Goal: Information Seeking & Learning: Learn about a topic

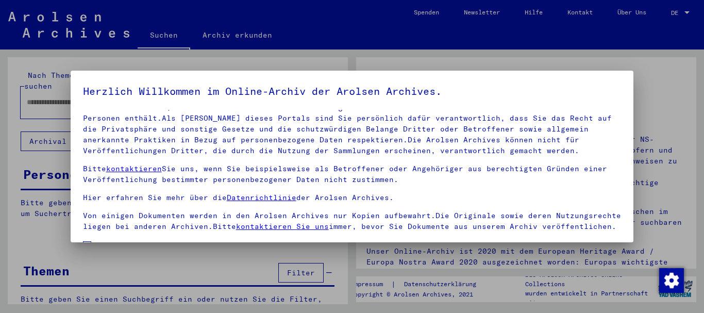
scroll to position [83, 0]
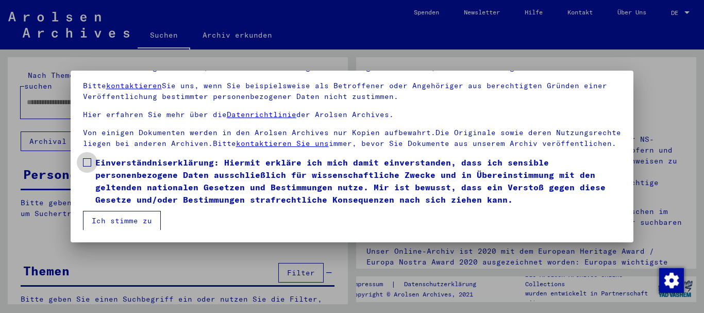
click at [87, 161] on span at bounding box center [87, 162] width 8 height 8
click at [119, 219] on button "Ich stimme zu" at bounding box center [122, 221] width 78 height 20
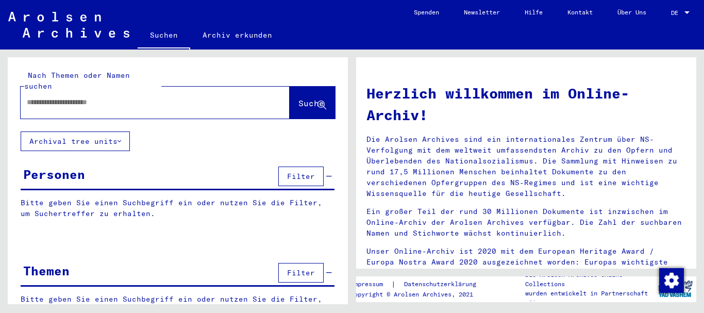
click at [54, 97] on input "text" at bounding box center [143, 102] width 232 height 11
paste input "*****"
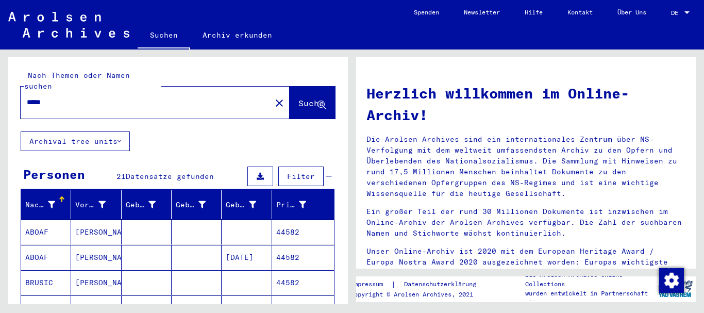
scroll to position [111, 0]
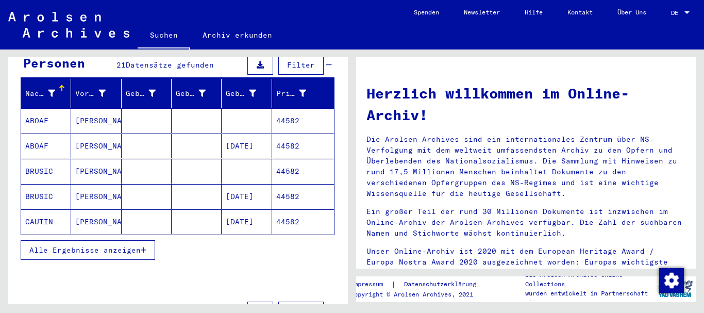
click at [75, 235] on div "Alle Ergebnisse anzeigen" at bounding box center [178, 250] width 314 height 30
click at [100, 134] on mat-cell "[PERSON_NAME]" at bounding box center [96, 146] width 50 height 25
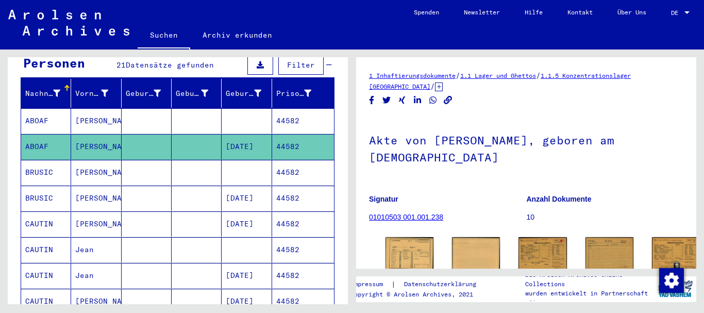
scroll to position [56, 0]
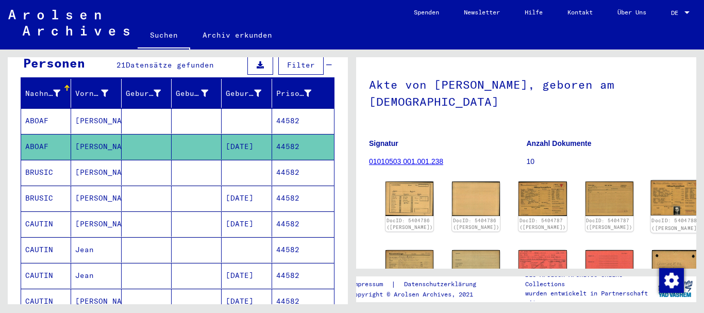
click at [651, 195] on img at bounding box center [676, 198] width 51 height 36
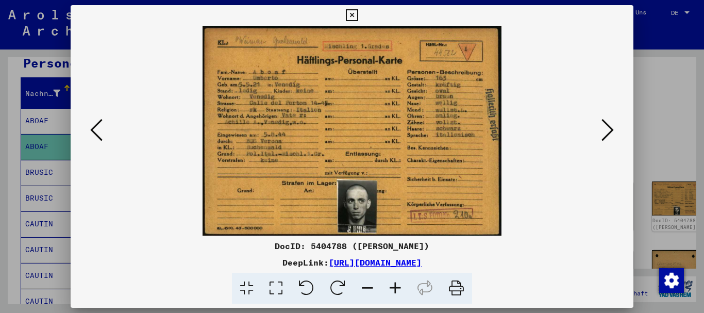
click at [609, 130] on icon at bounding box center [608, 130] width 12 height 25
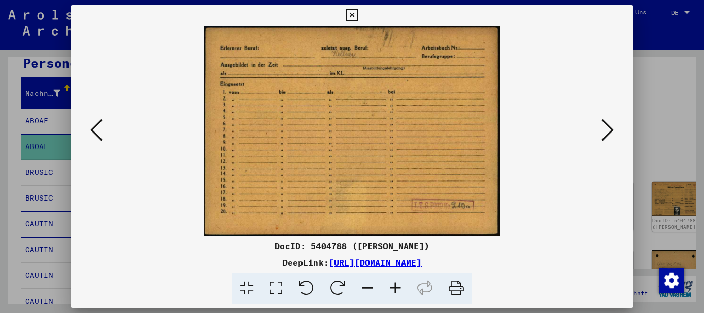
click at [609, 130] on icon at bounding box center [608, 130] width 12 height 25
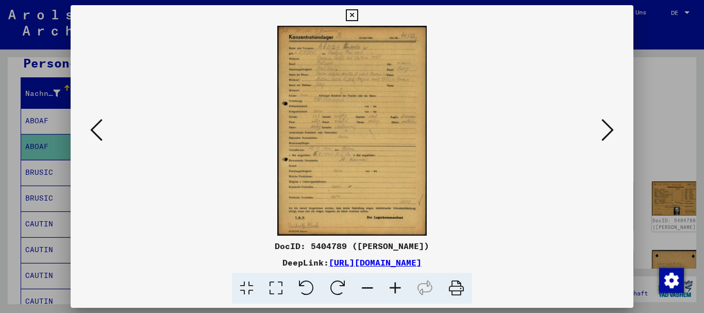
click at [609, 130] on icon at bounding box center [608, 130] width 12 height 25
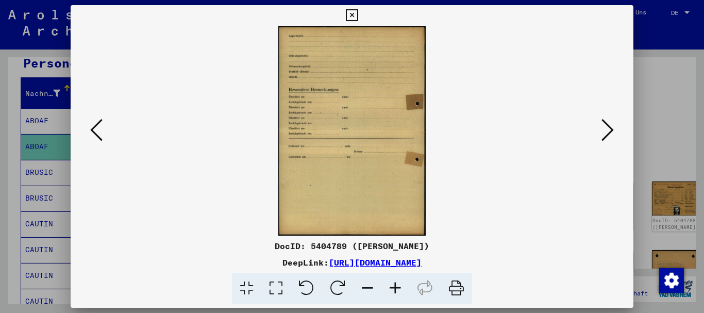
drag, startPoint x: 608, startPoint y: 130, endPoint x: 227, endPoint y: 138, distance: 381.1
click at [608, 130] on icon at bounding box center [608, 130] width 12 height 25
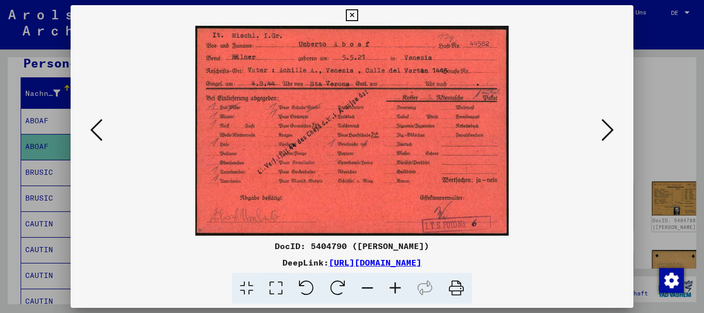
click at [93, 130] on icon at bounding box center [96, 130] width 12 height 25
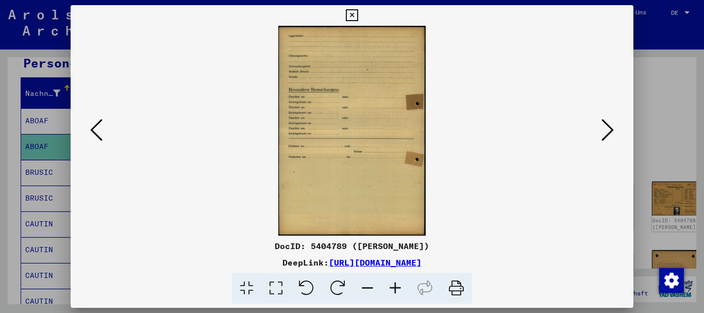
click at [93, 130] on icon at bounding box center [96, 130] width 12 height 25
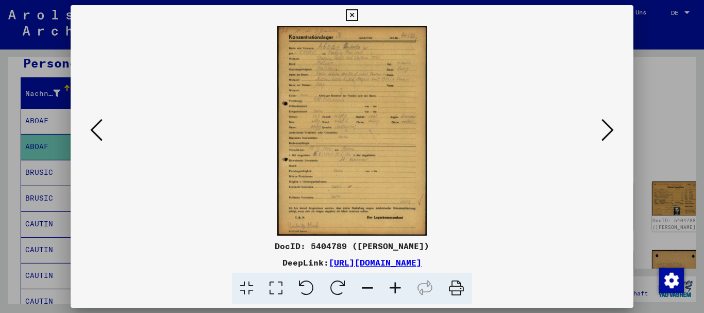
click at [93, 130] on icon at bounding box center [96, 130] width 12 height 25
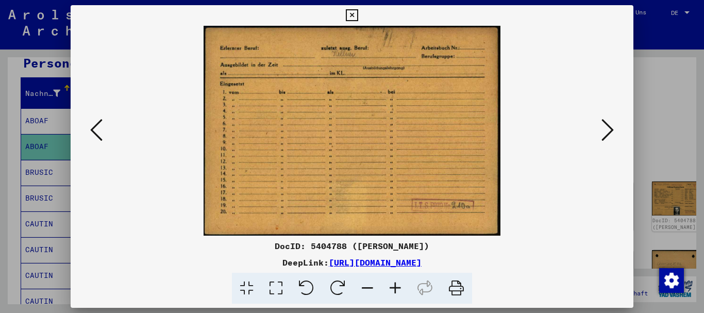
click at [93, 130] on icon at bounding box center [96, 130] width 12 height 25
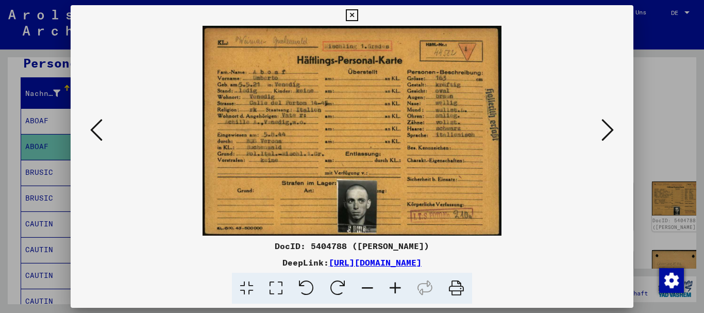
drag, startPoint x: 30, startPoint y: 202, endPoint x: 34, endPoint y: 193, distance: 9.7
click at [30, 201] on div at bounding box center [352, 156] width 704 height 313
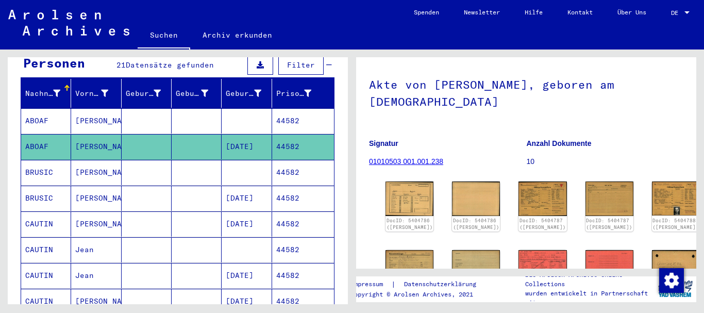
drag, startPoint x: 42, startPoint y: 186, endPoint x: 225, endPoint y: 183, distance: 183.1
click at [42, 186] on mat-cell "BRUSIC" at bounding box center [46, 198] width 50 height 25
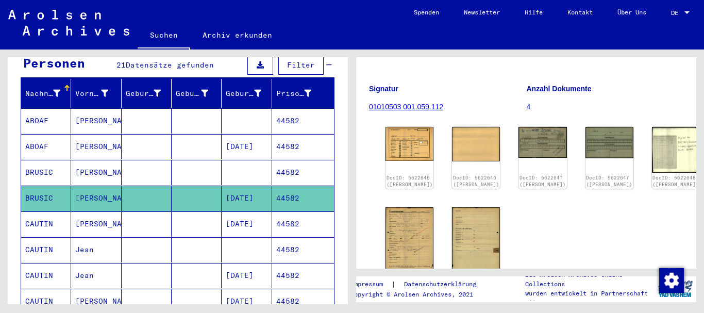
scroll to position [111, 0]
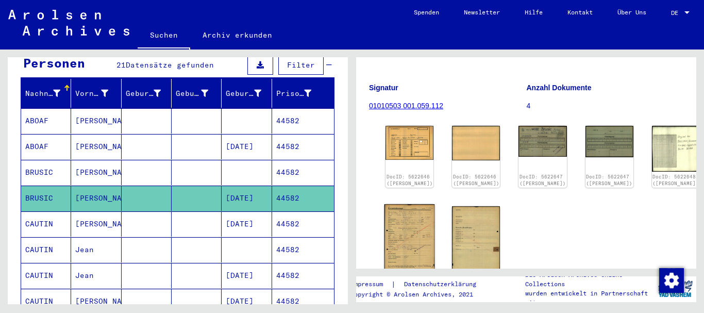
click at [397, 229] on img at bounding box center [410, 239] width 51 height 71
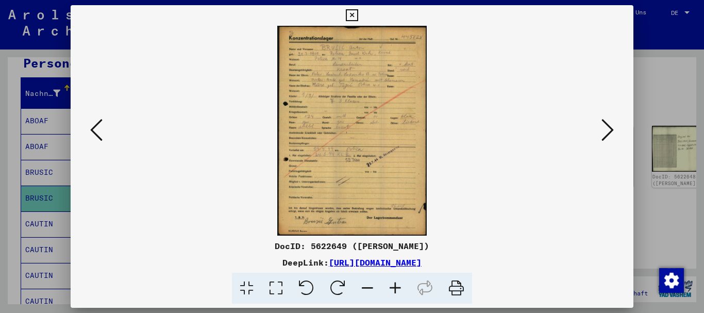
click at [395, 286] on icon at bounding box center [396, 288] width 28 height 31
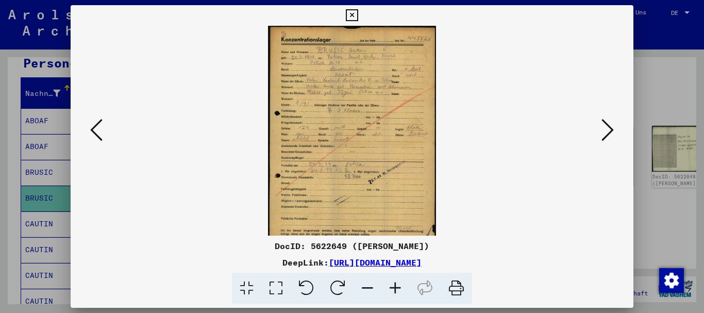
click at [395, 286] on icon at bounding box center [396, 288] width 28 height 31
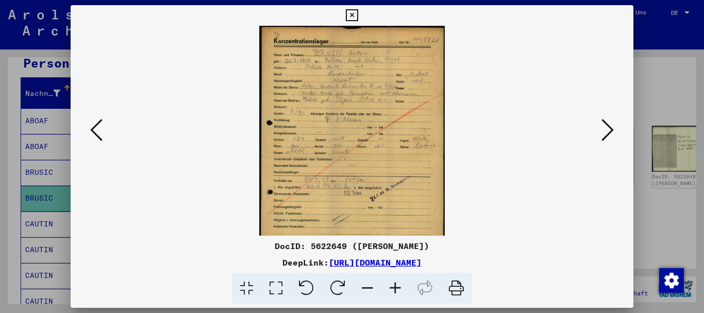
click at [395, 286] on icon at bounding box center [396, 288] width 28 height 31
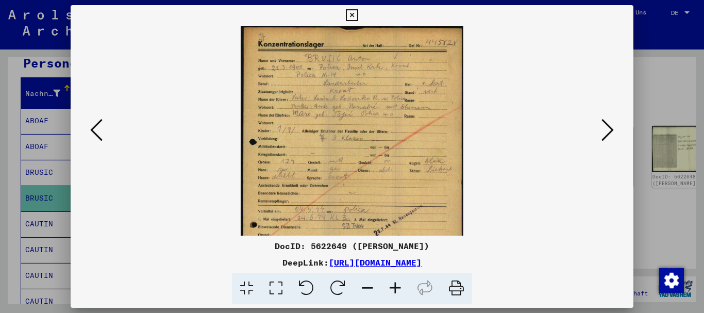
click at [395, 286] on icon at bounding box center [396, 288] width 28 height 31
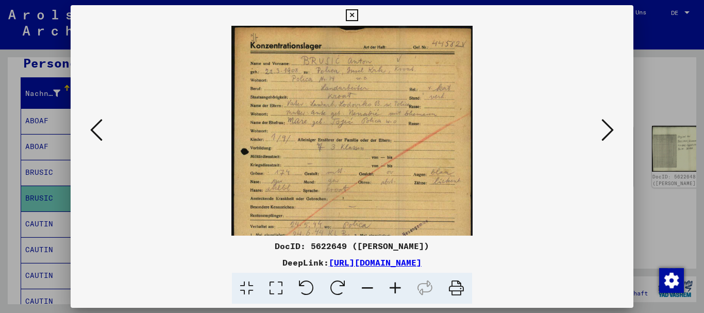
click at [395, 286] on icon at bounding box center [396, 288] width 28 height 31
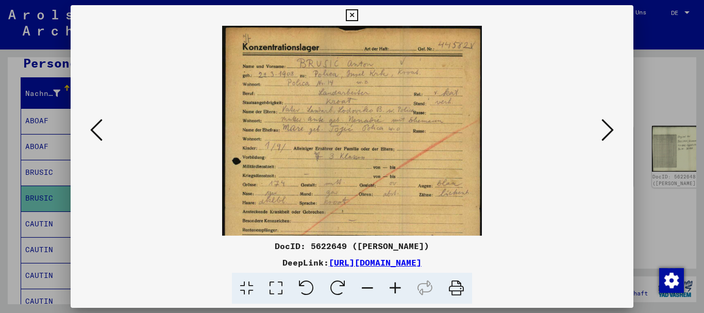
click at [395, 286] on icon at bounding box center [396, 288] width 28 height 31
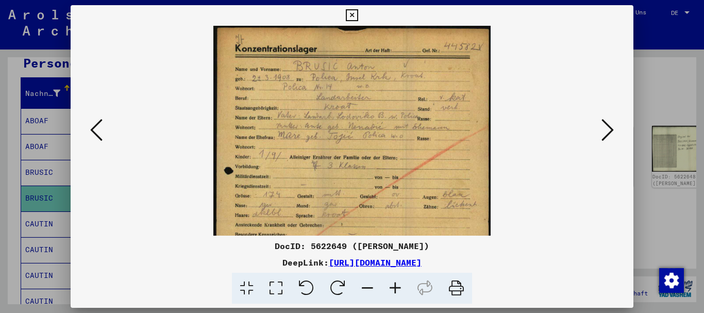
click at [395, 286] on icon at bounding box center [396, 288] width 28 height 31
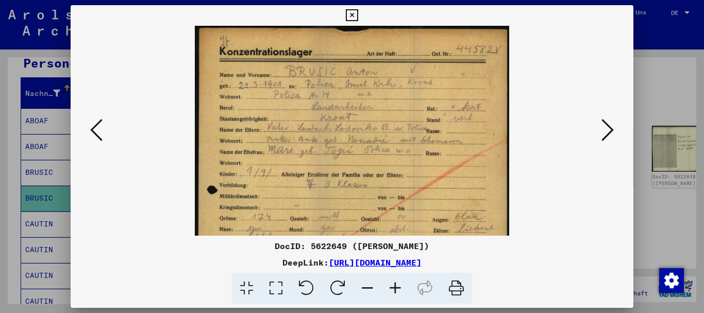
click at [395, 286] on icon at bounding box center [396, 288] width 28 height 31
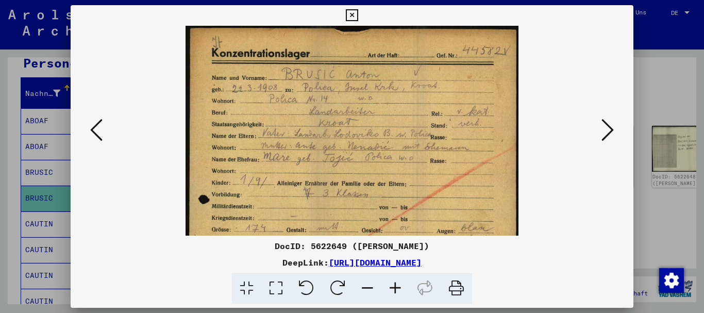
click at [395, 286] on icon at bounding box center [396, 288] width 28 height 31
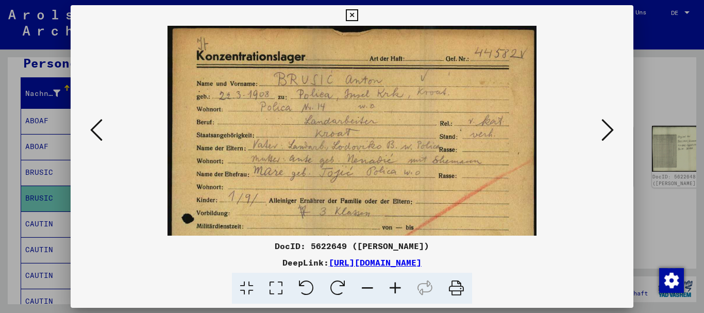
drag, startPoint x: 395, startPoint y: 286, endPoint x: 472, endPoint y: 98, distance: 202.6
click at [396, 285] on icon at bounding box center [396, 288] width 28 height 31
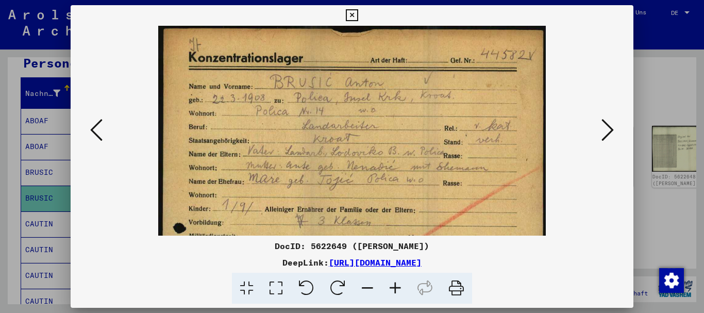
click at [0, 192] on div at bounding box center [352, 156] width 704 height 313
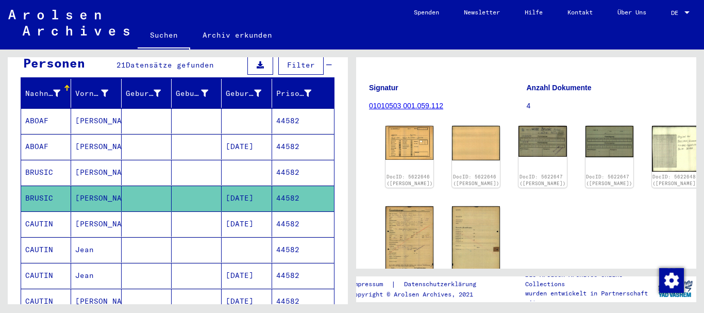
click at [53, 134] on mat-cell "ABOAF" at bounding box center [46, 146] width 50 height 25
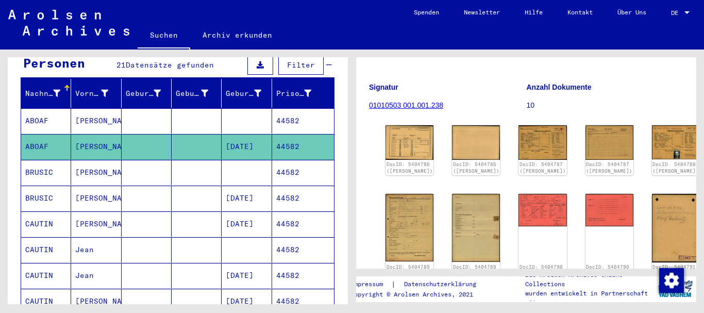
scroll to position [111, 0]
click at [651, 134] on img at bounding box center [676, 143] width 51 height 36
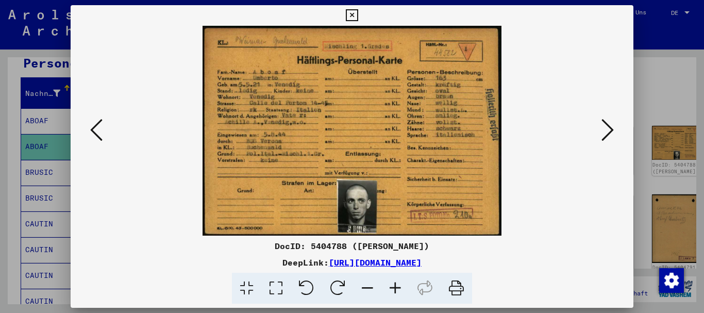
click at [60, 171] on div at bounding box center [352, 156] width 704 height 313
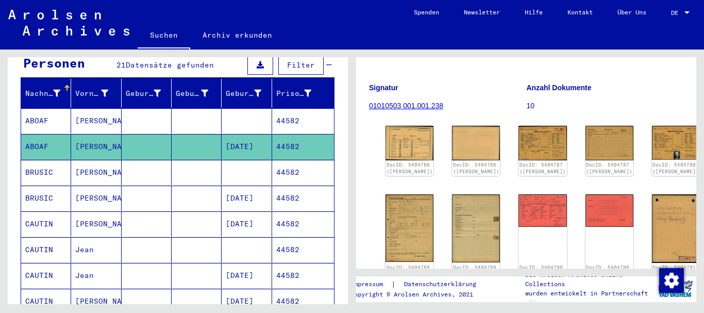
click at [54, 191] on mat-cell "BRUSIC" at bounding box center [46, 198] width 50 height 25
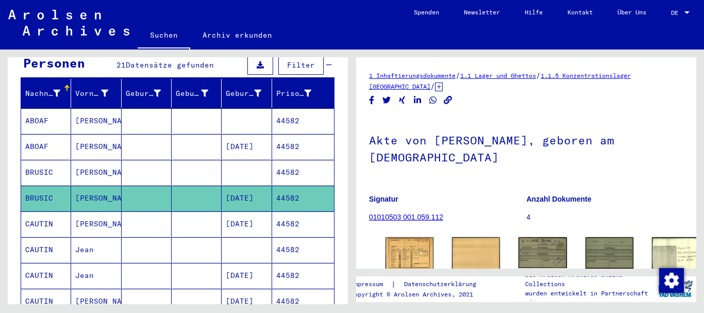
scroll to position [167, 0]
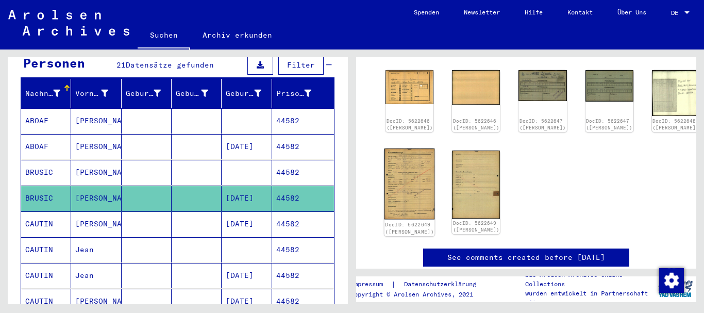
click at [394, 158] on img at bounding box center [410, 183] width 51 height 71
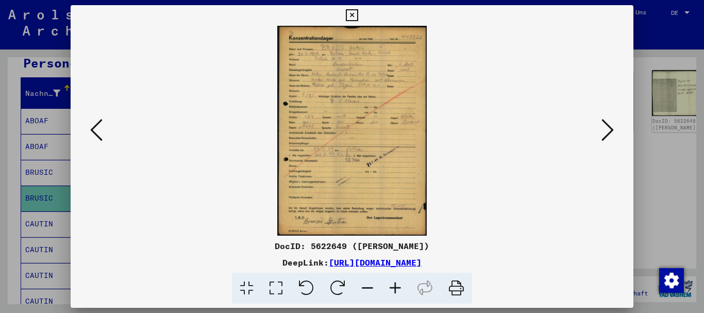
click at [395, 286] on icon at bounding box center [396, 288] width 28 height 31
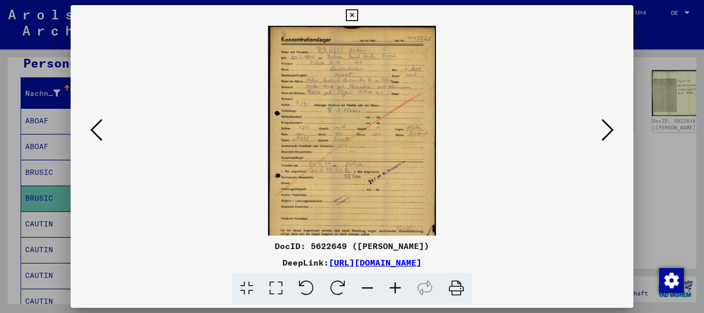
click at [395, 286] on icon at bounding box center [396, 288] width 28 height 31
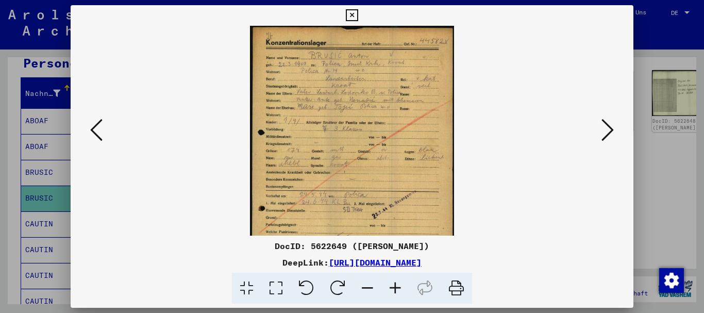
click at [395, 286] on icon at bounding box center [396, 288] width 28 height 31
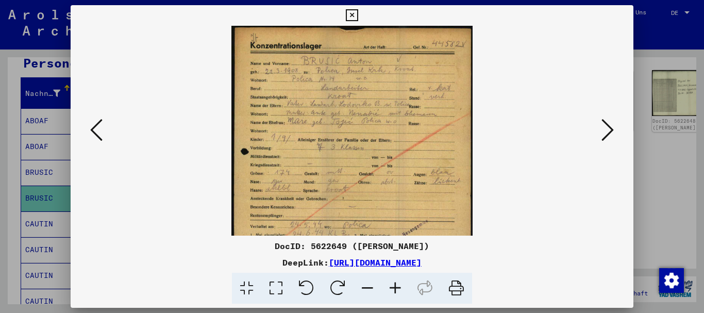
click at [395, 286] on icon at bounding box center [396, 288] width 28 height 31
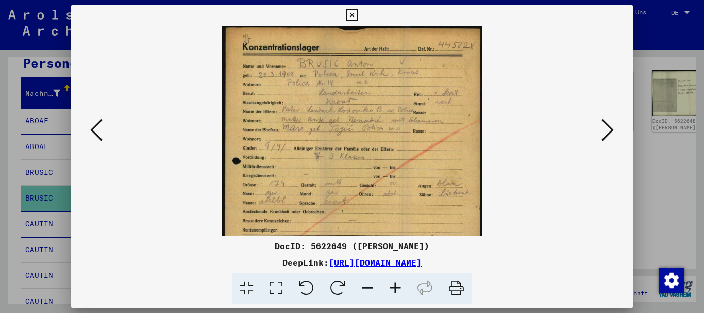
click at [395, 286] on icon at bounding box center [396, 288] width 28 height 31
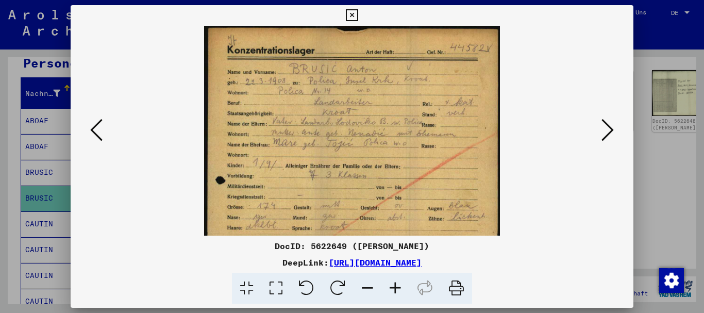
click at [395, 286] on icon at bounding box center [396, 288] width 28 height 31
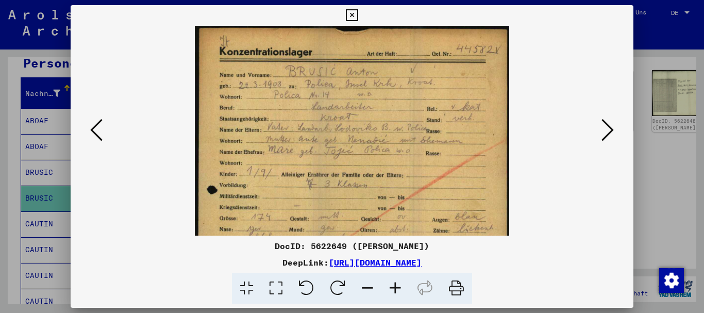
click at [395, 286] on icon at bounding box center [396, 288] width 28 height 31
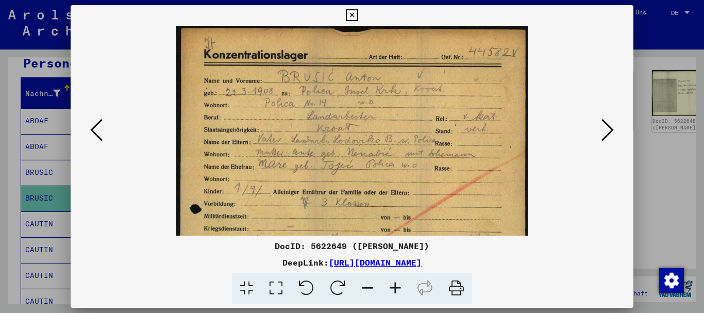
click at [395, 286] on icon at bounding box center [396, 288] width 28 height 31
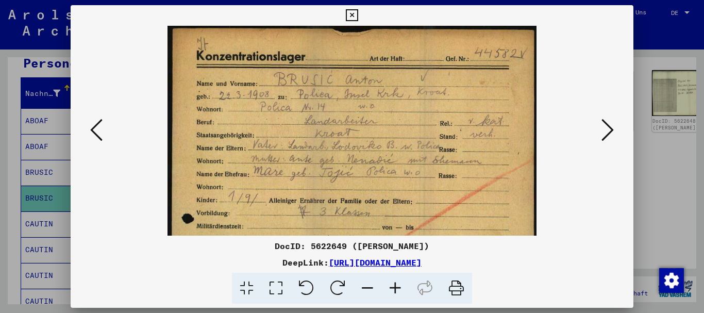
click at [395, 286] on icon at bounding box center [396, 288] width 28 height 31
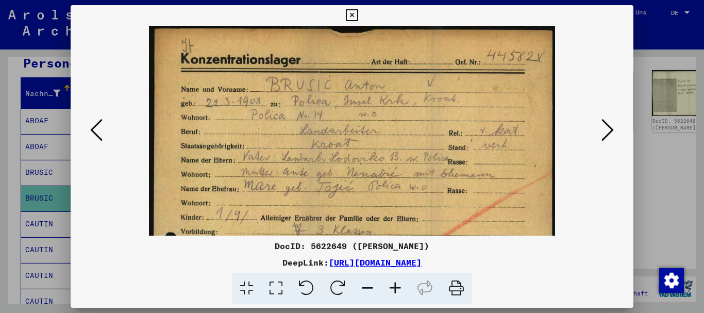
click at [395, 286] on icon at bounding box center [396, 288] width 28 height 31
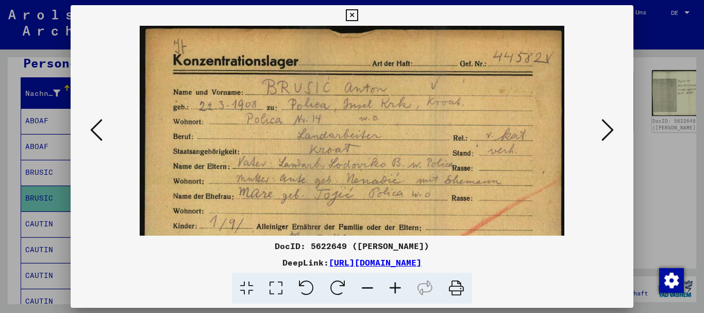
click at [395, 286] on icon at bounding box center [396, 288] width 28 height 31
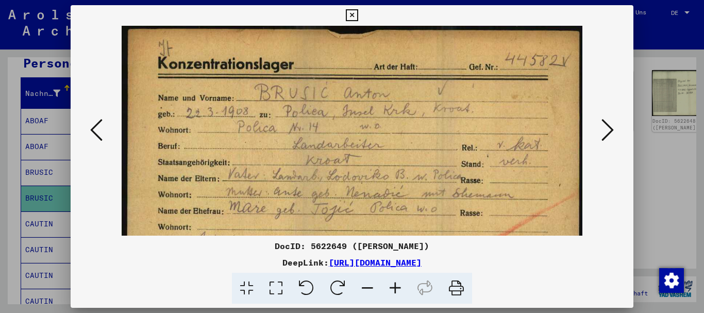
click at [395, 286] on icon at bounding box center [396, 288] width 28 height 31
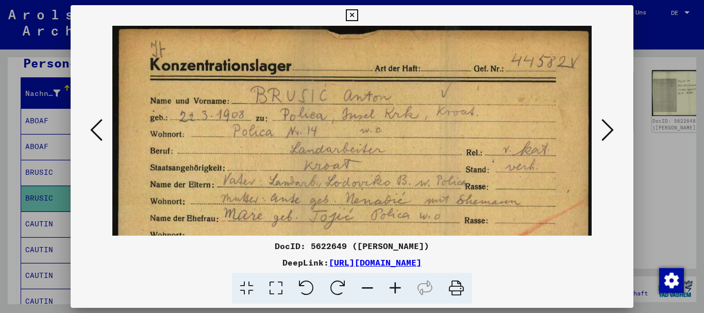
click at [395, 286] on icon at bounding box center [396, 288] width 28 height 31
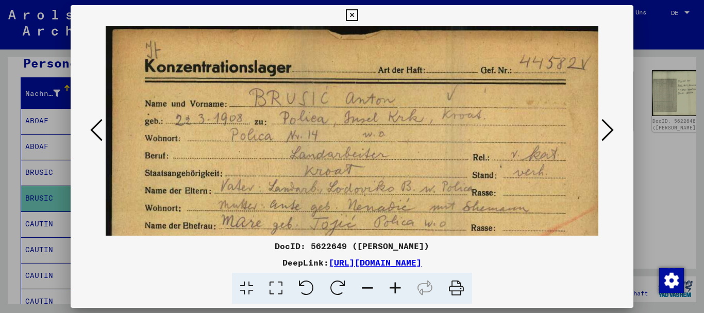
drag, startPoint x: 402, startPoint y: 180, endPoint x: 389, endPoint y: 26, distance: 154.7
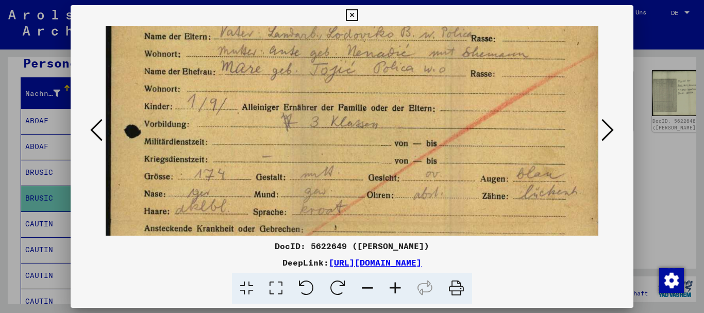
drag, startPoint x: 431, startPoint y: 188, endPoint x: 404, endPoint y: 42, distance: 147.8
click at [404, 43] on img at bounding box center [354, 222] width 498 height 700
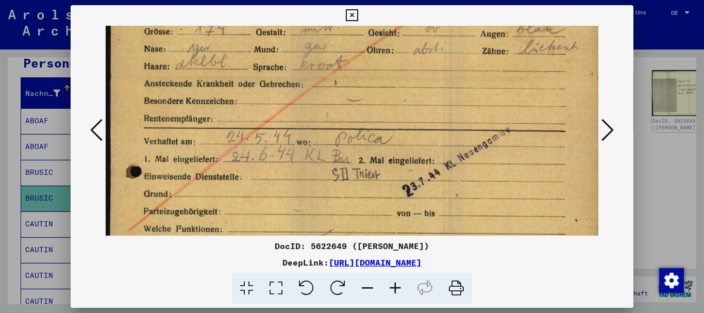
scroll to position [329, 1]
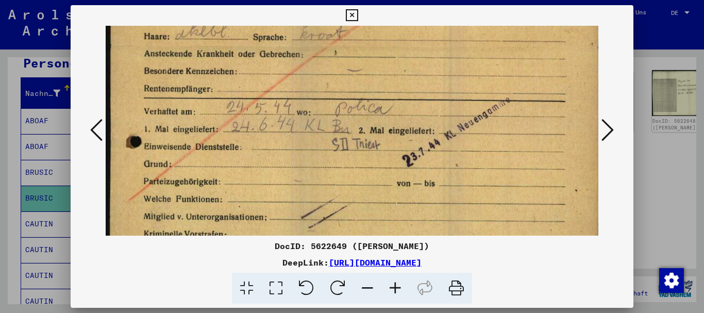
click at [416, 123] on img at bounding box center [354, 47] width 498 height 700
click at [0, 200] on div at bounding box center [352, 156] width 704 height 313
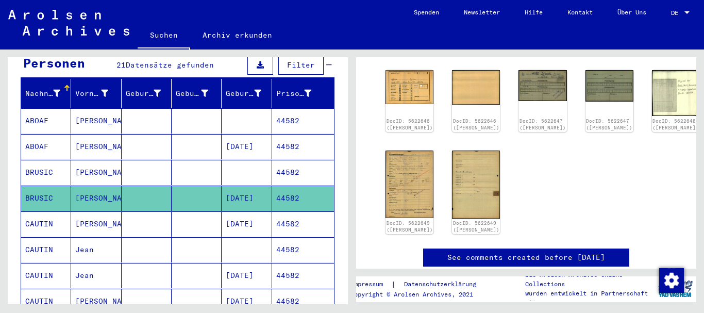
drag, startPoint x: 227, startPoint y: 186, endPoint x: 270, endPoint y: 191, distance: 43.6
click at [270, 191] on mat-cell "[DATE]" at bounding box center [247, 198] width 50 height 25
copy mat-cell "[DATE]"
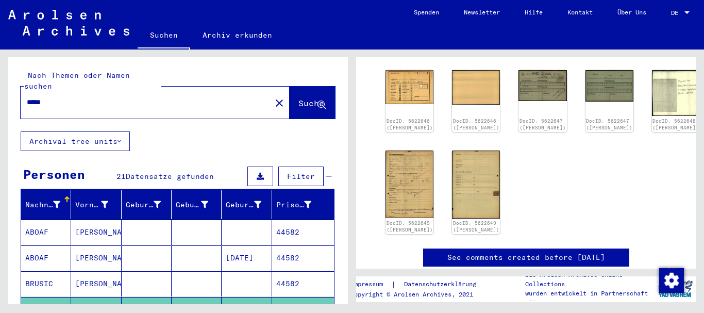
drag, startPoint x: 73, startPoint y: 93, endPoint x: 0, endPoint y: 92, distance: 72.7
click at [27, 97] on input "*****" at bounding box center [146, 102] width 238 height 11
paste input "**********"
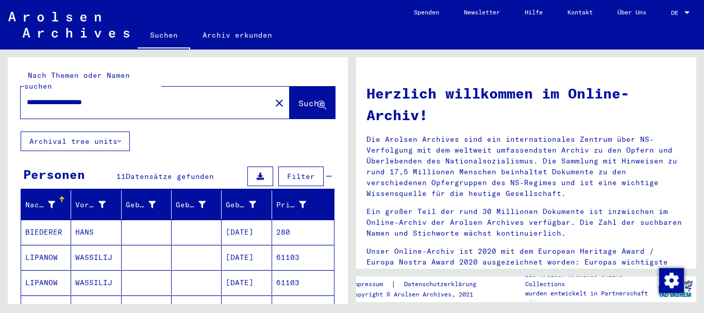
scroll to position [111, 0]
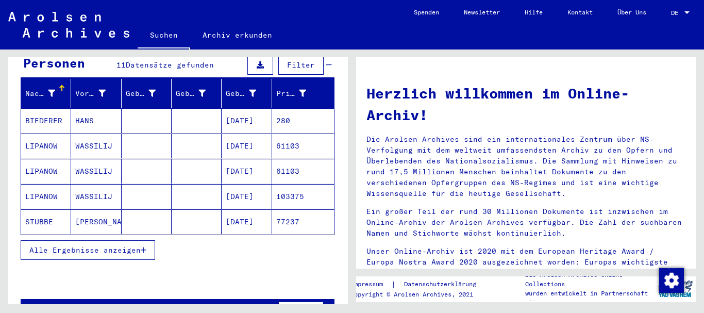
click at [77, 245] on span "Alle Ergebnisse anzeigen" at bounding box center [84, 249] width 111 height 9
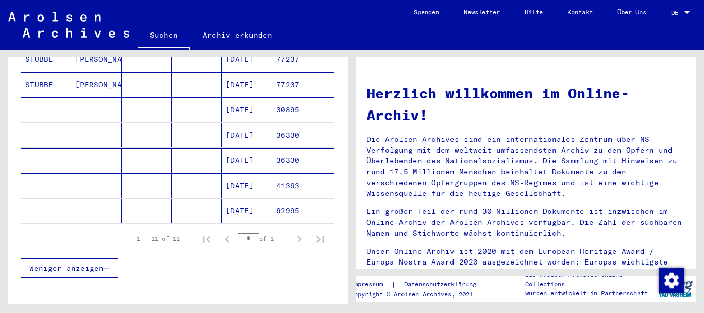
scroll to position [278, 0]
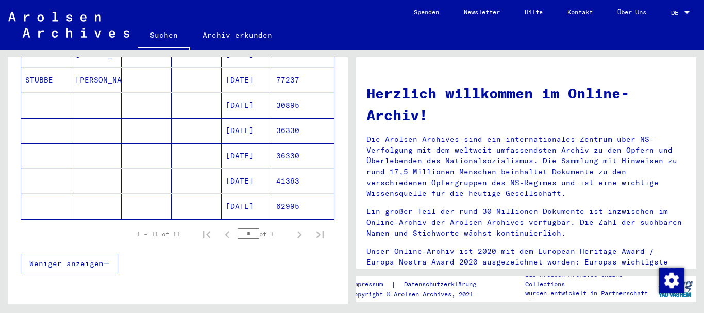
click at [28, 171] on mat-cell at bounding box center [46, 181] width 50 height 25
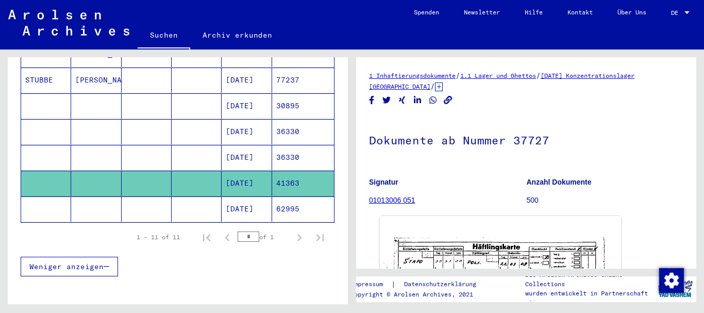
scroll to position [117, 0]
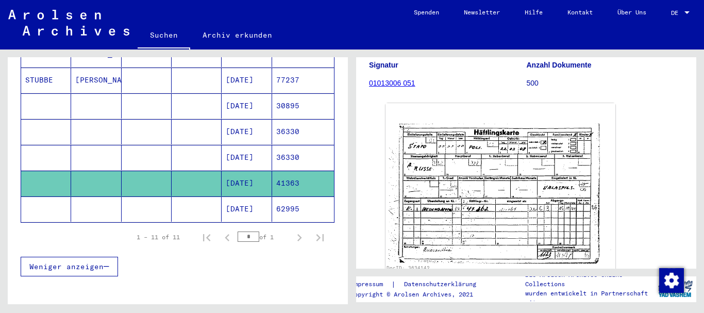
click at [153, 197] on mat-cell at bounding box center [147, 208] width 50 height 25
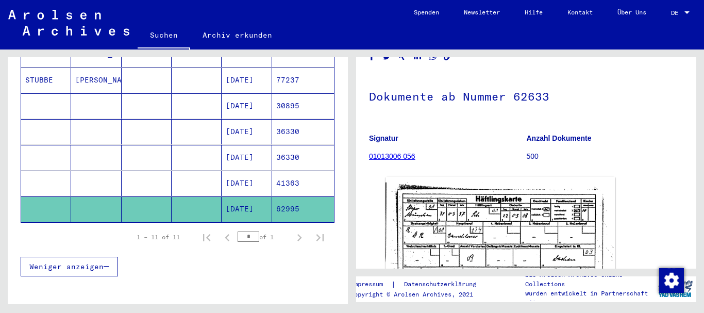
scroll to position [155, 0]
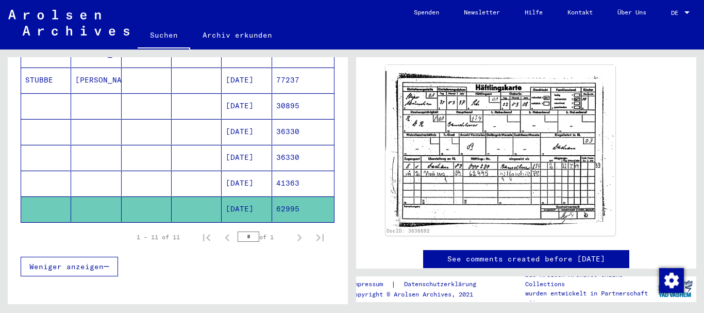
click at [200, 155] on mat-cell at bounding box center [197, 157] width 50 height 25
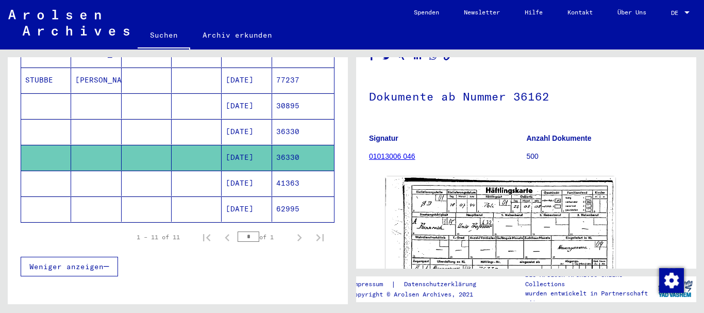
scroll to position [155, 0]
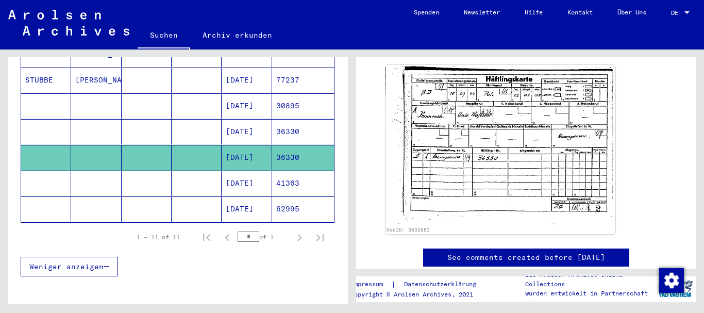
click at [234, 122] on mat-cell "[DATE]" at bounding box center [247, 131] width 50 height 25
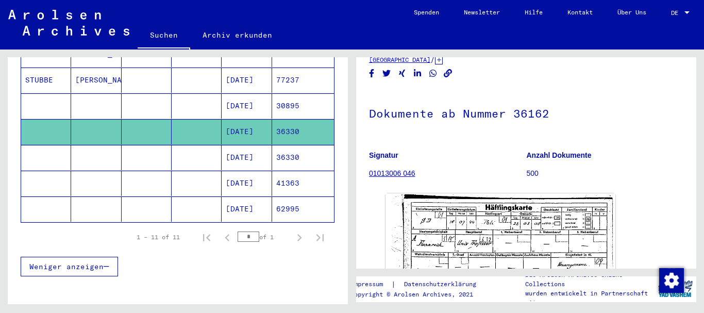
scroll to position [138, 0]
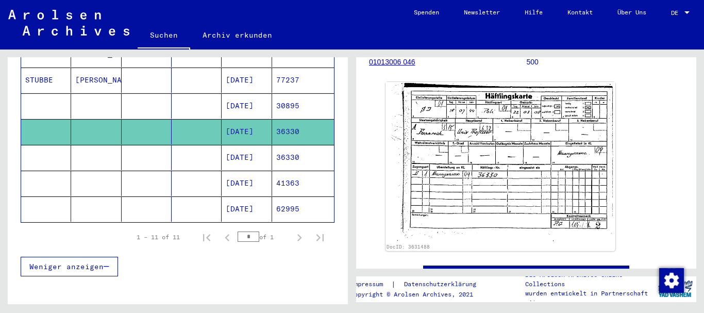
click at [187, 93] on mat-cell at bounding box center [197, 105] width 50 height 25
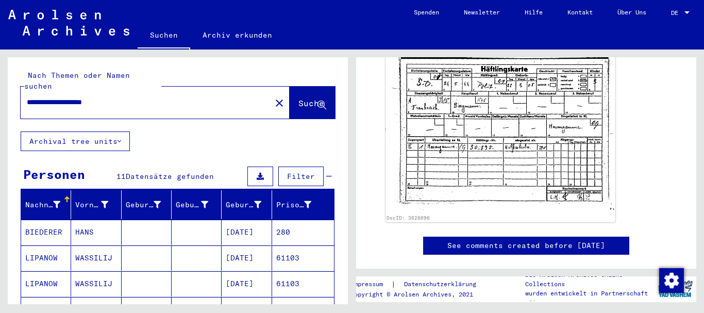
drag, startPoint x: 136, startPoint y: 93, endPoint x: 25, endPoint y: 91, distance: 110.9
click at [27, 97] on input "**********" at bounding box center [146, 102] width 238 height 11
paste input "text"
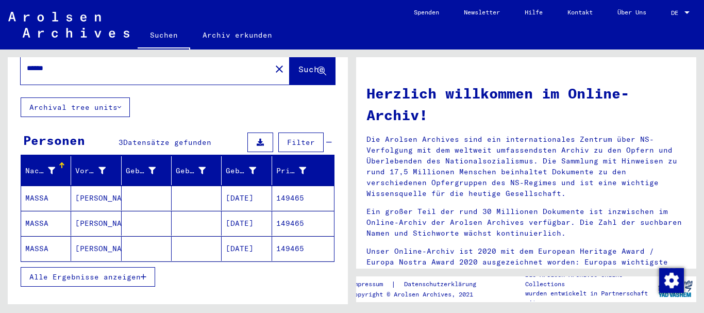
scroll to position [56, 0]
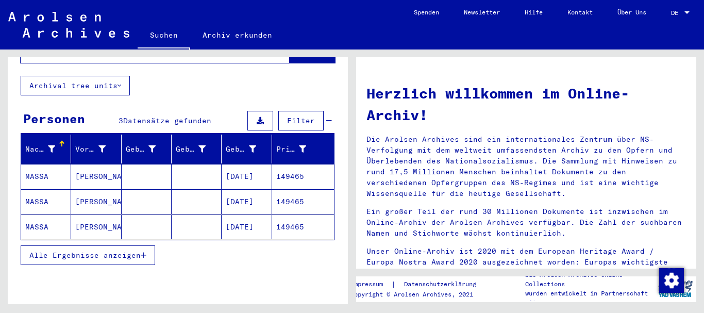
click at [44, 171] on mat-cell "MASSA" at bounding box center [46, 176] width 50 height 25
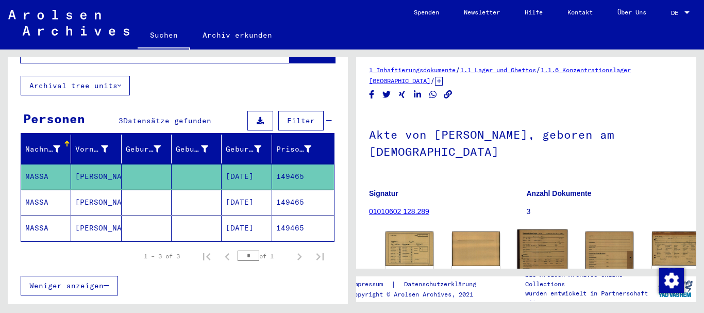
scroll to position [61, 0]
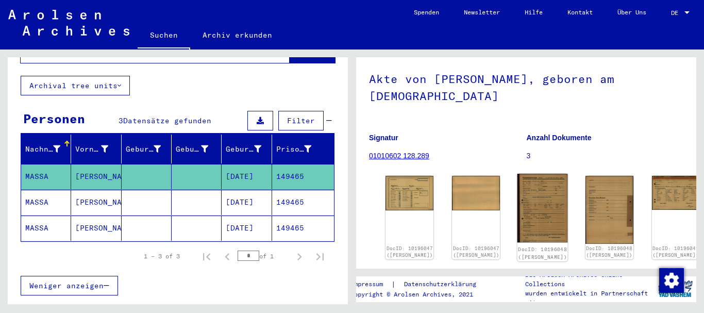
click at [518, 183] on img at bounding box center [543, 208] width 51 height 69
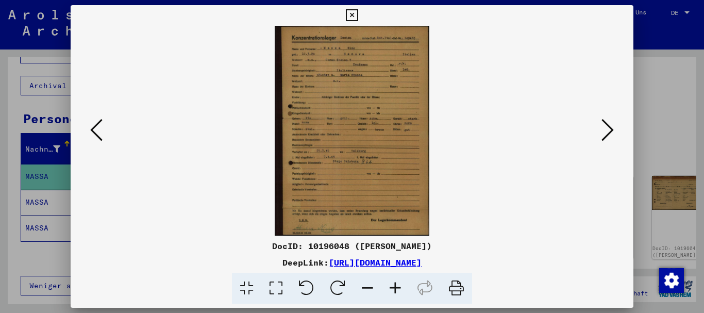
click at [400, 287] on icon at bounding box center [396, 288] width 28 height 31
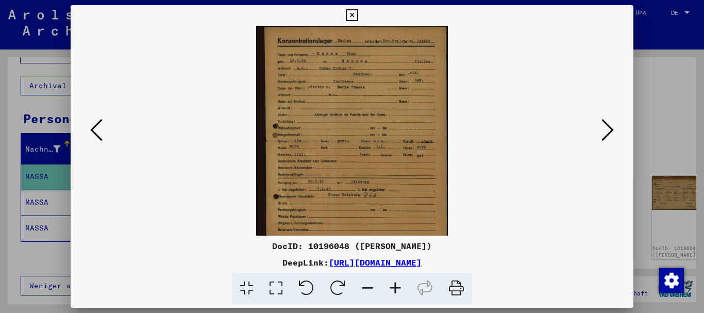
click at [400, 287] on icon at bounding box center [396, 288] width 28 height 31
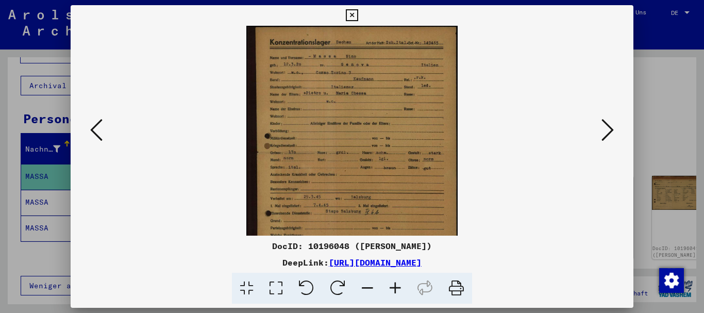
click at [400, 287] on icon at bounding box center [396, 288] width 28 height 31
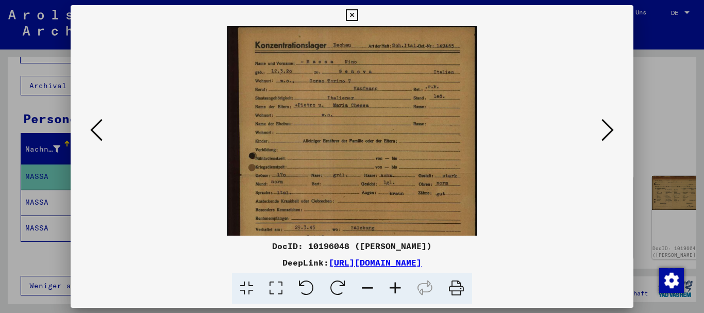
click at [400, 287] on icon at bounding box center [396, 288] width 28 height 31
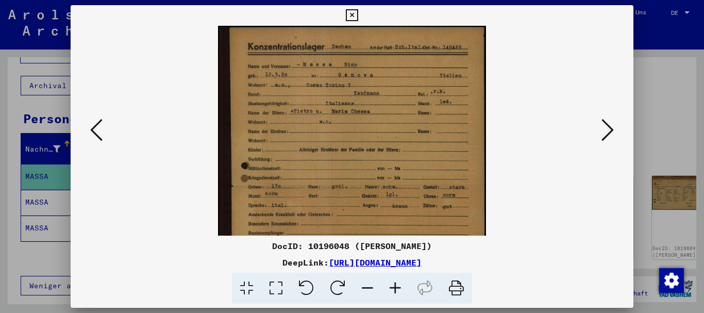
click at [400, 287] on icon at bounding box center [396, 288] width 28 height 31
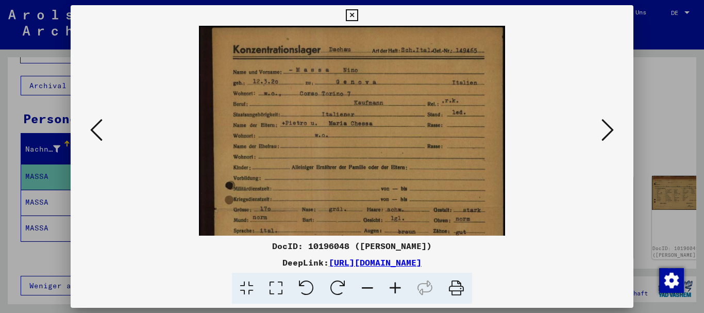
click at [400, 287] on icon at bounding box center [396, 288] width 28 height 31
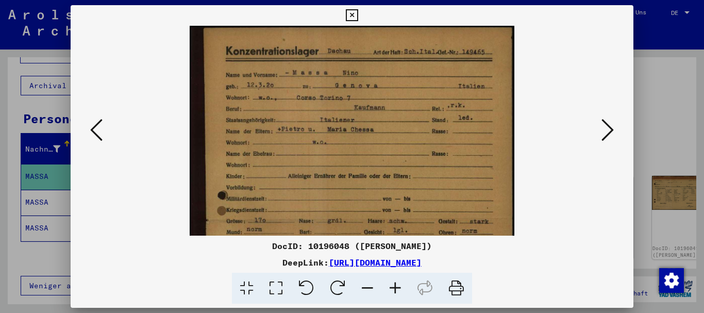
click at [400, 287] on icon at bounding box center [396, 288] width 28 height 31
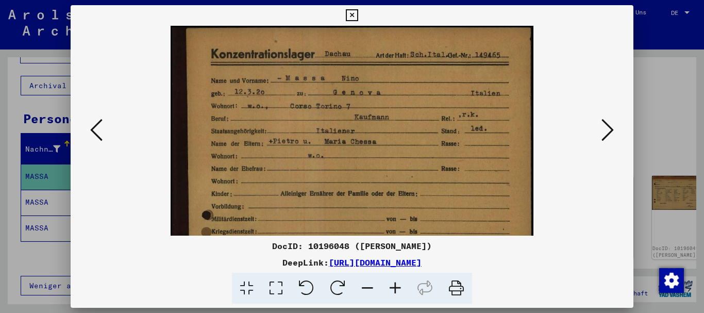
click at [400, 287] on icon at bounding box center [396, 288] width 28 height 31
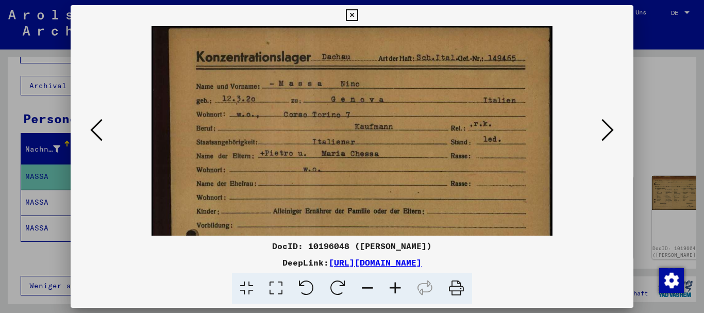
click at [400, 287] on icon at bounding box center [396, 288] width 28 height 31
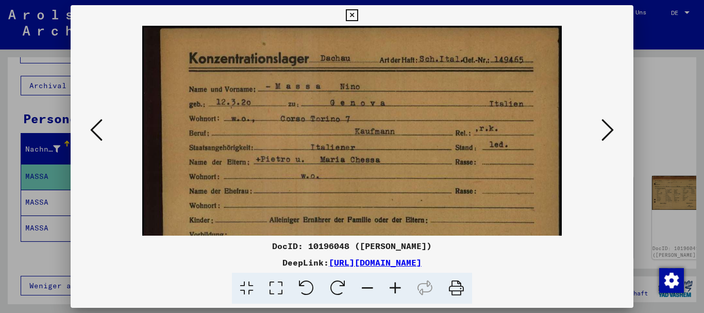
drag, startPoint x: 400, startPoint y: 287, endPoint x: 399, endPoint y: 293, distance: 6.3
click at [399, 288] on icon at bounding box center [396, 288] width 28 height 31
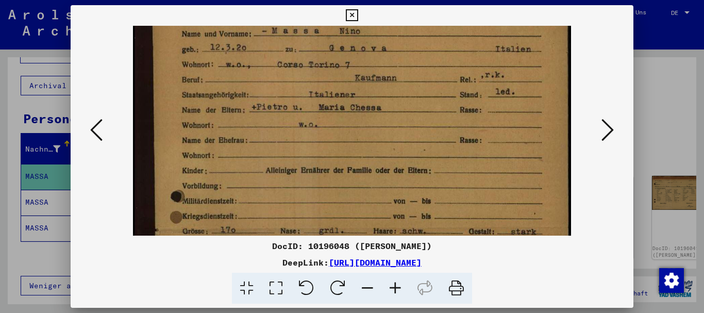
scroll to position [59, 0]
drag, startPoint x: 368, startPoint y: 212, endPoint x: 362, endPoint y: 153, distance: 59.0
click at [362, 153] on img at bounding box center [352, 265] width 439 height 597
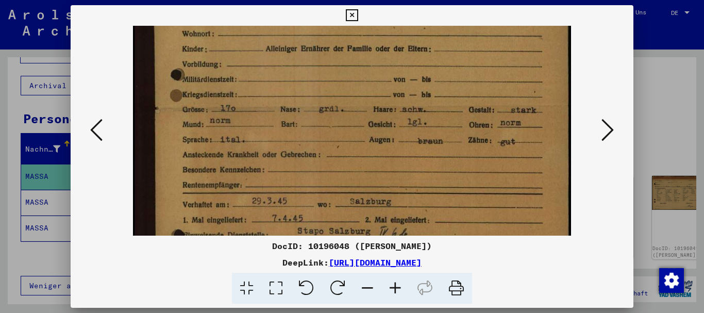
drag, startPoint x: 319, startPoint y: 185, endPoint x: 298, endPoint y: 62, distance: 124.9
click at [298, 62] on img at bounding box center [352, 144] width 439 height 597
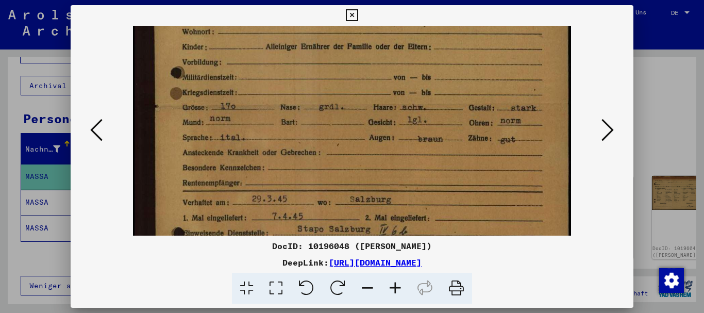
drag, startPoint x: 328, startPoint y: 166, endPoint x: 320, endPoint y: 121, distance: 45.6
click at [319, 113] on img at bounding box center [352, 142] width 439 height 597
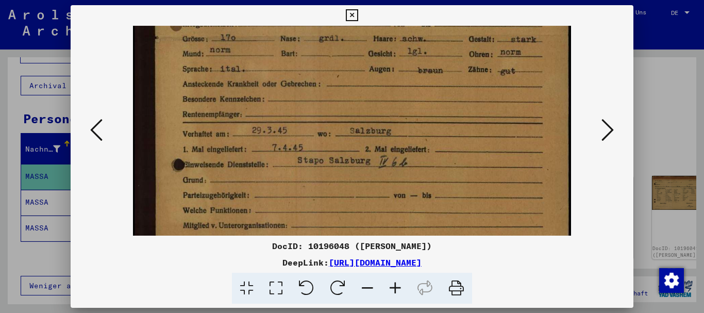
click at [47, 115] on div at bounding box center [352, 156] width 704 height 313
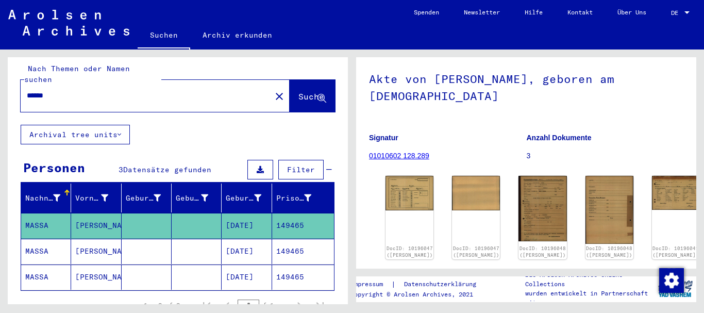
scroll to position [0, 0]
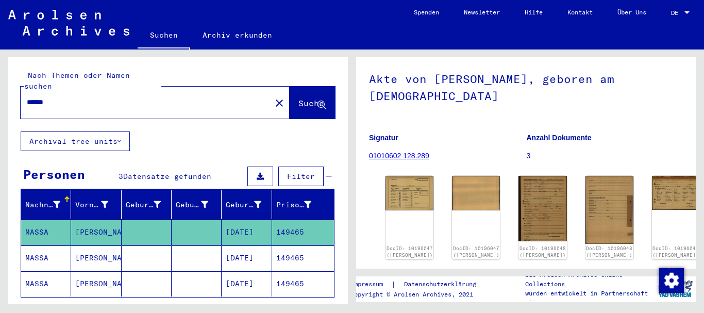
drag, startPoint x: 36, startPoint y: 92, endPoint x: 0, endPoint y: 92, distance: 35.6
click at [27, 97] on input "******" at bounding box center [146, 102] width 238 height 11
paste input "text"
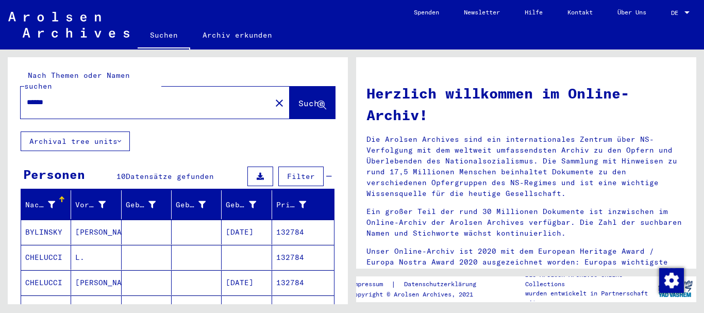
scroll to position [111, 0]
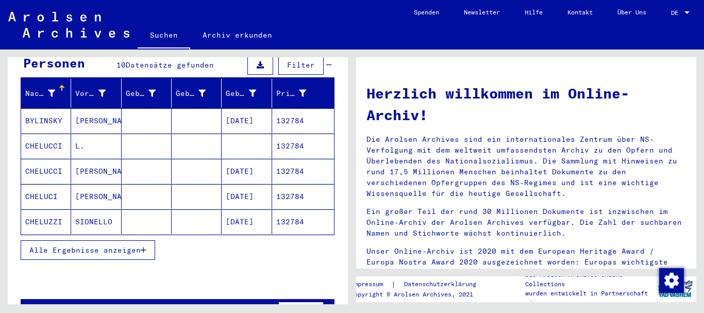
click at [48, 163] on mat-cell "CHELUCCI" at bounding box center [46, 171] width 50 height 25
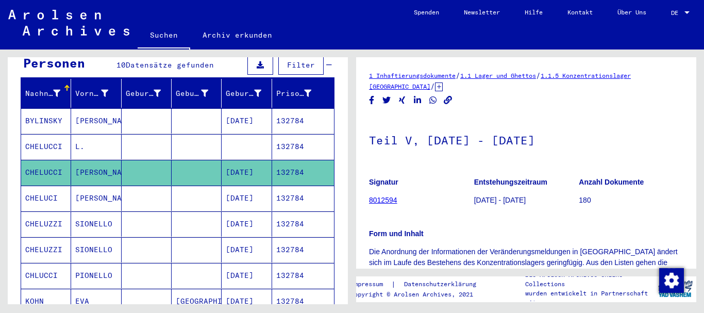
click at [42, 186] on mat-cell "CHELUCI" at bounding box center [46, 198] width 50 height 25
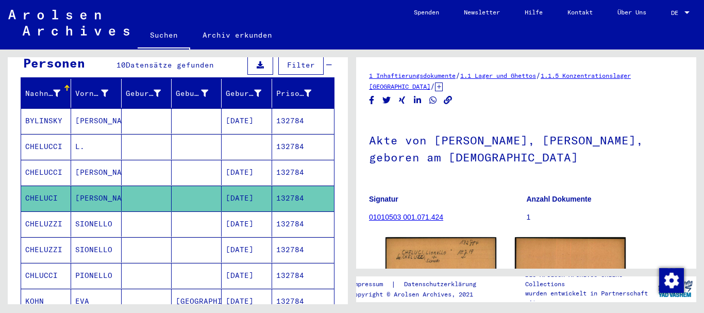
scroll to position [61, 0]
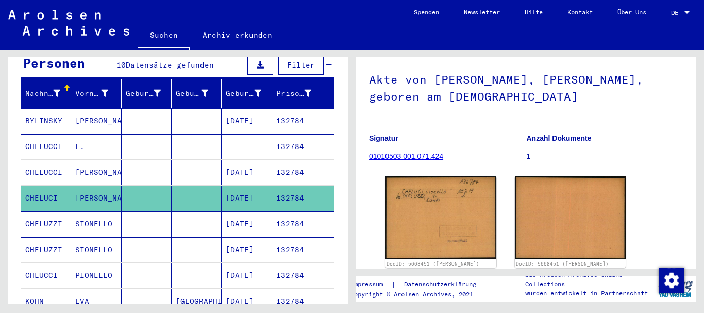
click at [49, 211] on mat-cell "CHELUZZI" at bounding box center [46, 223] width 50 height 25
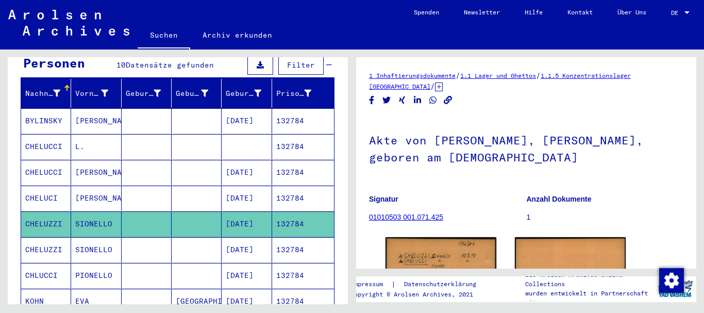
click at [50, 239] on mat-cell "CHELUZZI" at bounding box center [46, 249] width 50 height 25
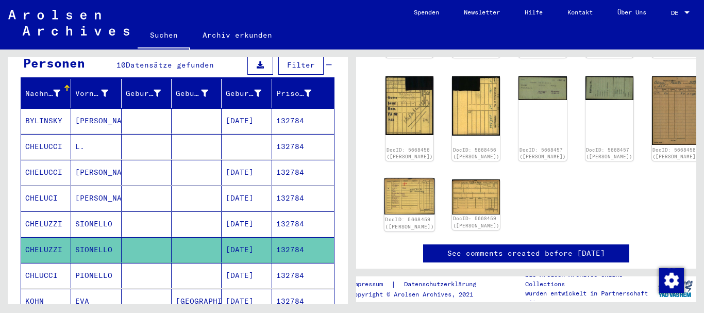
scroll to position [278, 0]
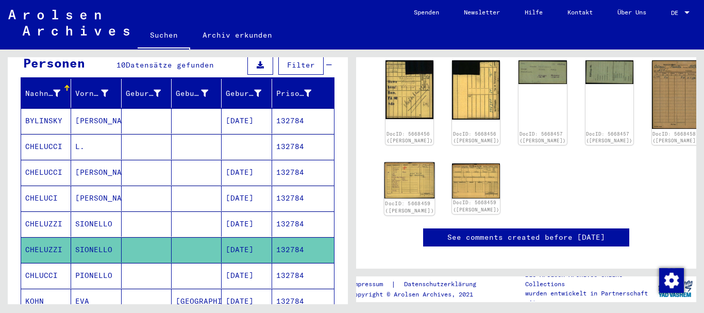
click at [400, 200] on div "DocID: 5668459 ([PERSON_NAME])" at bounding box center [409, 207] width 49 height 14
click at [405, 162] on img at bounding box center [410, 180] width 51 height 36
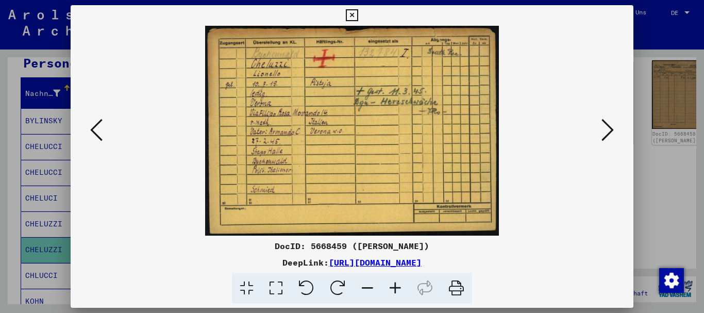
click at [611, 129] on icon at bounding box center [608, 130] width 12 height 25
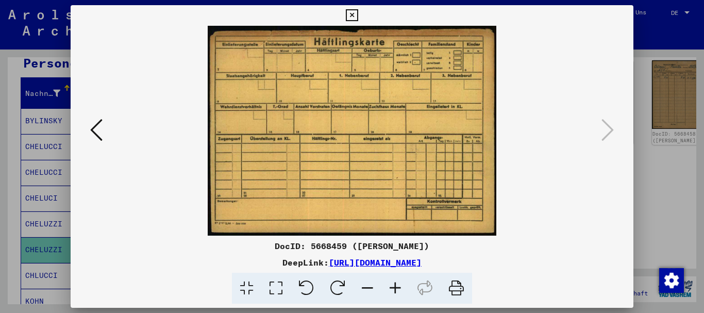
click at [0, 96] on div at bounding box center [352, 156] width 704 height 313
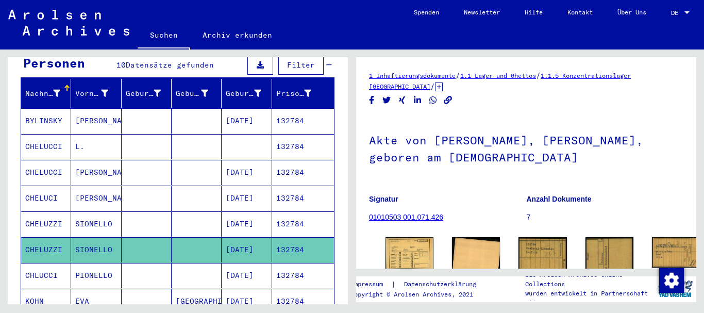
scroll to position [167, 0]
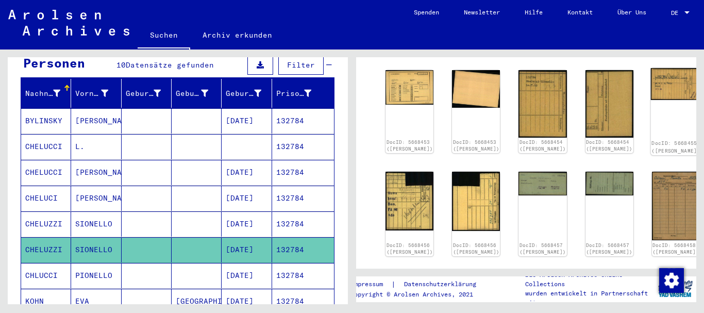
click at [651, 78] on img at bounding box center [676, 83] width 51 height 31
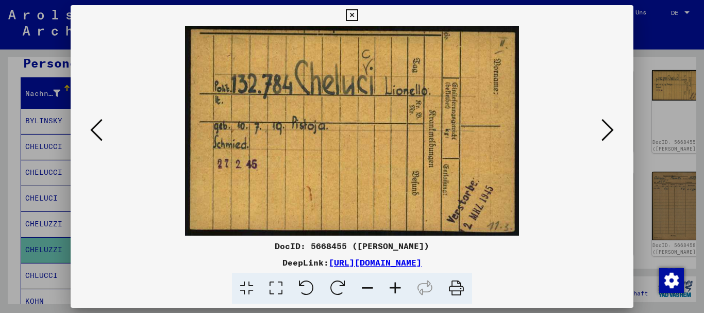
click at [0, 182] on div at bounding box center [352, 156] width 704 height 313
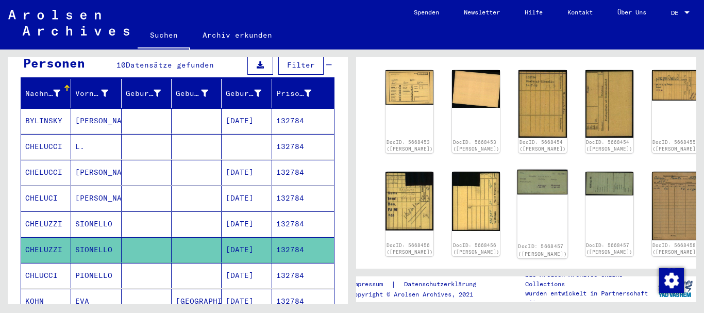
click at [518, 170] on img at bounding box center [543, 182] width 51 height 25
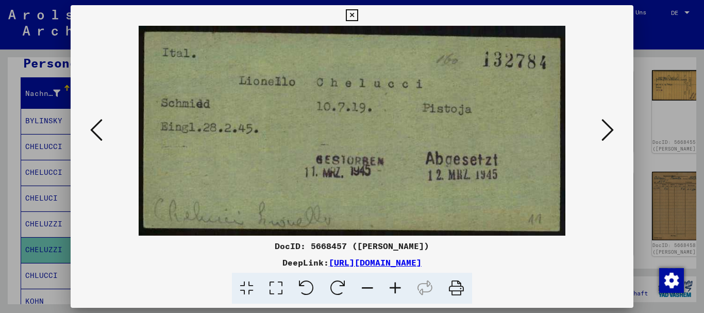
click at [35, 133] on div at bounding box center [352, 156] width 704 height 313
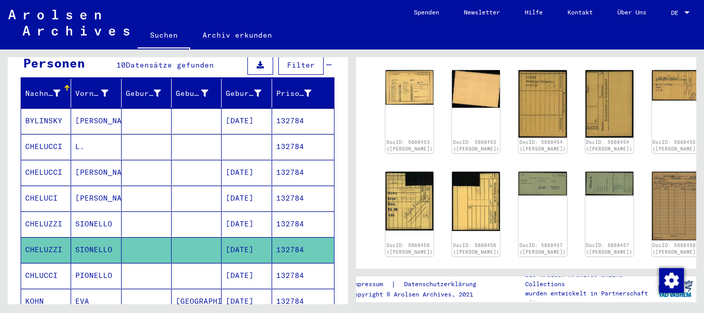
scroll to position [334, 0]
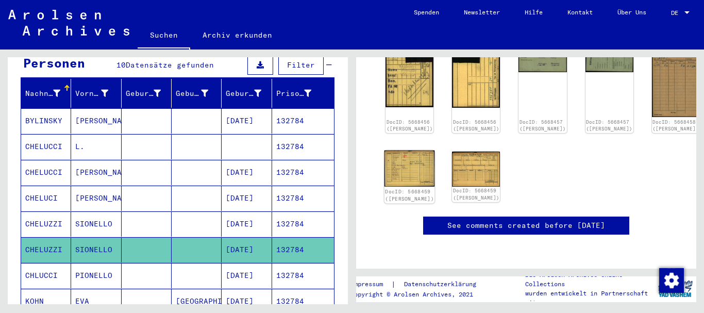
click at [400, 151] on img at bounding box center [410, 169] width 51 height 36
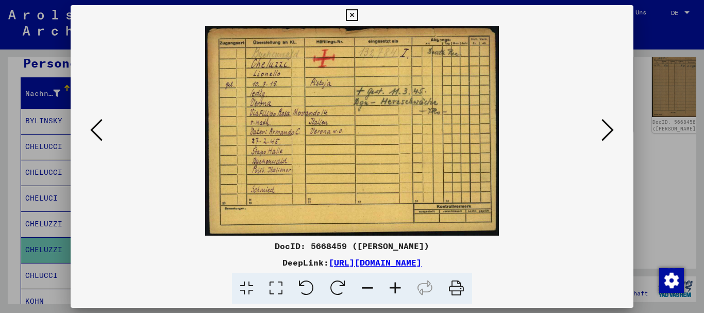
click at [24, 124] on div at bounding box center [352, 156] width 704 height 313
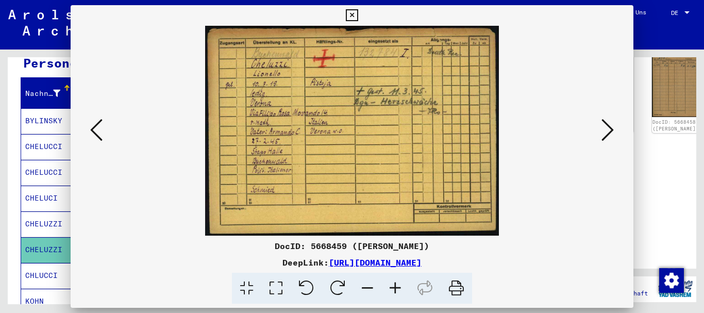
scroll to position [0, 0]
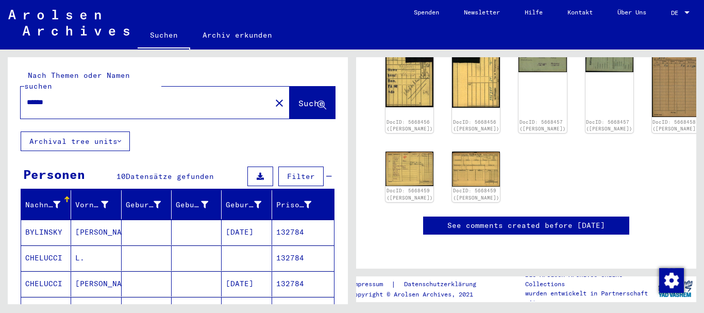
drag, startPoint x: 65, startPoint y: 91, endPoint x: 0, endPoint y: 76, distance: 66.5
click at [27, 97] on input "******" at bounding box center [146, 102] width 238 height 11
paste input "text"
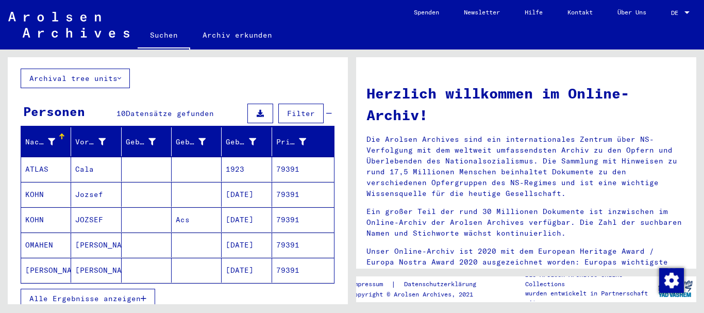
scroll to position [111, 0]
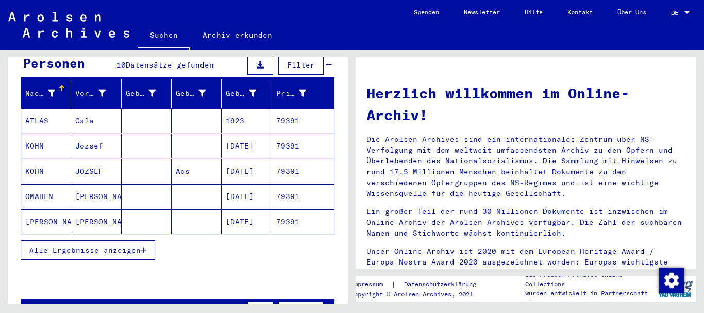
drag, startPoint x: 36, startPoint y: 177, endPoint x: 458, endPoint y: 129, distance: 425.0
click at [36, 184] on mat-cell "OMAHEN" at bounding box center [46, 196] width 50 height 25
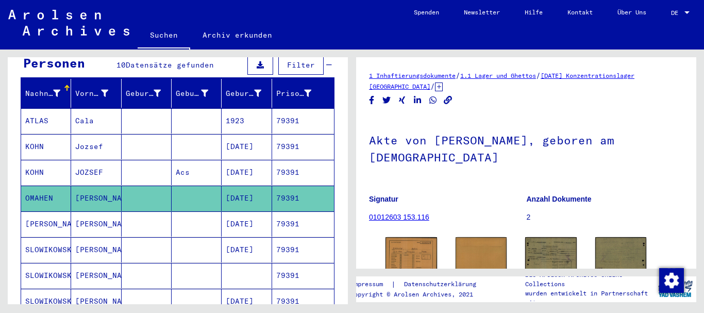
scroll to position [68, 0]
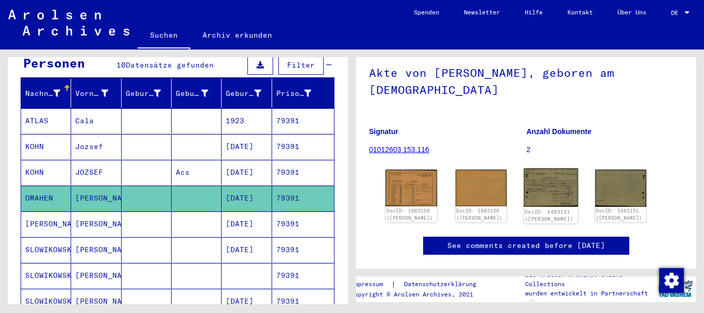
click at [552, 187] on img at bounding box center [551, 188] width 54 height 39
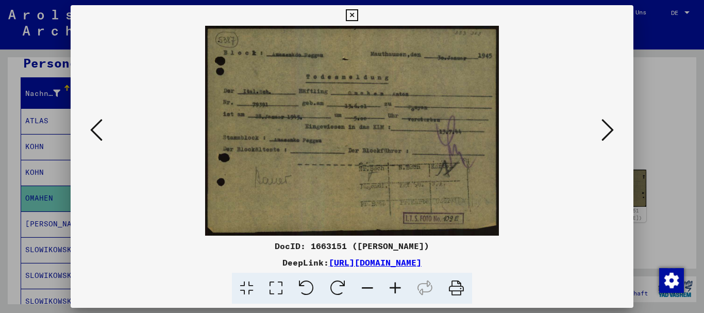
drag, startPoint x: 28, startPoint y: 90, endPoint x: 45, endPoint y: 78, distance: 20.4
click at [28, 89] on div at bounding box center [352, 156] width 704 height 313
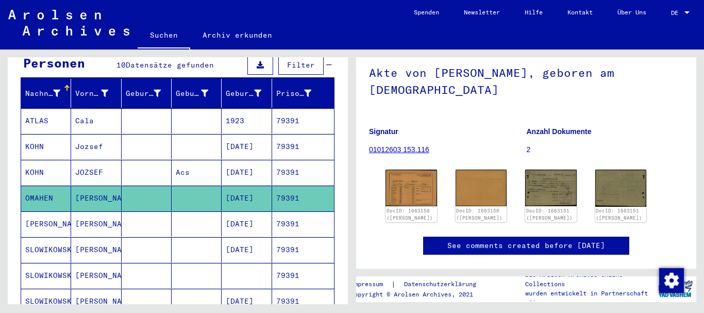
scroll to position [0, 0]
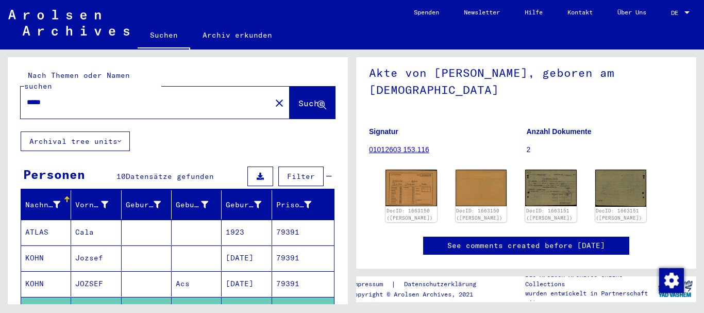
drag, startPoint x: 63, startPoint y: 91, endPoint x: 2, endPoint y: 80, distance: 61.8
click at [27, 97] on input "*****" at bounding box center [146, 102] width 238 height 11
paste input "*"
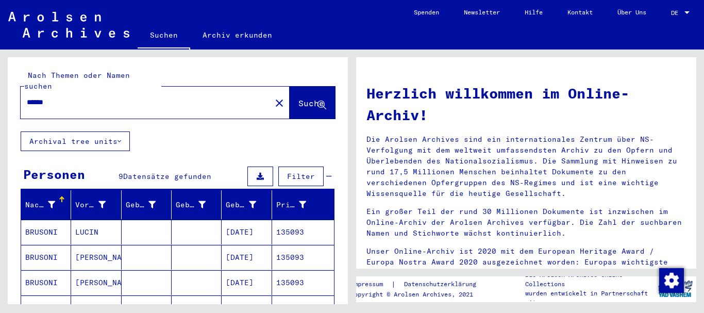
click at [87, 223] on mat-cell "LUCIN" at bounding box center [96, 232] width 50 height 25
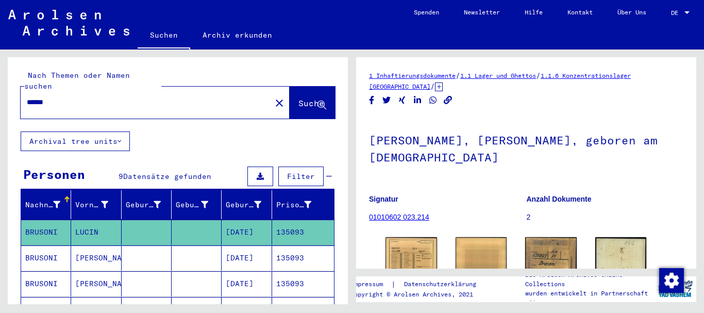
scroll to position [68, 0]
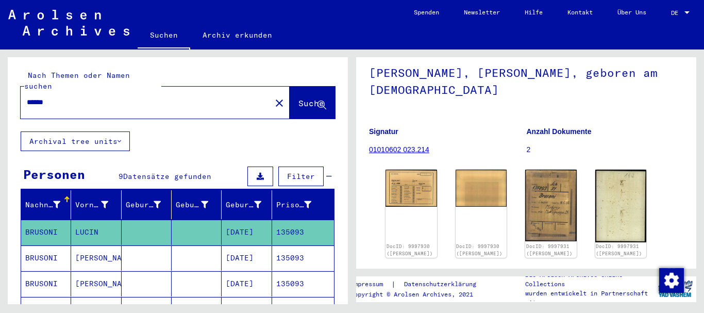
click at [74, 251] on mat-cell "[PERSON_NAME]" at bounding box center [96, 257] width 50 height 25
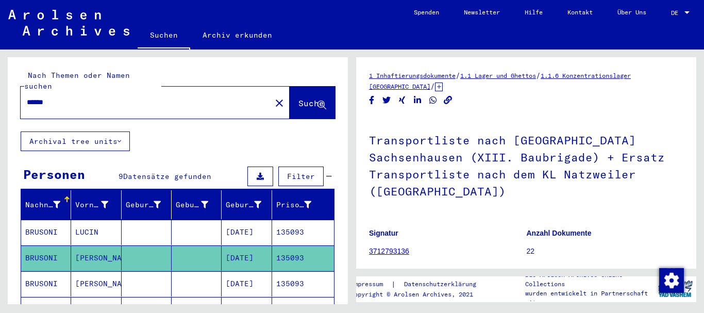
scroll to position [111, 0]
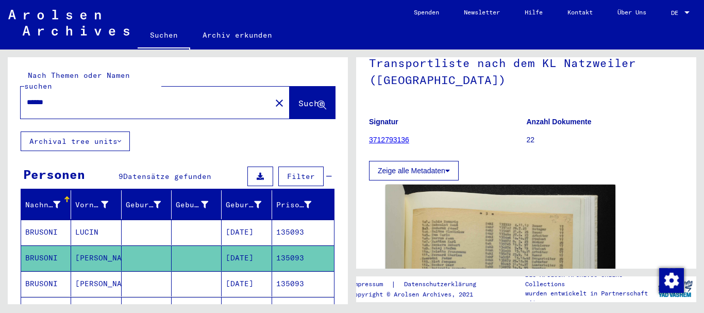
click at [67, 274] on mat-cell "BRUSONI" at bounding box center [46, 283] width 50 height 25
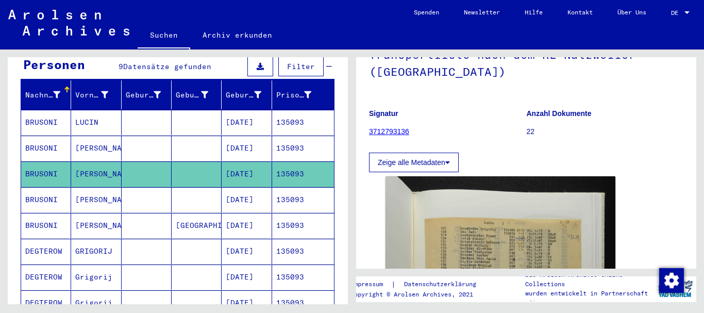
scroll to position [111, 0]
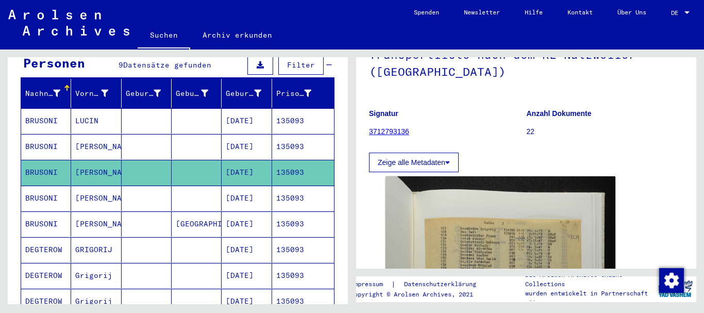
click at [80, 191] on mat-cell "[PERSON_NAME]" at bounding box center [96, 198] width 50 height 25
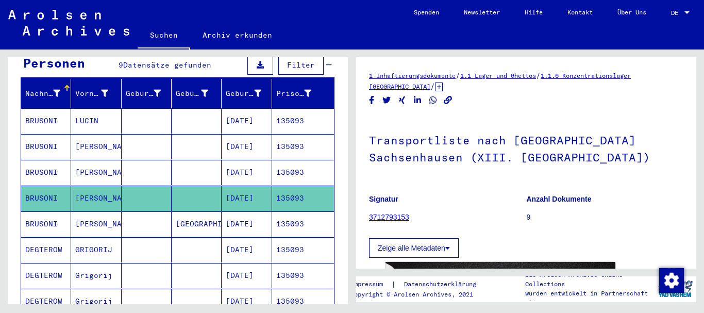
scroll to position [86, 0]
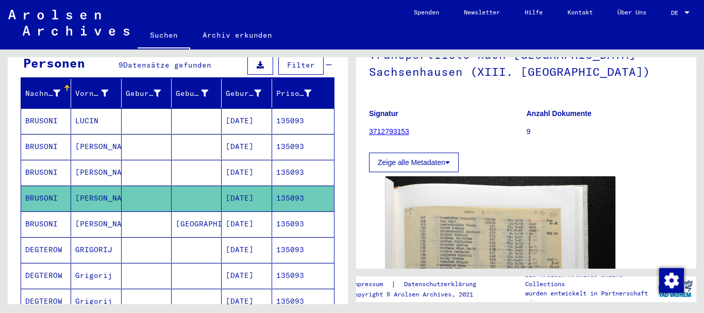
click at [106, 215] on mat-cell "[PERSON_NAME]" at bounding box center [96, 223] width 50 height 25
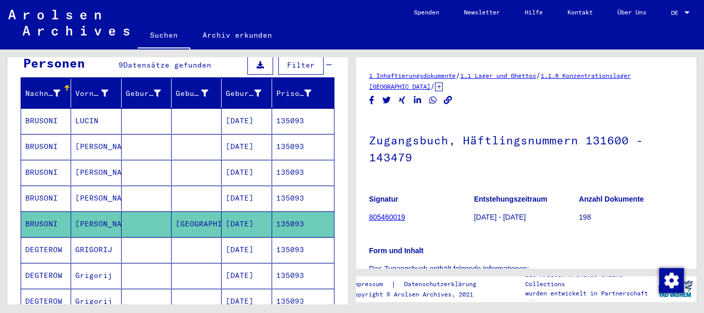
click at [98, 139] on mat-cell "[PERSON_NAME]" at bounding box center [96, 146] width 50 height 25
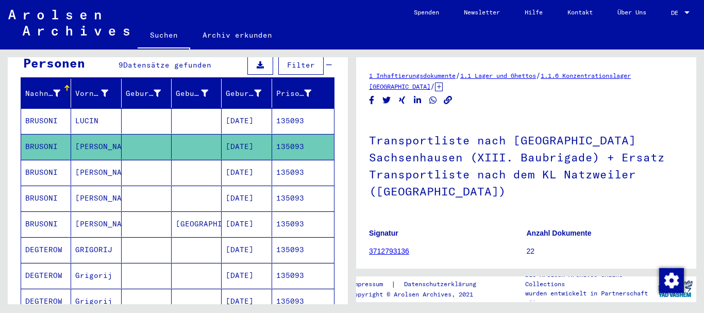
click at [93, 108] on mat-cell "LUCIN" at bounding box center [96, 120] width 50 height 25
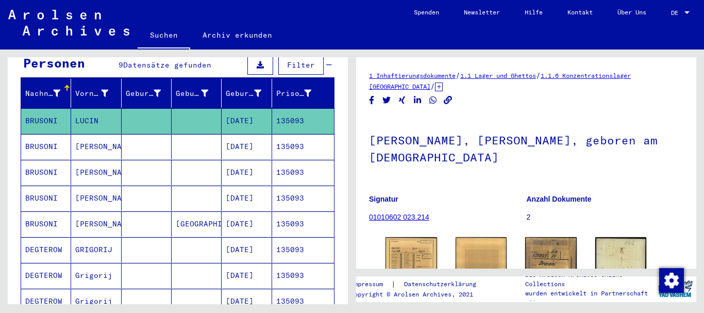
scroll to position [111, 0]
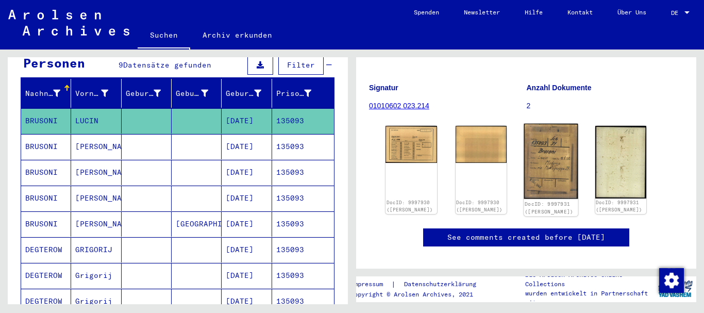
click at [549, 161] on img at bounding box center [551, 161] width 54 height 75
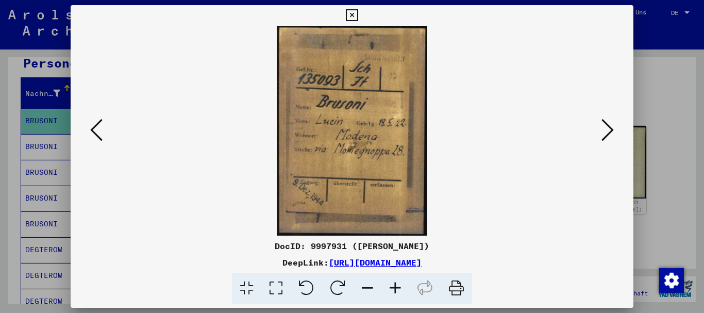
click at [617, 134] on button at bounding box center [608, 130] width 19 height 29
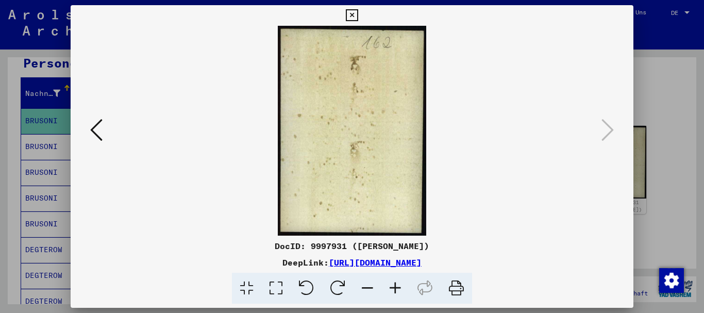
drag, startPoint x: 48, startPoint y: 165, endPoint x: 50, endPoint y: 159, distance: 6.9
click at [49, 163] on div at bounding box center [352, 156] width 704 height 313
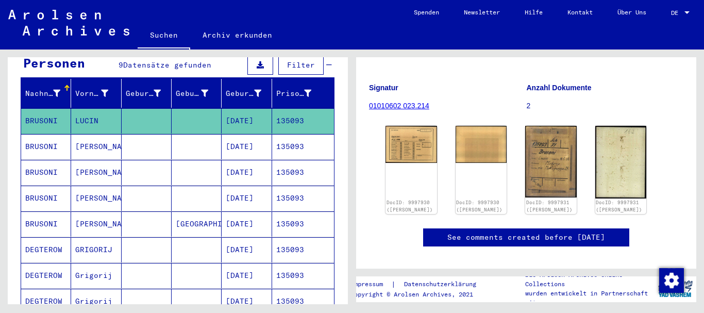
click at [56, 134] on mat-cell "BRUSONI" at bounding box center [46, 146] width 50 height 25
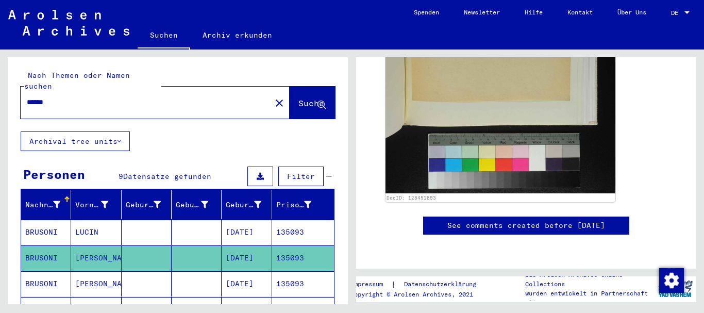
drag, startPoint x: 60, startPoint y: 91, endPoint x: 0, endPoint y: 96, distance: 60.0
click at [27, 97] on input "******" at bounding box center [146, 102] width 238 height 11
paste input "text"
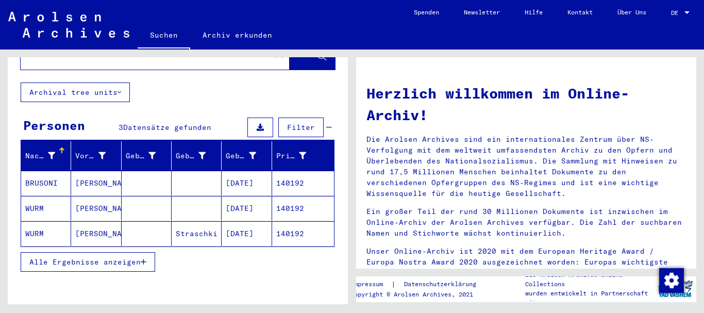
scroll to position [82, 0]
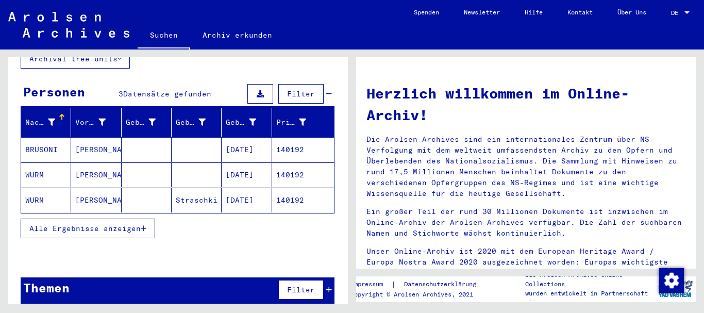
click at [39, 137] on mat-cell "BRUSONI" at bounding box center [46, 149] width 50 height 25
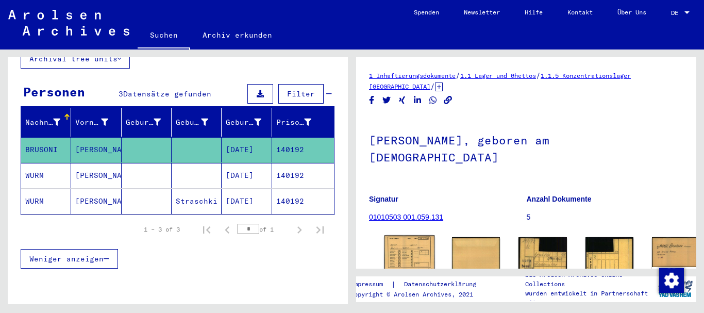
scroll to position [111, 0]
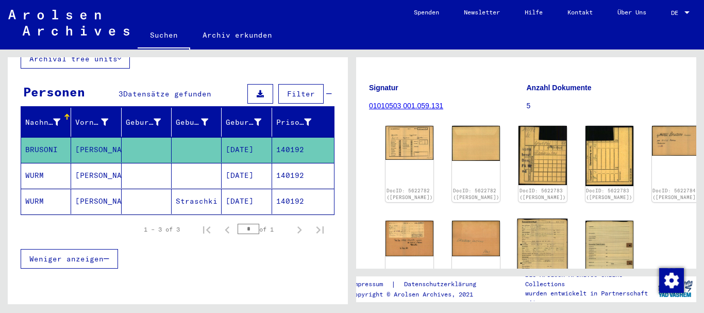
click at [518, 233] on img at bounding box center [543, 253] width 51 height 71
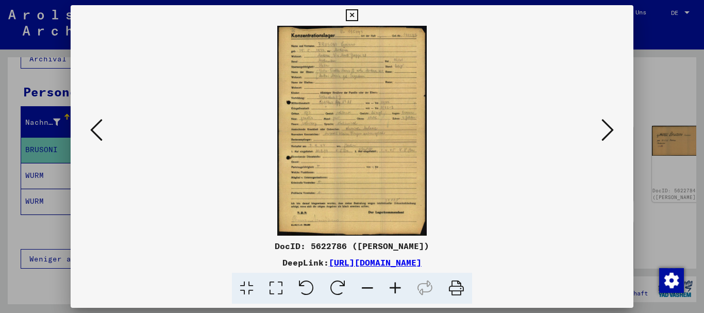
click at [388, 286] on icon at bounding box center [396, 288] width 28 height 31
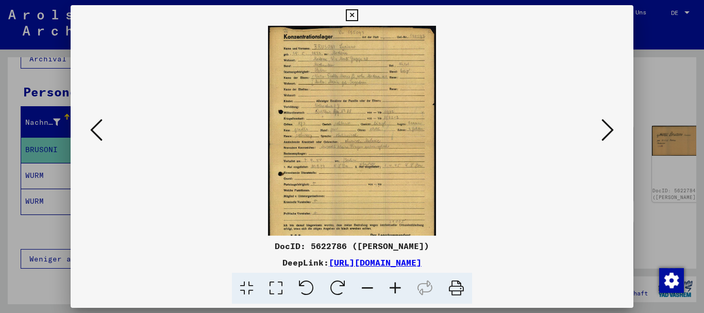
click at [397, 286] on icon at bounding box center [396, 288] width 28 height 31
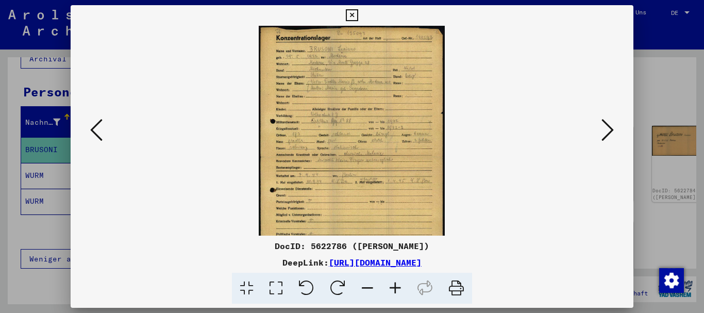
click at [398, 286] on icon at bounding box center [396, 288] width 28 height 31
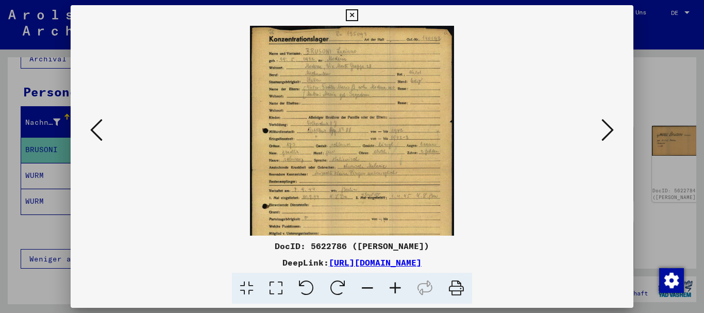
click at [399, 286] on icon at bounding box center [396, 288] width 28 height 31
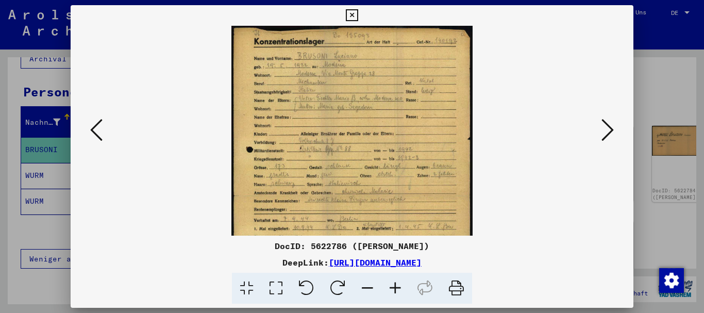
click at [399, 286] on icon at bounding box center [396, 288] width 28 height 31
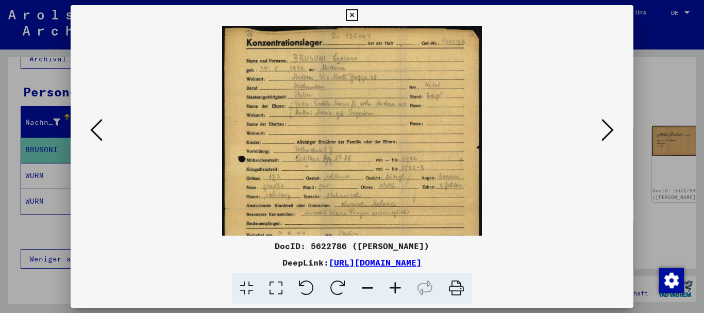
click at [399, 286] on icon at bounding box center [396, 288] width 28 height 31
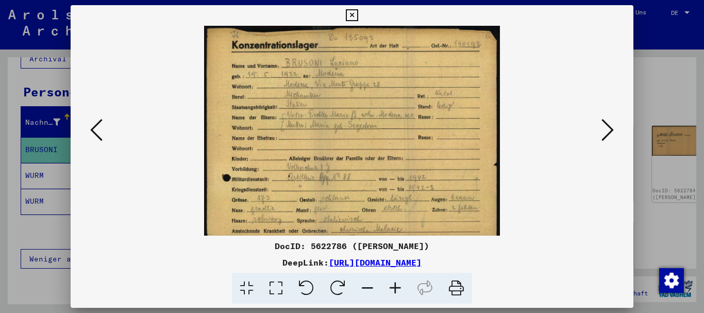
click at [399, 286] on icon at bounding box center [396, 288] width 28 height 31
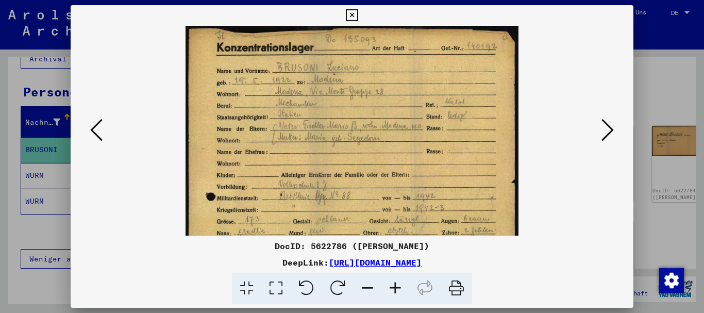
click at [399, 286] on icon at bounding box center [396, 288] width 28 height 31
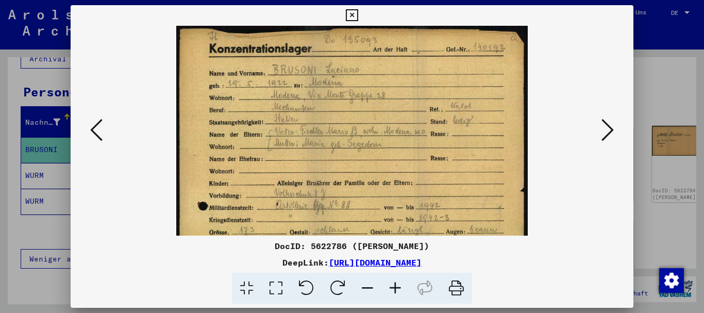
click at [399, 286] on icon at bounding box center [396, 288] width 28 height 31
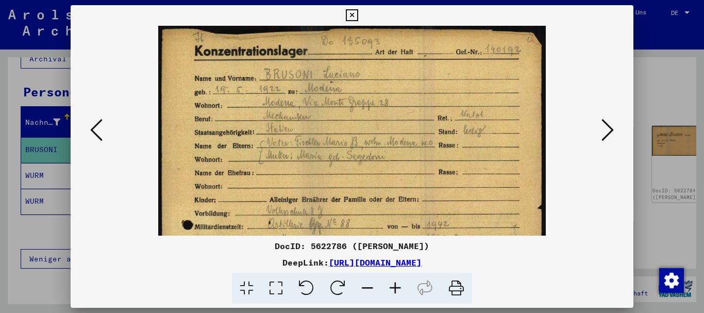
click at [399, 286] on icon at bounding box center [396, 288] width 28 height 31
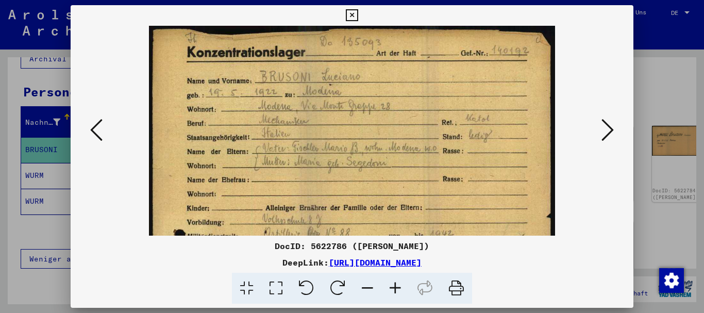
click at [399, 286] on icon at bounding box center [396, 288] width 28 height 31
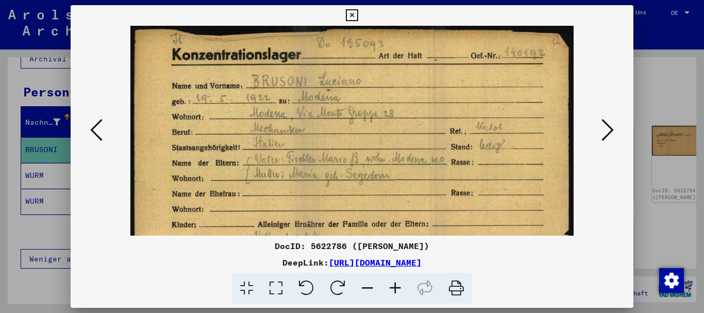
click at [399, 286] on icon at bounding box center [396, 288] width 28 height 31
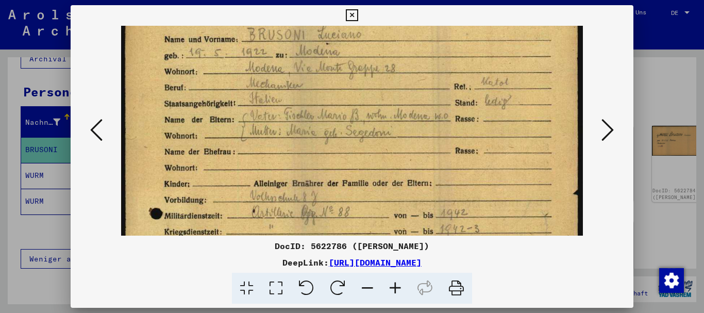
scroll to position [69, 0]
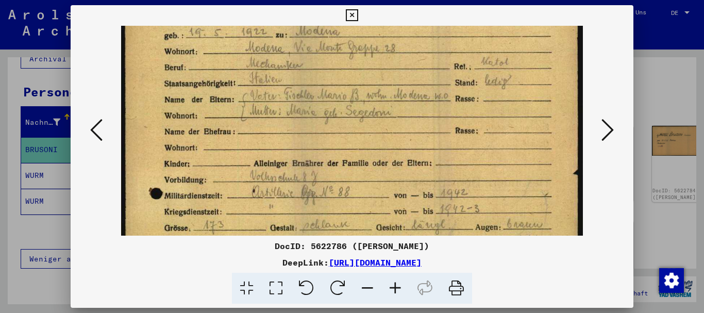
drag, startPoint x: 361, startPoint y: 181, endPoint x: 342, endPoint y: 112, distance: 71.7
click at [342, 112] on img at bounding box center [351, 281] width 461 height 648
drag, startPoint x: 382, startPoint y: 54, endPoint x: 380, endPoint y: 44, distance: 10.4
click at [380, 44] on img at bounding box center [351, 281] width 461 height 648
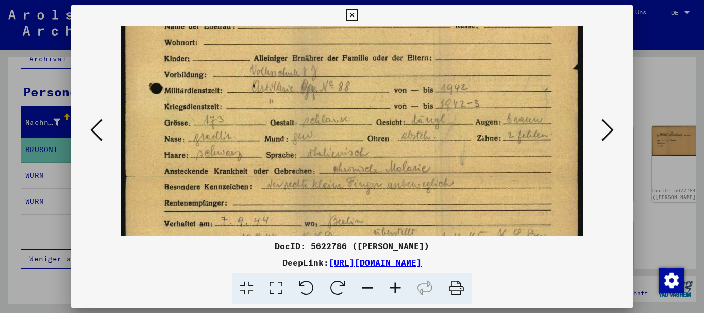
drag, startPoint x: 419, startPoint y: 175, endPoint x: 387, endPoint y: 93, distance: 88.7
click at [387, 93] on img at bounding box center [351, 176] width 461 height 648
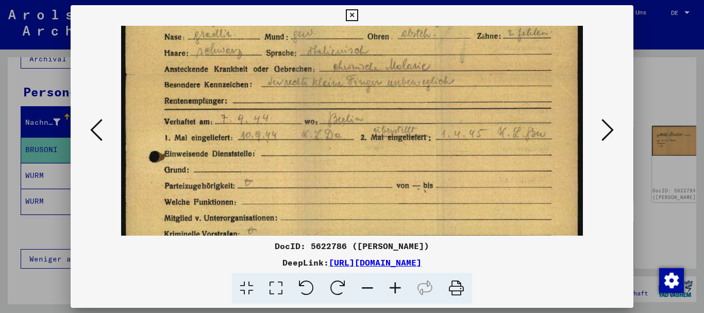
click at [0, 189] on div at bounding box center [352, 156] width 704 height 313
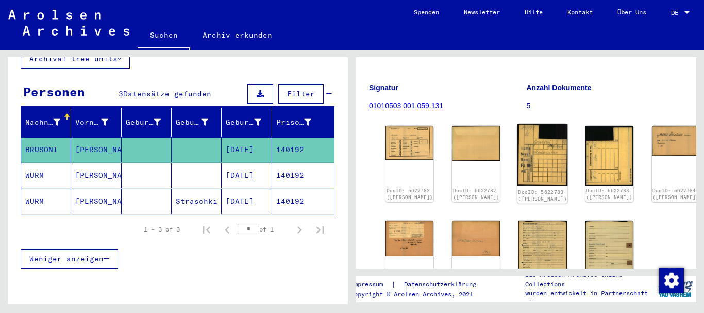
click at [518, 153] on img at bounding box center [543, 155] width 51 height 62
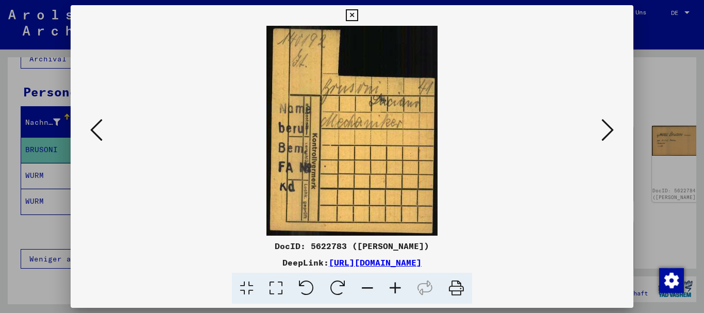
click at [1, 185] on div at bounding box center [352, 156] width 704 height 313
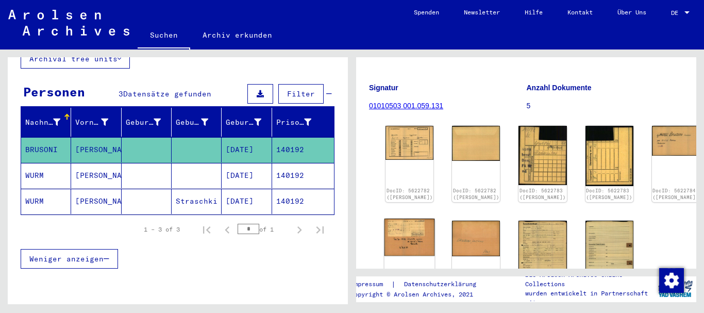
scroll to position [223, 0]
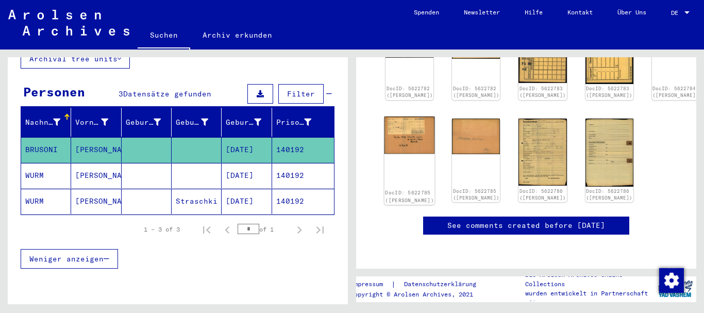
click at [400, 117] on img at bounding box center [410, 134] width 51 height 37
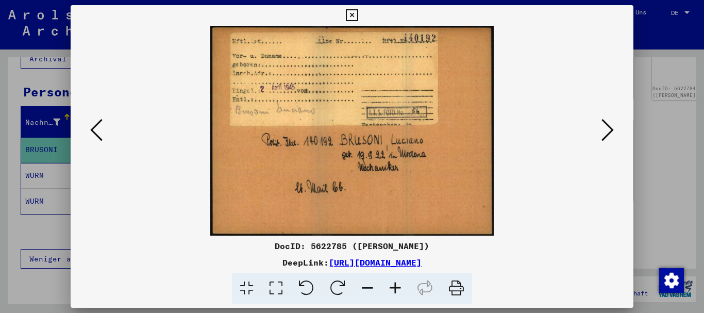
click at [26, 177] on div at bounding box center [352, 156] width 704 height 313
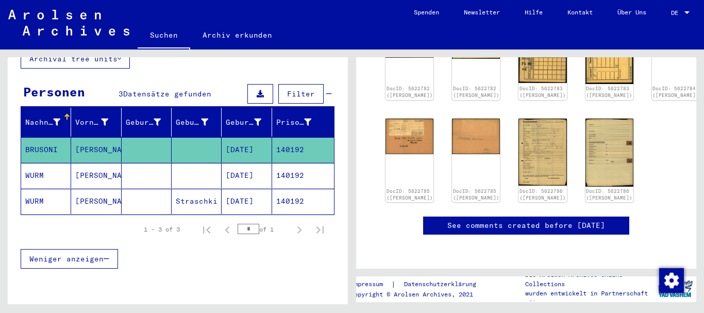
drag, startPoint x: 71, startPoint y: 89, endPoint x: 0, endPoint y: 89, distance: 71.1
click at [27, 25] on input "******" at bounding box center [146, 19] width 238 height 11
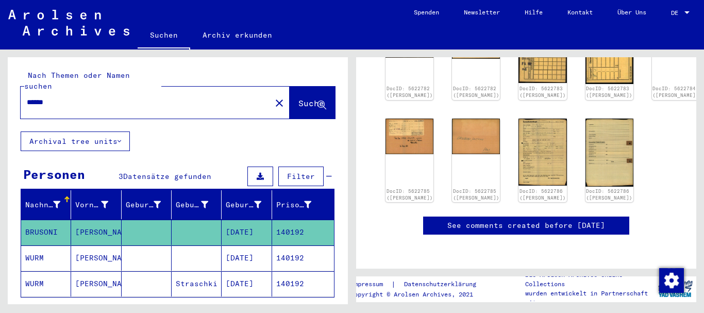
paste input "text"
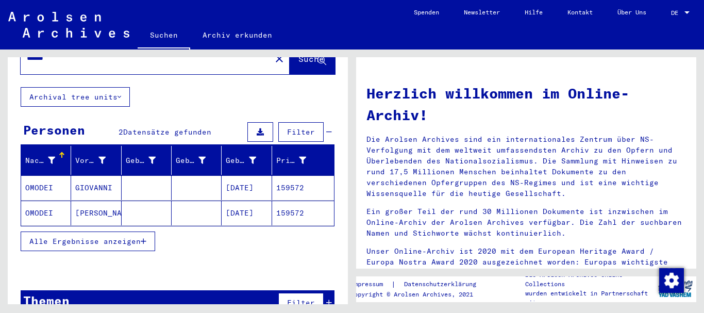
scroll to position [56, 0]
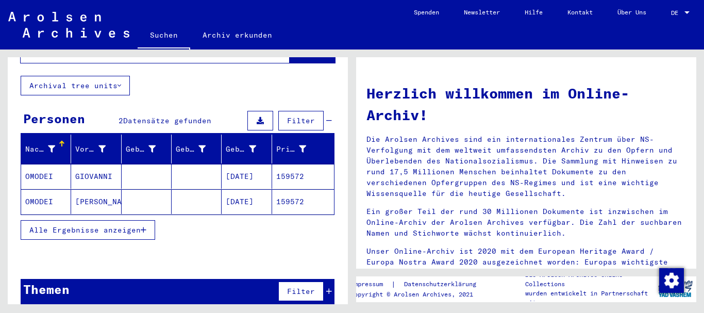
click at [53, 165] on mat-cell "OMODEI" at bounding box center [46, 176] width 50 height 25
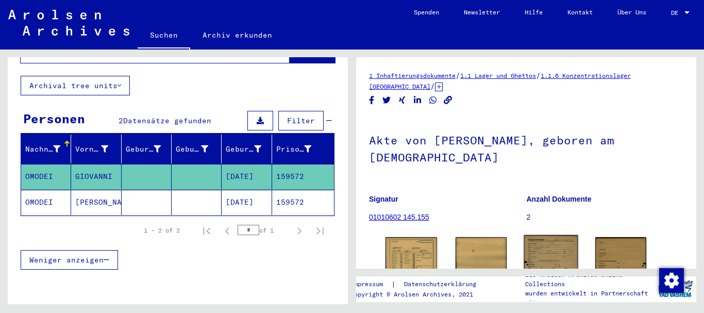
click at [553, 235] on img at bounding box center [551, 272] width 54 height 75
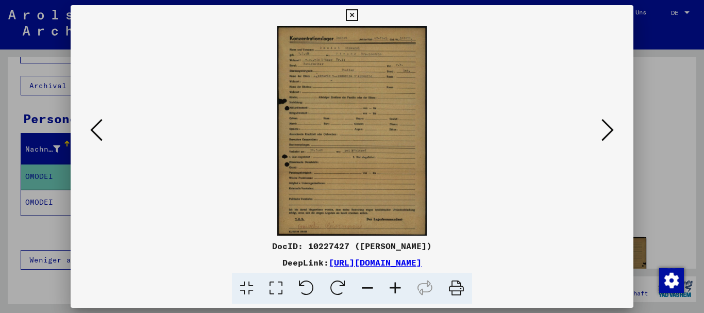
scroll to position [111, 0]
click at [394, 288] on icon at bounding box center [396, 288] width 28 height 31
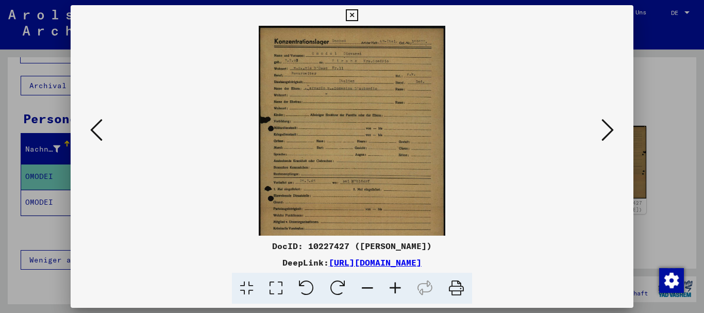
click at [394, 288] on icon at bounding box center [396, 288] width 28 height 31
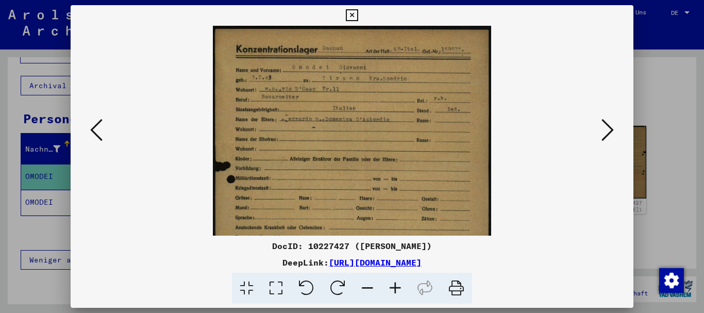
click at [394, 288] on icon at bounding box center [396, 288] width 28 height 31
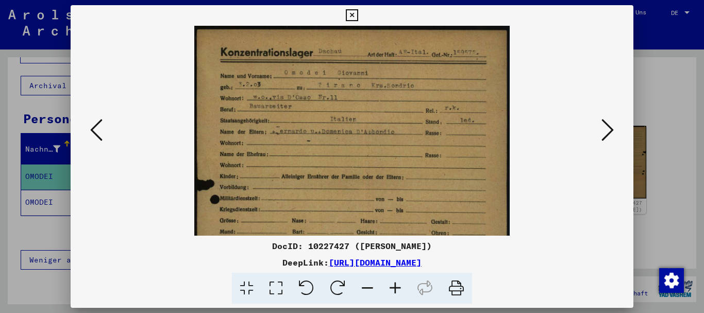
click at [394, 288] on icon at bounding box center [396, 288] width 28 height 31
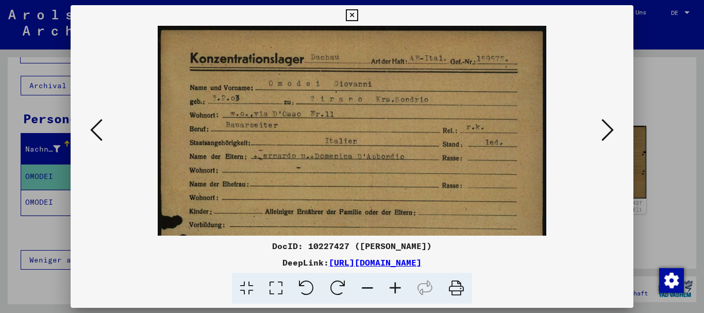
click at [394, 288] on icon at bounding box center [396, 288] width 28 height 31
click at [393, 288] on icon at bounding box center [396, 288] width 28 height 31
click at [392, 288] on icon at bounding box center [396, 288] width 28 height 31
click at [390, 287] on icon at bounding box center [396, 288] width 28 height 31
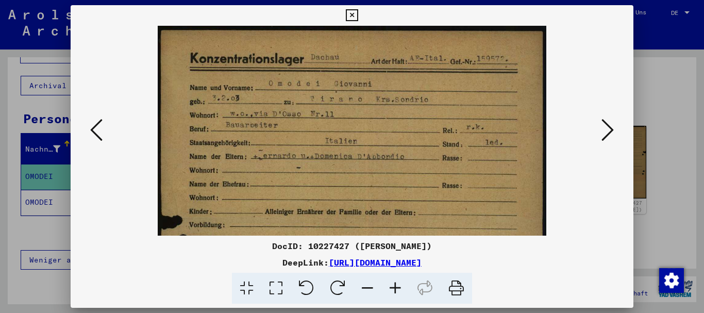
click at [389, 287] on icon at bounding box center [396, 288] width 28 height 31
click at [387, 285] on icon at bounding box center [396, 288] width 28 height 31
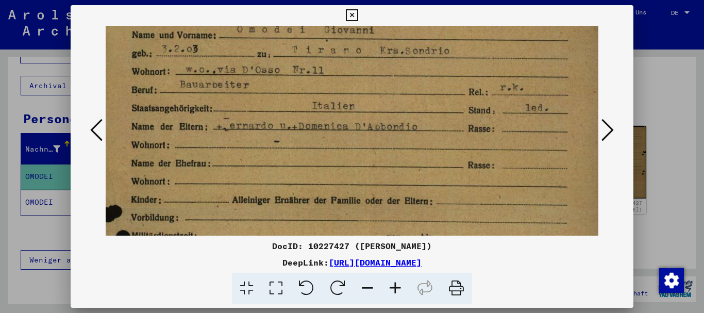
drag, startPoint x: 329, startPoint y: 188, endPoint x: 312, endPoint y: 114, distance: 75.7
click at [312, 114] on img at bounding box center [348, 315] width 518 height 725
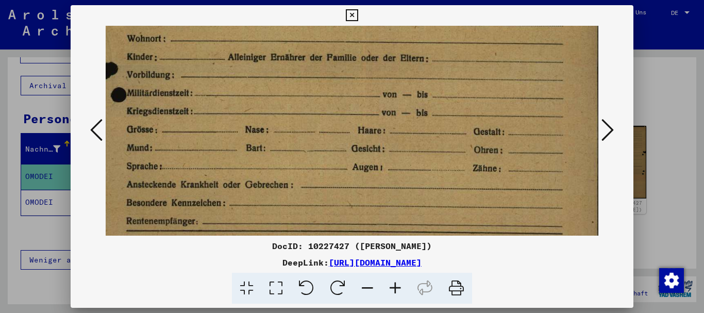
drag, startPoint x: 347, startPoint y: 183, endPoint x: 319, endPoint y: 42, distance: 143.6
click at [319, 42] on img at bounding box center [344, 172] width 518 height 725
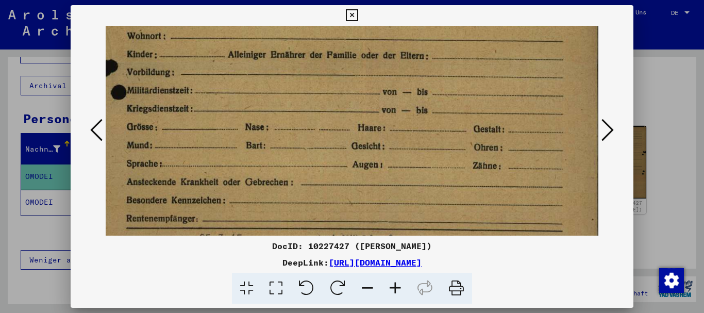
scroll to position [386, 21]
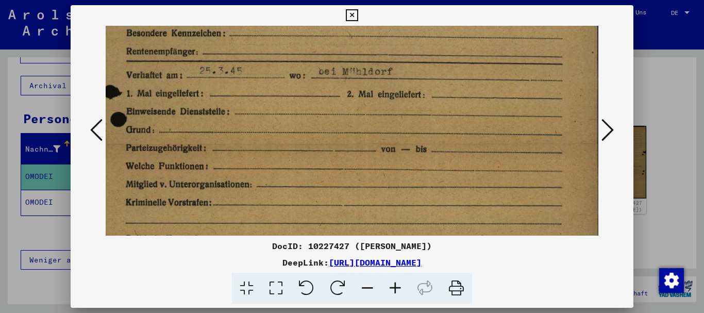
drag, startPoint x: 372, startPoint y: 186, endPoint x: 351, endPoint y: 23, distance: 163.7
click at [351, 23] on div "DocID: 10227427 ([PERSON_NAME]) DeepLink: [URL][DOMAIN_NAME]" at bounding box center [353, 154] width 564 height 299
drag, startPoint x: 19, startPoint y: 156, endPoint x: 50, endPoint y: 130, distance: 40.7
click at [20, 156] on div at bounding box center [352, 156] width 704 height 313
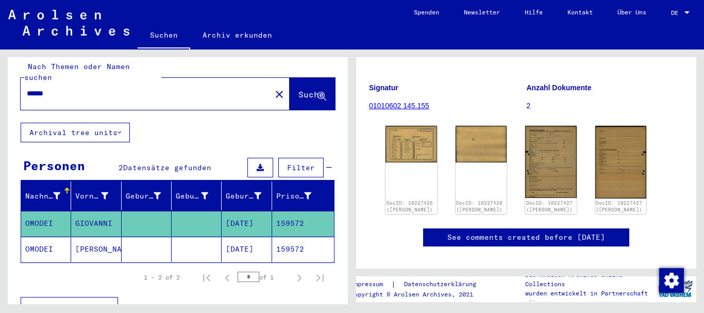
scroll to position [0, 0]
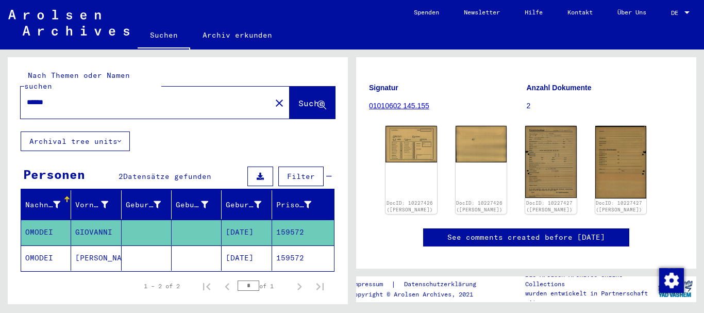
click at [27, 97] on input "******" at bounding box center [146, 102] width 238 height 11
paste input "text"
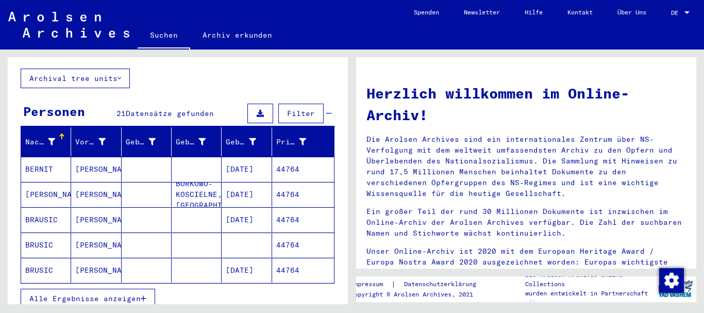
scroll to position [167, 0]
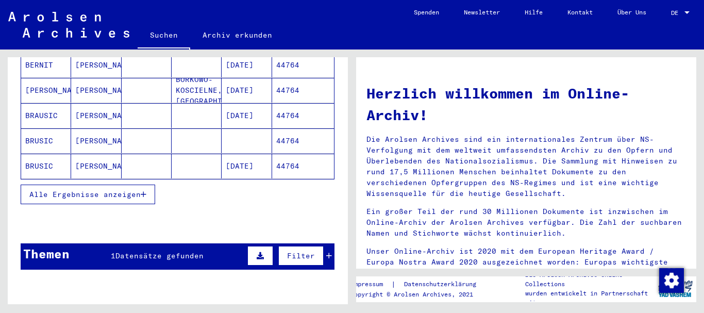
click at [47, 103] on mat-cell "BRAUSIC" at bounding box center [46, 115] width 50 height 25
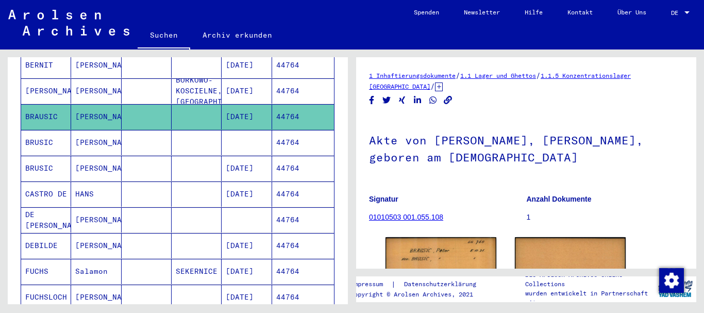
scroll to position [167, 0]
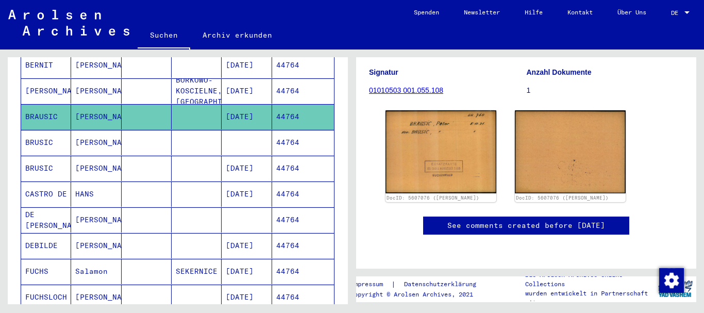
click at [53, 156] on mat-cell "BRUSIC" at bounding box center [46, 168] width 50 height 25
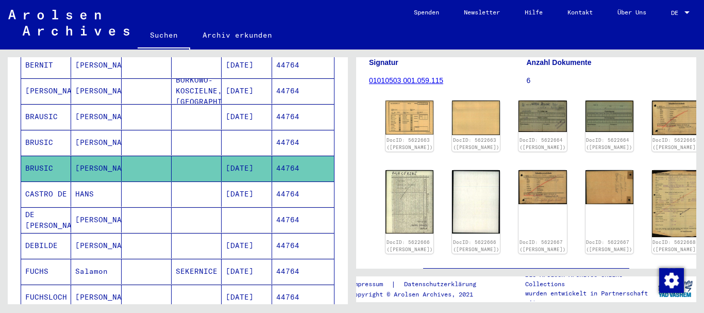
scroll to position [152, 0]
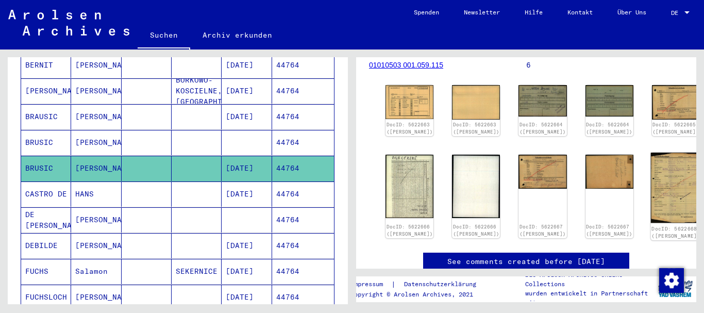
click at [651, 166] on img at bounding box center [676, 188] width 51 height 71
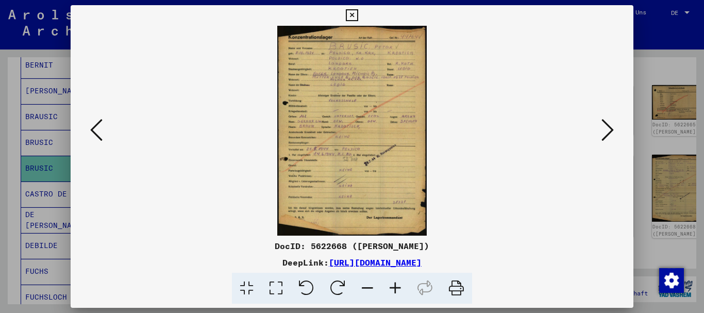
click at [395, 287] on icon at bounding box center [396, 288] width 28 height 31
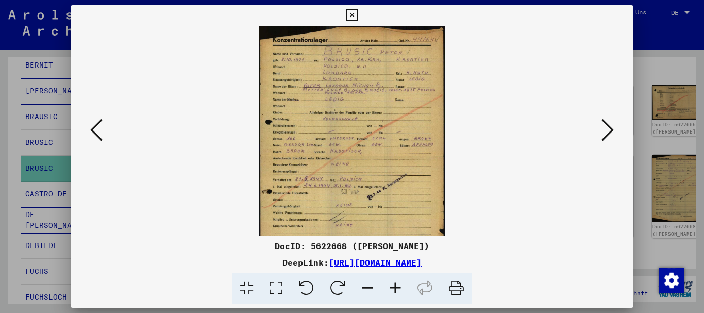
click at [395, 287] on icon at bounding box center [396, 288] width 28 height 31
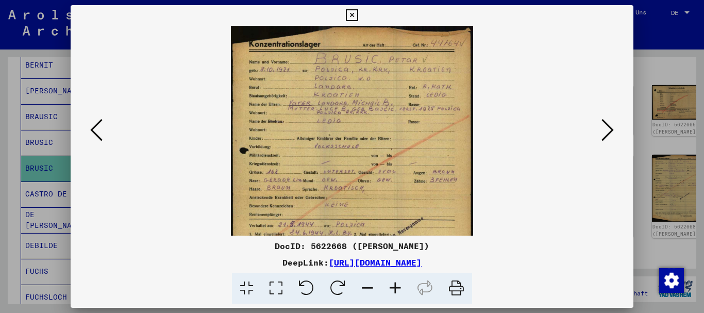
click at [395, 287] on icon at bounding box center [396, 288] width 28 height 31
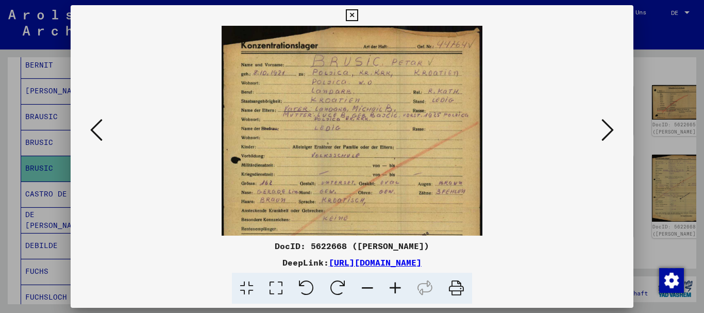
click at [395, 287] on icon at bounding box center [396, 288] width 28 height 31
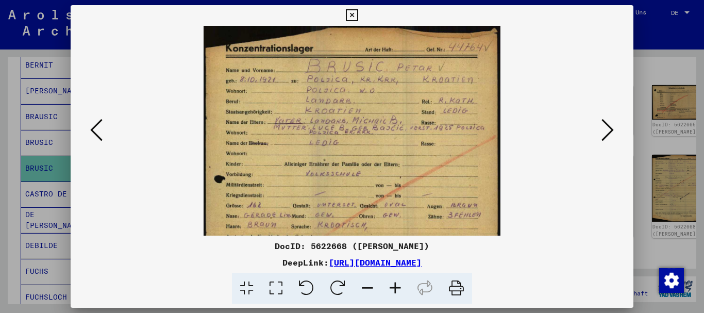
click at [395, 287] on icon at bounding box center [396, 288] width 28 height 31
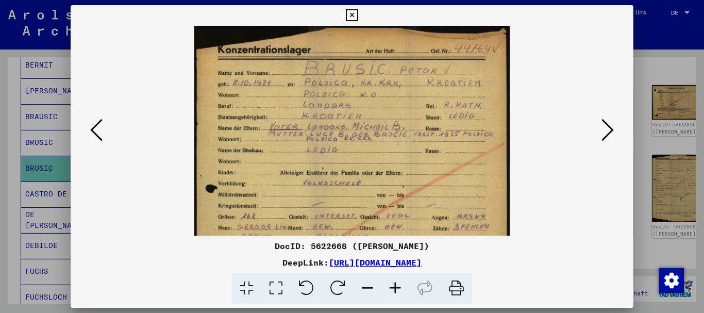
click at [395, 287] on icon at bounding box center [396, 288] width 28 height 31
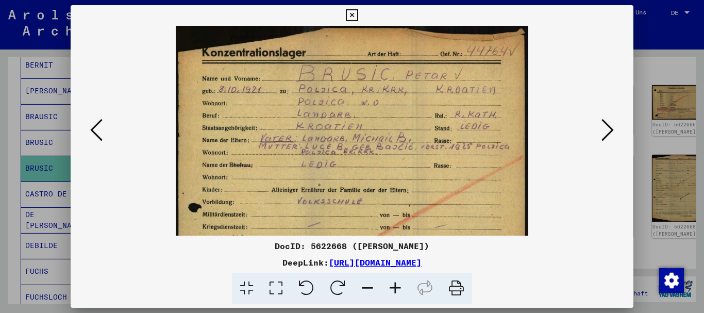
click at [395, 287] on icon at bounding box center [396, 288] width 28 height 31
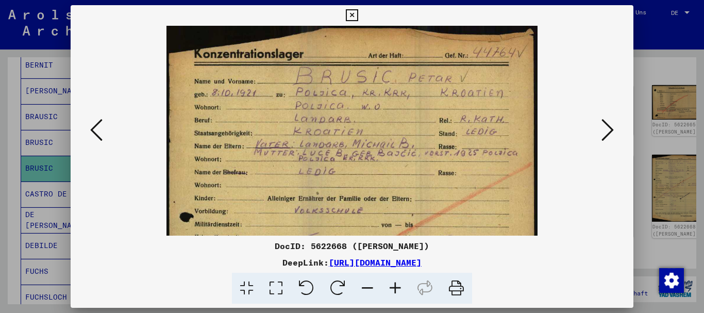
click at [395, 287] on icon at bounding box center [396, 288] width 28 height 31
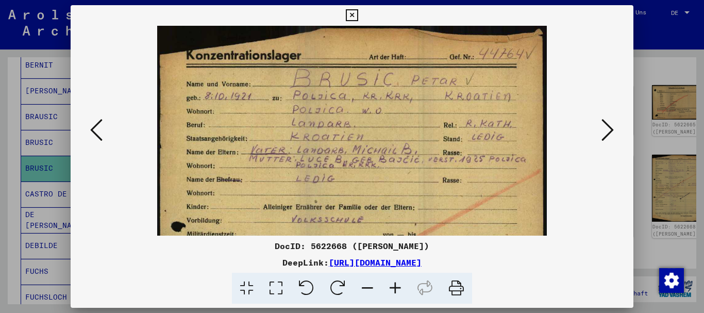
click at [395, 287] on icon at bounding box center [396, 288] width 28 height 31
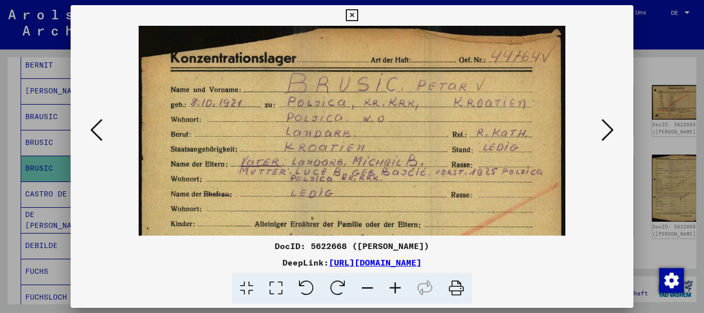
click at [395, 287] on icon at bounding box center [396, 288] width 28 height 31
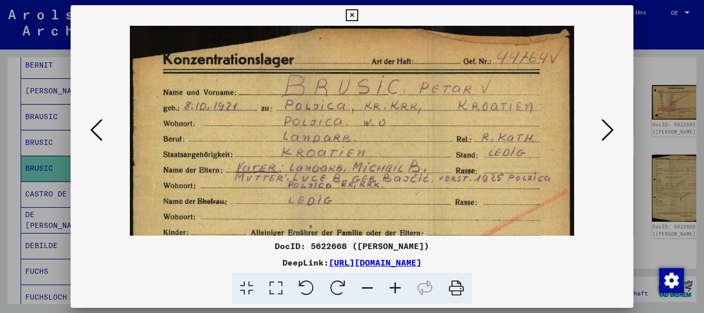
click at [15, 122] on div at bounding box center [352, 156] width 704 height 313
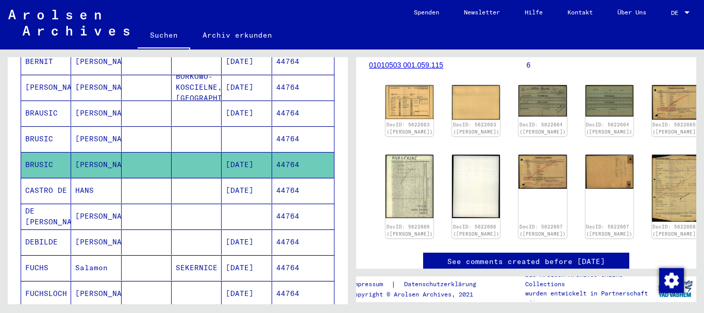
scroll to position [167, 0]
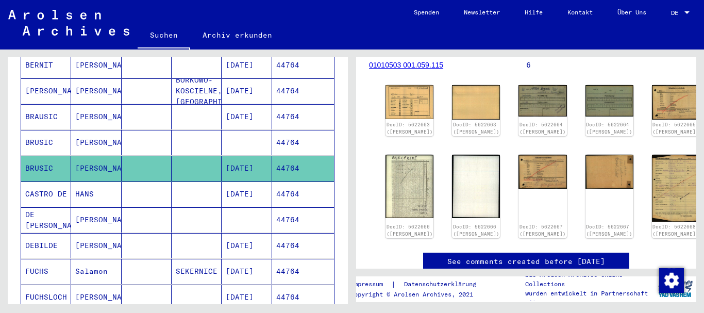
drag, startPoint x: 226, startPoint y: 158, endPoint x: 271, endPoint y: 157, distance: 45.4
click at [271, 157] on mat-cell "[DATE]" at bounding box center [247, 168] width 50 height 25
copy mat-cell "[DATE]"
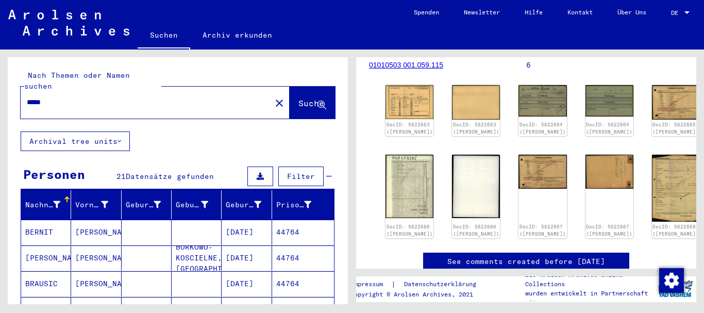
click at [81, 91] on div "*****" at bounding box center [143, 102] width 244 height 23
click at [75, 97] on input "*****" at bounding box center [146, 102] width 238 height 11
drag, startPoint x: 76, startPoint y: 90, endPoint x: 6, endPoint y: 89, distance: 70.6
click at [27, 97] on input "*****" at bounding box center [146, 102] width 238 height 11
paste input "**********"
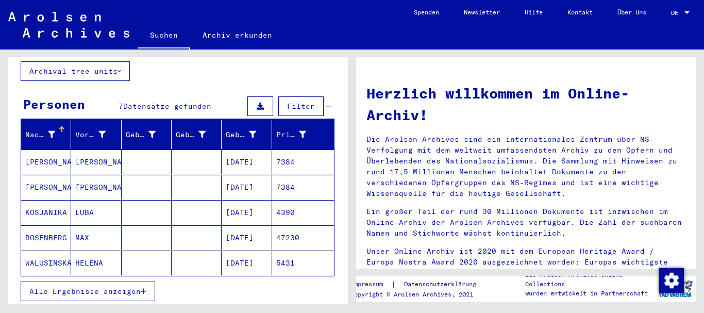
scroll to position [111, 0]
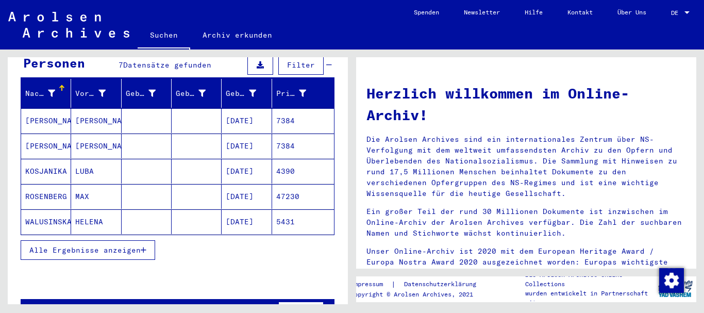
drag, startPoint x: 56, startPoint y: 237, endPoint x: 59, endPoint y: 215, distance: 21.9
click at [56, 245] on span "Alle Ergebnisse anzeigen" at bounding box center [84, 249] width 111 height 9
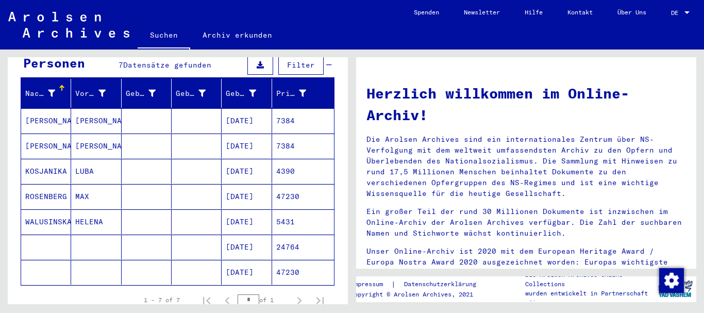
scroll to position [0, 0]
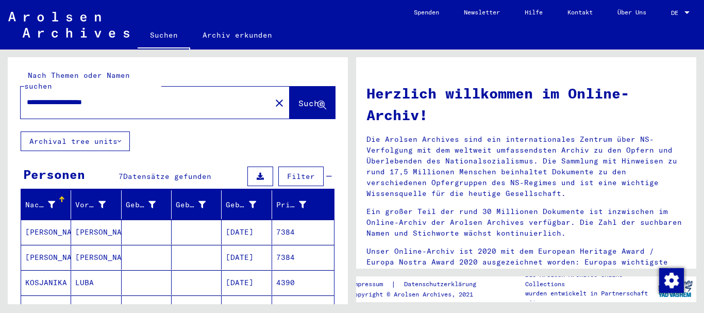
drag, startPoint x: 134, startPoint y: 90, endPoint x: 0, endPoint y: 90, distance: 134.0
click at [27, 97] on input "**********" at bounding box center [143, 102] width 232 height 11
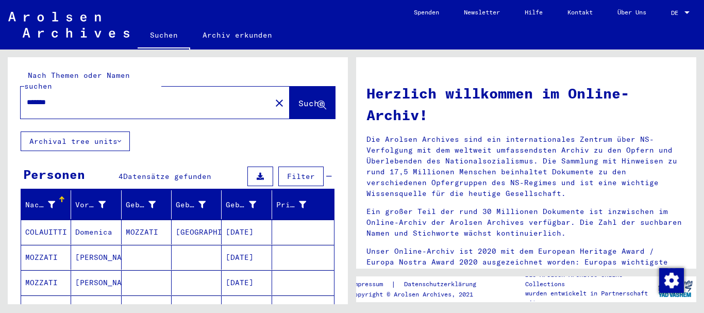
scroll to position [56, 0]
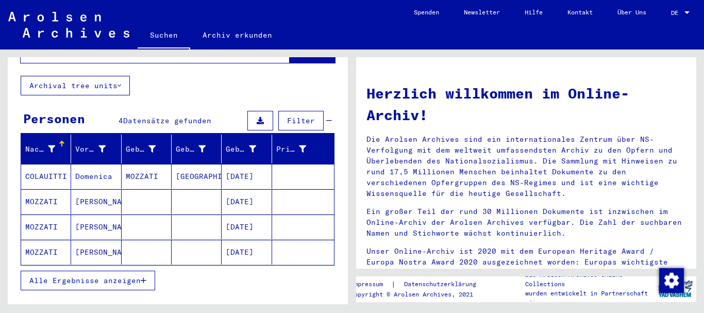
click at [113, 276] on span "Alle Ergebnisse anzeigen" at bounding box center [84, 280] width 111 height 9
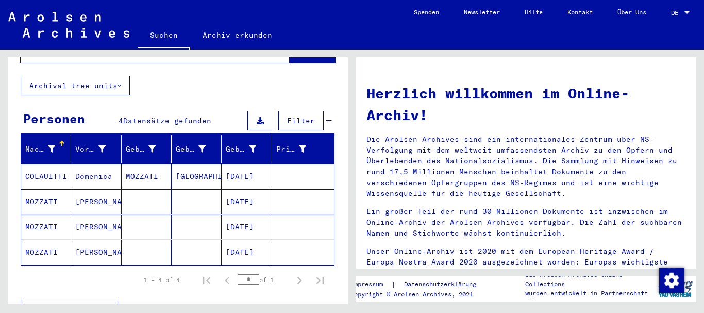
click at [99, 214] on mat-cell "[PERSON_NAME]" at bounding box center [96, 226] width 50 height 25
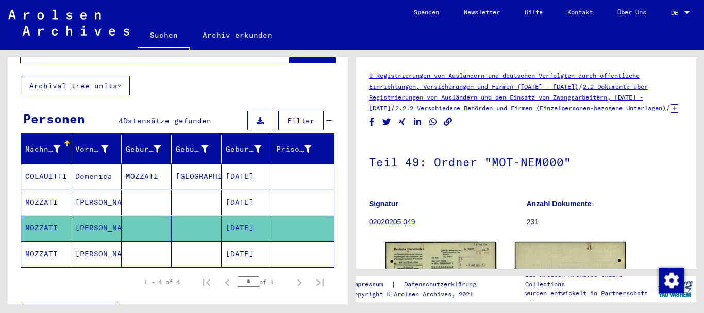
scroll to position [65, 0]
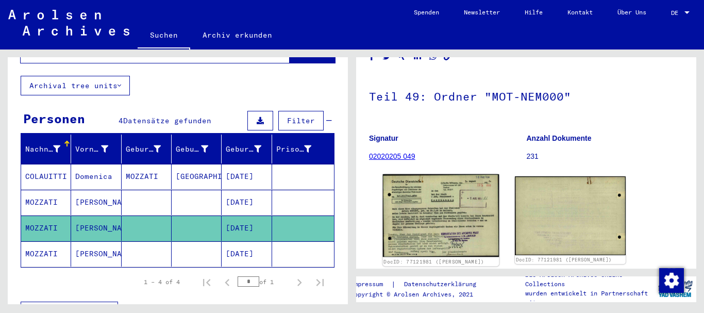
click at [439, 174] on img at bounding box center [441, 215] width 117 height 83
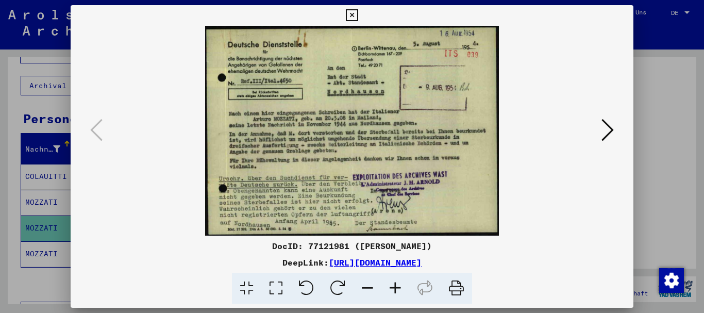
scroll to position [121, 0]
click at [396, 288] on icon at bounding box center [396, 288] width 28 height 31
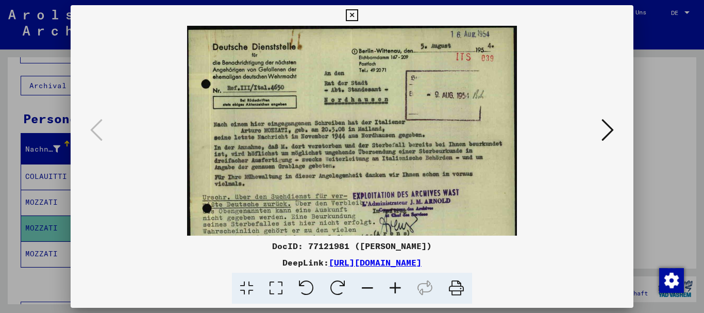
click at [396, 288] on icon at bounding box center [396, 288] width 28 height 31
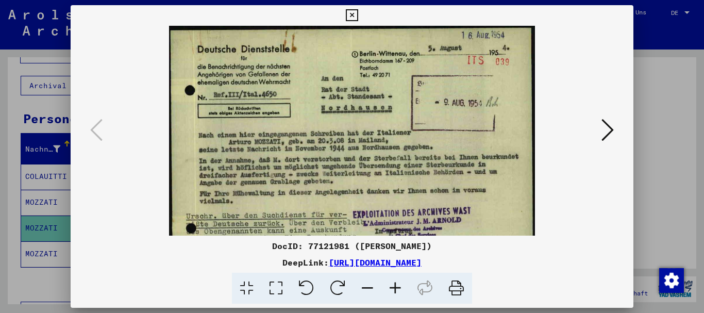
click at [396, 288] on icon at bounding box center [396, 288] width 28 height 31
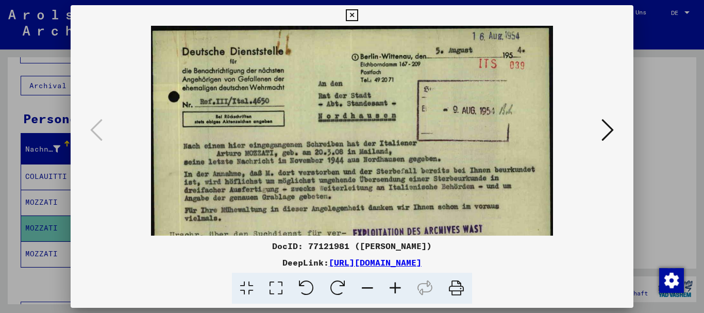
click at [396, 288] on icon at bounding box center [396, 288] width 28 height 31
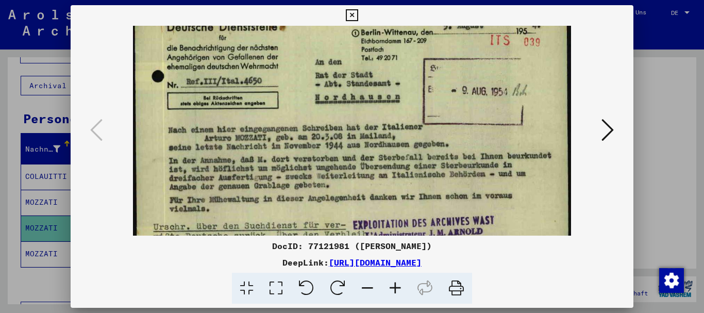
scroll to position [31, 0]
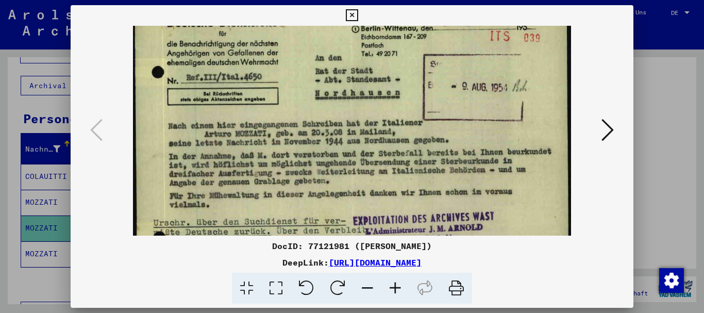
drag, startPoint x: 357, startPoint y: 215, endPoint x: 355, endPoint y: 184, distance: 31.0
click at [355, 184] on img at bounding box center [352, 151] width 439 height 313
click at [0, 132] on div at bounding box center [352, 156] width 704 height 313
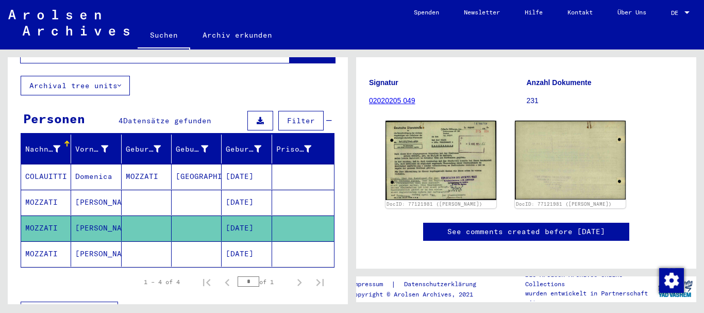
drag, startPoint x: 54, startPoint y: 238, endPoint x: 214, endPoint y: 238, distance: 160.3
click at [54, 241] on mat-cell "MOZZATI" at bounding box center [46, 253] width 50 height 25
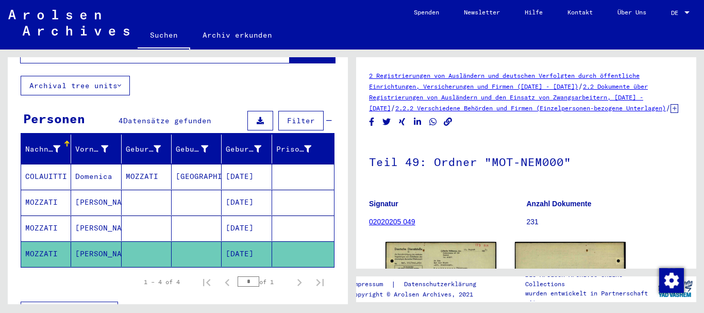
scroll to position [105, 0]
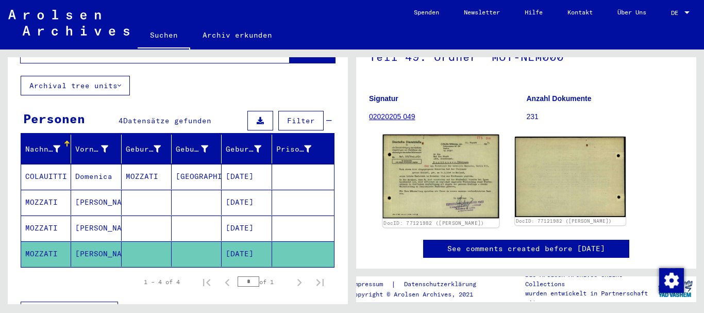
click at [439, 139] on img at bounding box center [441, 177] width 117 height 84
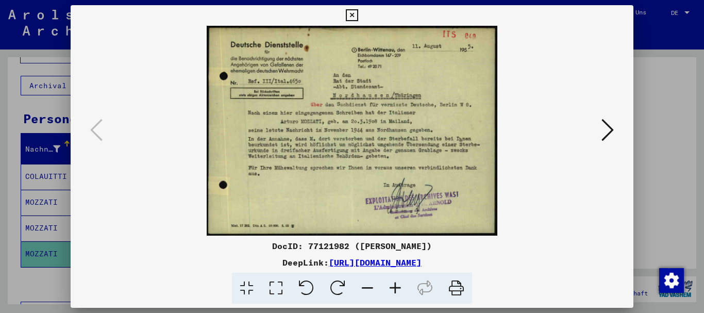
scroll to position [145, 0]
click at [397, 288] on icon at bounding box center [396, 288] width 28 height 31
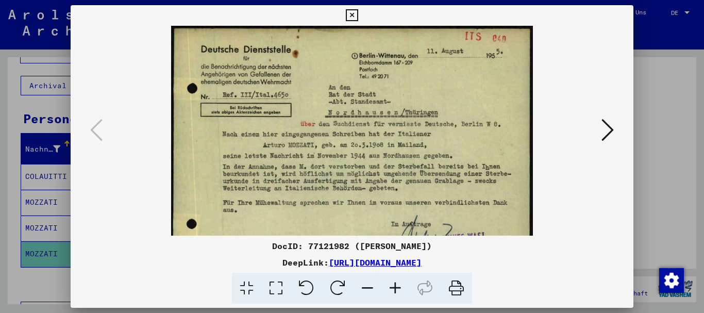
click at [397, 288] on icon at bounding box center [396, 288] width 28 height 31
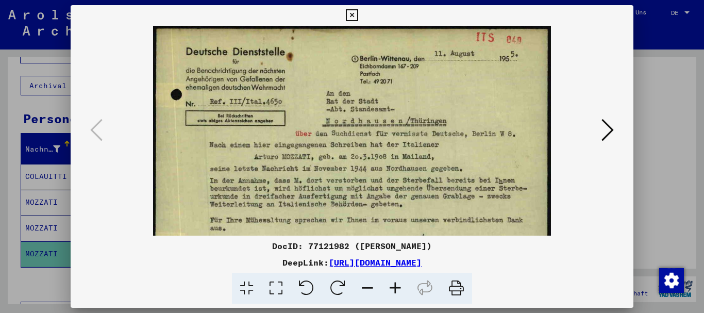
click at [397, 288] on icon at bounding box center [396, 288] width 28 height 31
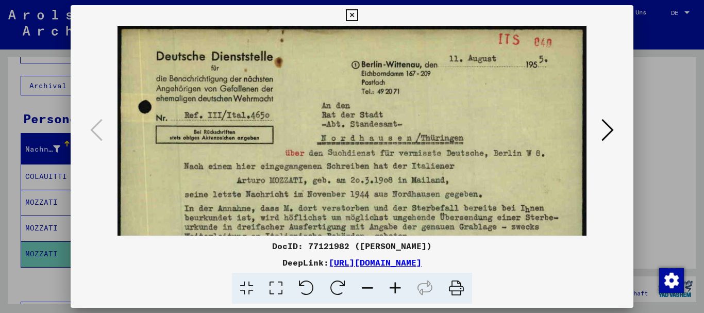
click at [397, 287] on icon at bounding box center [396, 288] width 28 height 31
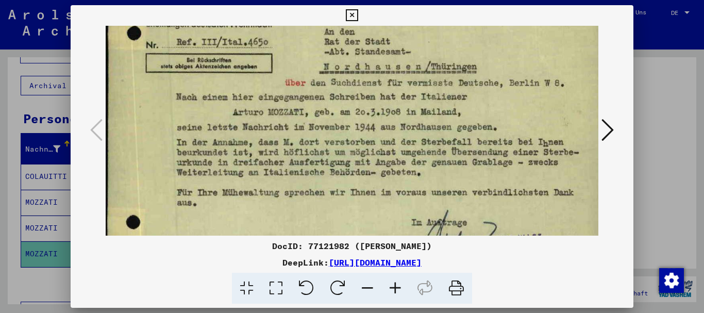
scroll to position [80, 1]
drag, startPoint x: 393, startPoint y: 179, endPoint x: 392, endPoint y: 132, distance: 46.4
click at [392, 132] on img at bounding box center [357, 127] width 505 height 365
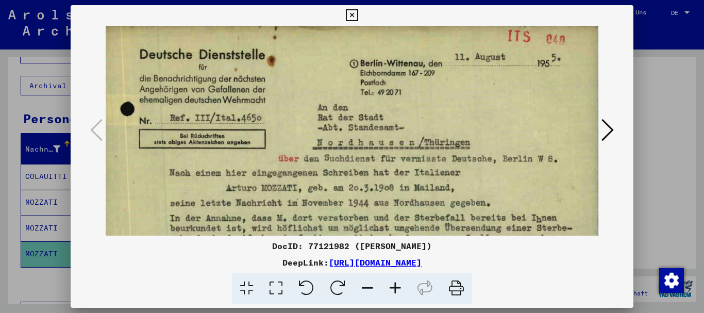
drag, startPoint x: 376, startPoint y: 84, endPoint x: 367, endPoint y: 158, distance: 74.8
click at [367, 158] on img at bounding box center [350, 204] width 505 height 365
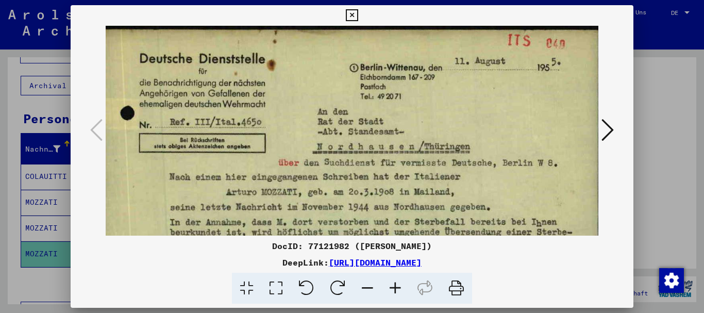
drag, startPoint x: 423, startPoint y: 115, endPoint x: 383, endPoint y: 176, distance: 72.9
click at [410, 170] on img at bounding box center [350, 208] width 505 height 365
click at [12, 140] on div at bounding box center [352, 156] width 704 height 313
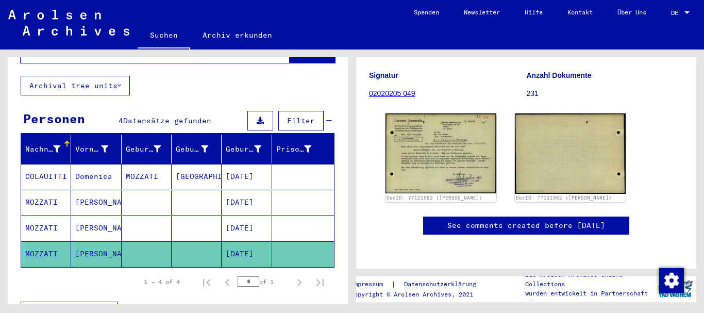
scroll to position [216, 0]
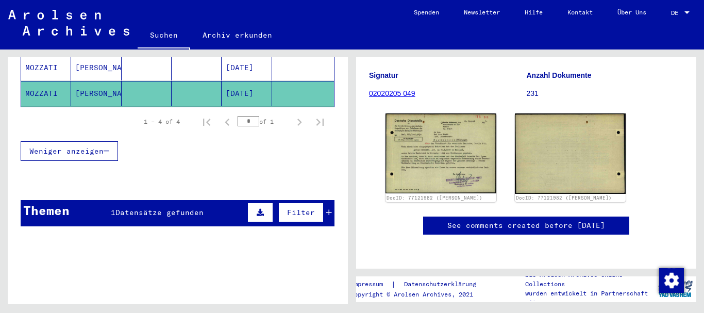
click at [136, 208] on span "Datensätze gefunden" at bounding box center [159, 212] width 88 height 9
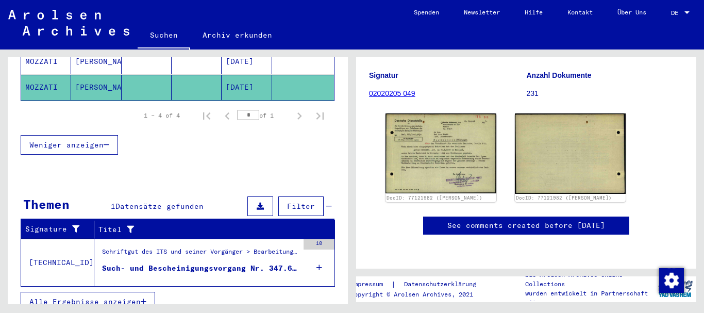
scroll to position [224, 0]
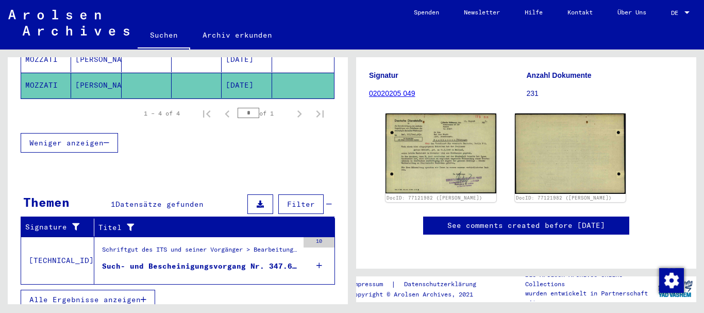
click at [170, 266] on div "Schriftgut des ITS und seiner Vorgänger > Bearbeitung von Anfragen > Fallbezoge…" at bounding box center [196, 260] width 204 height 47
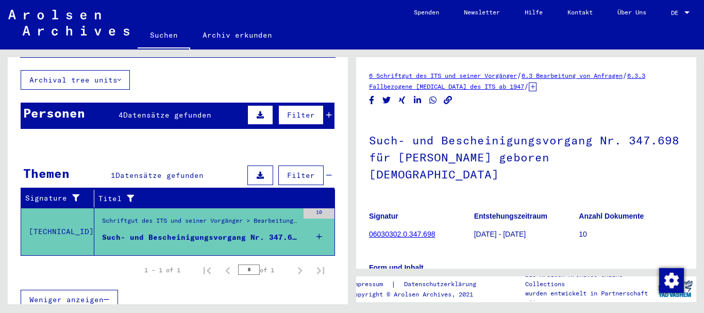
scroll to position [114, 0]
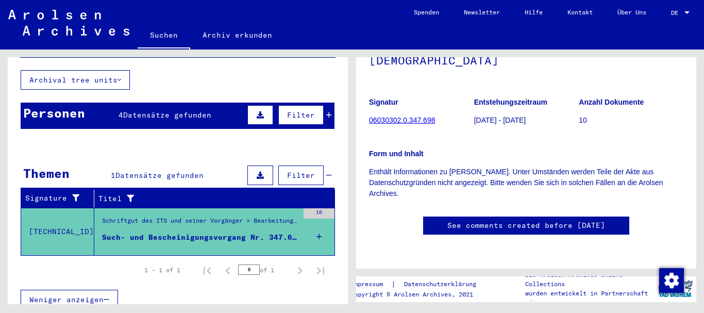
click at [111, 103] on div "Personen 4 Datensätze gefunden Filter" at bounding box center [178, 116] width 314 height 26
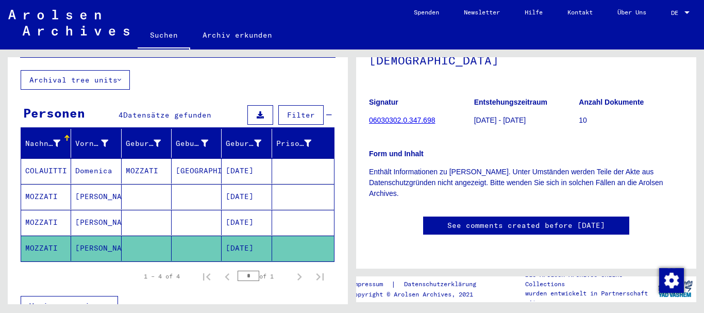
scroll to position [0, 0]
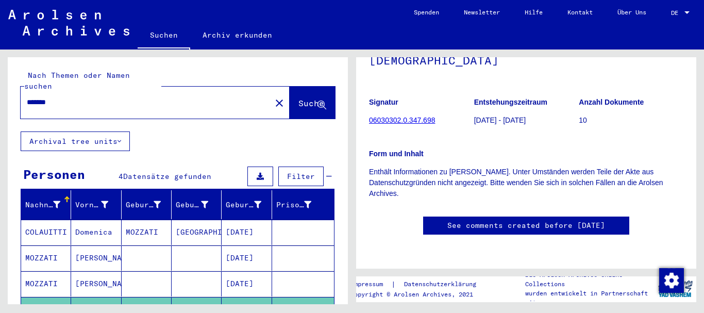
click at [27, 97] on input "*******" at bounding box center [146, 102] width 238 height 11
paste input "text"
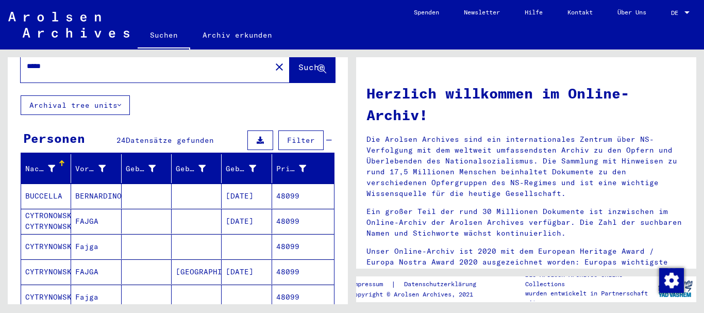
scroll to position [56, 0]
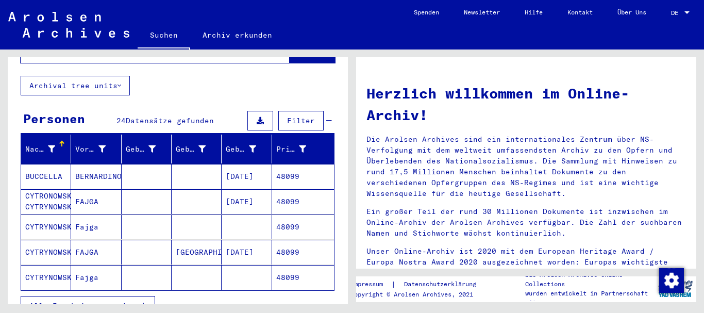
click at [55, 166] on mat-cell "BUCCELLA" at bounding box center [46, 176] width 50 height 25
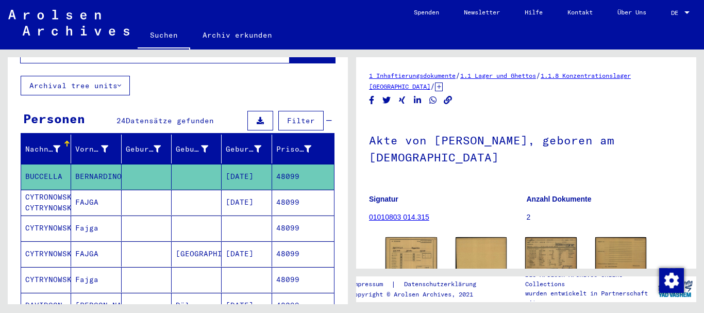
scroll to position [58, 0]
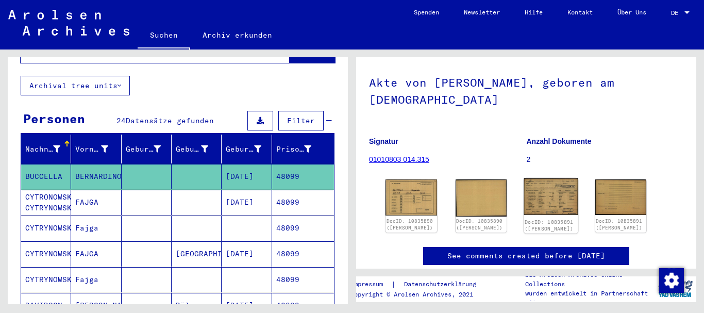
click at [546, 189] on img at bounding box center [551, 196] width 54 height 37
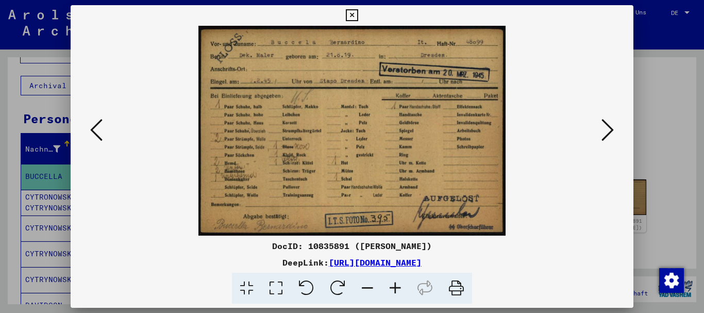
click at [29, 98] on div at bounding box center [352, 156] width 704 height 313
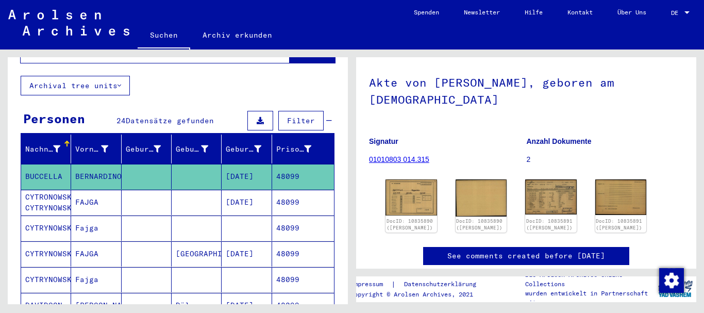
scroll to position [0, 0]
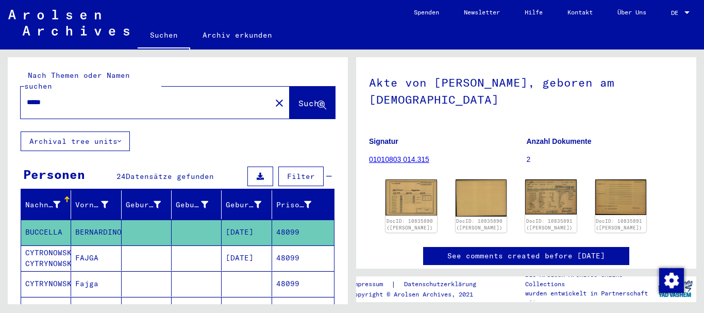
click at [27, 97] on input "*****" at bounding box center [146, 102] width 238 height 11
paste input "text"
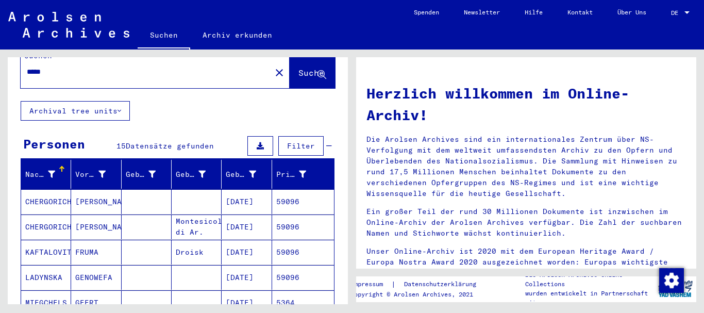
scroll to position [56, 0]
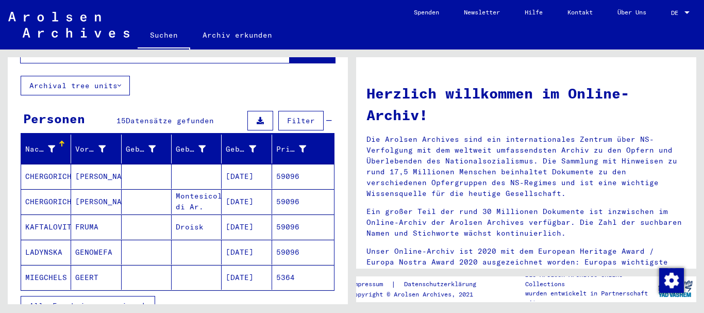
click at [43, 166] on mat-cell "CHERGORICH" at bounding box center [46, 176] width 50 height 25
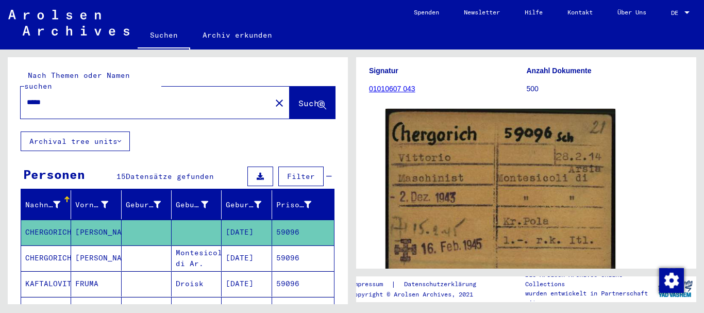
click at [27, 97] on input "*****" at bounding box center [146, 102] width 238 height 11
paste input "text"
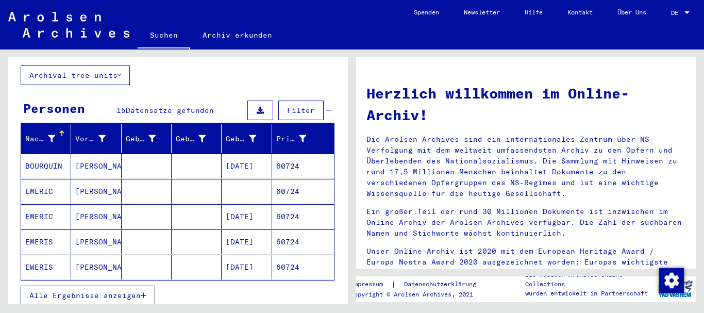
scroll to position [111, 0]
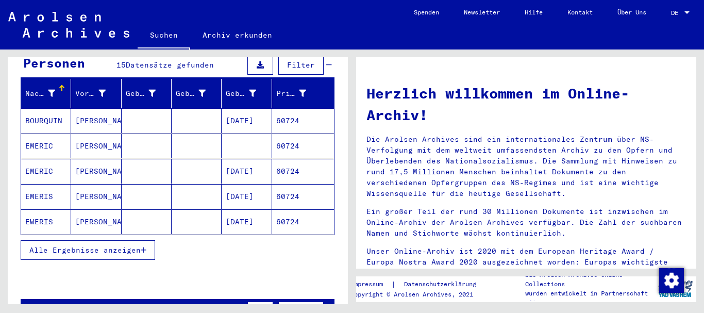
click at [57, 250] on div "Alle Ergebnisse anzeigen" at bounding box center [178, 250] width 314 height 30
click at [63, 245] on span "Alle Ergebnisse anzeigen" at bounding box center [84, 249] width 111 height 9
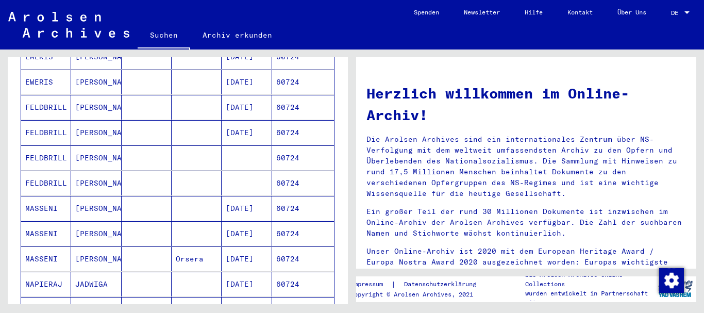
scroll to position [278, 0]
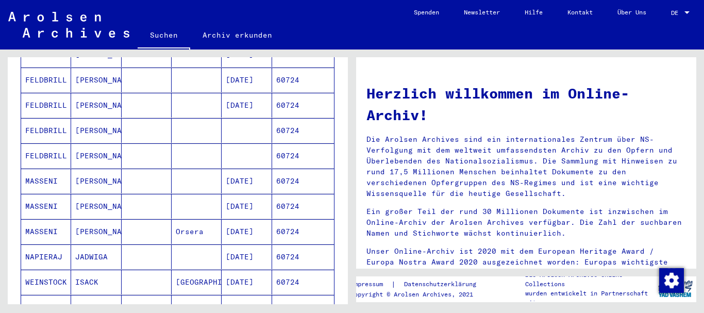
click at [39, 169] on mat-cell "MASSENI" at bounding box center [46, 181] width 50 height 25
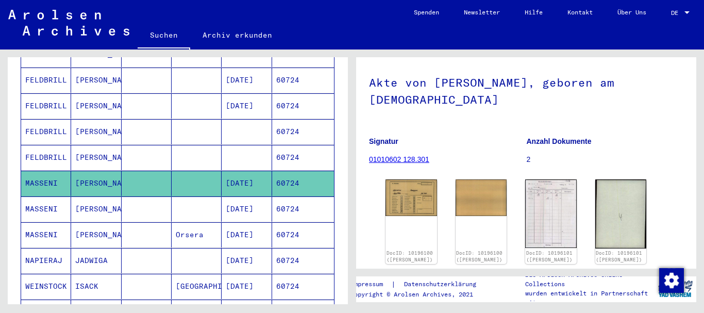
scroll to position [113, 0]
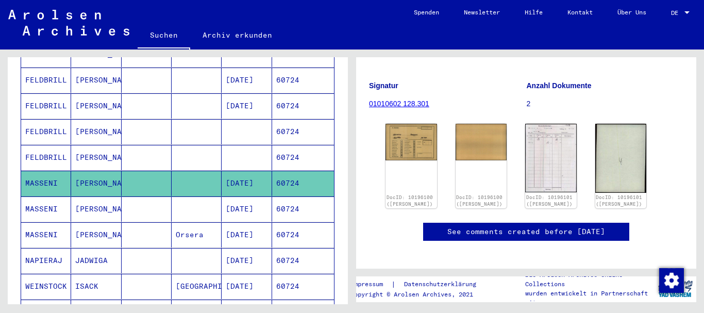
click at [109, 196] on mat-cell "[PERSON_NAME]" at bounding box center [96, 208] width 50 height 25
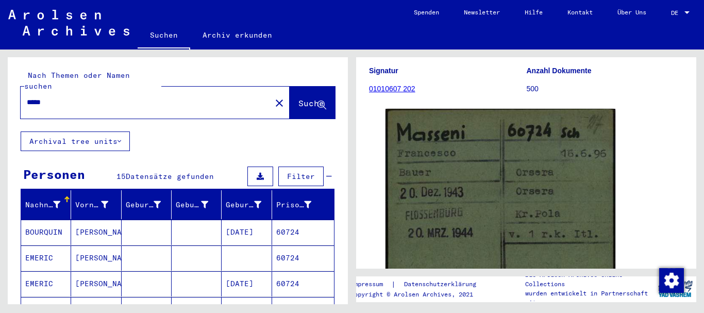
drag, startPoint x: 76, startPoint y: 89, endPoint x: 0, endPoint y: 89, distance: 76.3
click at [27, 97] on input "*****" at bounding box center [146, 102] width 238 height 11
paste input "text"
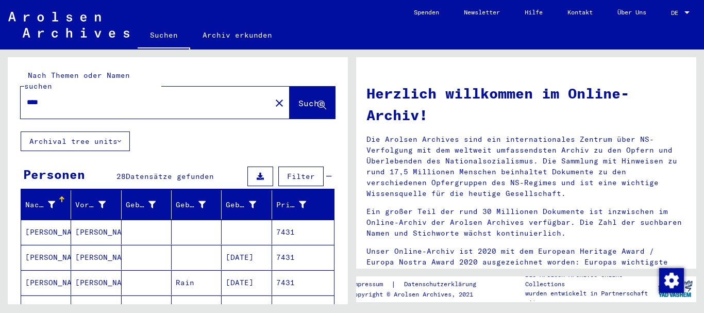
scroll to position [111, 0]
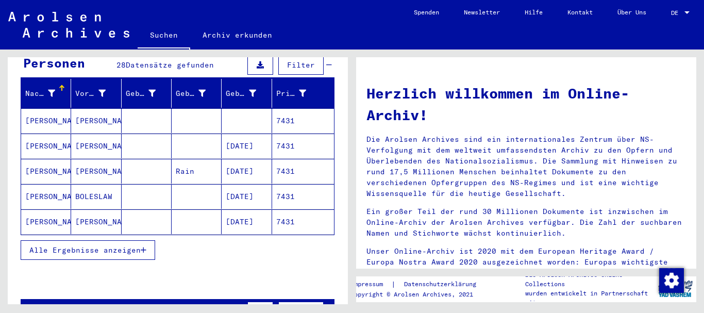
click at [76, 244] on button "Alle Ergebnisse anzeigen" at bounding box center [88, 250] width 135 height 20
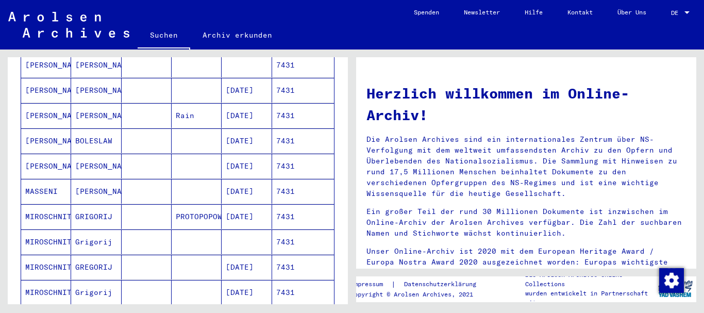
click at [47, 185] on mat-cell "MASSENI" at bounding box center [46, 191] width 50 height 25
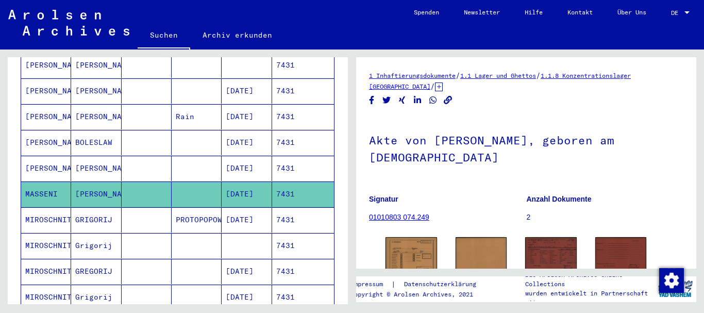
scroll to position [75, 0]
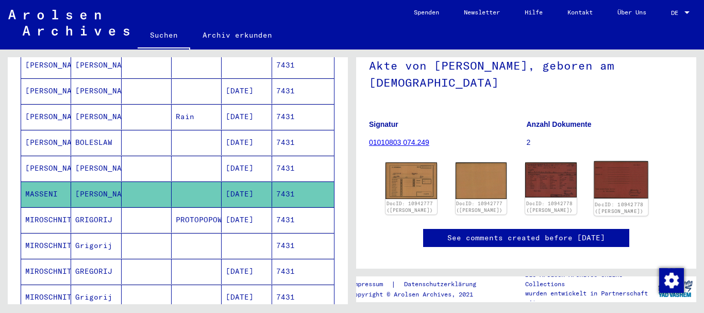
click at [624, 176] on img at bounding box center [621, 179] width 54 height 37
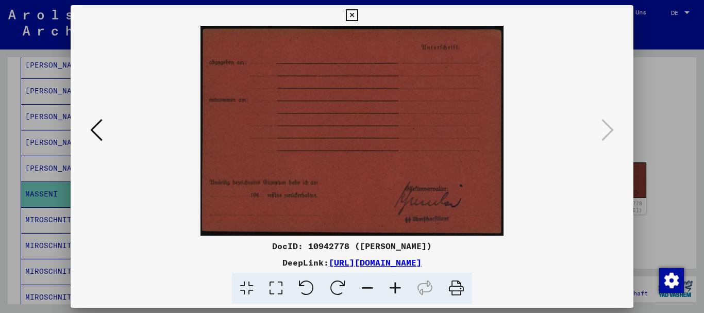
click at [97, 136] on icon at bounding box center [96, 130] width 12 height 25
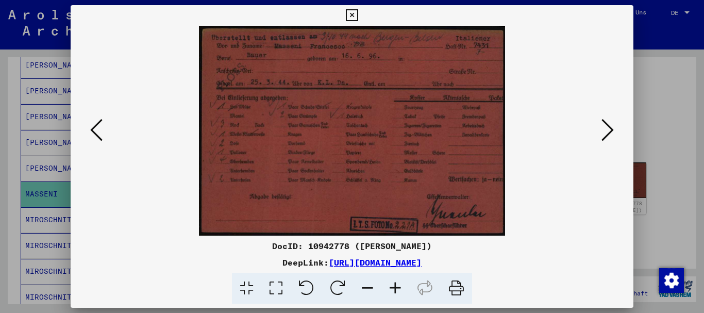
click at [29, 158] on div at bounding box center [352, 156] width 704 height 313
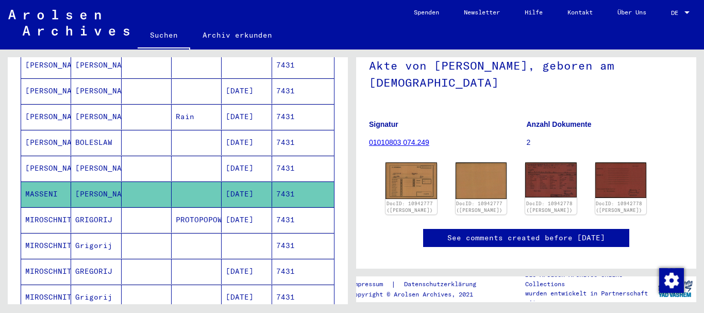
scroll to position [0, 0]
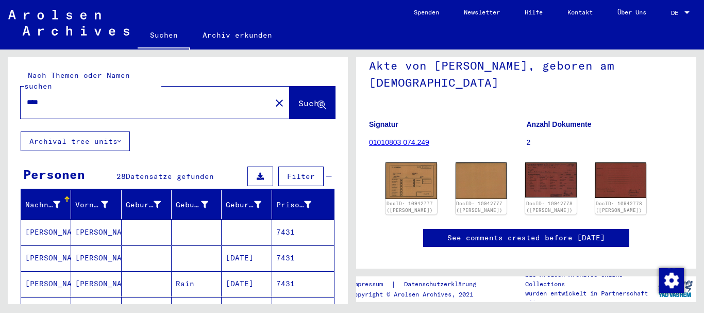
drag, startPoint x: 57, startPoint y: 95, endPoint x: 0, endPoint y: 90, distance: 57.5
click at [27, 97] on input "****" at bounding box center [146, 102] width 238 height 11
paste input "*"
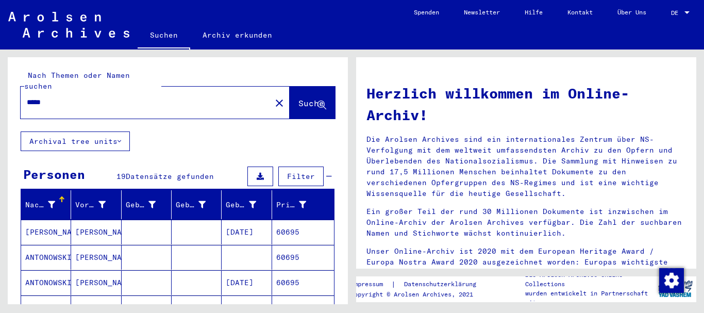
scroll to position [56, 0]
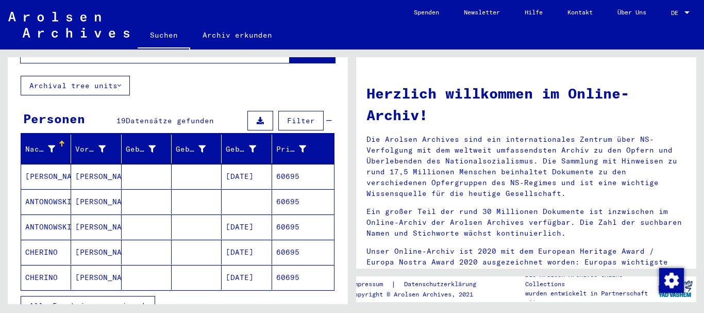
click at [52, 240] on mat-cell "CHERINO" at bounding box center [46, 252] width 50 height 25
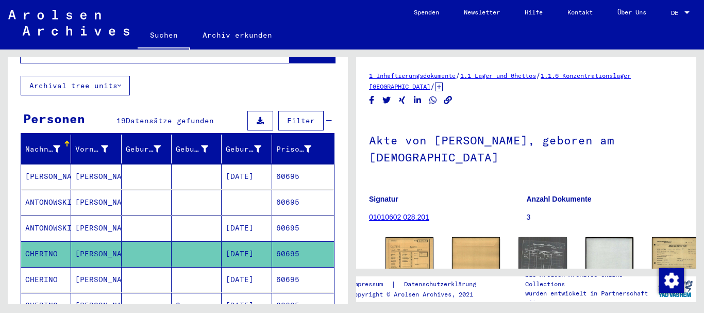
scroll to position [64, 0]
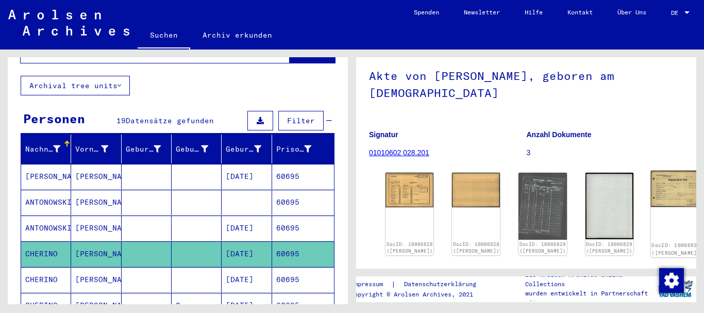
click at [651, 179] on img at bounding box center [676, 189] width 51 height 36
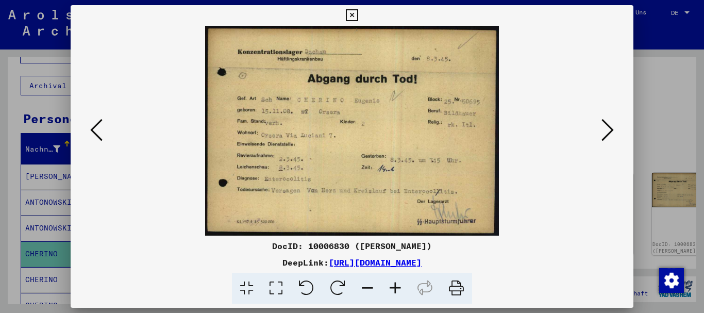
click at [10, 154] on div at bounding box center [352, 156] width 704 height 313
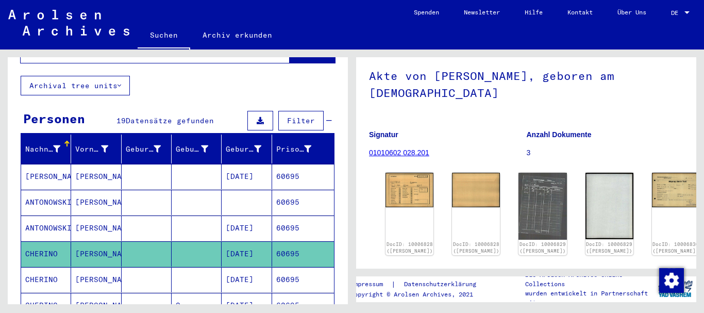
click at [45, 276] on icon at bounding box center [43, 271] width 26 height 41
click at [150, 269] on mat-cell at bounding box center [147, 279] width 50 height 25
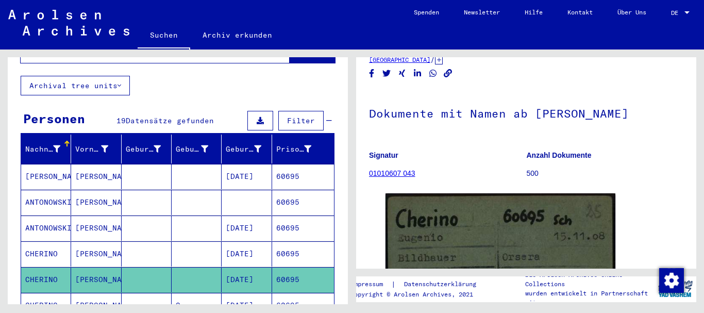
scroll to position [138, 0]
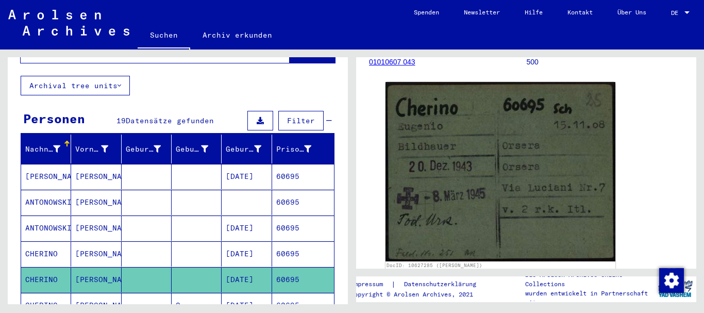
click at [109, 246] on mat-cell "[PERSON_NAME]" at bounding box center [96, 253] width 50 height 25
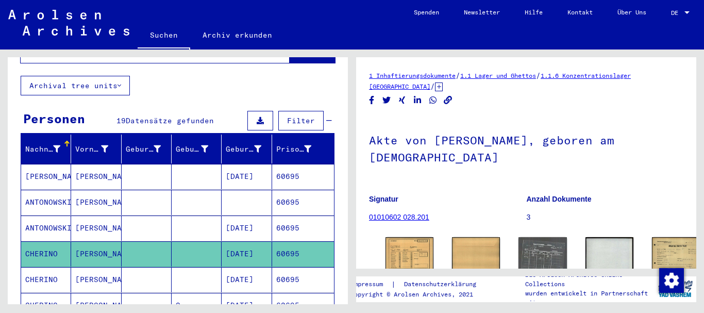
scroll to position [125, 0]
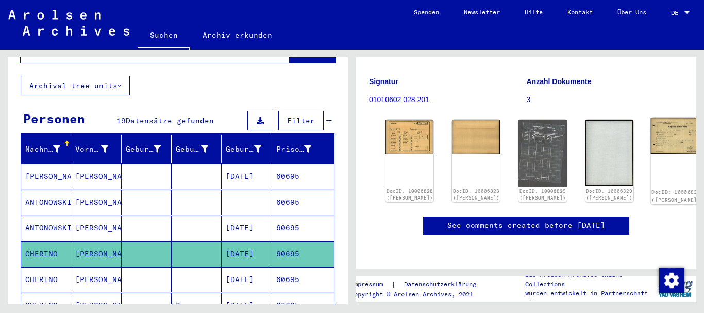
click at [651, 125] on img at bounding box center [676, 136] width 51 height 36
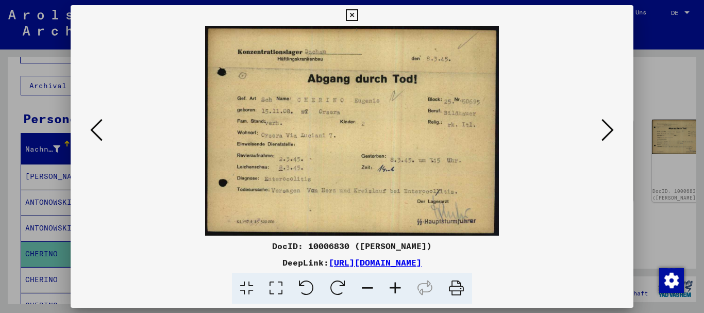
click at [394, 287] on icon at bounding box center [396, 288] width 28 height 31
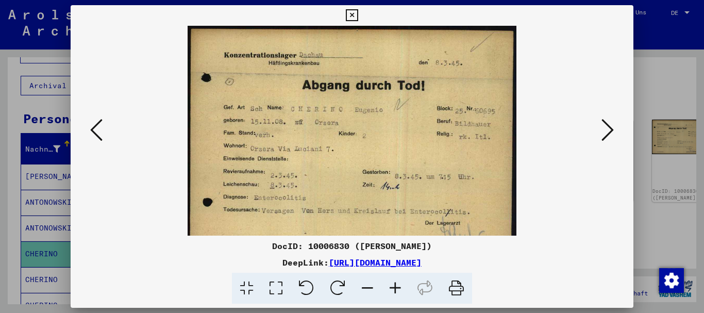
click at [394, 287] on icon at bounding box center [396, 288] width 28 height 31
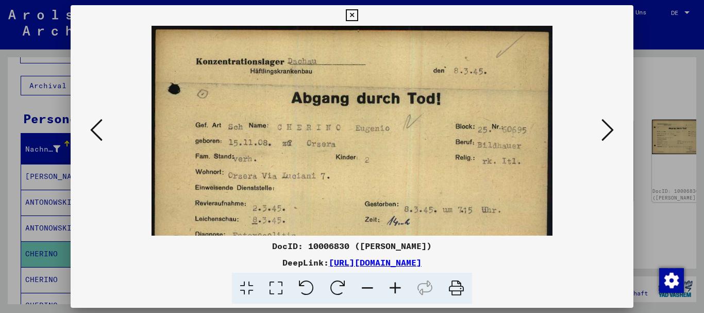
click at [394, 287] on icon at bounding box center [396, 288] width 28 height 31
drag, startPoint x: 394, startPoint y: 287, endPoint x: 376, endPoint y: 257, distance: 34.7
click at [392, 284] on icon at bounding box center [396, 288] width 28 height 31
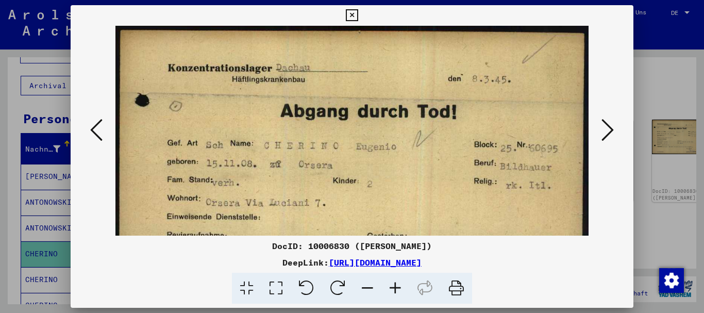
scroll to position [55, 0]
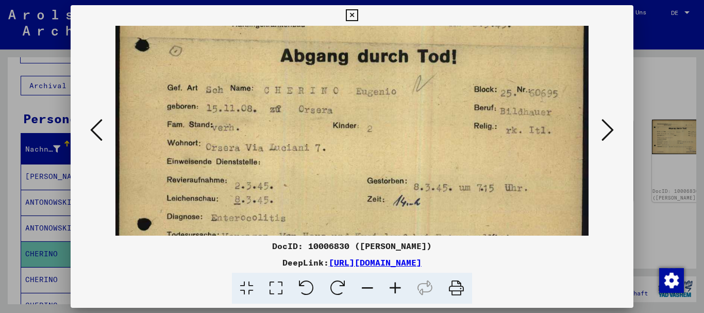
drag, startPoint x: 349, startPoint y: 197, endPoint x: 330, endPoint y: 148, distance: 52.2
click at [330, 148] on img at bounding box center [352, 140] width 474 height 339
drag, startPoint x: 32, startPoint y: 123, endPoint x: 40, endPoint y: 98, distance: 26.4
click at [32, 122] on div at bounding box center [352, 156] width 704 height 313
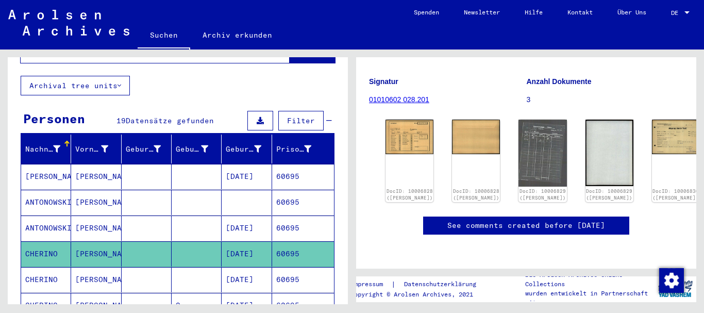
scroll to position [0, 0]
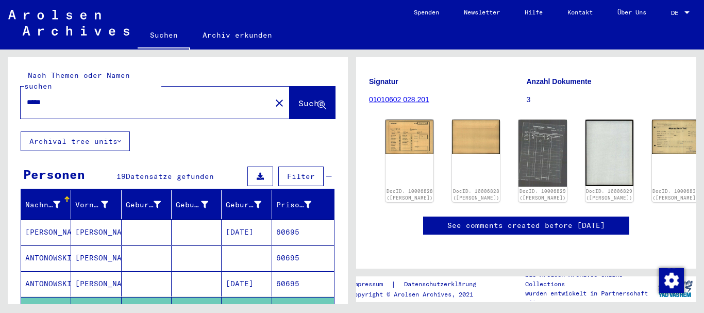
drag, startPoint x: 73, startPoint y: 94, endPoint x: 0, endPoint y: 86, distance: 73.2
click at [27, 97] on input "*****" at bounding box center [146, 102] width 238 height 11
paste input "text"
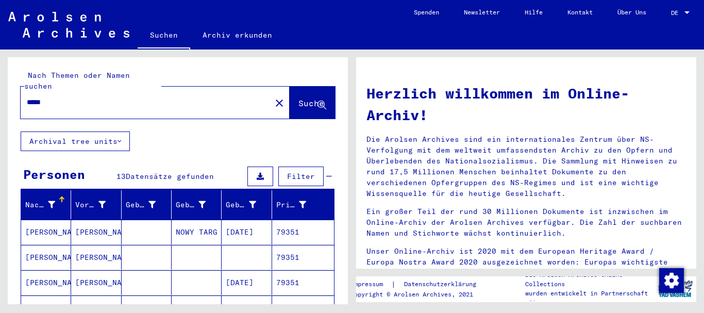
drag, startPoint x: 59, startPoint y: 89, endPoint x: 0, endPoint y: 62, distance: 64.6
click at [27, 97] on input "*****" at bounding box center [143, 102] width 232 height 11
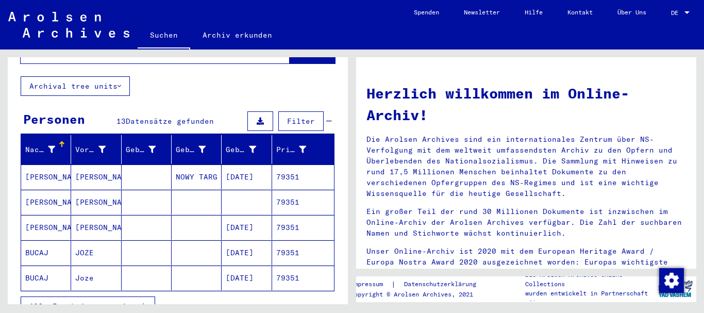
scroll to position [111, 0]
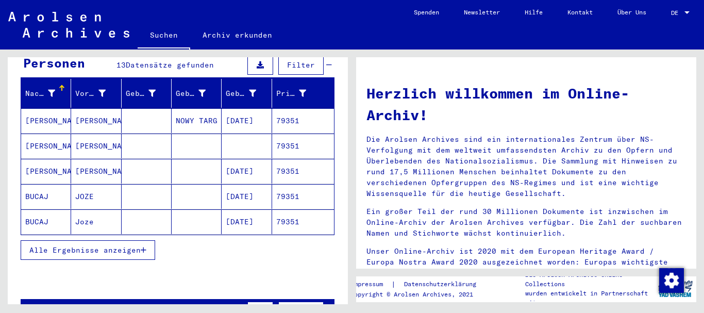
click at [42, 186] on mat-cell "BUCAJ" at bounding box center [46, 196] width 50 height 25
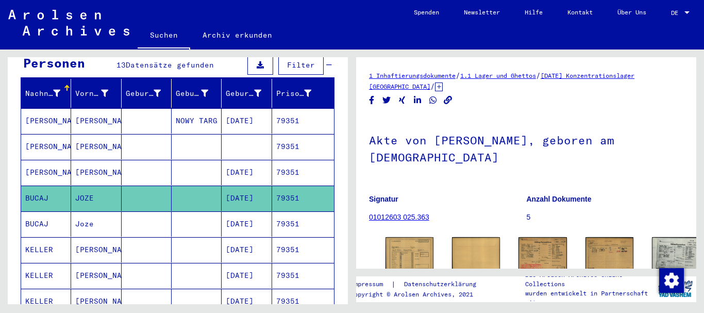
scroll to position [111, 0]
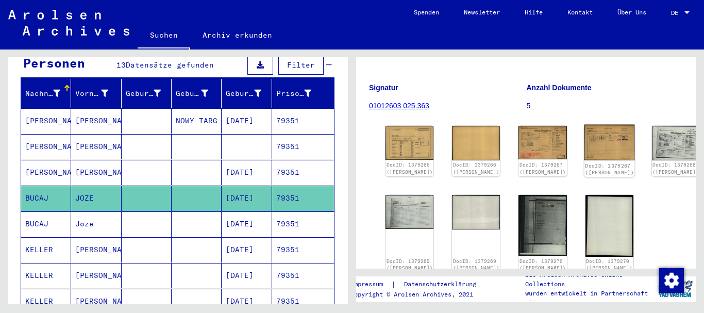
click at [584, 125] on img at bounding box center [609, 143] width 51 height 36
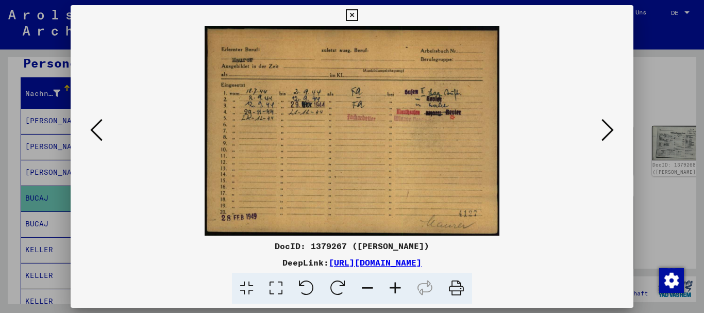
drag, startPoint x: 108, startPoint y: 126, endPoint x: 95, endPoint y: 127, distance: 12.9
click at [96, 127] on div at bounding box center [353, 131] width 564 height 210
click at [90, 130] on icon at bounding box center [96, 130] width 12 height 25
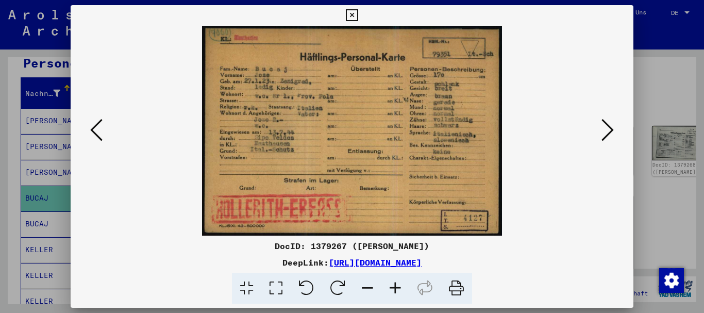
click at [611, 127] on icon at bounding box center [608, 130] width 12 height 25
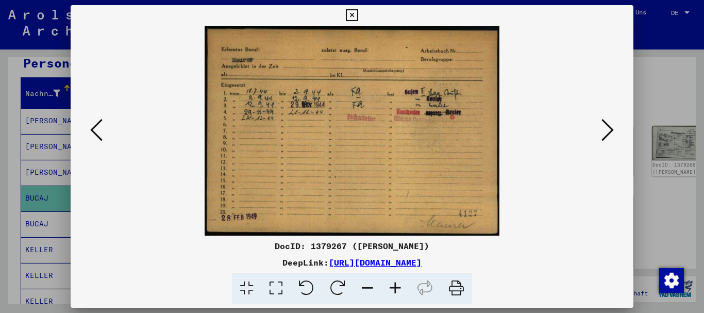
click at [32, 145] on div at bounding box center [352, 156] width 704 height 313
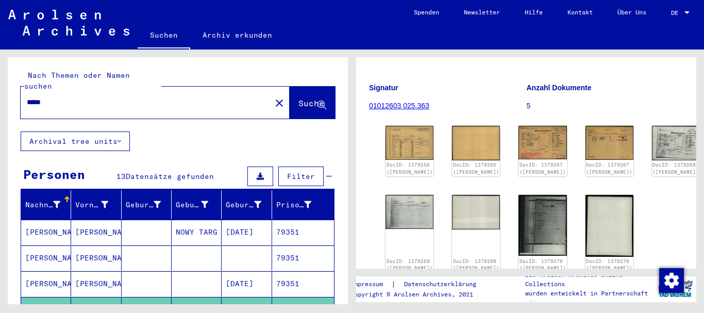
click at [27, 97] on input "*****" at bounding box center [146, 102] width 238 height 11
paste input "**********"
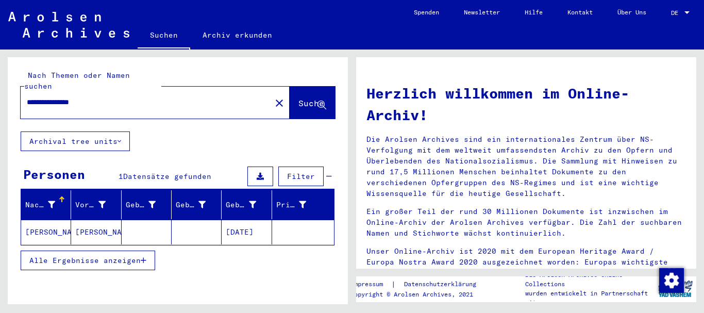
click at [29, 220] on mat-cell "[PERSON_NAME]" at bounding box center [46, 232] width 50 height 25
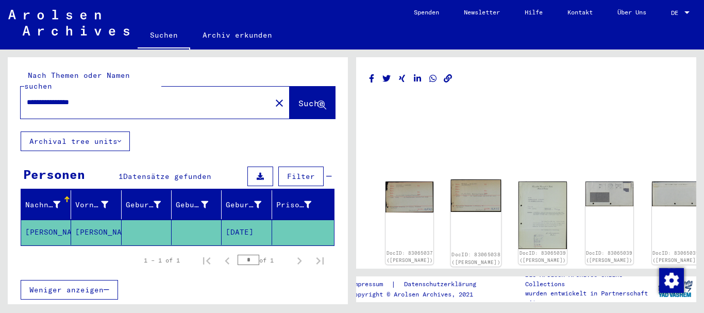
scroll to position [111, 0]
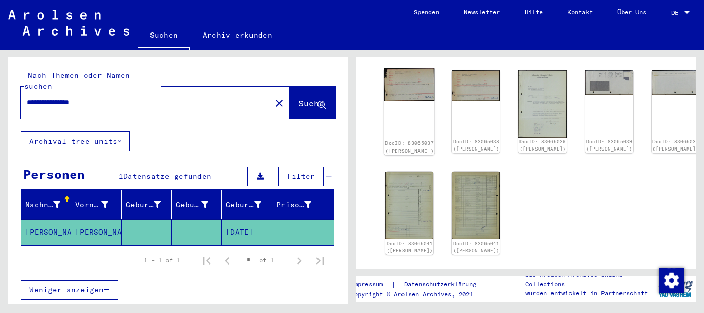
click at [401, 79] on img at bounding box center [410, 84] width 51 height 32
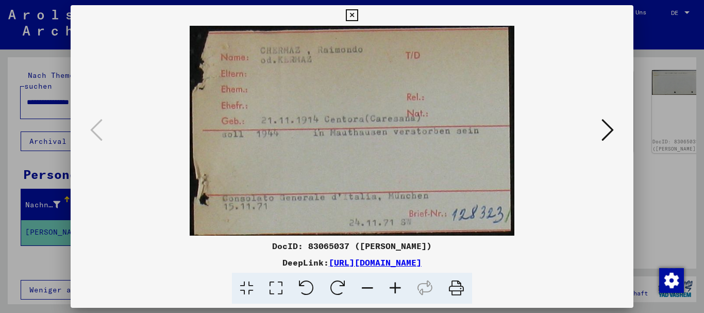
click at [608, 131] on icon at bounding box center [608, 130] width 12 height 25
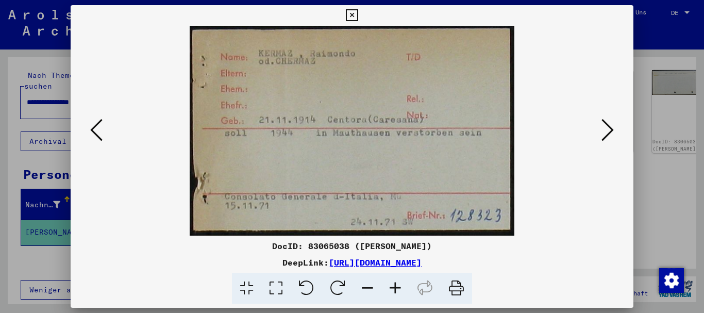
click at [54, 162] on div at bounding box center [352, 156] width 704 height 313
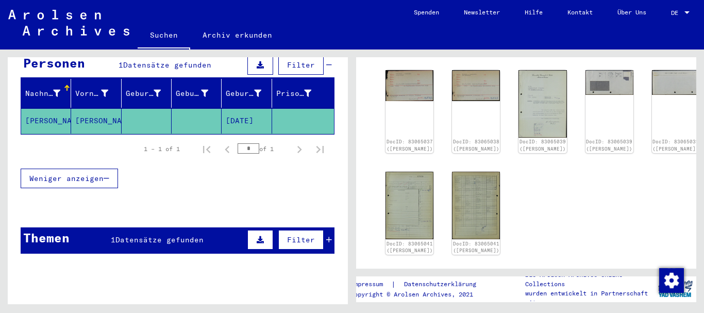
click at [159, 235] on span "Datensätze gefunden" at bounding box center [159, 239] width 88 height 9
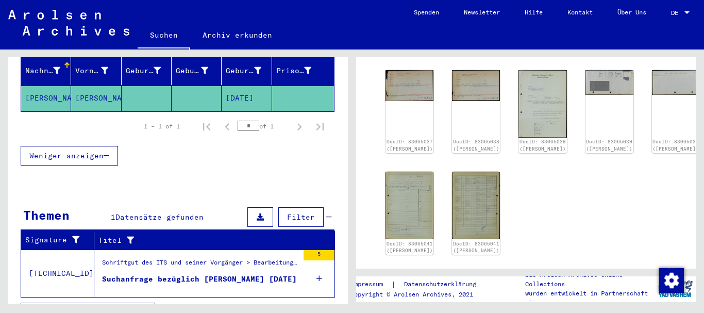
scroll to position [147, 0]
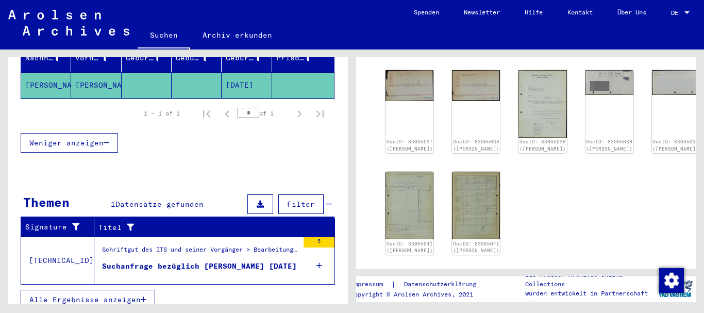
click at [168, 247] on div "Schriftgut des ITS und seiner Vorgänger > Bearbeitung von Anfragen > Fallbezoge…" at bounding box center [200, 252] width 196 height 14
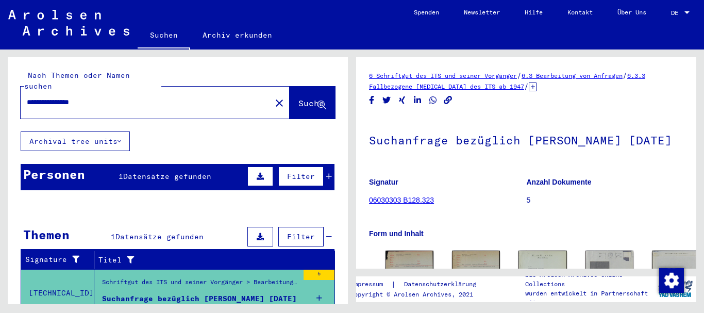
drag, startPoint x: 109, startPoint y: 89, endPoint x: 2, endPoint y: 89, distance: 107.8
click at [27, 97] on input "**********" at bounding box center [146, 102] width 238 height 11
paste input "text"
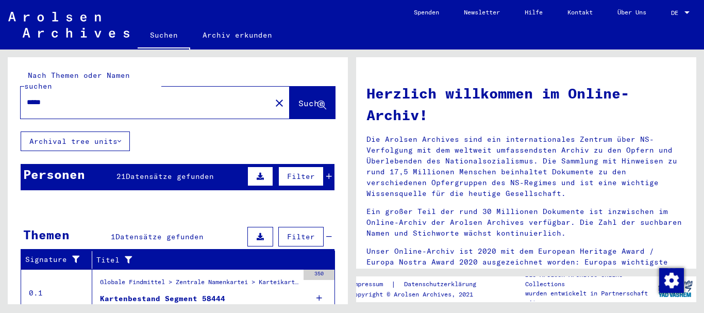
click at [85, 165] on div "Personen" at bounding box center [54, 174] width 62 height 19
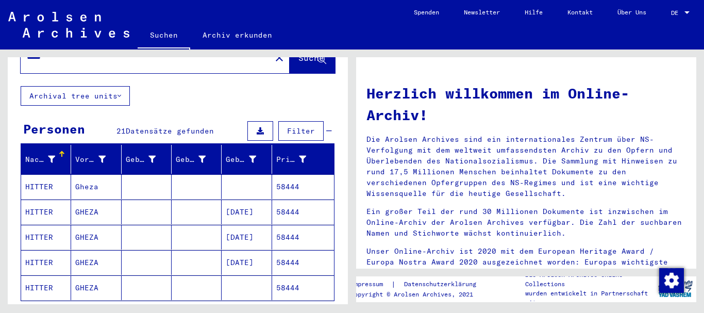
scroll to position [111, 0]
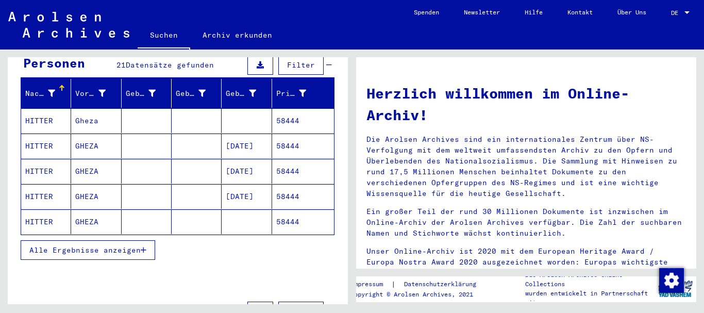
click at [68, 245] on span "Alle Ergebnisse anzeigen" at bounding box center [84, 249] width 111 height 9
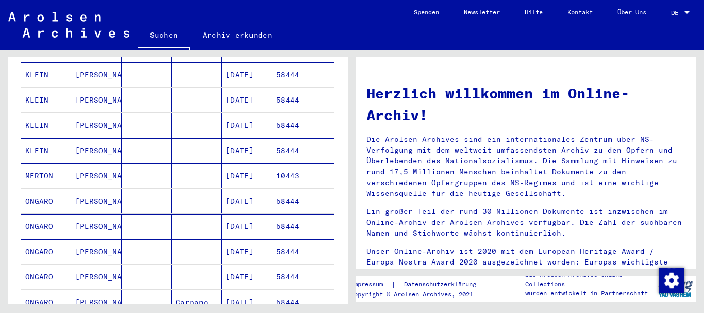
click at [49, 190] on mat-cell "ONGARO" at bounding box center [46, 201] width 50 height 25
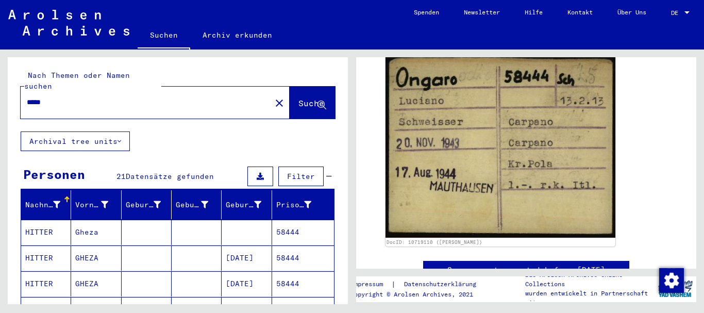
drag, startPoint x: 56, startPoint y: 92, endPoint x: 0, endPoint y: 92, distance: 56.2
click at [27, 97] on input "*****" at bounding box center [146, 102] width 238 height 11
paste input "text"
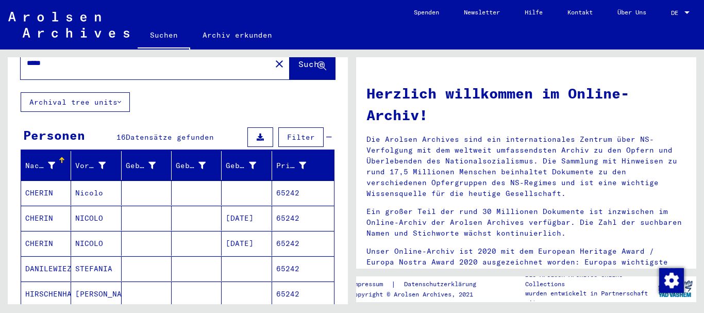
scroll to position [56, 0]
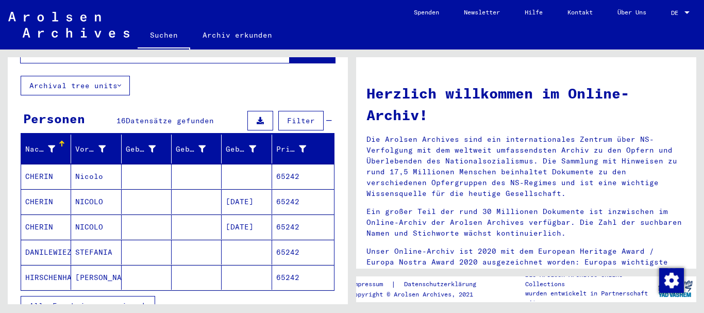
click at [53, 219] on mat-cell "CHERIN" at bounding box center [46, 226] width 50 height 25
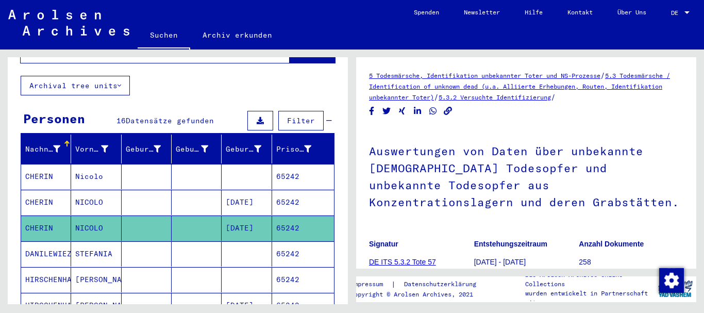
click at [57, 195] on mat-cell "CHERIN" at bounding box center [46, 202] width 50 height 25
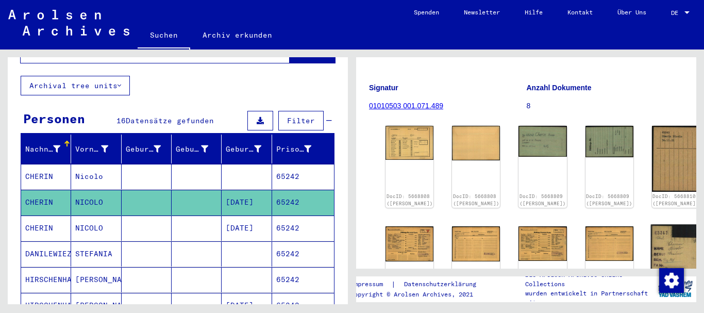
scroll to position [223, 0]
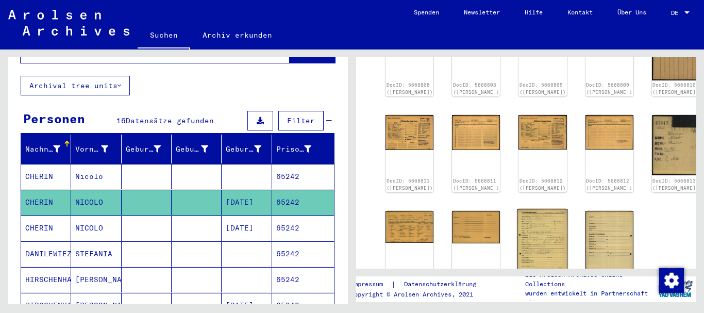
click at [518, 211] on img at bounding box center [543, 244] width 51 height 71
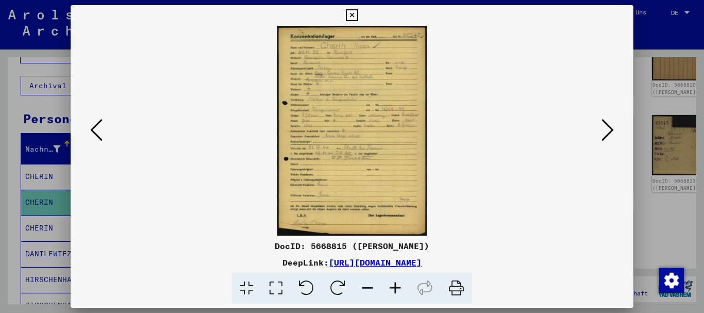
click at [399, 286] on icon at bounding box center [396, 288] width 28 height 31
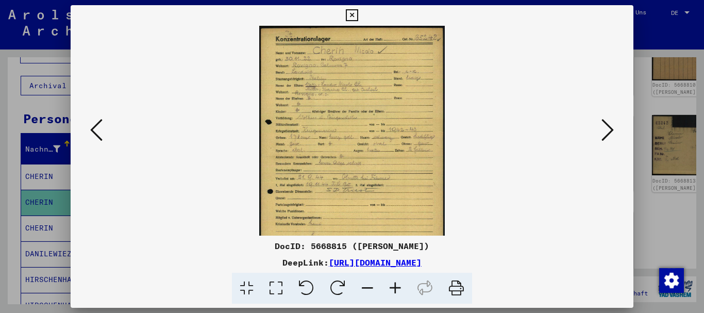
click at [399, 286] on icon at bounding box center [396, 288] width 28 height 31
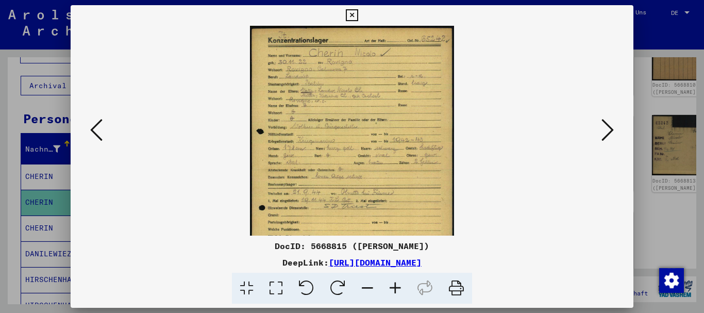
click at [399, 286] on icon at bounding box center [396, 288] width 28 height 31
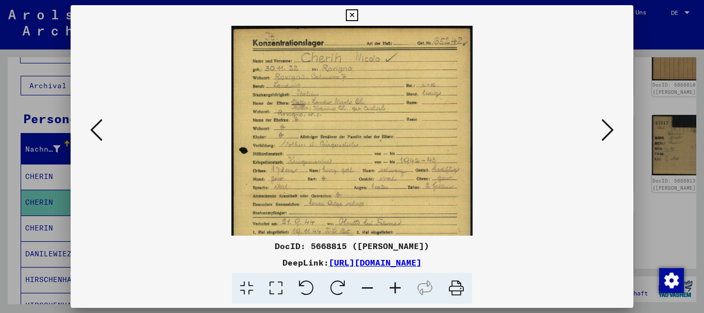
click at [399, 286] on icon at bounding box center [396, 288] width 28 height 31
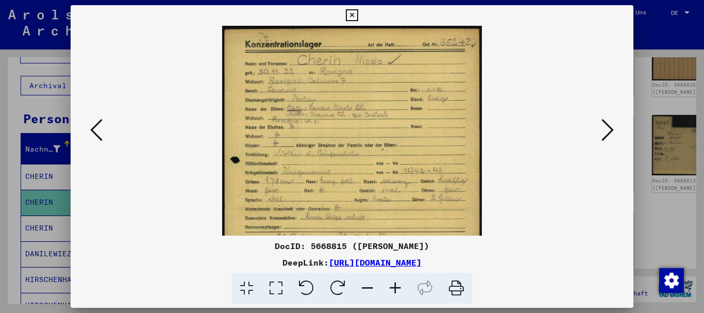
click at [399, 286] on icon at bounding box center [396, 288] width 28 height 31
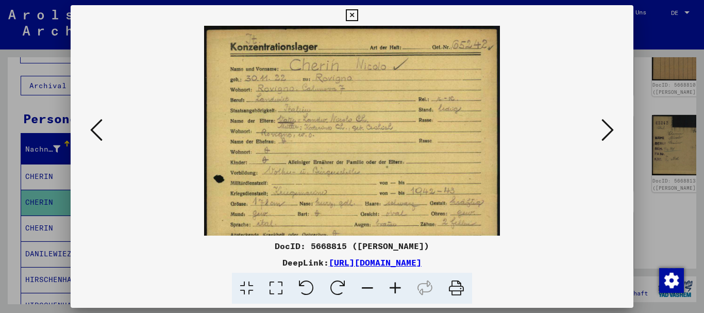
click at [399, 286] on icon at bounding box center [396, 288] width 28 height 31
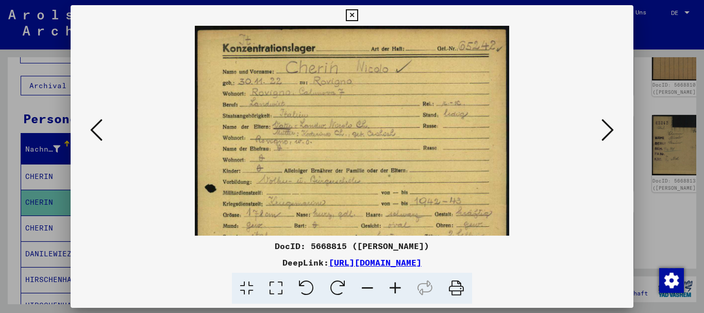
click at [399, 286] on icon at bounding box center [396, 288] width 28 height 31
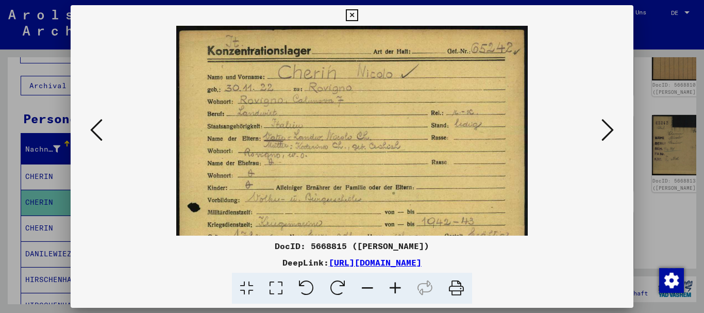
click at [399, 286] on icon at bounding box center [396, 288] width 28 height 31
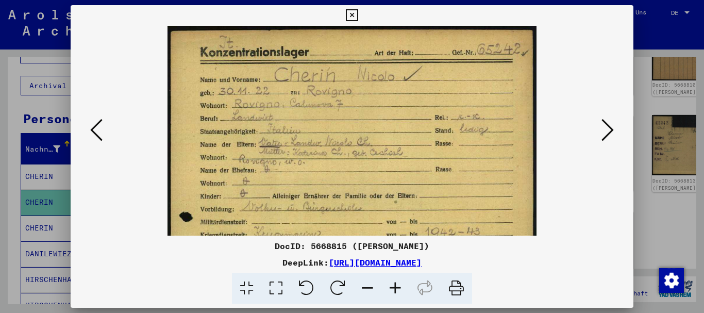
click at [399, 286] on icon at bounding box center [396, 288] width 28 height 31
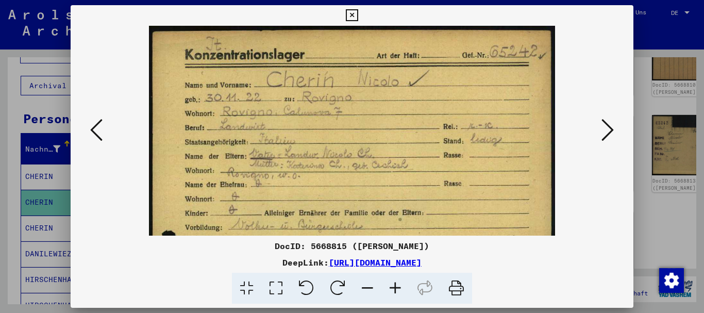
click at [399, 286] on icon at bounding box center [396, 288] width 28 height 31
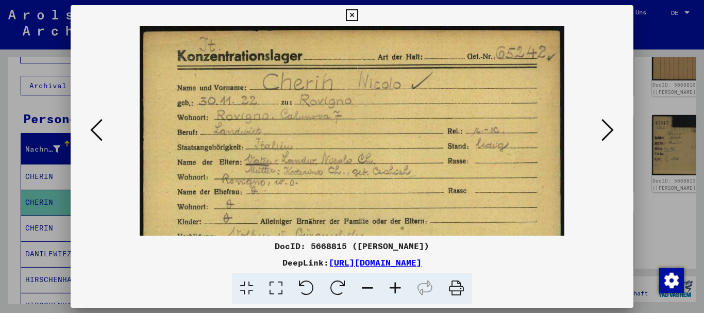
click at [399, 286] on icon at bounding box center [396, 288] width 28 height 31
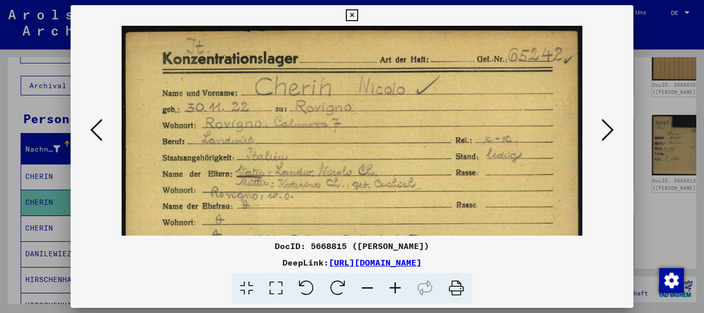
click at [399, 286] on icon at bounding box center [396, 288] width 28 height 31
click at [400, 286] on icon at bounding box center [396, 288] width 28 height 31
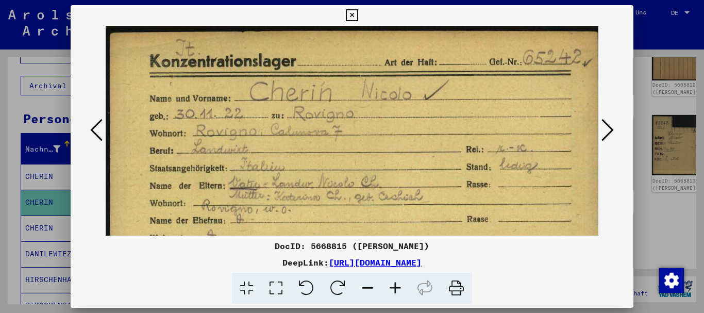
click at [400, 286] on icon at bounding box center [396, 288] width 28 height 31
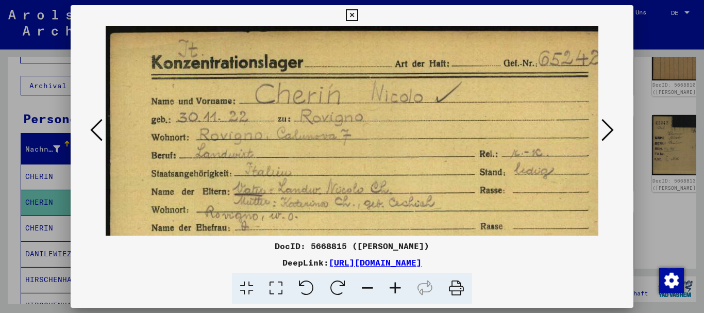
click at [10, 118] on div at bounding box center [352, 156] width 704 height 313
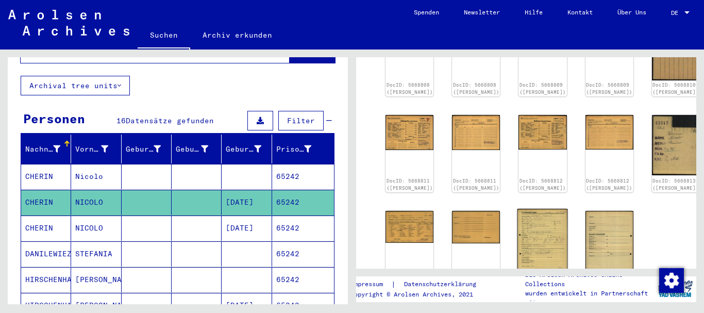
click at [518, 218] on img at bounding box center [543, 244] width 51 height 71
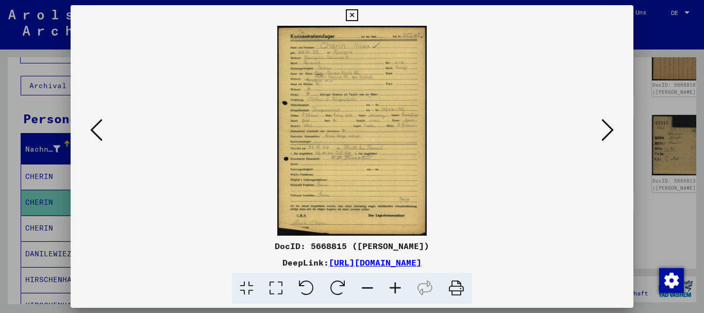
click at [397, 287] on icon at bounding box center [396, 288] width 28 height 31
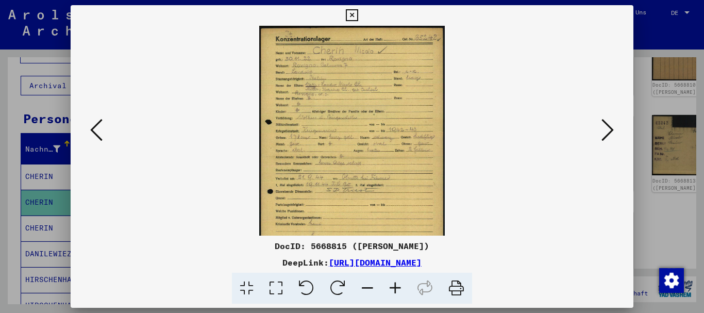
click at [397, 287] on icon at bounding box center [396, 288] width 28 height 31
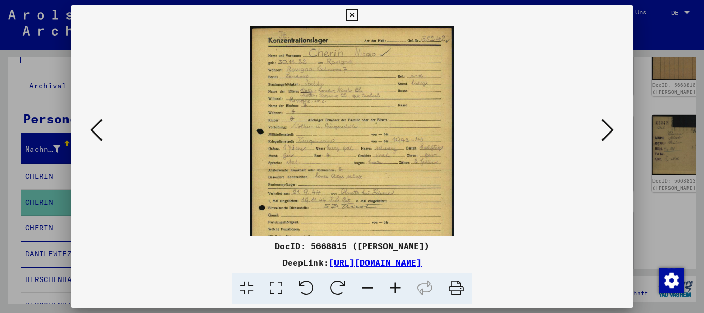
click at [397, 287] on icon at bounding box center [396, 288] width 28 height 31
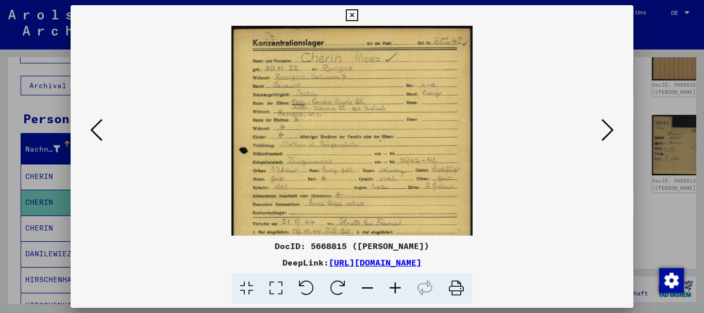
click at [397, 287] on icon at bounding box center [396, 288] width 28 height 31
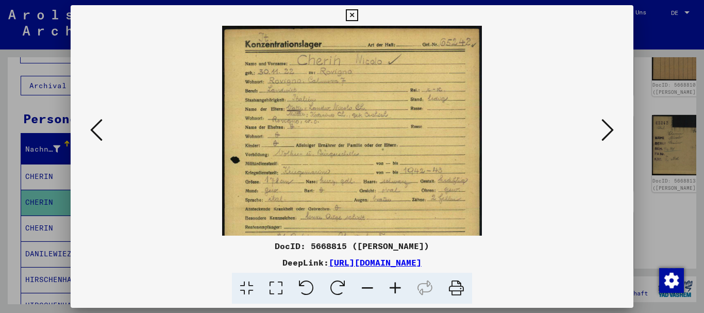
click at [397, 287] on icon at bounding box center [396, 288] width 28 height 31
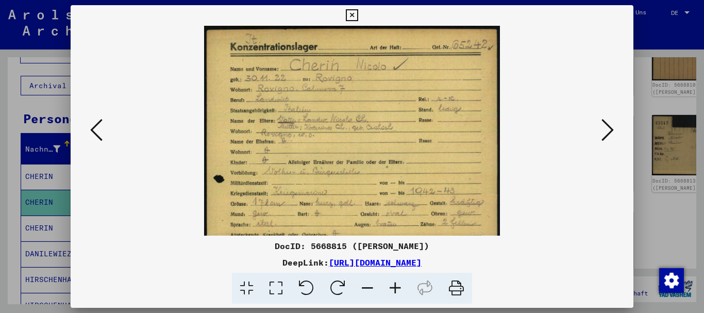
click at [397, 287] on icon at bounding box center [396, 288] width 28 height 31
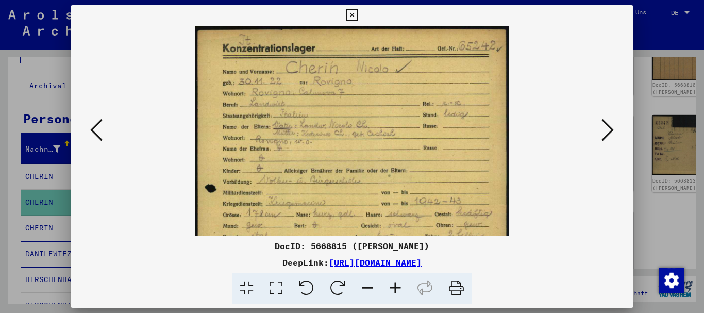
click at [397, 287] on icon at bounding box center [396, 288] width 28 height 31
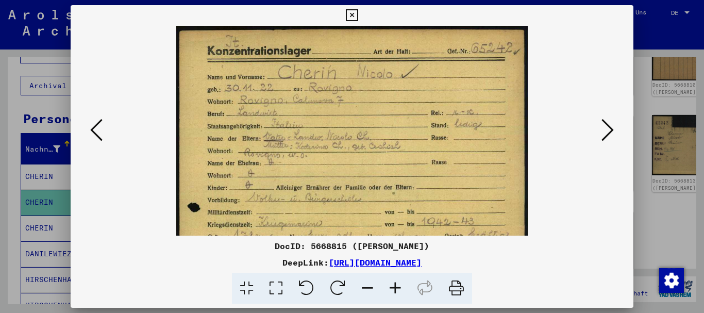
click at [397, 287] on icon at bounding box center [396, 288] width 28 height 31
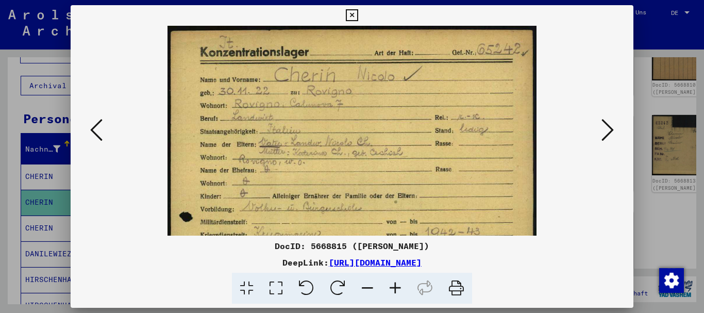
click at [397, 287] on icon at bounding box center [396, 288] width 28 height 31
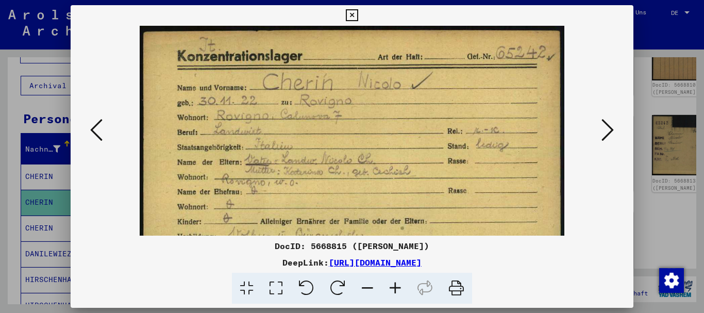
click at [397, 287] on icon at bounding box center [396, 288] width 28 height 31
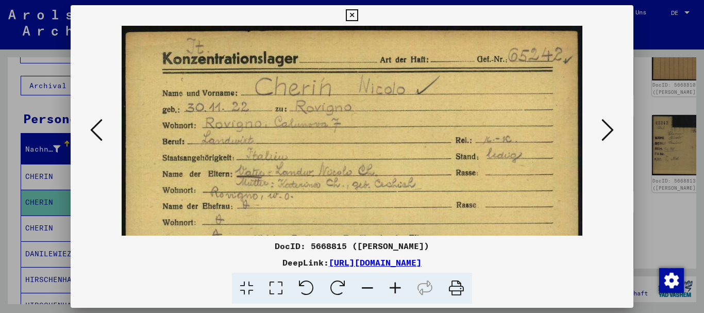
click at [397, 287] on icon at bounding box center [396, 288] width 28 height 31
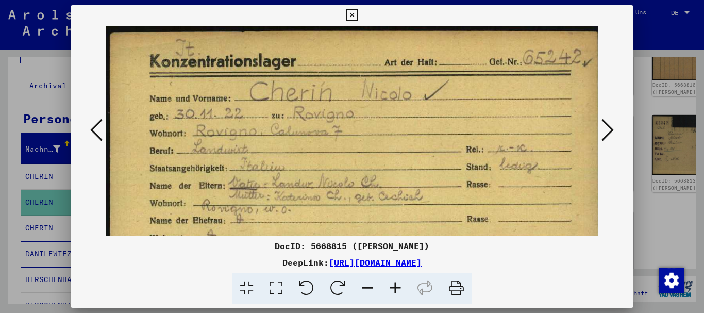
click at [397, 287] on icon at bounding box center [396, 288] width 28 height 31
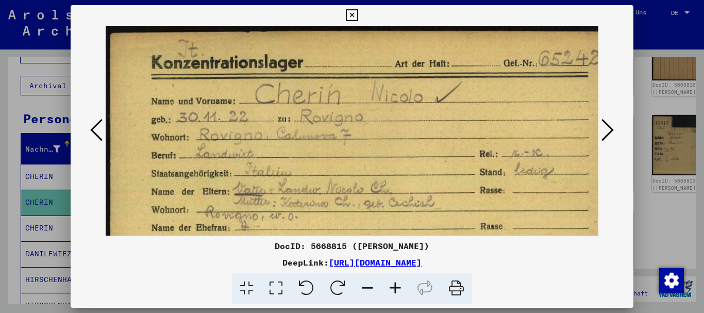
click at [397, 287] on icon at bounding box center [396, 288] width 28 height 31
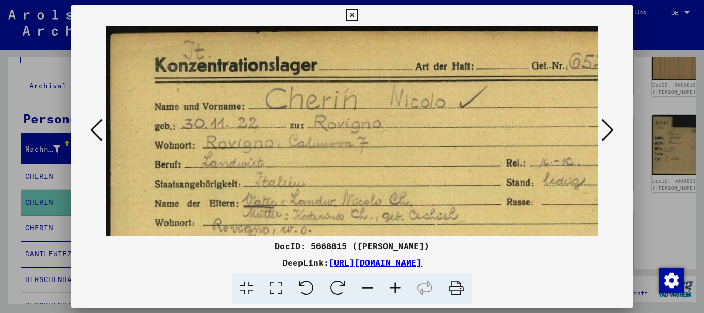
click at [397, 287] on icon at bounding box center [396, 288] width 28 height 31
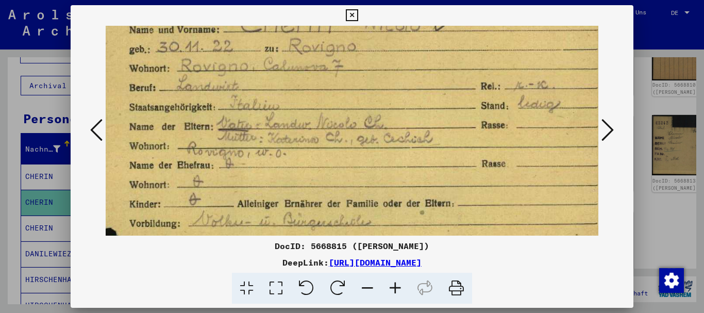
drag, startPoint x: 349, startPoint y: 130, endPoint x: 341, endPoint y: 103, distance: 29.0
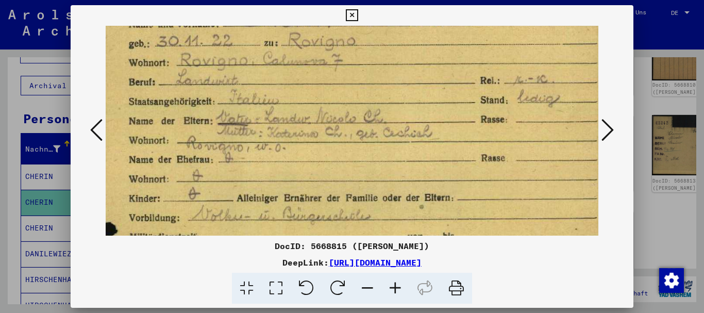
click at [3, 146] on div at bounding box center [352, 156] width 704 height 313
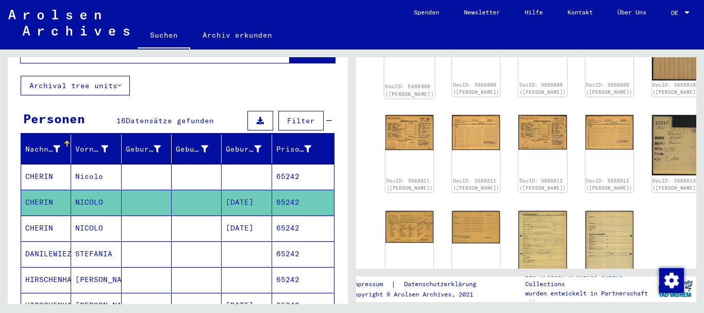
scroll to position [167, 0]
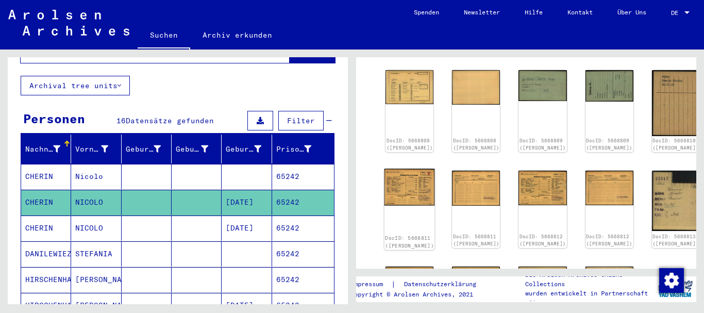
click at [396, 176] on img at bounding box center [410, 187] width 51 height 37
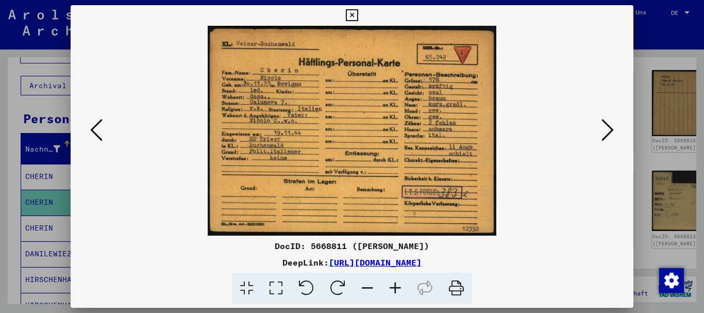
click at [18, 198] on div at bounding box center [352, 156] width 704 height 313
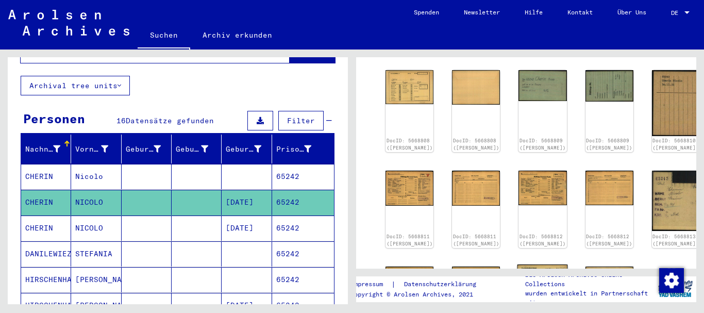
scroll to position [223, 0]
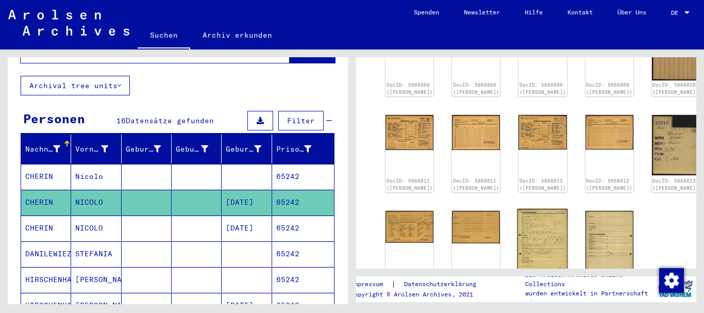
click at [518, 218] on img at bounding box center [543, 244] width 51 height 71
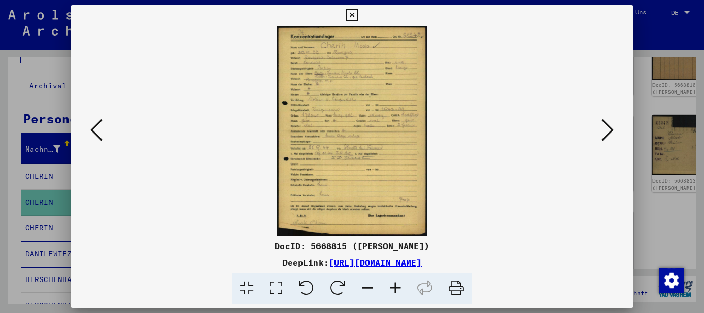
click at [392, 291] on icon at bounding box center [396, 288] width 28 height 31
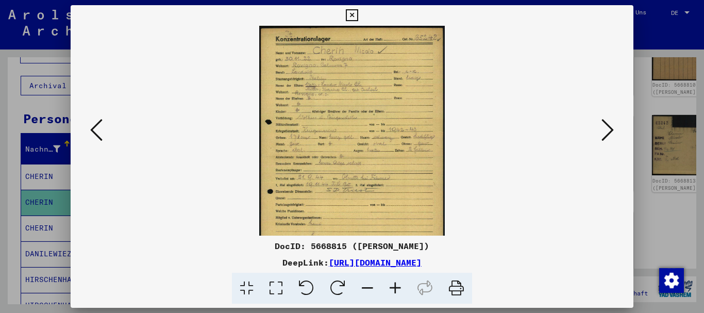
click at [392, 291] on icon at bounding box center [396, 288] width 28 height 31
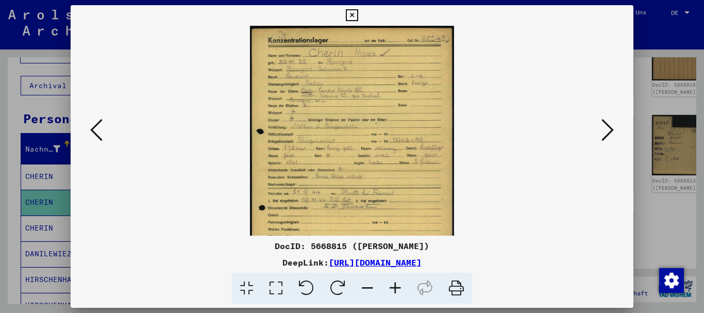
click at [392, 291] on icon at bounding box center [396, 288] width 28 height 31
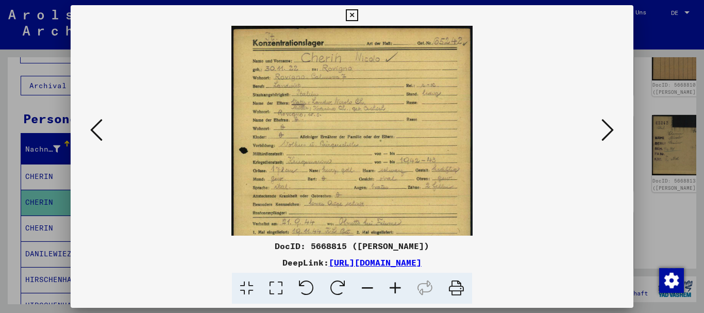
click at [392, 291] on icon at bounding box center [396, 288] width 28 height 31
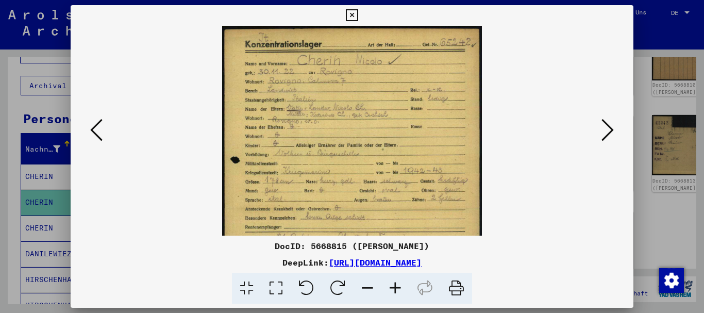
click at [392, 291] on icon at bounding box center [396, 288] width 28 height 31
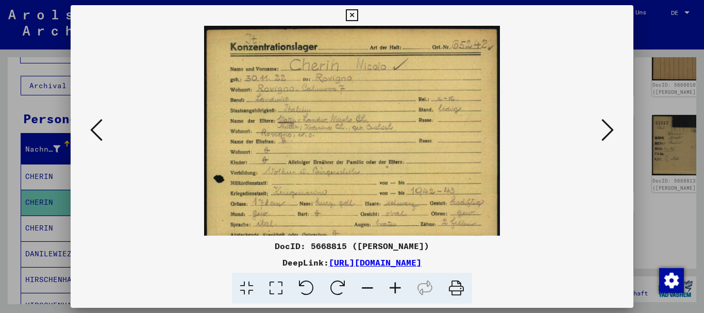
click at [392, 291] on icon at bounding box center [396, 288] width 28 height 31
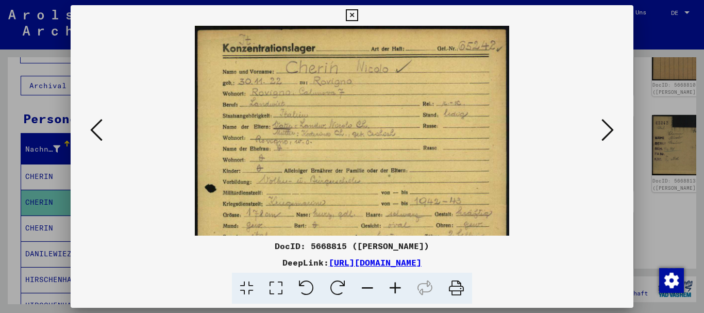
click at [392, 291] on icon at bounding box center [396, 288] width 28 height 31
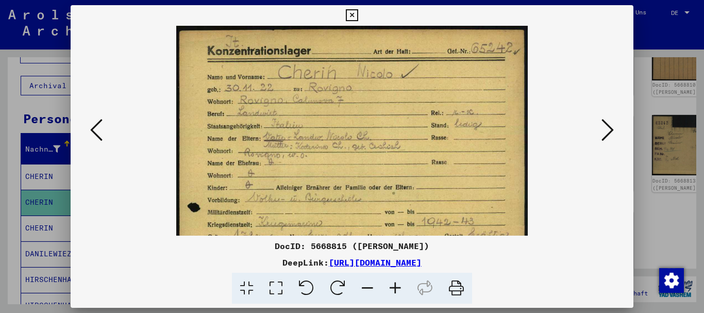
click at [392, 291] on icon at bounding box center [396, 288] width 28 height 31
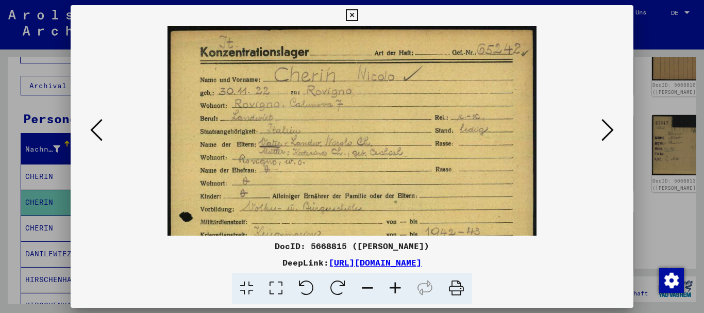
click at [392, 291] on icon at bounding box center [396, 288] width 28 height 31
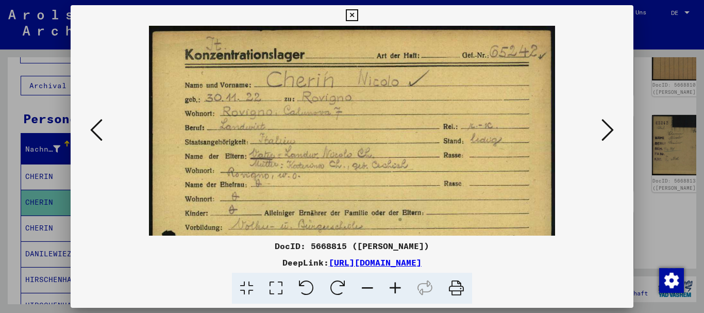
click at [392, 291] on icon at bounding box center [396, 288] width 28 height 31
click at [391, 286] on icon at bounding box center [396, 288] width 28 height 31
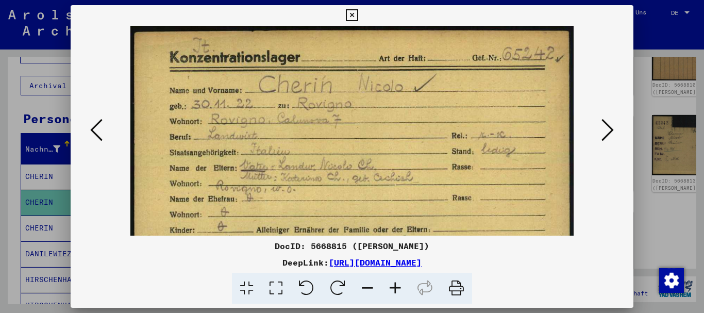
drag, startPoint x: 338, startPoint y: 120, endPoint x: 345, endPoint y: 132, distance: 14.6
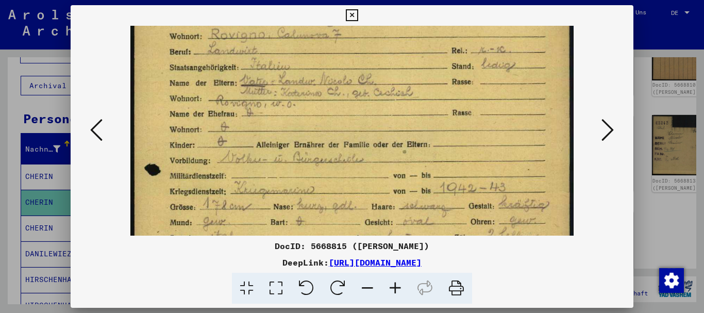
drag, startPoint x: 383, startPoint y: 228, endPoint x: 361, endPoint y: 111, distance: 119.1
click at [361, 111] on img at bounding box center [351, 252] width 443 height 622
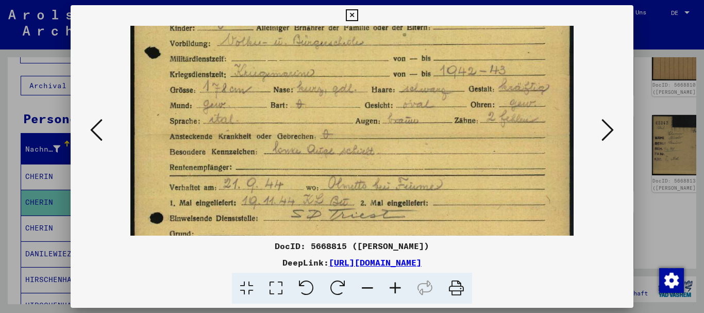
click at [0, 173] on div at bounding box center [352, 156] width 704 height 313
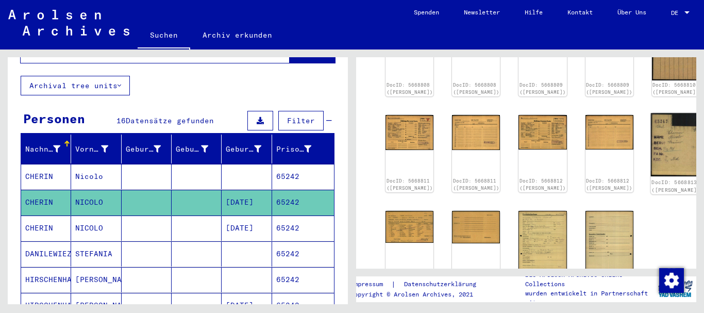
click at [651, 131] on img at bounding box center [676, 144] width 51 height 63
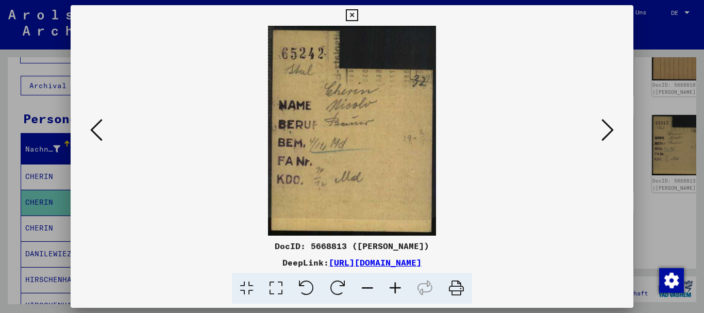
click at [31, 108] on div at bounding box center [352, 156] width 704 height 313
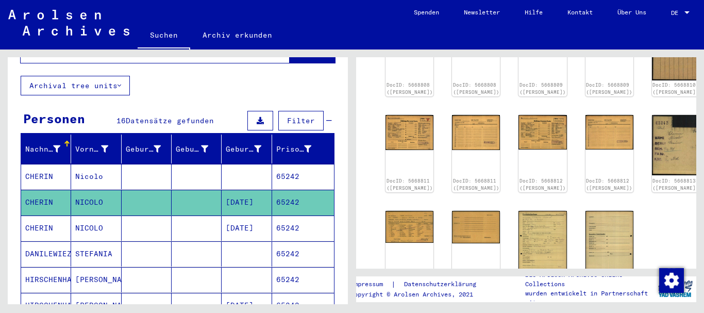
scroll to position [0, 0]
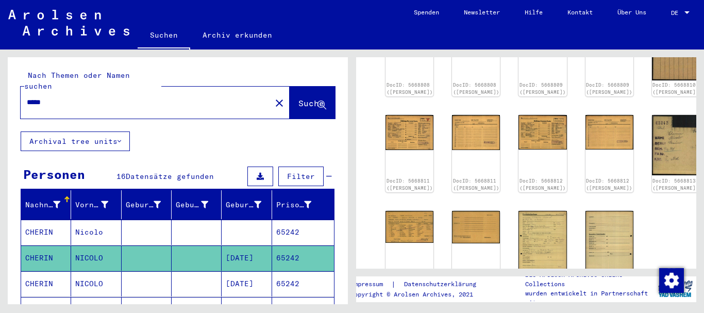
drag, startPoint x: 72, startPoint y: 94, endPoint x: 0, endPoint y: 84, distance: 72.4
click at [27, 97] on input "*****" at bounding box center [146, 102] width 238 height 11
paste input "***"
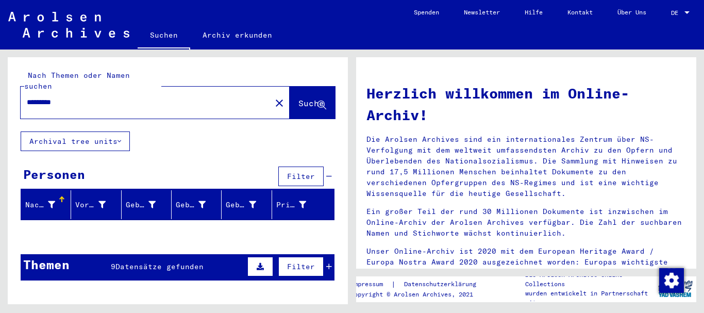
scroll to position [56, 0]
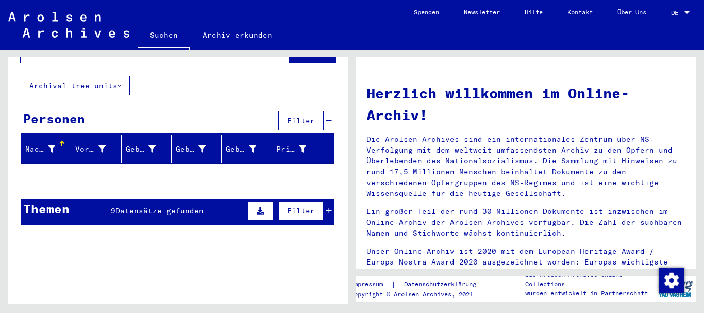
click at [137, 206] on span "Datensätze gefunden" at bounding box center [159, 210] width 88 height 9
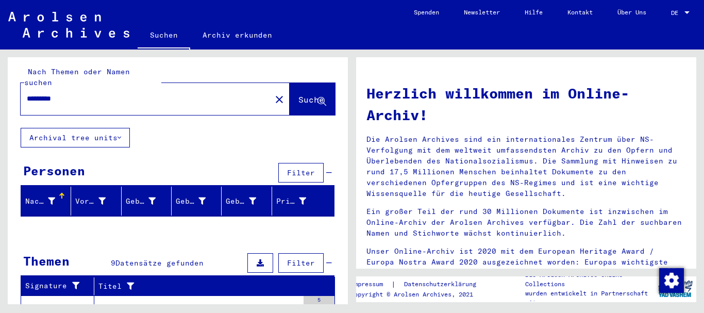
scroll to position [0, 0]
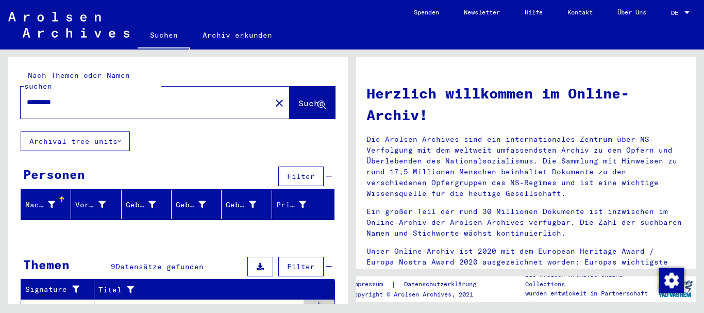
click at [27, 97] on input "*********" at bounding box center [143, 102] width 232 height 11
type input "**********"
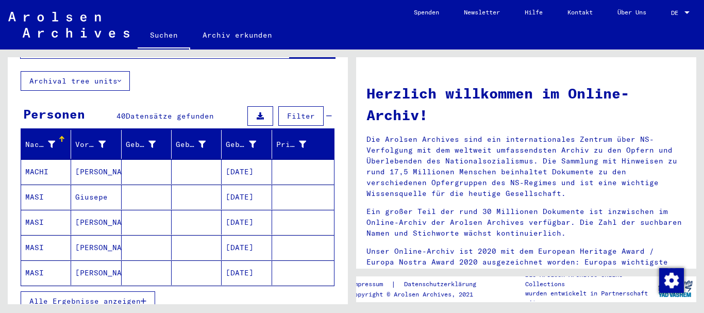
scroll to position [111, 0]
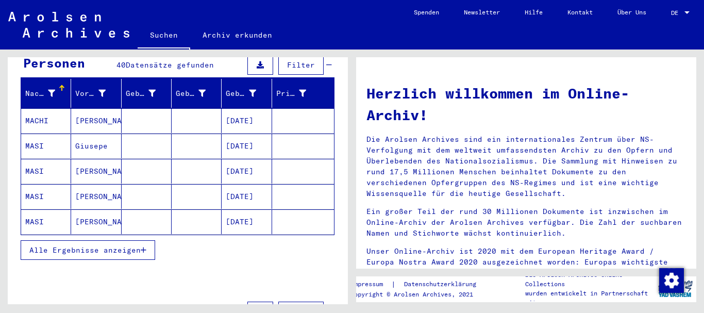
click at [102, 235] on div "Alle Ergebnisse anzeigen" at bounding box center [178, 250] width 314 height 30
click at [87, 240] on button "Alle Ergebnisse anzeigen" at bounding box center [88, 250] width 135 height 20
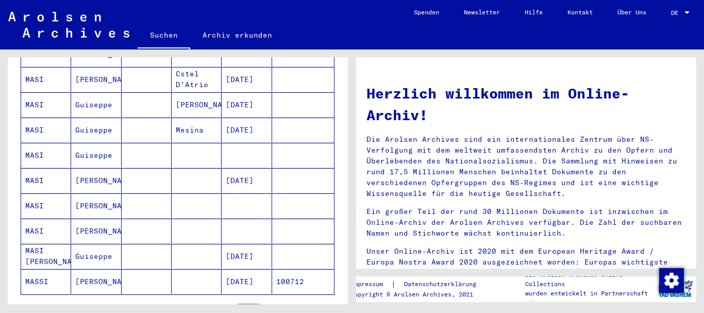
scroll to position [612, 0]
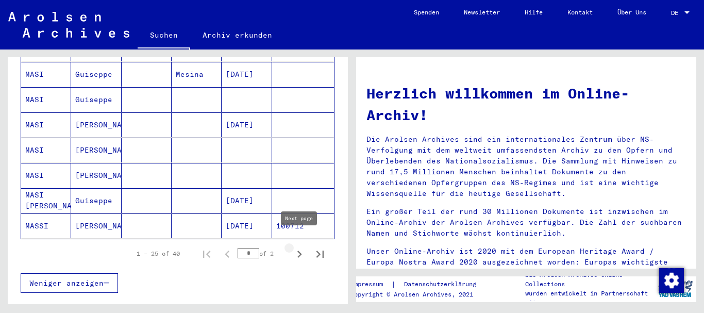
click at [301, 247] on icon "Next page" at bounding box center [299, 254] width 14 height 14
type input "*"
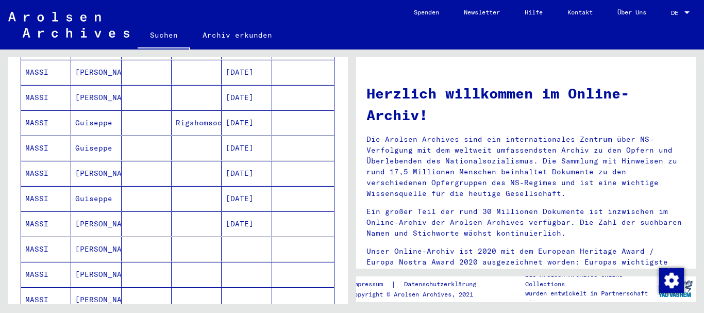
scroll to position [0, 0]
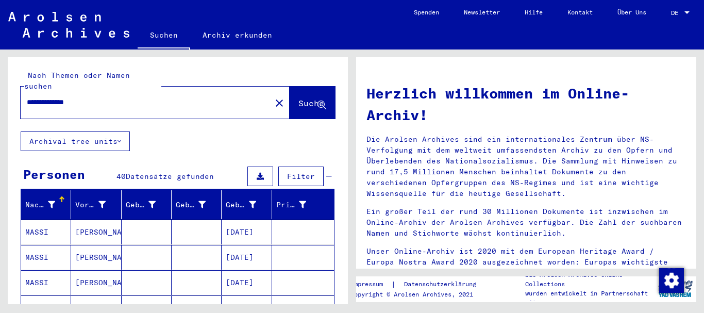
drag, startPoint x: 105, startPoint y: 90, endPoint x: 0, endPoint y: 90, distance: 105.2
click at [27, 97] on input "**********" at bounding box center [143, 102] width 232 height 11
paste input "text"
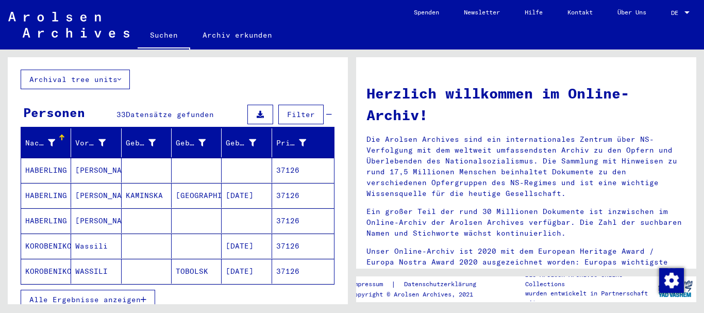
scroll to position [167, 0]
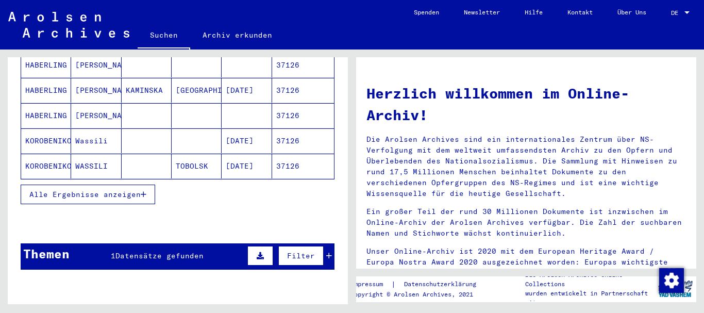
click at [65, 191] on button "Alle Ergebnisse anzeigen" at bounding box center [88, 195] width 135 height 20
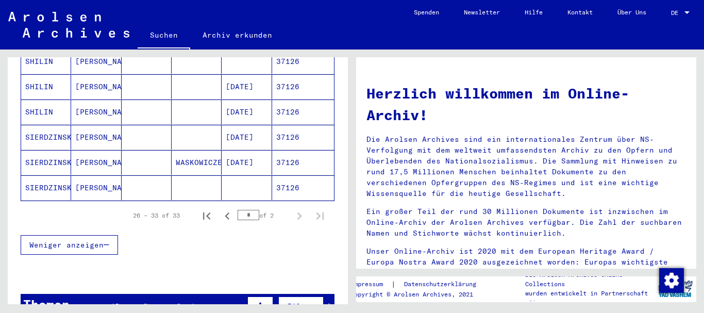
scroll to position [668, 0]
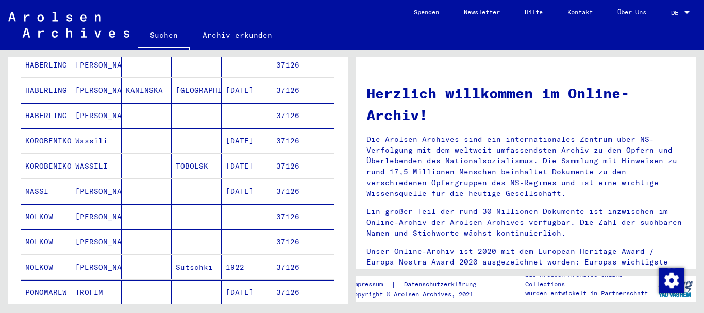
click at [89, 181] on mat-cell "[PERSON_NAME]" at bounding box center [96, 191] width 50 height 25
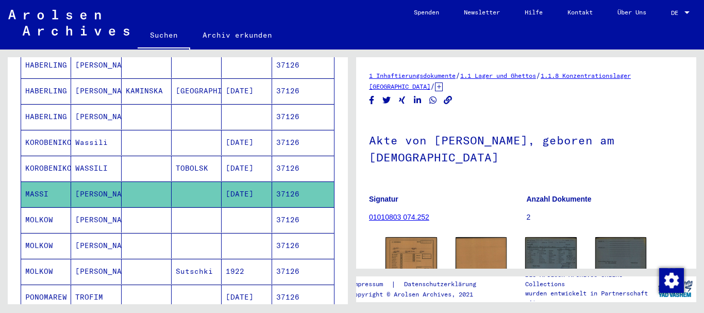
scroll to position [105, 0]
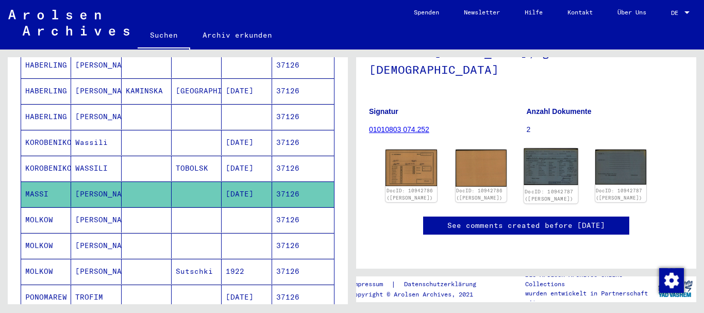
click at [542, 148] on img at bounding box center [551, 166] width 54 height 37
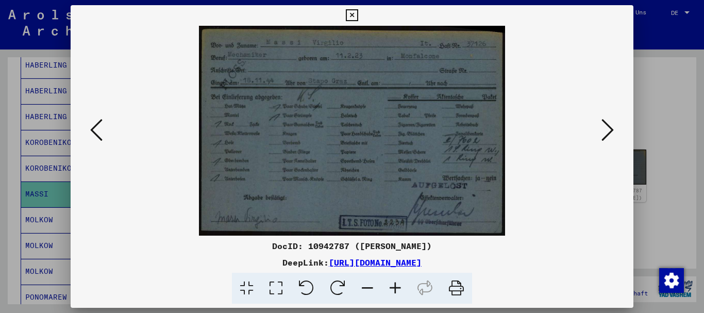
drag, startPoint x: 51, startPoint y: 119, endPoint x: 64, endPoint y: 102, distance: 21.3
click at [54, 115] on div at bounding box center [352, 156] width 704 height 313
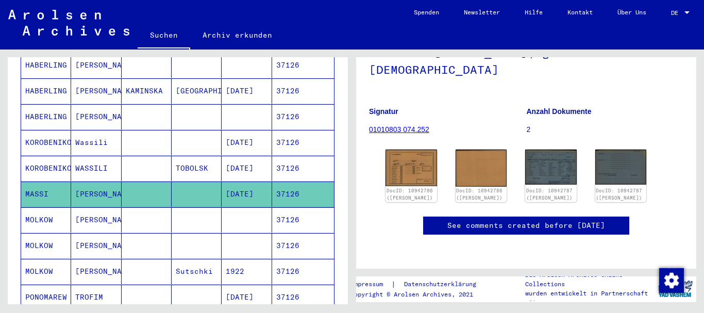
scroll to position [0, 0]
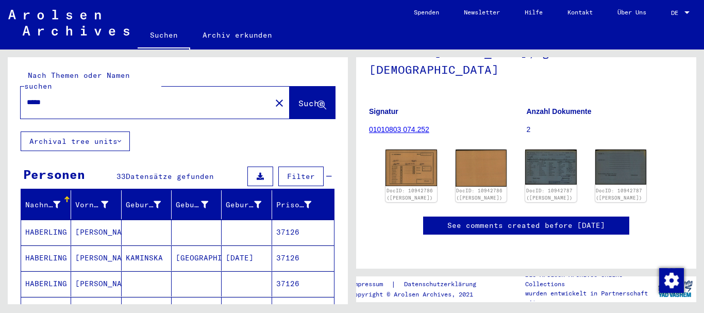
drag, startPoint x: 47, startPoint y: 92, endPoint x: 0, endPoint y: 90, distance: 47.0
click at [27, 97] on input "*****" at bounding box center [146, 102] width 238 height 11
paste input "text"
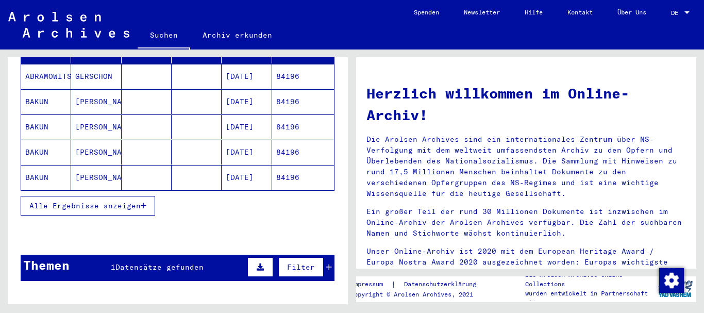
scroll to position [167, 0]
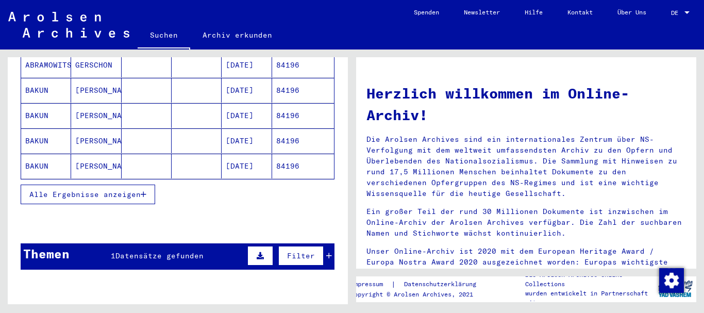
click at [59, 191] on button "Alle Ergebnisse anzeigen" at bounding box center [88, 195] width 135 height 20
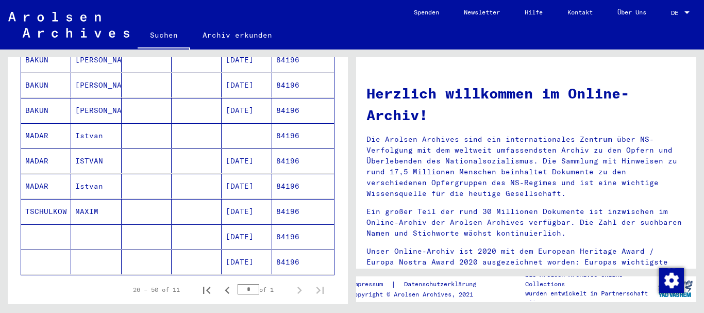
scroll to position [0, 0]
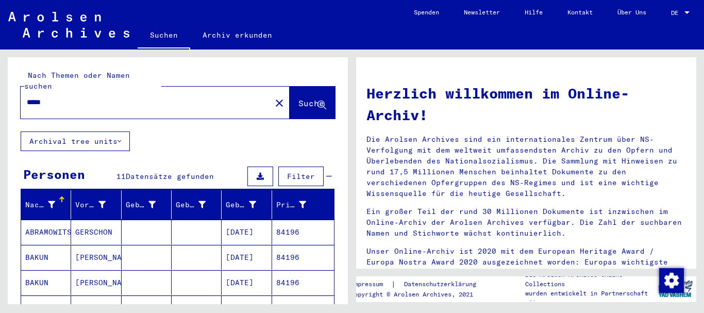
drag, startPoint x: 76, startPoint y: 96, endPoint x: 0, endPoint y: 91, distance: 76.0
click at [27, 97] on input "*****" at bounding box center [143, 102] width 232 height 11
paste input "text"
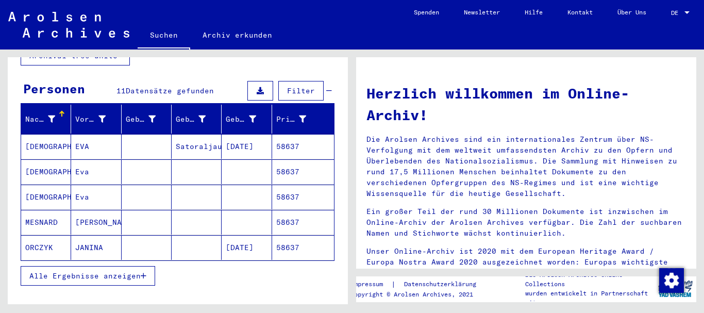
scroll to position [167, 0]
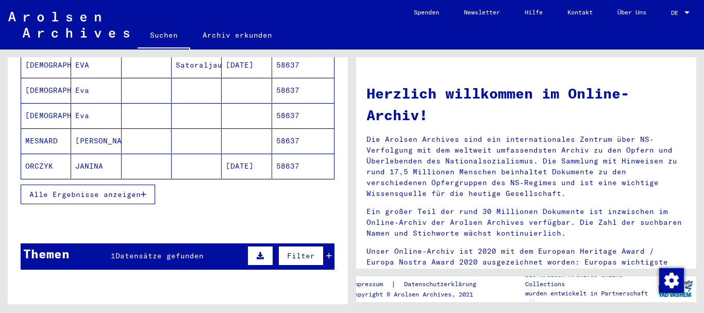
click at [65, 190] on span "Alle Ergebnisse anzeigen" at bounding box center [84, 194] width 111 height 9
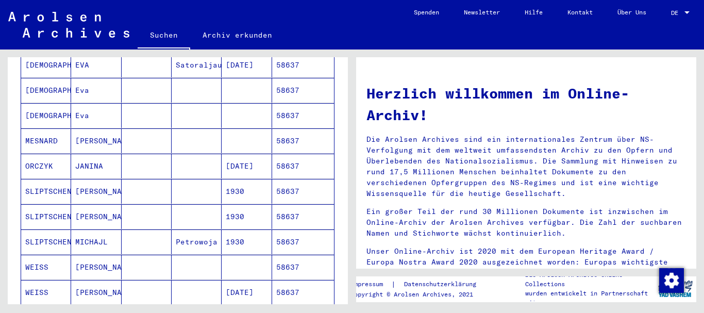
click at [58, 158] on mat-cell "ORCZYK" at bounding box center [46, 166] width 50 height 25
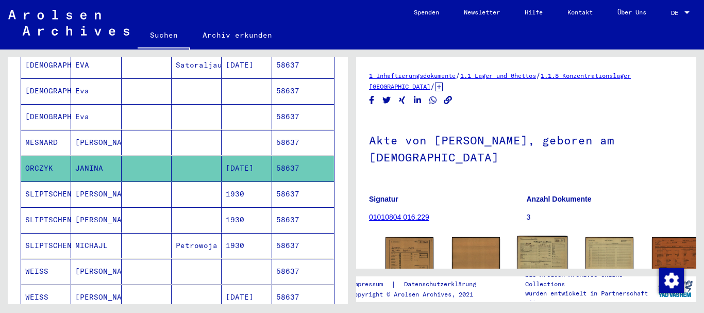
scroll to position [104, 0]
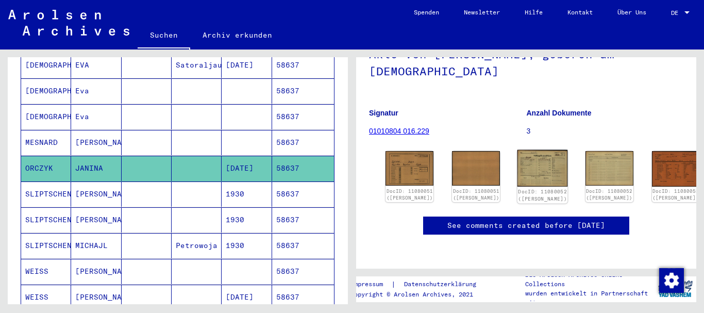
click at [518, 150] on img at bounding box center [543, 168] width 51 height 37
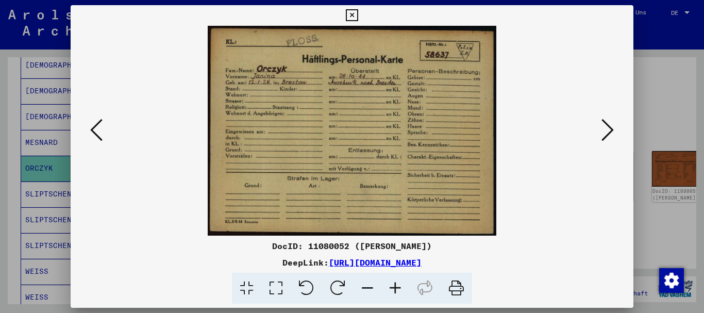
click at [395, 291] on icon at bounding box center [396, 288] width 28 height 31
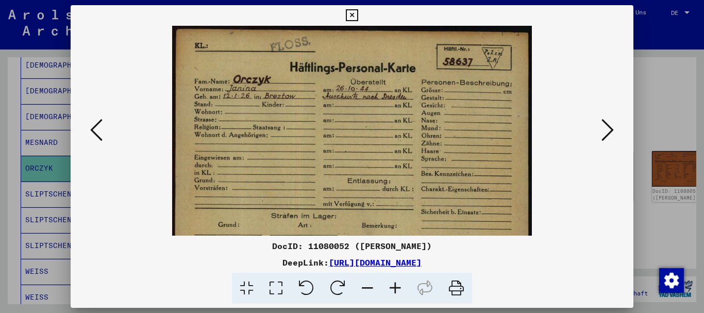
click at [395, 291] on icon at bounding box center [396, 288] width 28 height 31
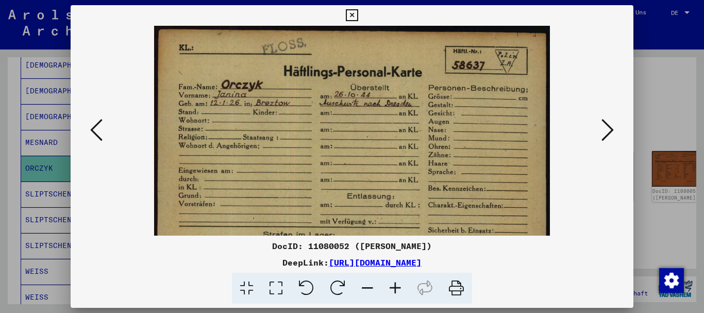
click at [395, 291] on icon at bounding box center [396, 288] width 28 height 31
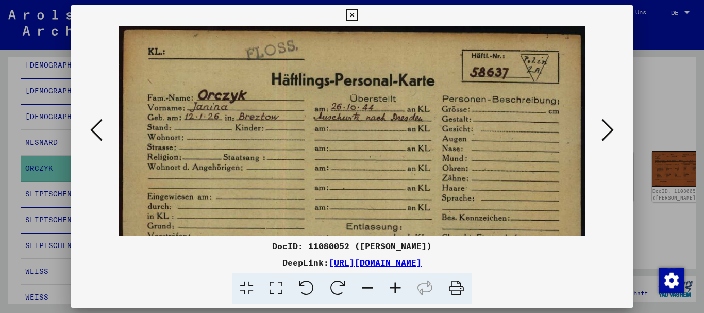
click at [395, 291] on icon at bounding box center [396, 288] width 28 height 31
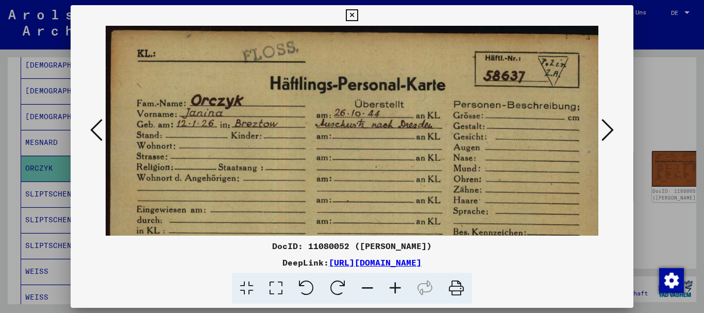
click at [395, 291] on icon at bounding box center [396, 288] width 28 height 31
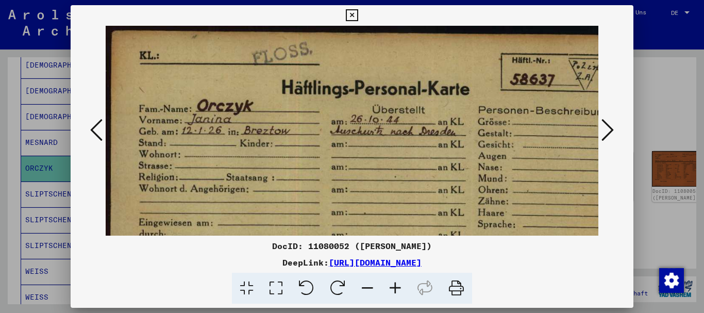
scroll to position [0, 41]
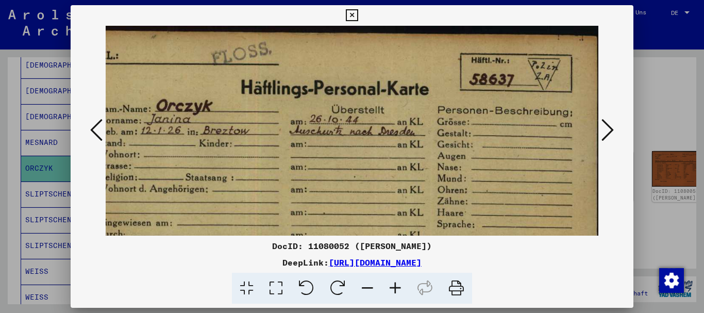
drag, startPoint x: 509, startPoint y: 140, endPoint x: 401, endPoint y: 136, distance: 108.9
click at [405, 138] on img at bounding box center [334, 221] width 538 height 390
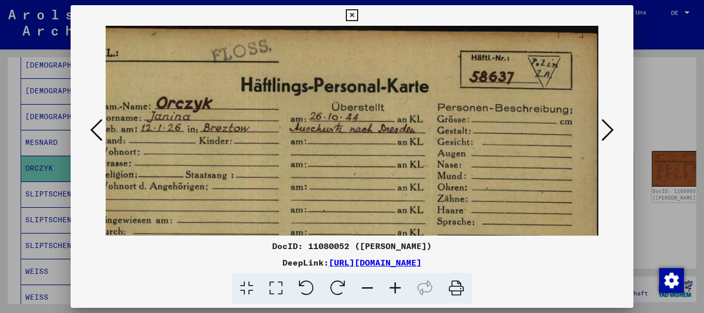
click at [609, 131] on icon at bounding box center [608, 130] width 12 height 25
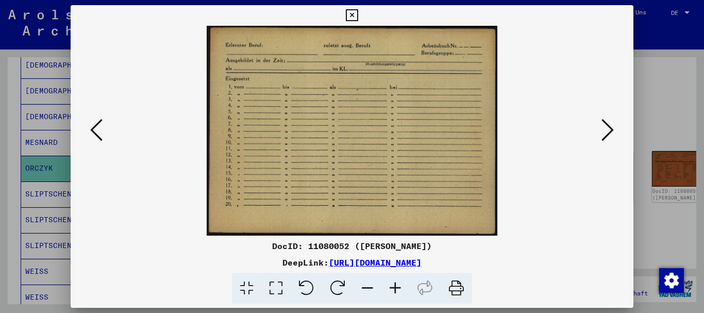
click at [612, 130] on icon at bounding box center [608, 130] width 12 height 25
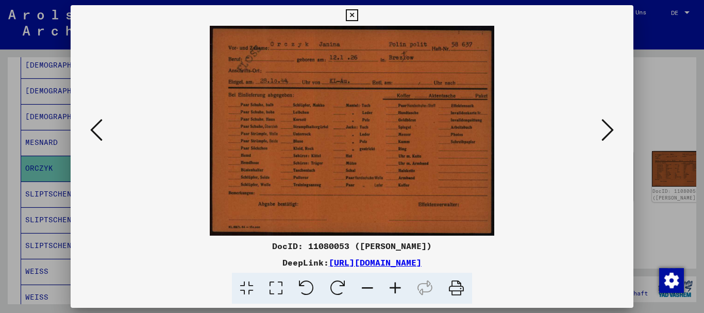
click at [612, 130] on icon at bounding box center [608, 130] width 12 height 25
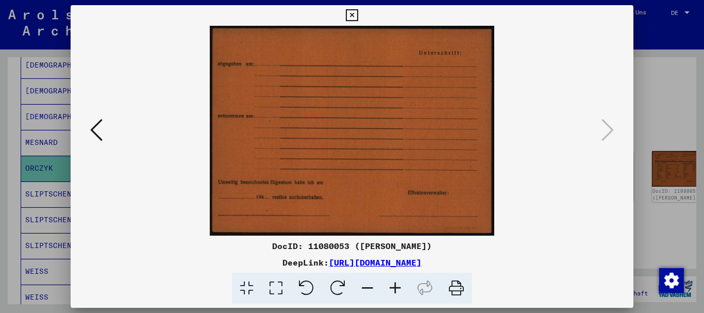
click at [92, 131] on icon at bounding box center [96, 130] width 12 height 25
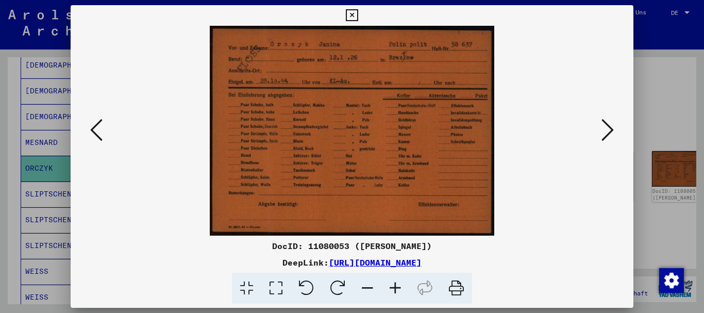
click at [611, 131] on icon at bounding box center [608, 130] width 12 height 25
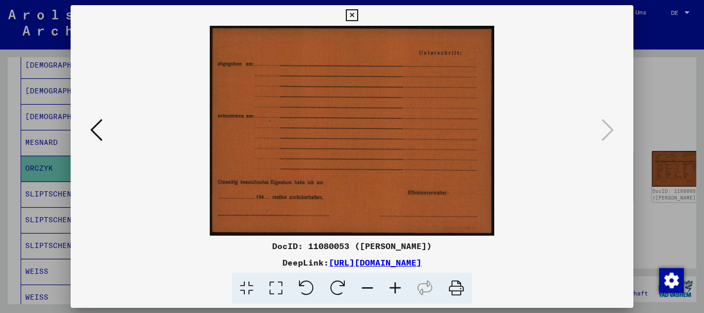
click at [676, 82] on div at bounding box center [352, 156] width 704 height 313
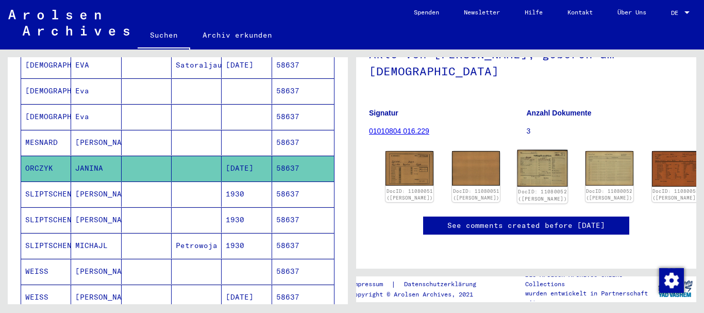
click at [518, 152] on img at bounding box center [543, 168] width 51 height 37
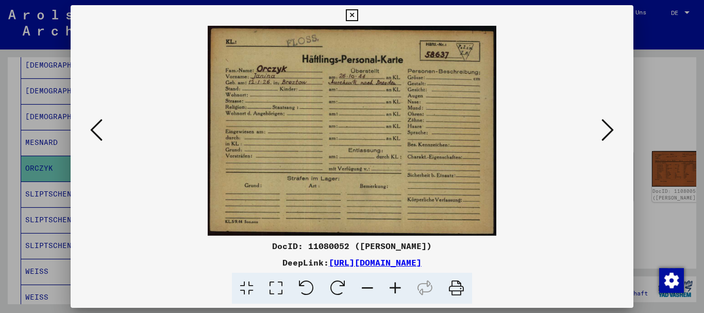
click at [54, 202] on div at bounding box center [352, 156] width 704 height 313
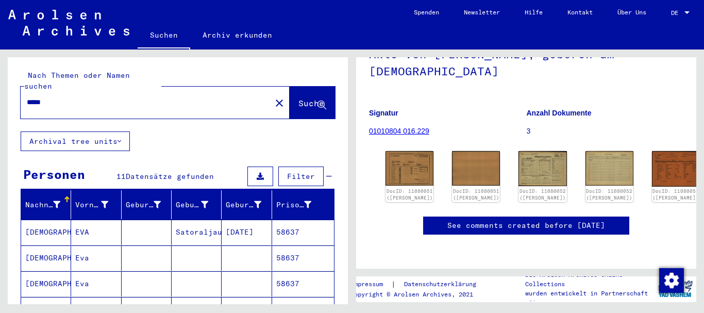
drag, startPoint x: 51, startPoint y: 91, endPoint x: 0, endPoint y: 90, distance: 50.5
click at [27, 97] on input "*****" at bounding box center [146, 102] width 238 height 11
paste input "text"
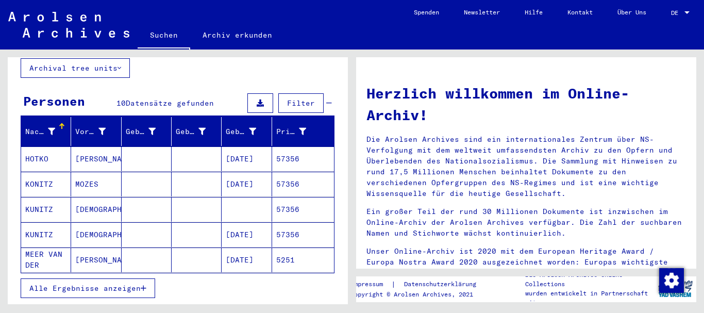
scroll to position [111, 0]
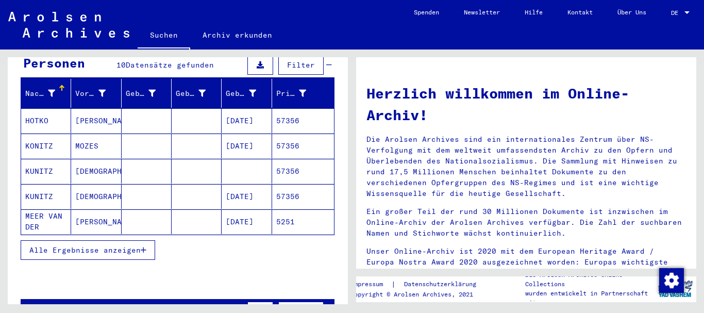
click at [59, 245] on span "Alle Ergebnisse anzeigen" at bounding box center [84, 249] width 111 height 9
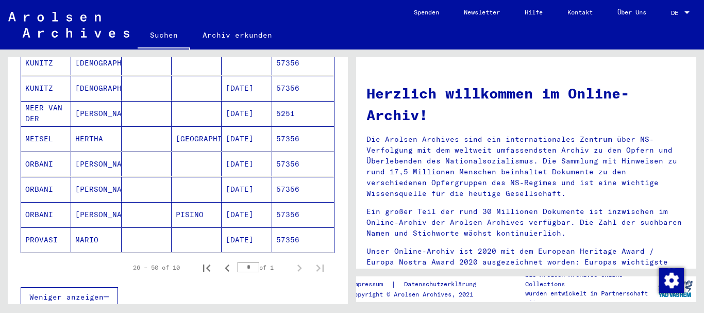
scroll to position [223, 0]
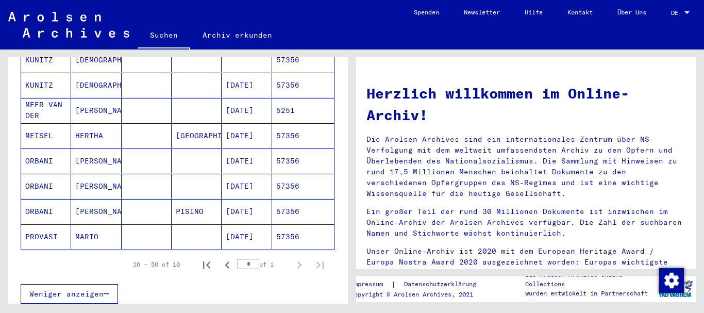
click at [46, 152] on mat-cell "ORBANI" at bounding box center [46, 160] width 50 height 25
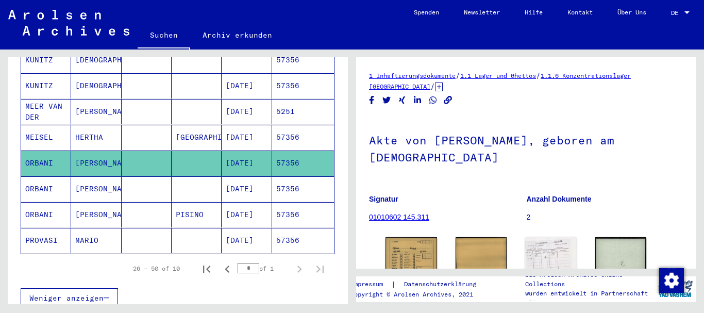
scroll to position [29, 0]
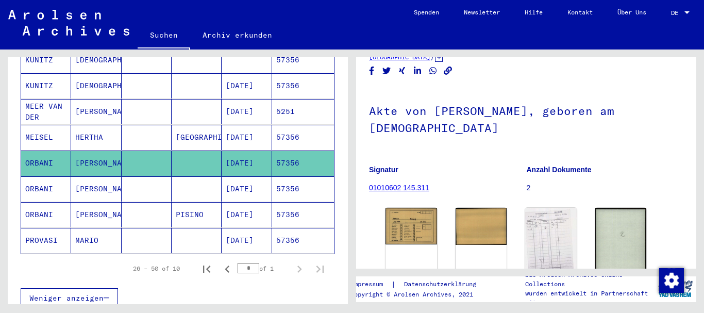
click at [155, 177] on mat-cell at bounding box center [147, 188] width 50 height 25
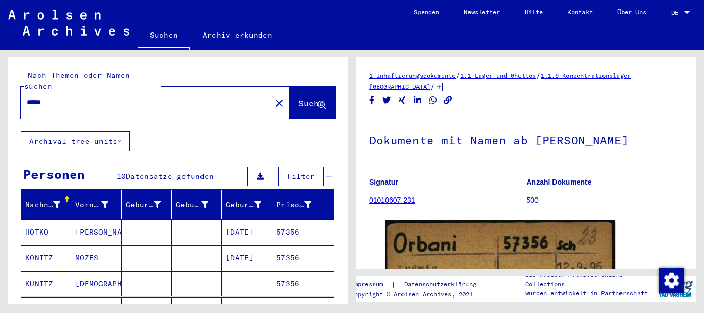
drag, startPoint x: 61, startPoint y: 94, endPoint x: 0, endPoint y: 94, distance: 61.4
click at [27, 97] on input "*****" at bounding box center [146, 102] width 238 height 11
paste input "text"
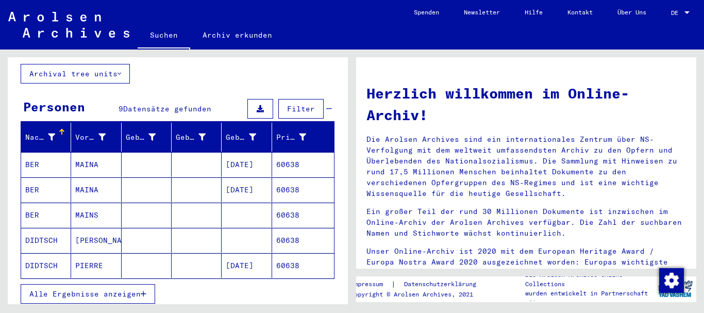
scroll to position [111, 0]
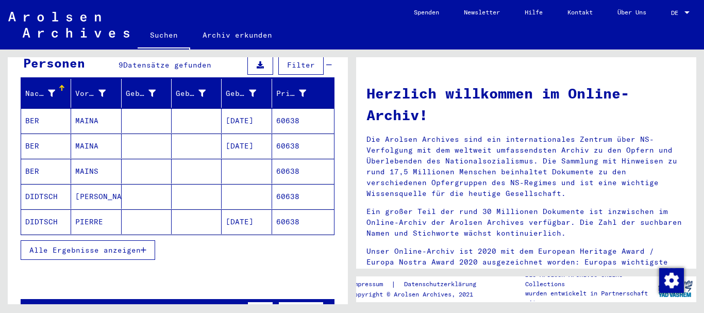
click at [55, 245] on span "Alle Ergebnisse anzeigen" at bounding box center [84, 249] width 111 height 9
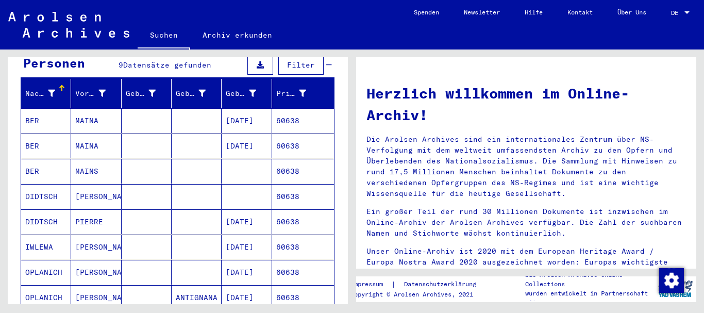
scroll to position [167, 0]
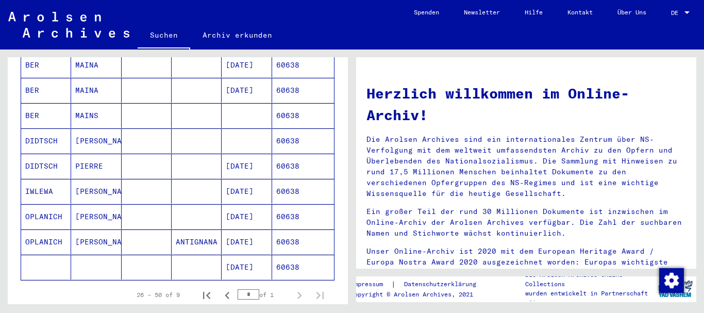
click at [46, 207] on mat-cell "OPLANICH" at bounding box center [46, 216] width 50 height 25
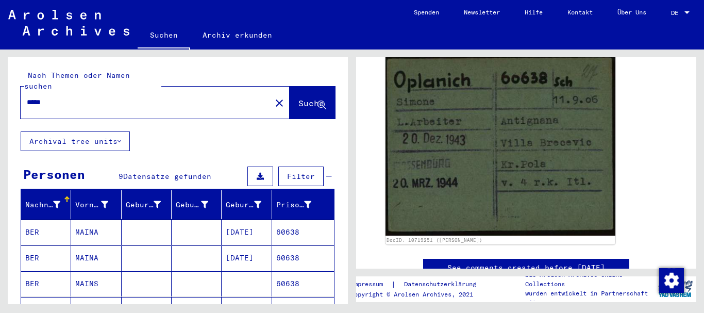
click at [27, 97] on input "*****" at bounding box center [146, 102] width 238 height 11
paste input "text"
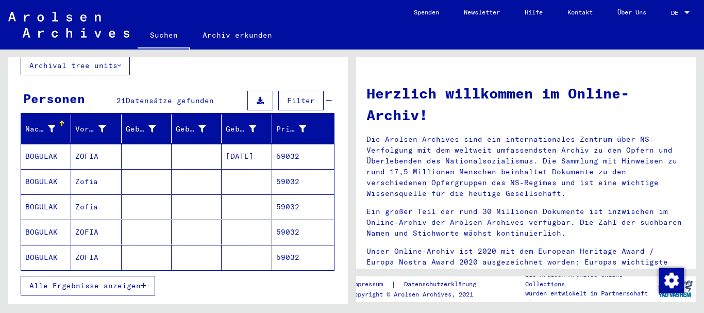
scroll to position [111, 0]
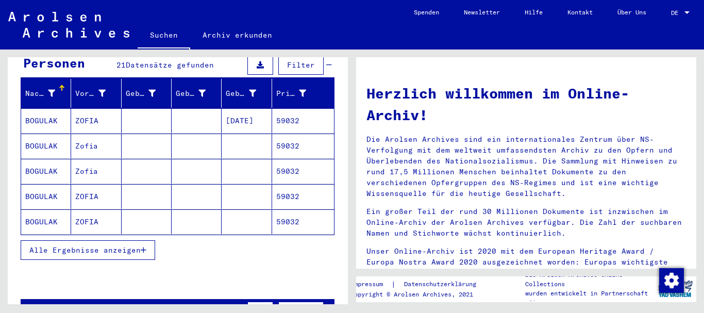
click at [103, 245] on span "Alle Ergebnisse anzeigen" at bounding box center [84, 249] width 111 height 9
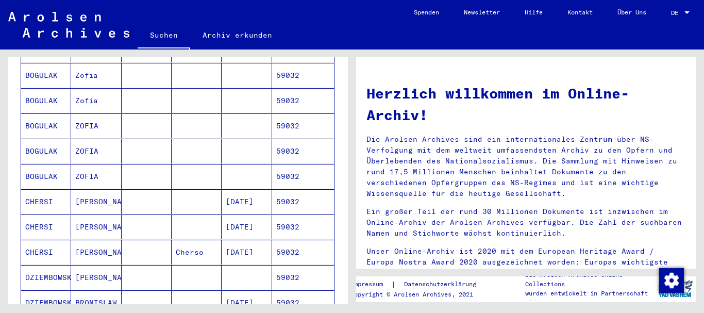
scroll to position [223, 0]
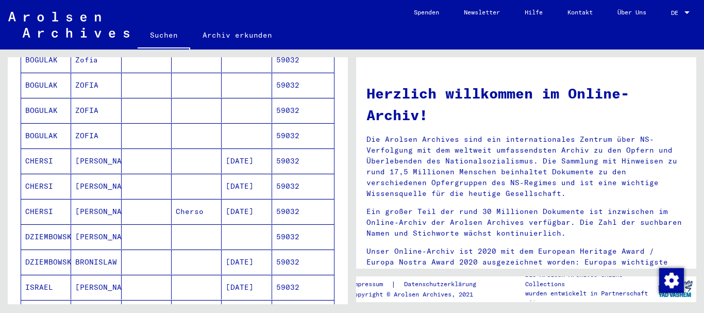
click at [51, 150] on mat-cell "CHERSI" at bounding box center [46, 160] width 50 height 25
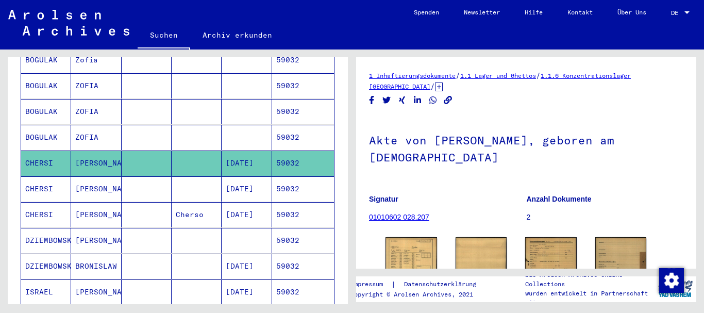
scroll to position [68, 0]
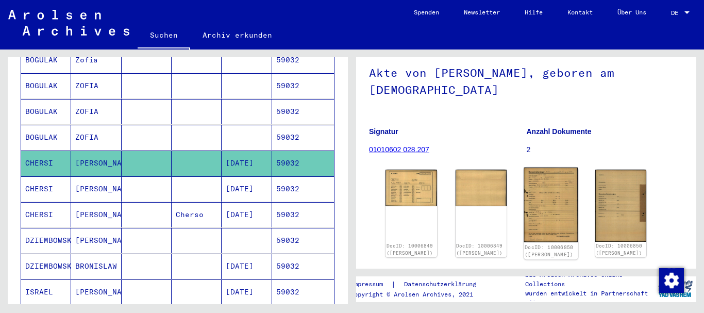
click at [551, 215] on img at bounding box center [551, 205] width 54 height 75
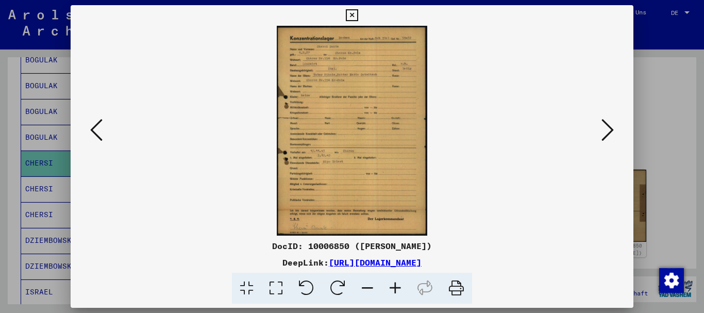
click at [399, 288] on icon at bounding box center [396, 288] width 28 height 31
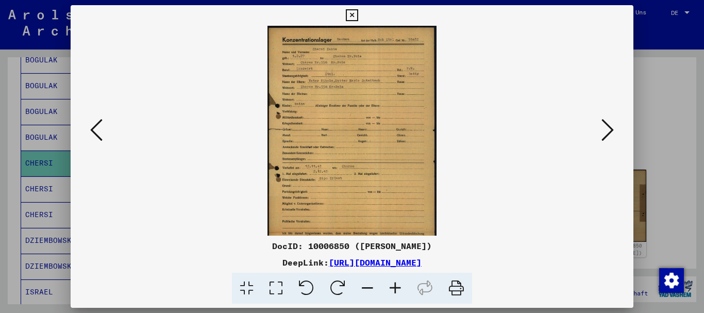
click at [399, 288] on icon at bounding box center [396, 288] width 28 height 31
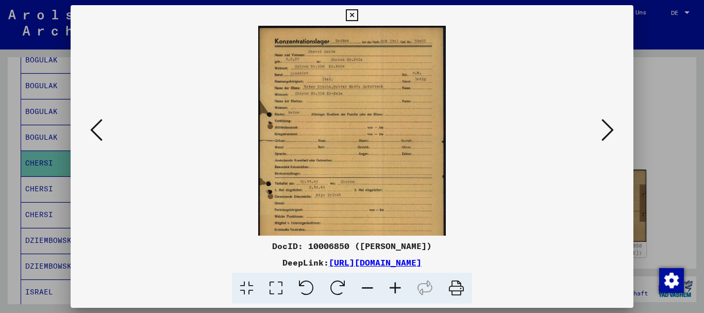
click at [399, 288] on icon at bounding box center [396, 288] width 28 height 31
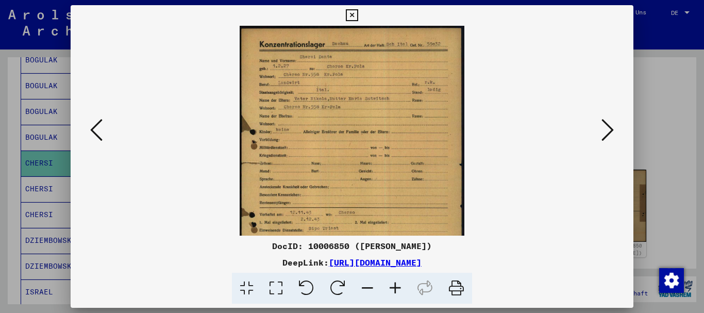
click at [399, 288] on icon at bounding box center [396, 288] width 28 height 31
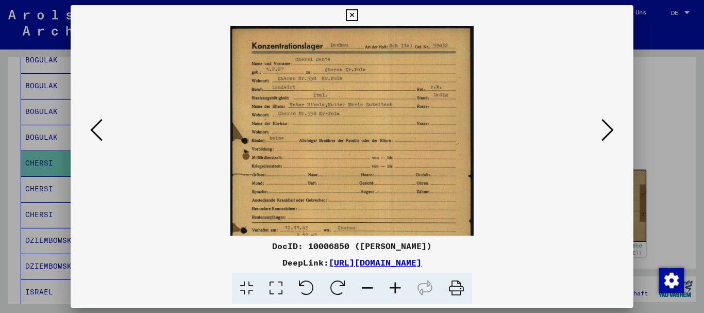
click at [399, 288] on icon at bounding box center [396, 288] width 28 height 31
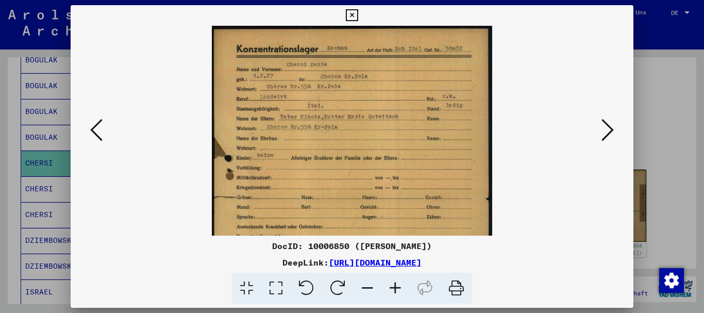
click at [399, 288] on icon at bounding box center [396, 288] width 28 height 31
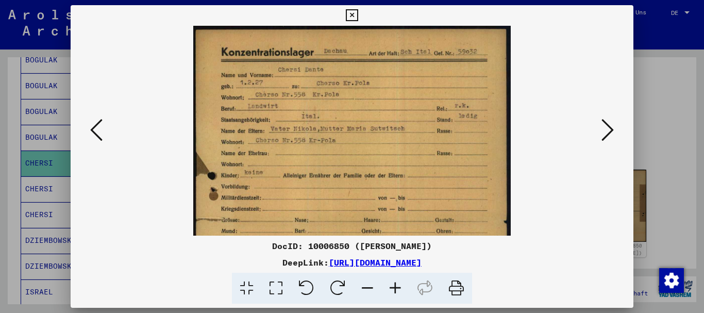
click at [399, 288] on icon at bounding box center [396, 288] width 28 height 31
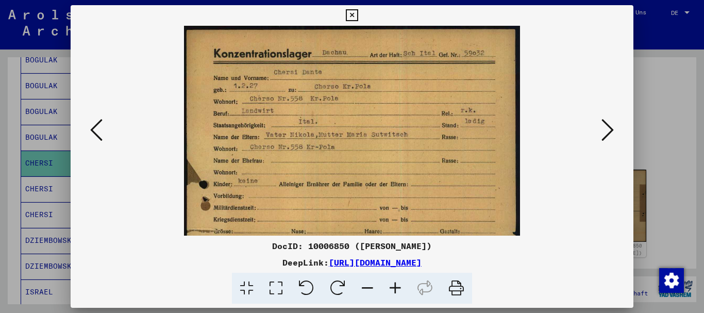
click at [399, 288] on icon at bounding box center [396, 288] width 28 height 31
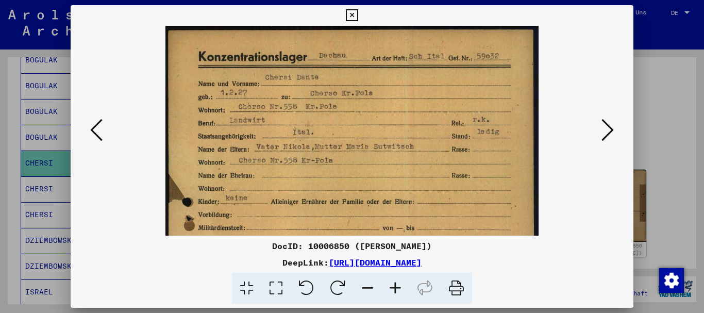
click at [399, 288] on icon at bounding box center [396, 288] width 28 height 31
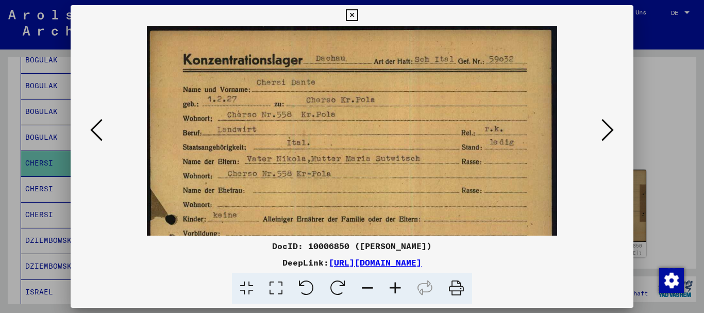
drag, startPoint x: 399, startPoint y: 288, endPoint x: 350, endPoint y: 205, distance: 96.4
click at [396, 286] on icon at bounding box center [396, 288] width 28 height 31
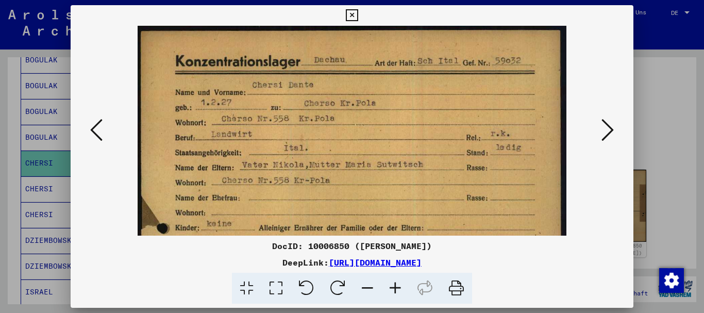
scroll to position [48, 0]
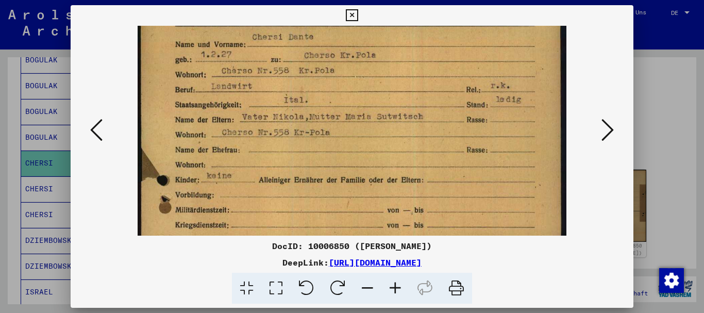
drag, startPoint x: 317, startPoint y: 180, endPoint x: 300, endPoint y: 136, distance: 47.5
click at [300, 136] on img at bounding box center [352, 276] width 428 height 597
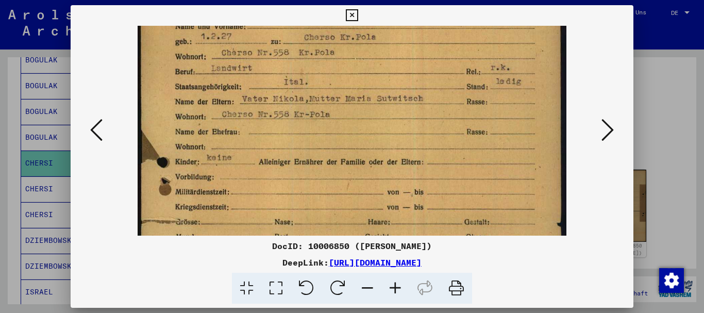
drag, startPoint x: 407, startPoint y: 190, endPoint x: 377, endPoint y: 44, distance: 148.9
click at [376, 38] on img at bounding box center [352, 258] width 428 height 597
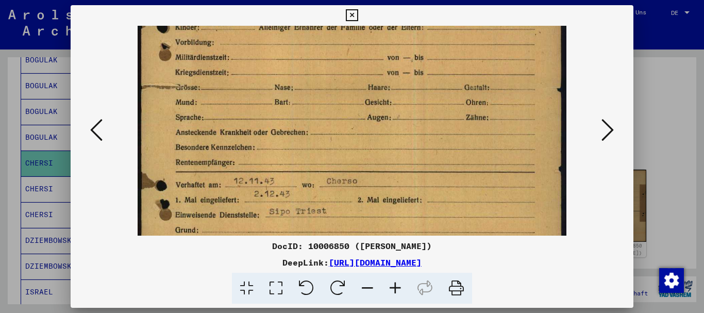
click at [398, 108] on img at bounding box center [352, 123] width 428 height 597
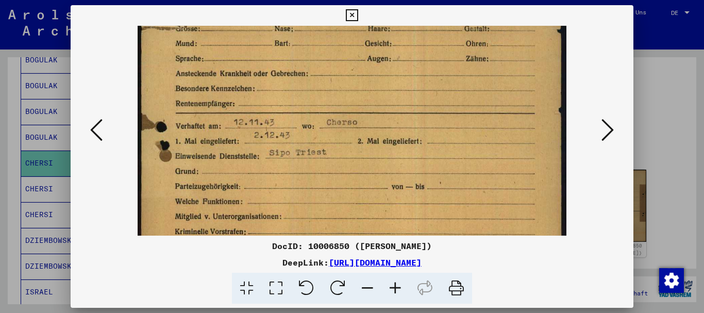
click at [15, 167] on div at bounding box center [352, 156] width 704 height 313
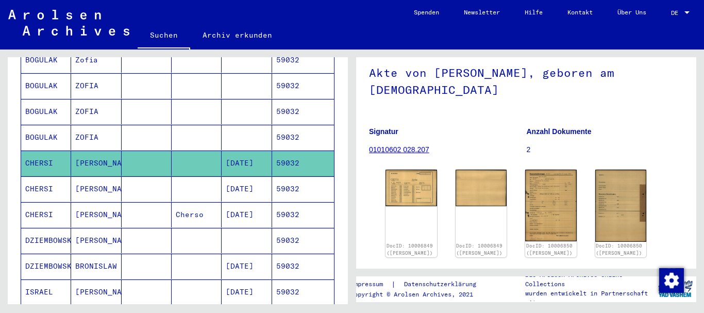
click at [140, 182] on mat-cell at bounding box center [147, 188] width 50 height 25
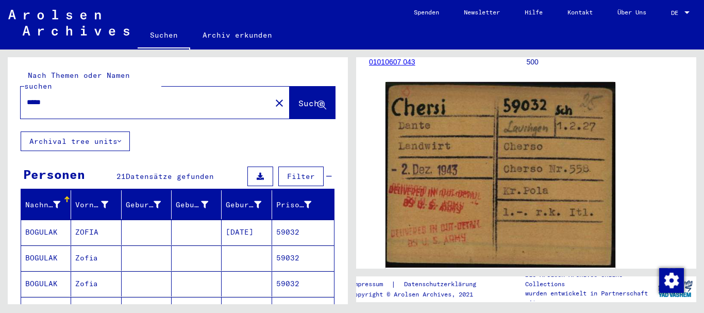
click at [27, 97] on input "*****" at bounding box center [146, 102] width 238 height 11
paste input "*"
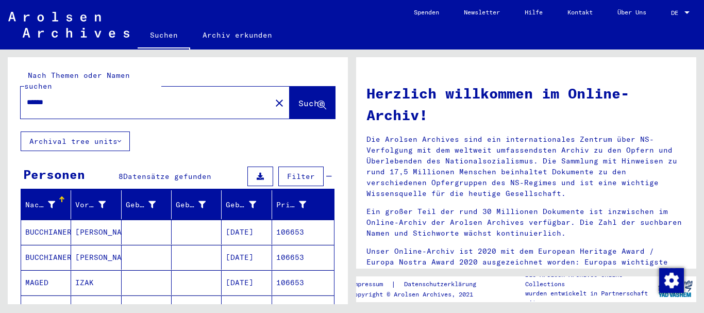
scroll to position [111, 0]
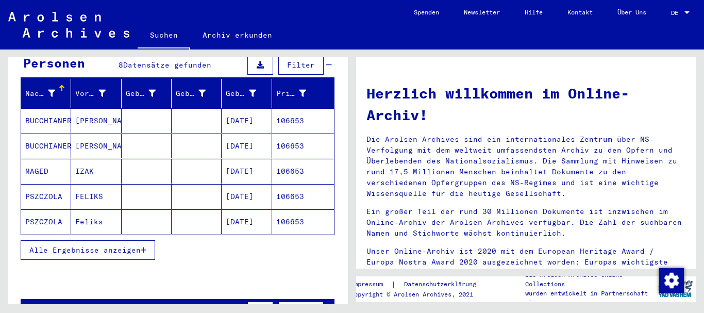
click at [48, 111] on mat-cell "BUCCHIANERI" at bounding box center [46, 120] width 50 height 25
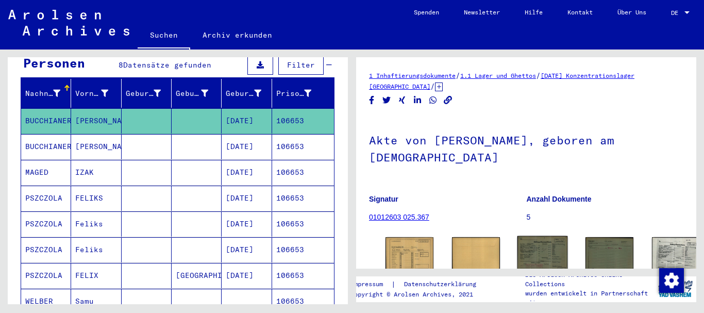
scroll to position [111, 0]
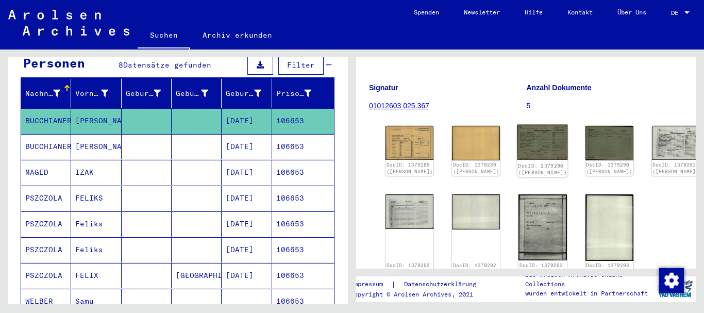
click at [518, 131] on img at bounding box center [543, 143] width 51 height 36
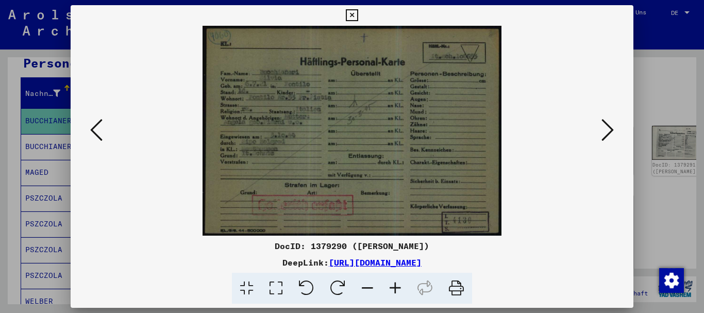
click at [400, 284] on icon at bounding box center [396, 288] width 28 height 31
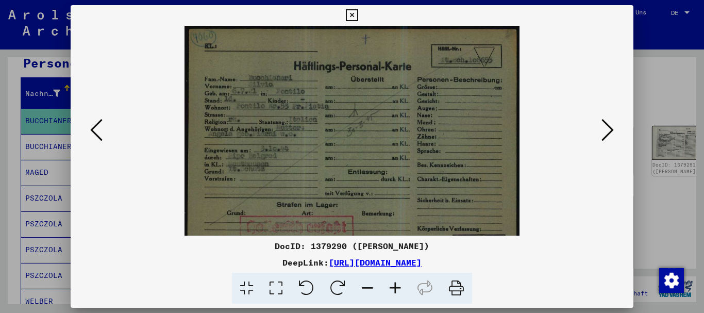
click at [400, 287] on icon at bounding box center [396, 288] width 28 height 31
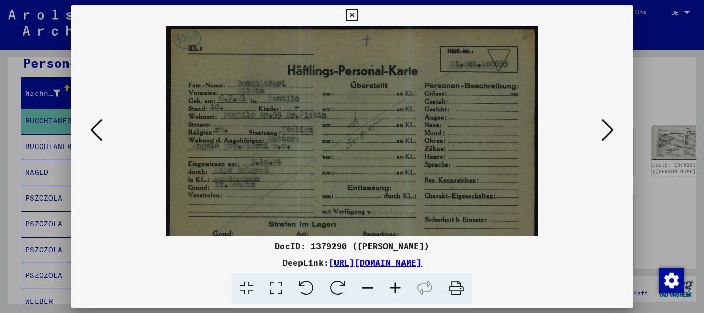
click at [400, 287] on icon at bounding box center [396, 288] width 28 height 31
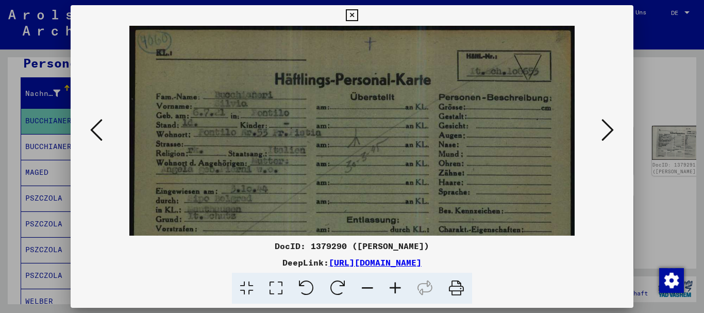
click at [400, 287] on icon at bounding box center [396, 288] width 28 height 31
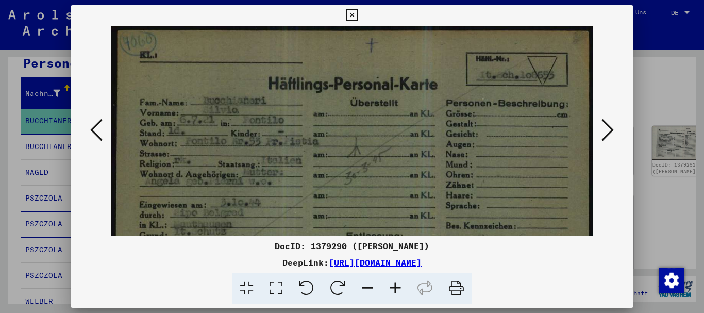
click at [400, 287] on icon at bounding box center [396, 288] width 28 height 31
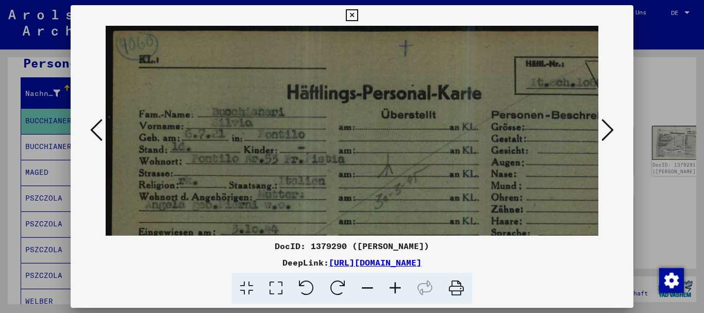
click at [400, 287] on icon at bounding box center [396, 288] width 28 height 31
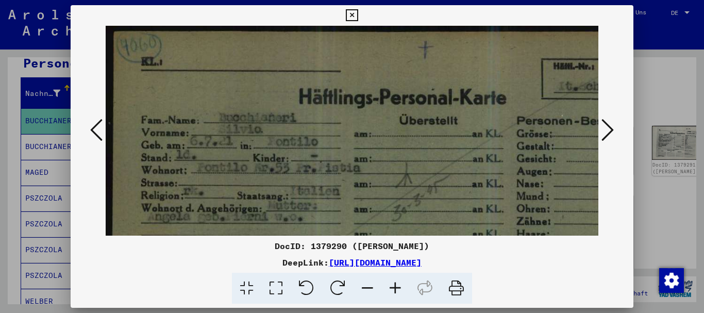
drag, startPoint x: 400, startPoint y: 287, endPoint x: 402, endPoint y: 296, distance: 9.0
click at [398, 289] on icon at bounding box center [396, 288] width 28 height 31
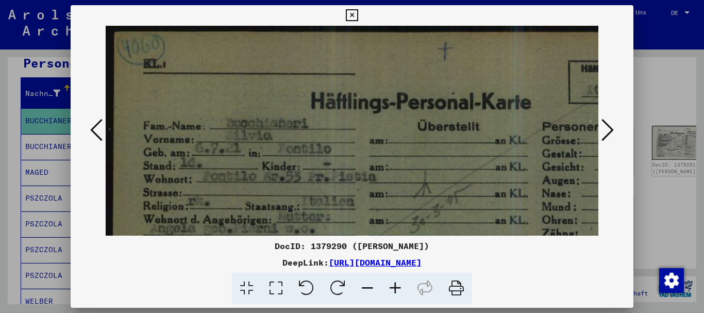
click at [48, 169] on div at bounding box center [352, 156] width 704 height 313
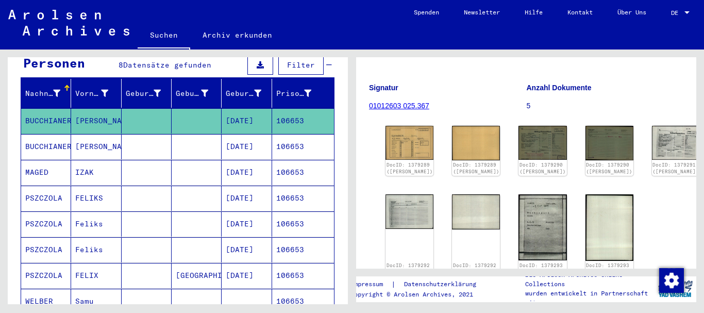
scroll to position [0, 0]
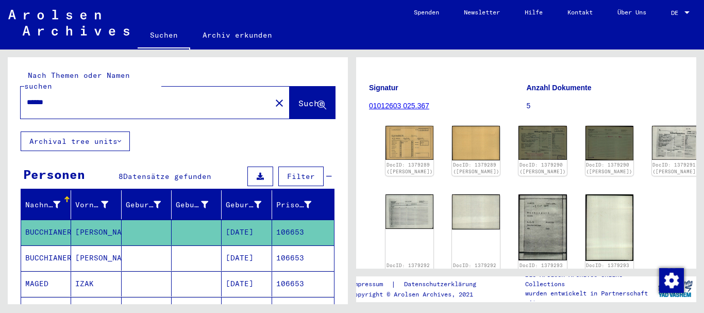
drag, startPoint x: 57, startPoint y: 90, endPoint x: 0, endPoint y: 92, distance: 56.7
click at [27, 97] on input "******" at bounding box center [146, 102] width 238 height 11
paste input "text"
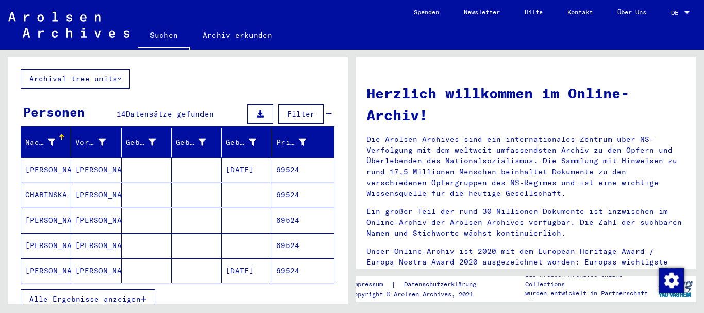
scroll to position [111, 0]
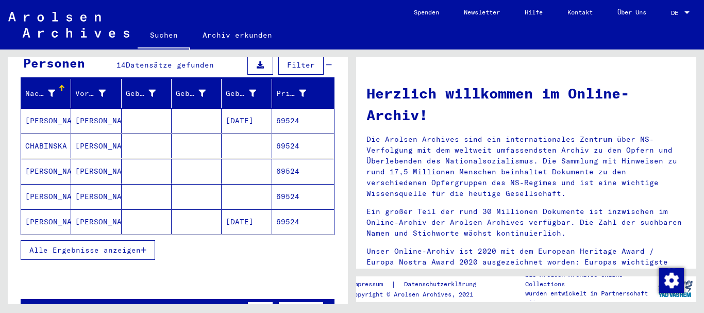
click at [77, 245] on span "Alle Ergebnisse anzeigen" at bounding box center [84, 249] width 111 height 9
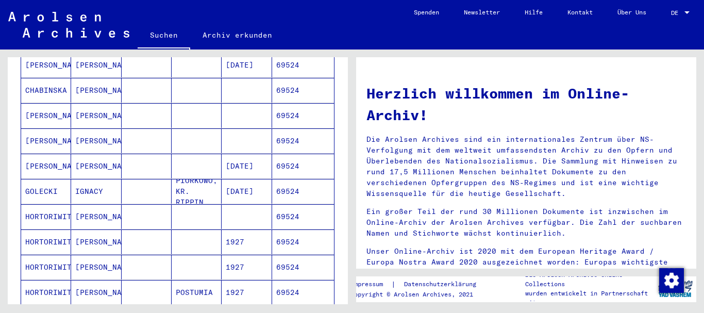
scroll to position [223, 0]
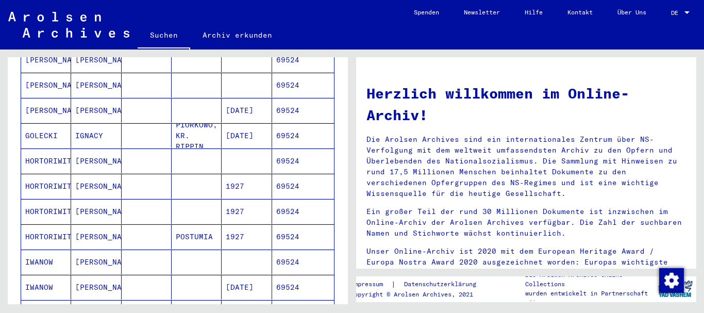
click at [46, 179] on mat-cell "HORTORIWITSCH" at bounding box center [46, 186] width 50 height 25
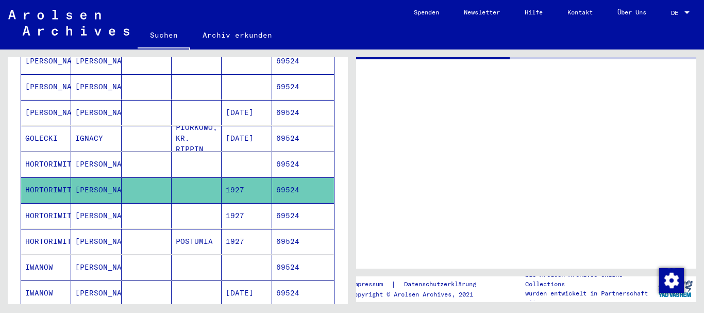
scroll to position [224, 0]
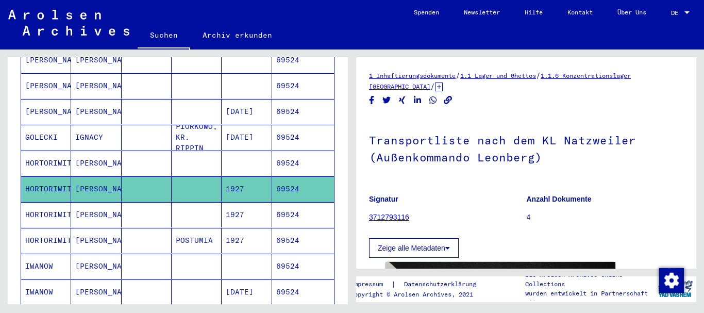
click at [56, 208] on mat-cell "HORTORIWITSCH" at bounding box center [46, 214] width 50 height 25
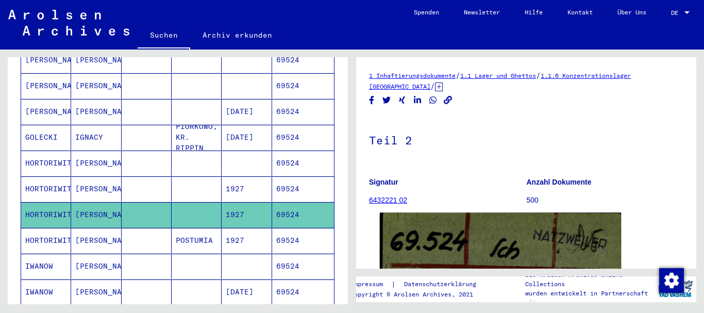
scroll to position [223, 0]
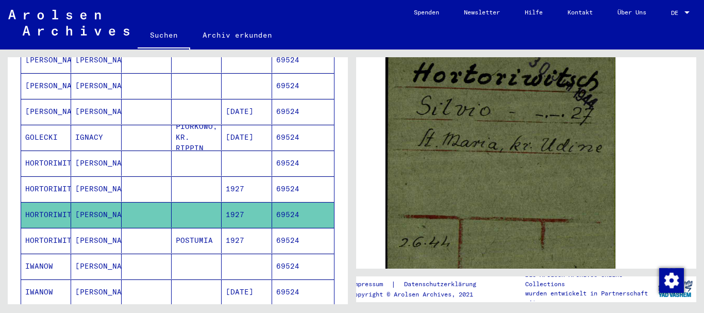
click at [80, 176] on mat-cell "[PERSON_NAME]" at bounding box center [96, 188] width 50 height 25
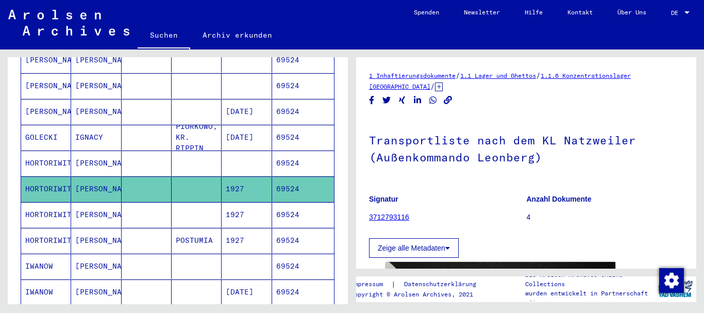
click at [77, 151] on mat-cell "[PERSON_NAME]" at bounding box center [96, 163] width 50 height 25
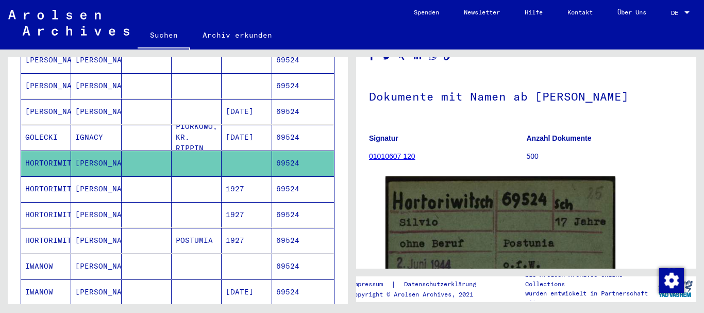
scroll to position [100, 0]
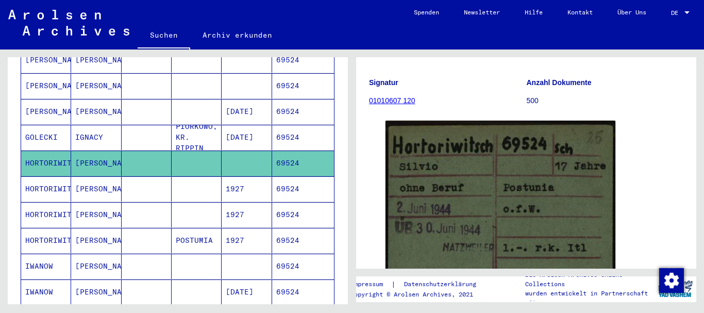
click at [81, 179] on mat-cell "[PERSON_NAME]" at bounding box center [96, 188] width 50 height 25
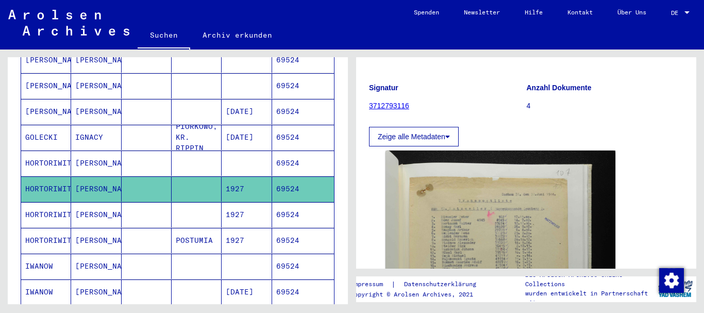
scroll to position [278, 0]
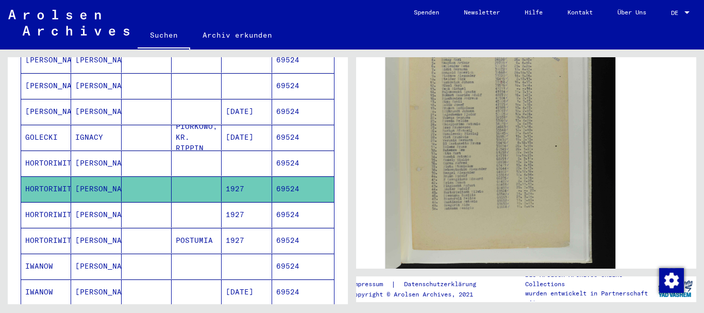
click at [129, 208] on mat-cell at bounding box center [147, 214] width 50 height 25
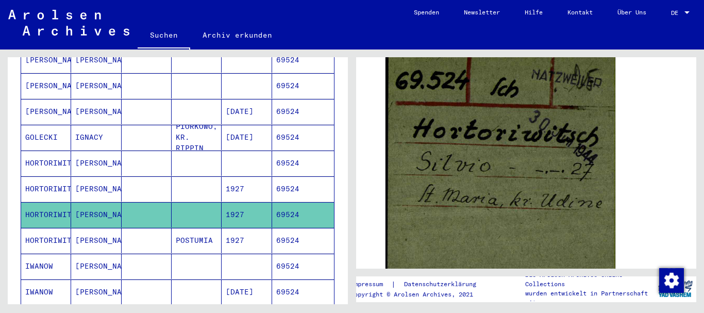
scroll to position [167, 0]
click at [126, 184] on mat-cell at bounding box center [147, 188] width 50 height 25
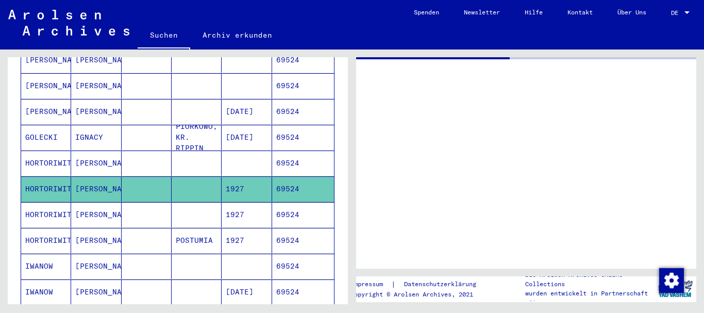
click at [113, 151] on mat-cell "[PERSON_NAME]" at bounding box center [96, 163] width 50 height 25
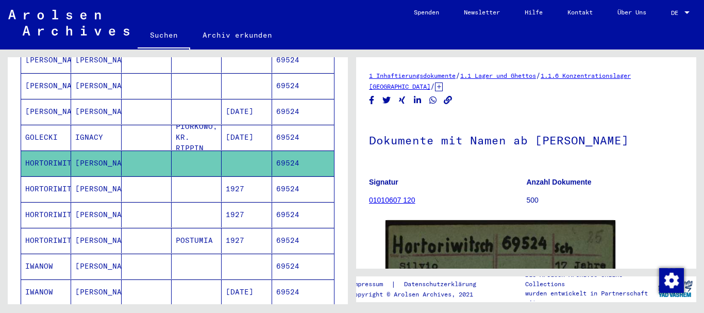
scroll to position [167, 0]
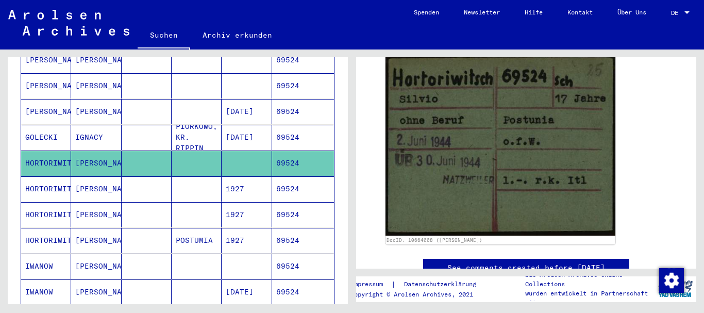
click at [106, 177] on mat-cell "[PERSON_NAME]" at bounding box center [96, 188] width 50 height 25
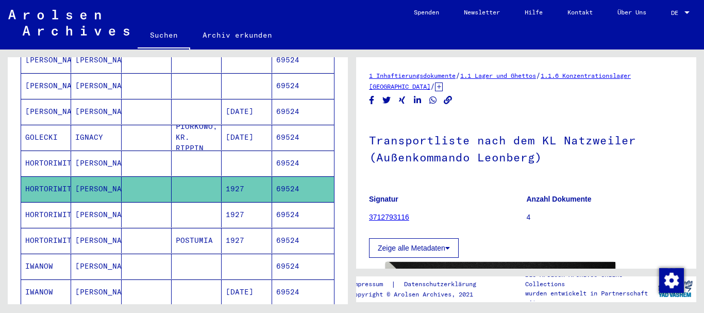
scroll to position [167, 0]
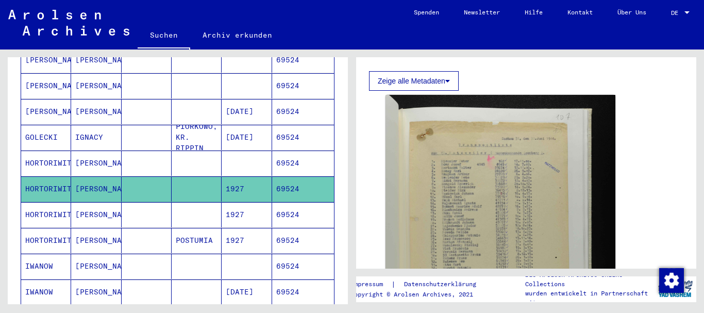
click at [65, 202] on mat-cell "HORTORIWITSCH" at bounding box center [46, 214] width 50 height 25
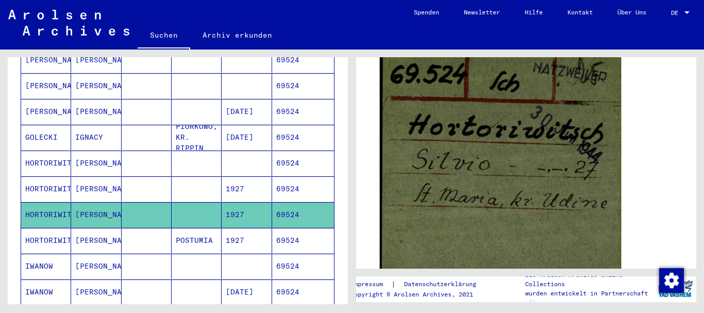
scroll to position [111, 0]
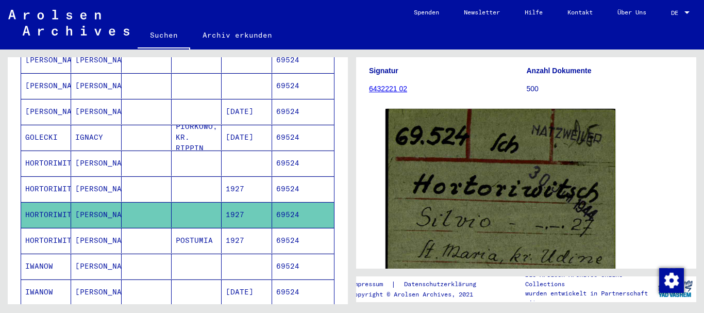
click at [76, 231] on mat-cell "[PERSON_NAME]" at bounding box center [96, 240] width 50 height 25
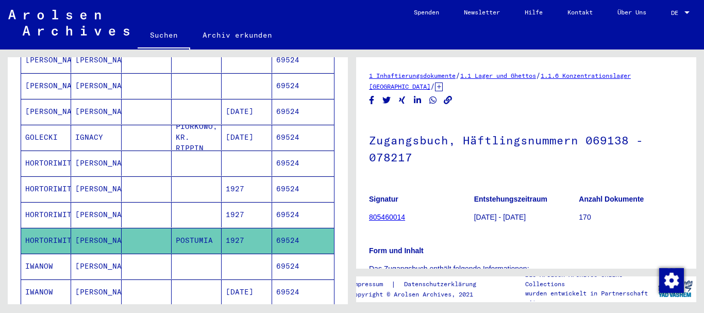
scroll to position [223, 0]
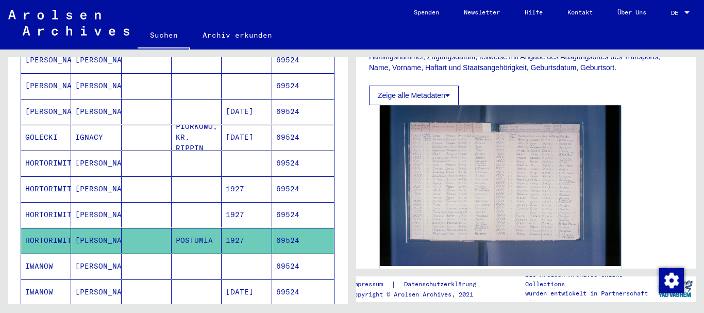
click at [506, 160] on img at bounding box center [500, 185] width 241 height 161
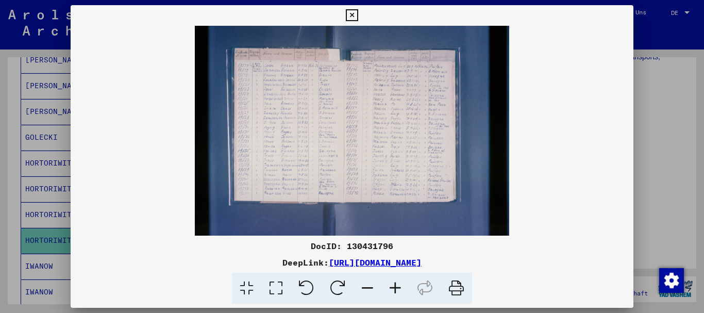
click at [400, 283] on icon at bounding box center [396, 288] width 28 height 31
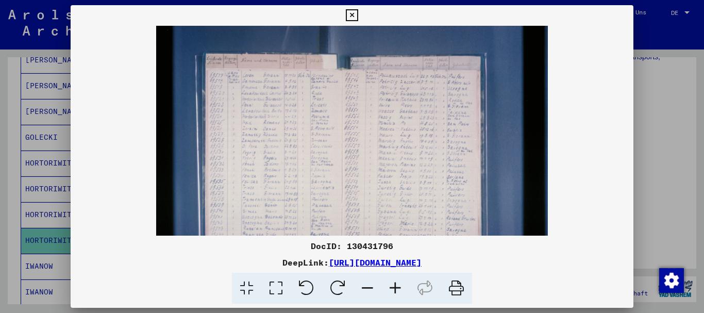
click at [400, 283] on icon at bounding box center [396, 288] width 28 height 31
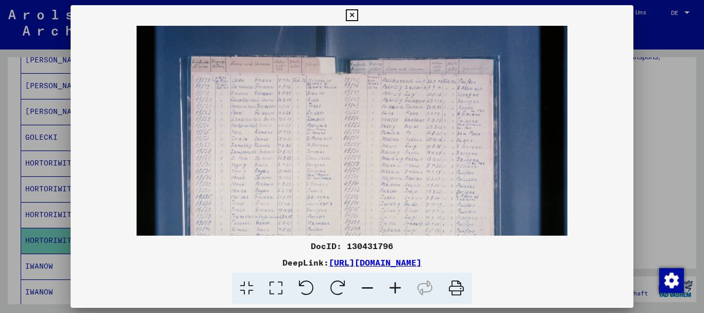
click at [400, 283] on icon at bounding box center [396, 288] width 28 height 31
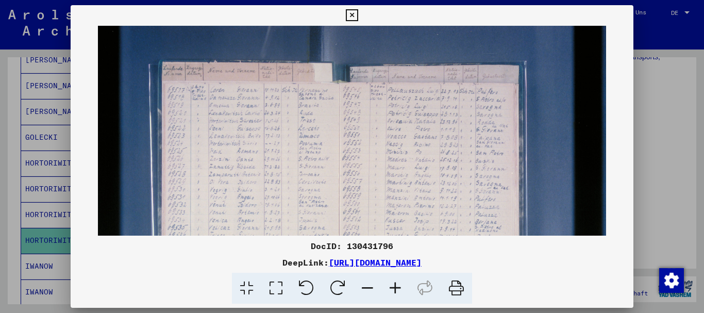
click at [400, 283] on icon at bounding box center [396, 288] width 28 height 31
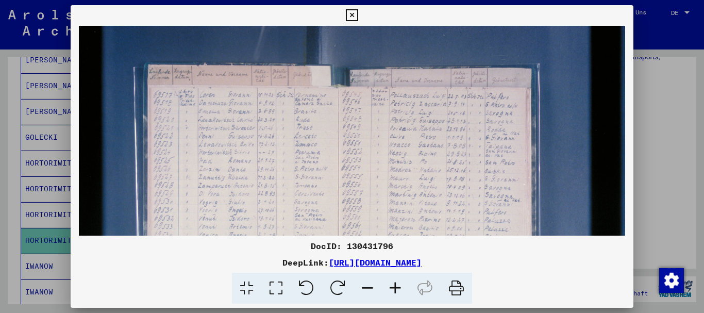
click at [400, 283] on icon at bounding box center [396, 288] width 28 height 31
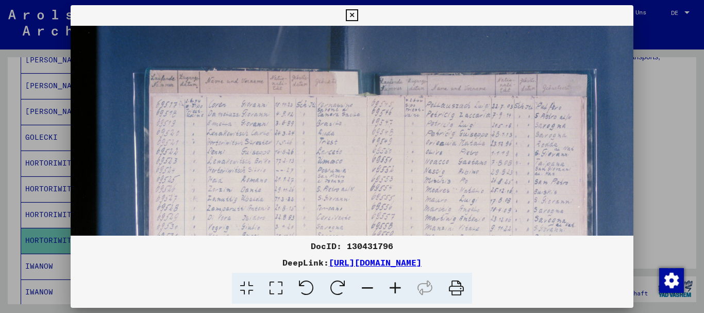
click at [400, 283] on icon at bounding box center [396, 288] width 28 height 31
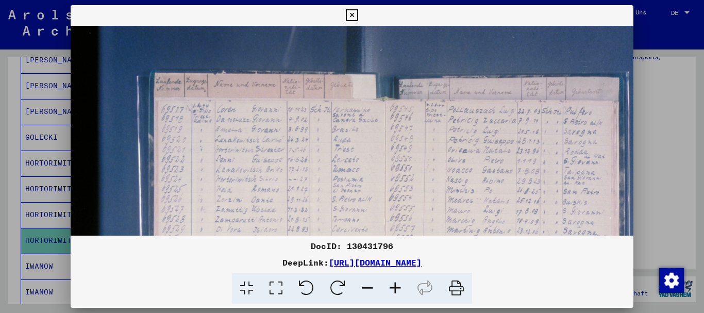
click at [400, 283] on icon at bounding box center [396, 288] width 28 height 31
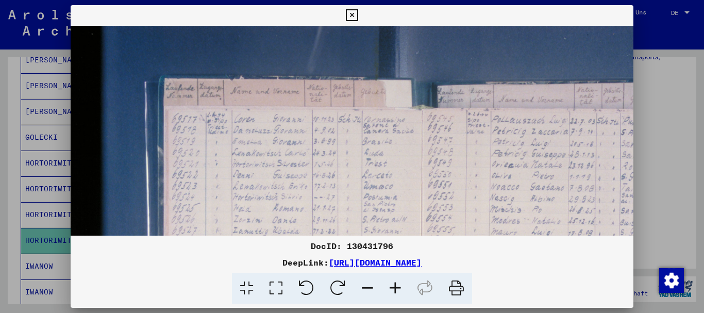
click at [400, 283] on icon at bounding box center [396, 288] width 28 height 31
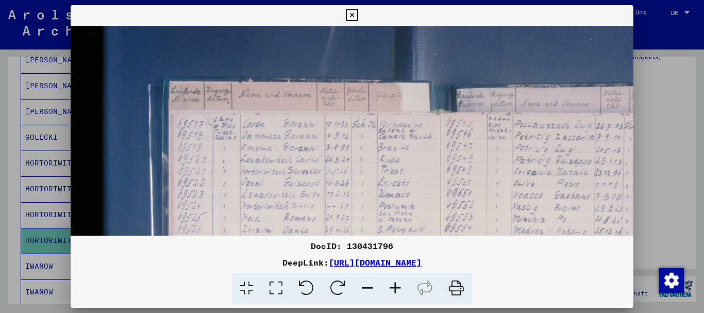
click at [400, 283] on icon at bounding box center [396, 288] width 28 height 31
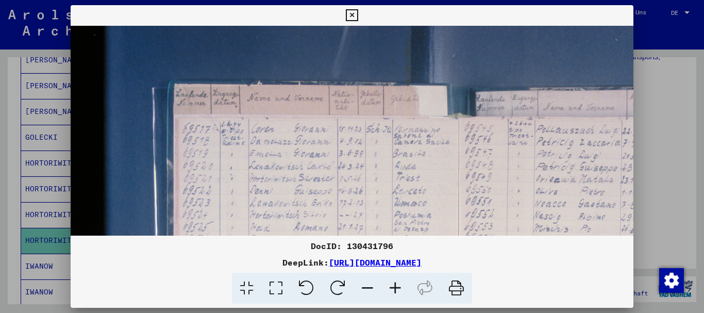
click at [393, 285] on icon at bounding box center [396, 288] width 28 height 31
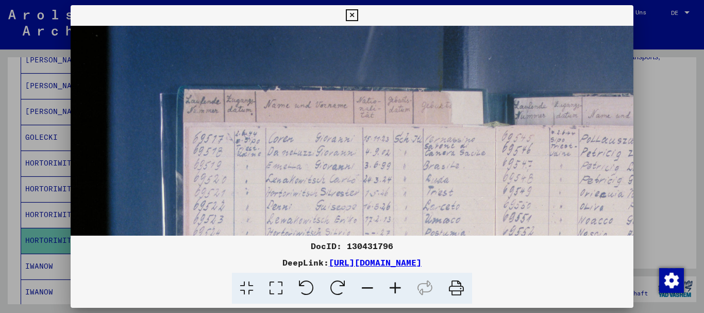
click at [393, 285] on icon at bounding box center [396, 288] width 28 height 31
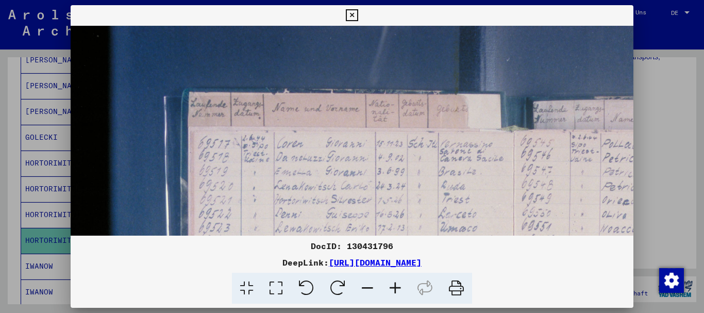
scroll to position [29, 0]
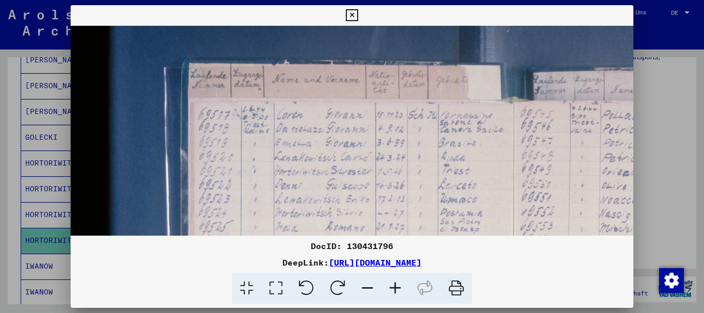
drag, startPoint x: 324, startPoint y: 191, endPoint x: 324, endPoint y: 161, distance: 29.9
click at [324, 161] on img at bounding box center [538, 308] width 934 height 622
click at [5, 203] on div at bounding box center [352, 156] width 704 height 313
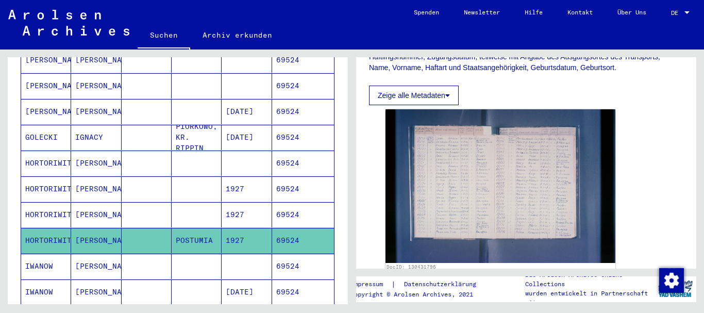
click at [44, 212] on mat-cell "HORTORIWITSCH" at bounding box center [46, 214] width 50 height 25
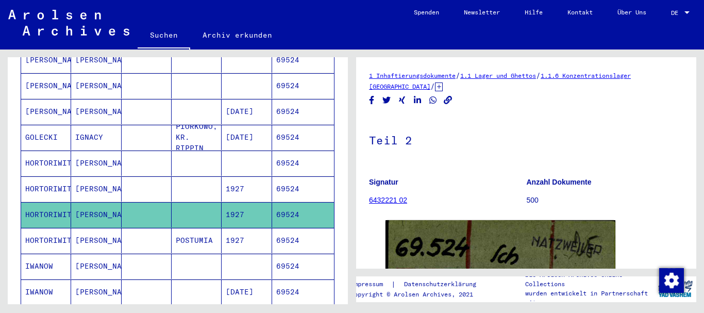
scroll to position [223, 0]
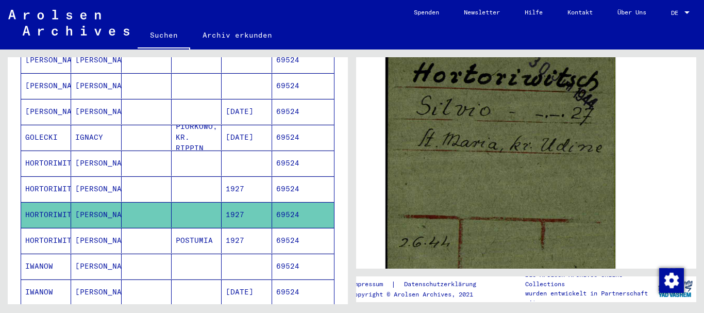
click at [39, 176] on mat-cell "HORTORIWITSCH" at bounding box center [46, 188] width 50 height 25
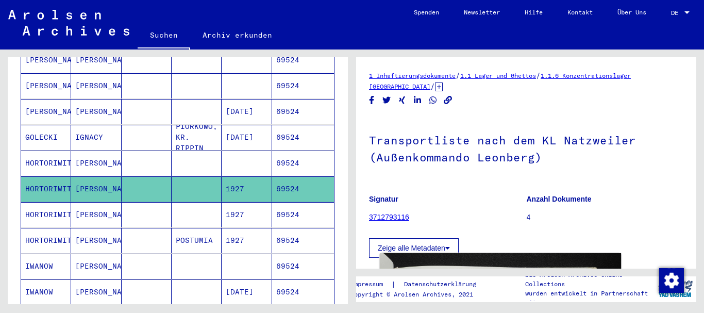
scroll to position [167, 0]
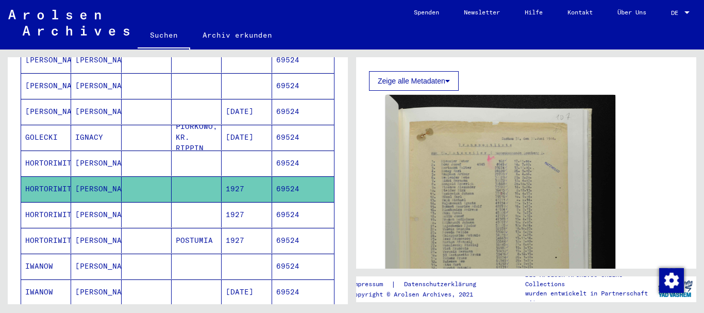
click at [78, 151] on mat-cell "[PERSON_NAME]" at bounding box center [96, 163] width 50 height 25
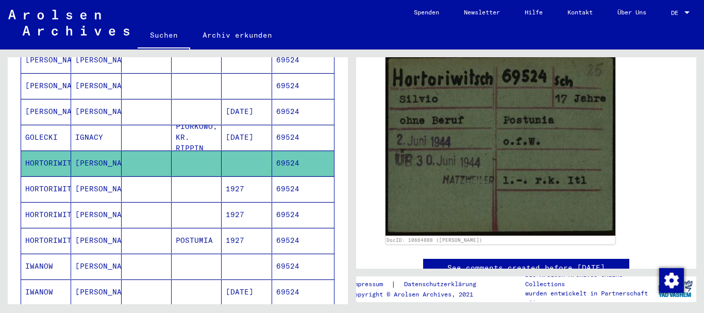
scroll to position [111, 0]
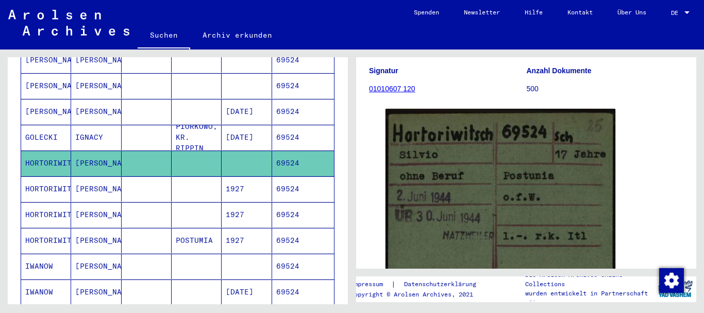
click at [294, 153] on mat-cell "69524" at bounding box center [303, 163] width 62 height 25
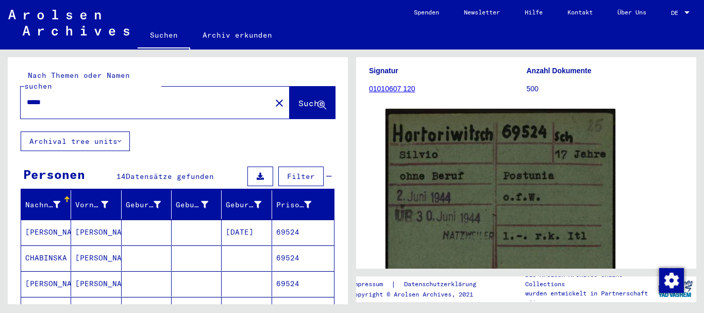
drag, startPoint x: 86, startPoint y: 90, endPoint x: 0, endPoint y: 90, distance: 86.1
click at [27, 97] on input "*****" at bounding box center [146, 102] width 238 height 11
paste input "text"
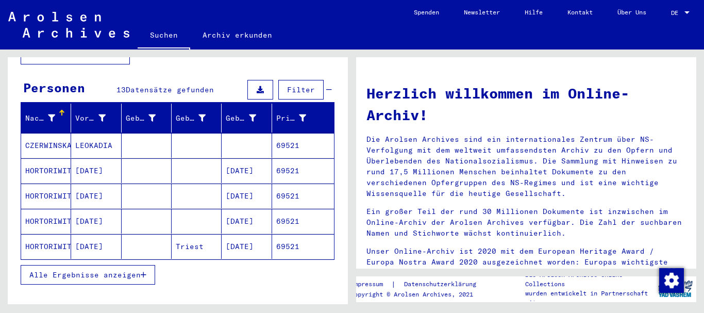
scroll to position [111, 0]
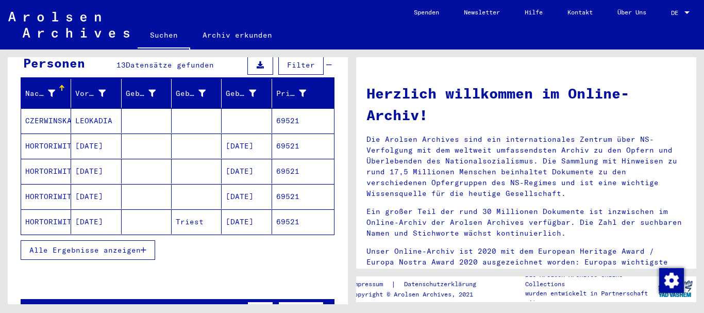
click at [88, 135] on mat-cell "[DATE]" at bounding box center [96, 146] width 50 height 25
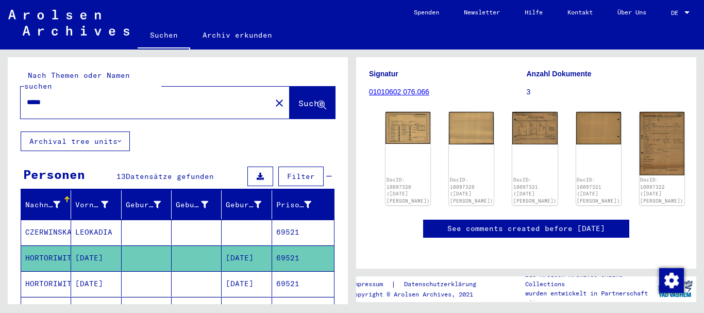
click at [53, 97] on input "*****" at bounding box center [146, 102] width 238 height 11
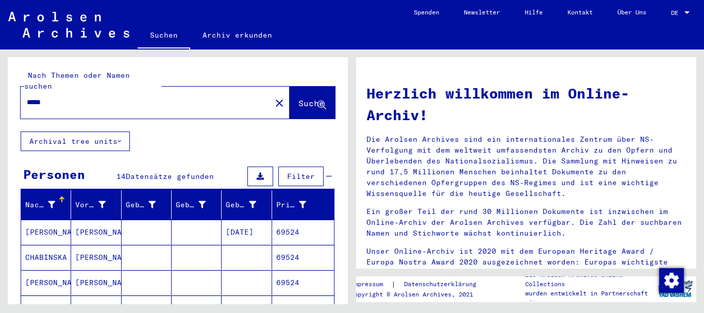
scroll to position [111, 0]
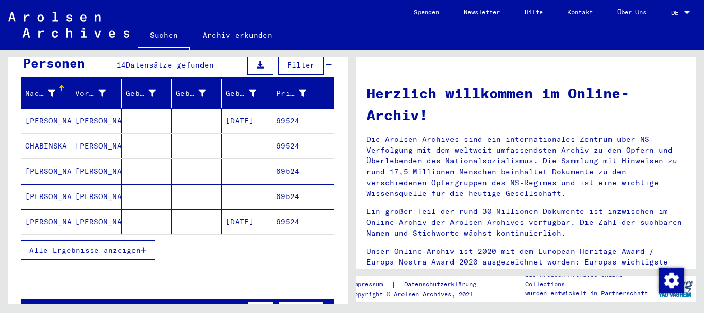
click at [93, 247] on button "Alle Ergebnisse anzeigen" at bounding box center [88, 250] width 135 height 20
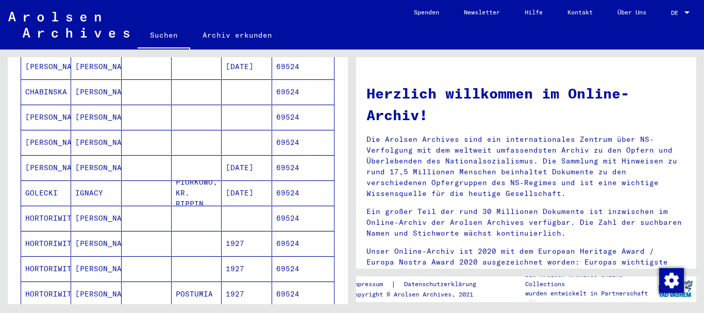
scroll to position [223, 0]
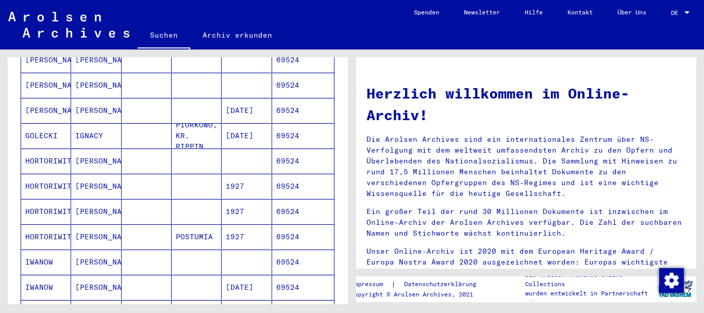
click at [37, 154] on mat-cell "HORTORIWITSCH" at bounding box center [46, 160] width 50 height 25
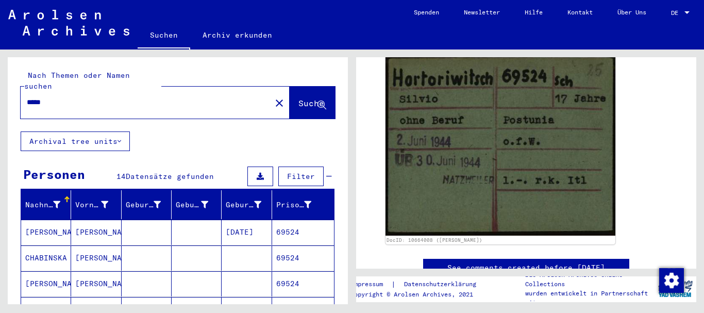
drag, startPoint x: 62, startPoint y: 91, endPoint x: 0, endPoint y: 94, distance: 62.5
click at [27, 97] on input "*****" at bounding box center [146, 102] width 238 height 11
paste input "text"
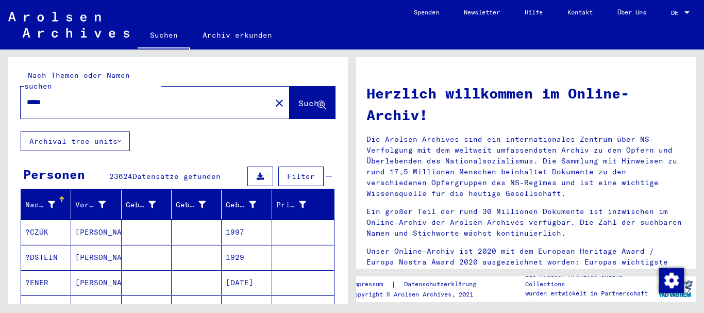
drag, startPoint x: 58, startPoint y: 90, endPoint x: 0, endPoint y: 91, distance: 58.3
click at [27, 97] on input "*****" at bounding box center [143, 102] width 232 height 11
paste input "*"
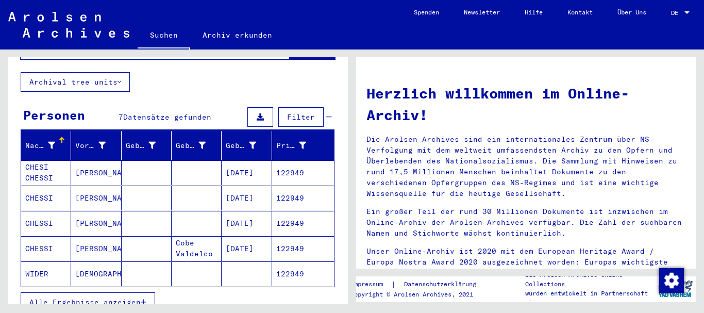
scroll to position [133, 0]
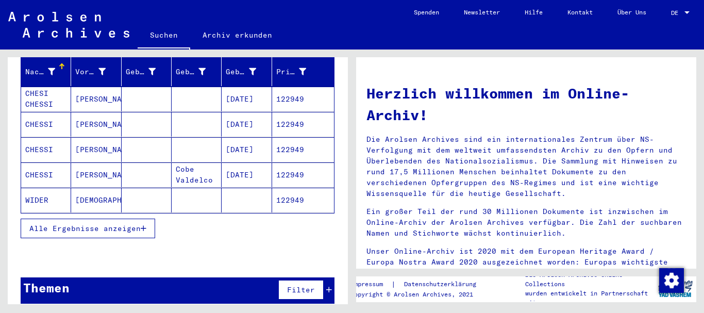
click at [48, 87] on mat-cell "CHESI CHESSI" at bounding box center [46, 99] width 50 height 25
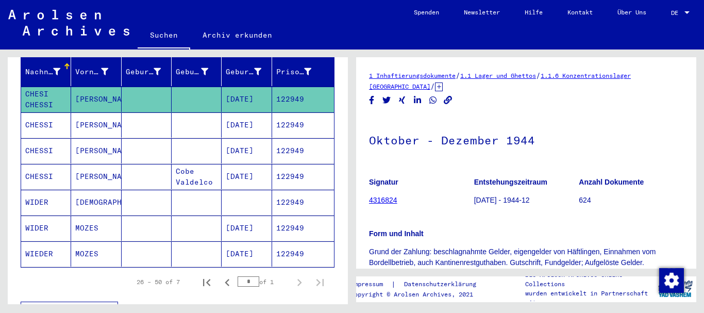
click at [56, 113] on mat-cell "CHESSI" at bounding box center [46, 124] width 50 height 25
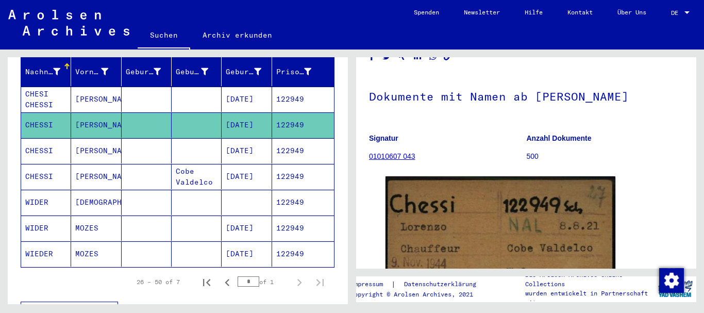
scroll to position [100, 0]
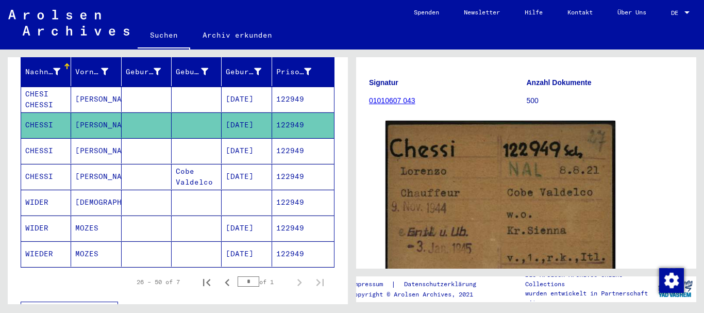
click at [101, 165] on mat-cell "[PERSON_NAME]" at bounding box center [96, 176] width 50 height 25
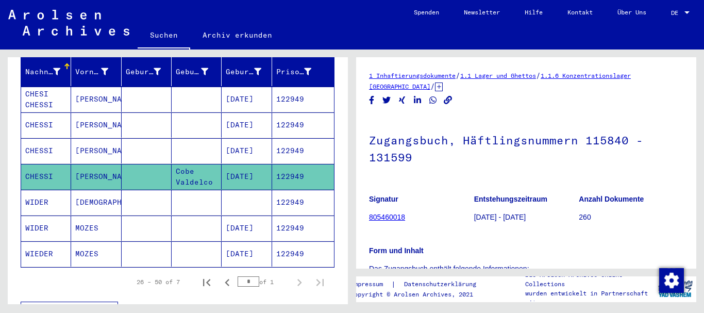
scroll to position [223, 0]
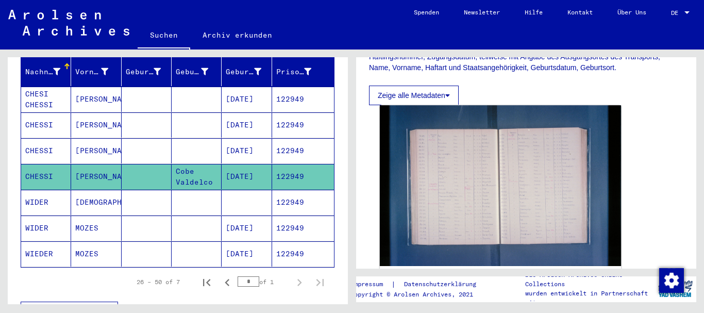
click at [474, 147] on img at bounding box center [500, 185] width 241 height 161
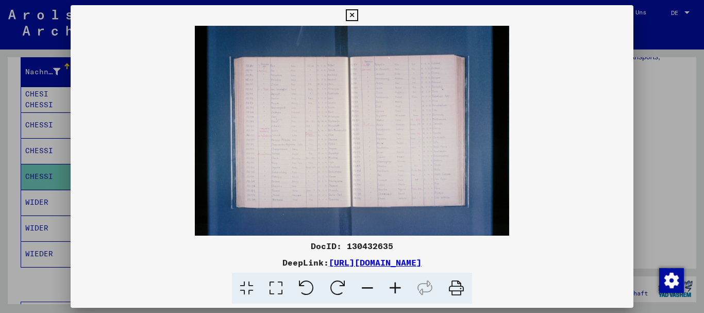
click at [394, 289] on icon at bounding box center [396, 288] width 28 height 31
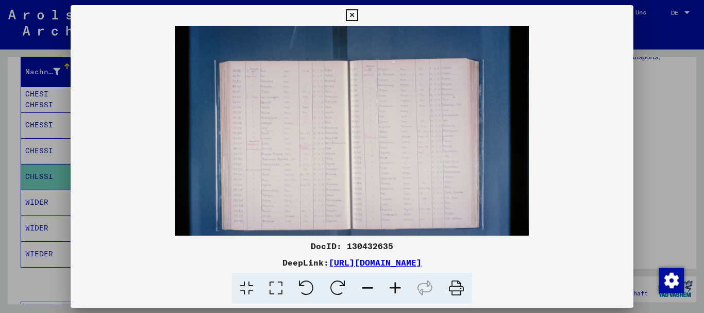
click at [394, 289] on icon at bounding box center [396, 288] width 28 height 31
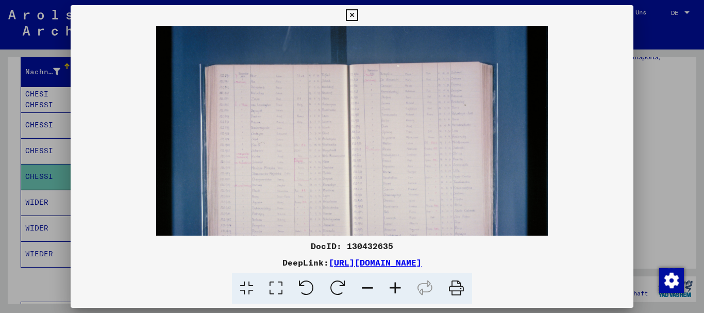
click at [394, 289] on icon at bounding box center [396, 288] width 28 height 31
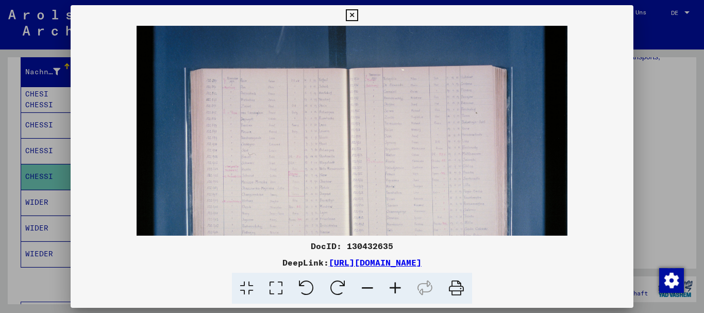
click at [394, 289] on icon at bounding box center [396, 288] width 28 height 31
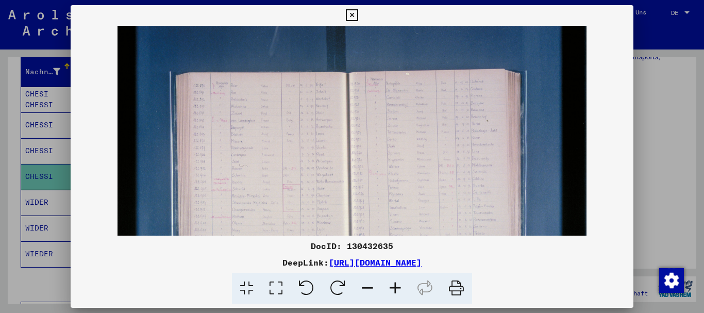
click at [394, 289] on icon at bounding box center [396, 288] width 28 height 31
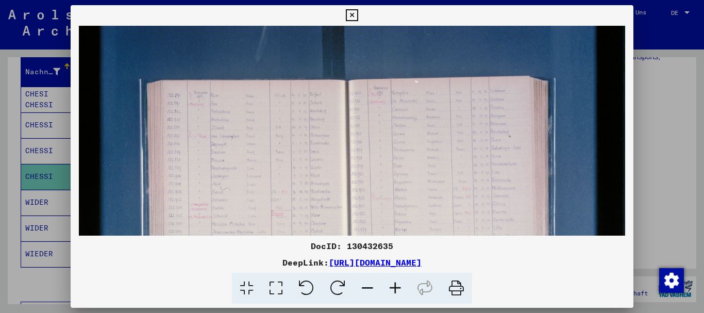
click at [394, 289] on icon at bounding box center [396, 288] width 28 height 31
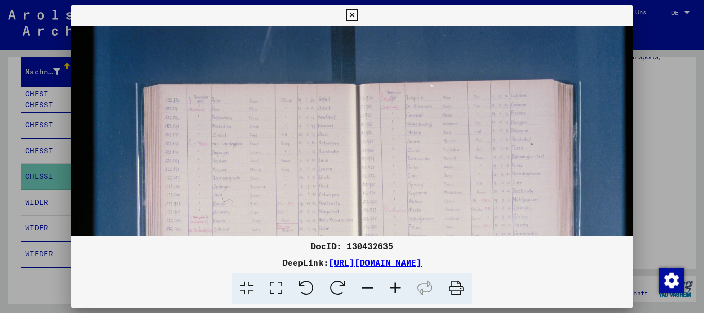
click at [394, 289] on icon at bounding box center [396, 288] width 28 height 31
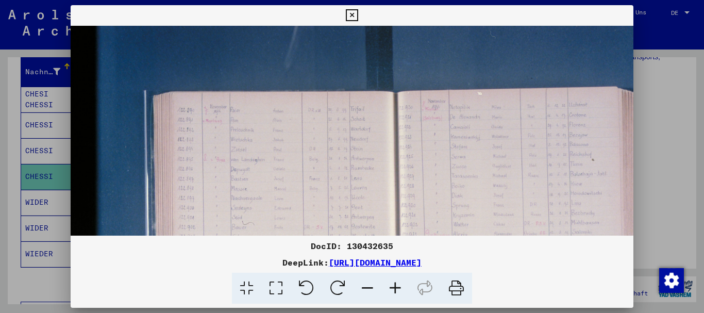
click at [394, 289] on icon at bounding box center [396, 288] width 28 height 31
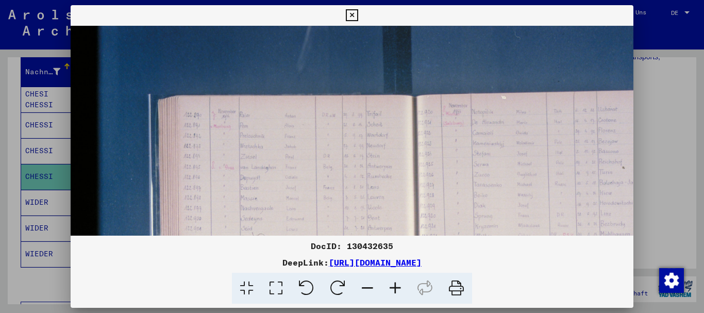
click at [394, 289] on icon at bounding box center [396, 288] width 28 height 31
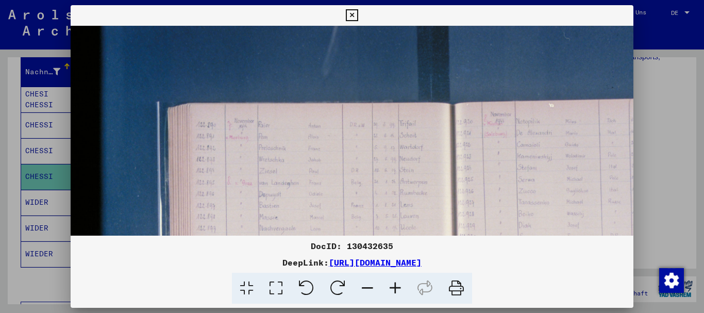
click at [394, 289] on icon at bounding box center [396, 288] width 28 height 31
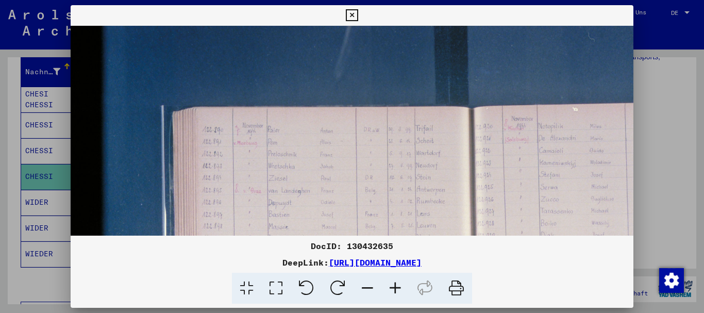
click at [394, 289] on icon at bounding box center [396, 288] width 28 height 31
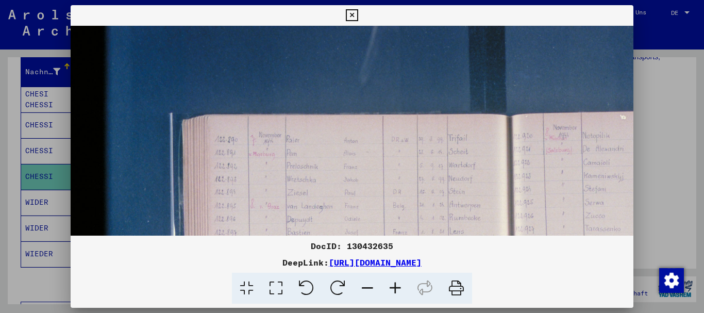
click at [394, 289] on icon at bounding box center [396, 288] width 28 height 31
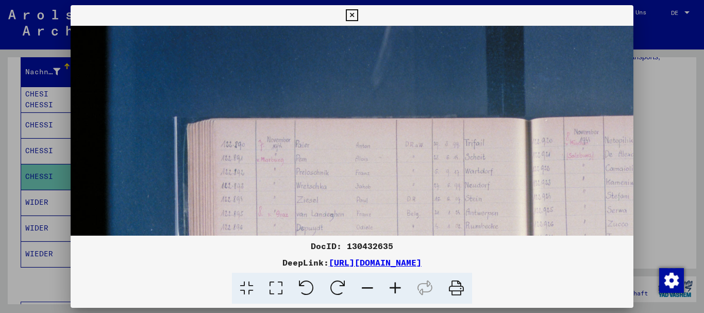
click at [394, 289] on icon at bounding box center [396, 288] width 28 height 31
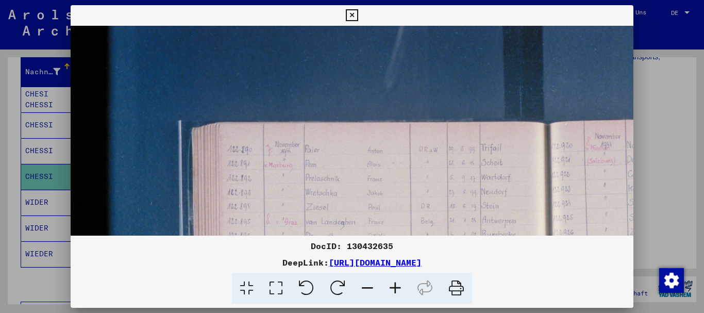
click at [394, 289] on icon at bounding box center [396, 288] width 28 height 31
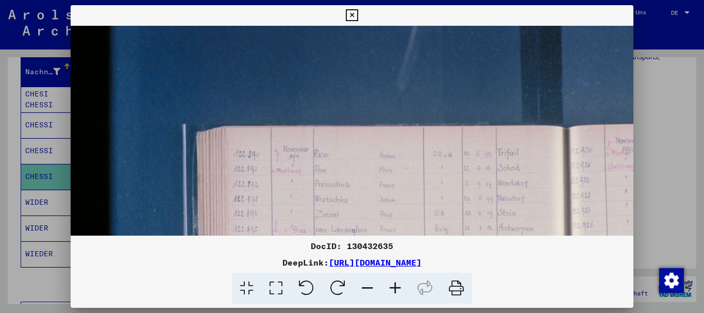
click at [394, 289] on icon at bounding box center [396, 288] width 28 height 31
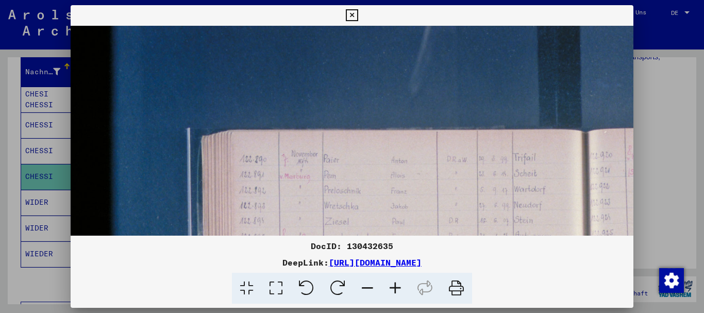
scroll to position [36, 206]
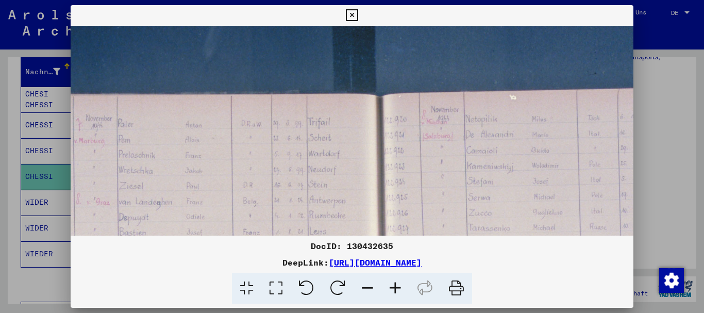
drag, startPoint x: 420, startPoint y: 113, endPoint x: 237, endPoint y: 77, distance: 187.0
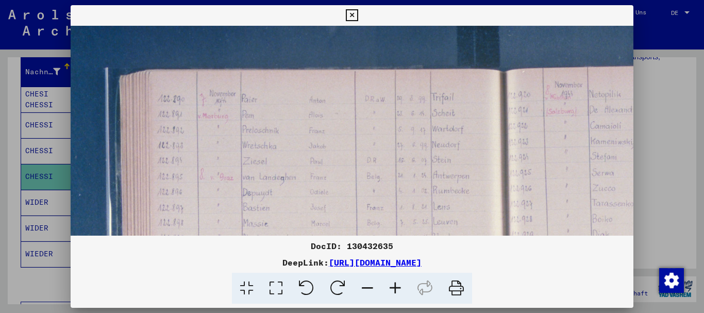
drag, startPoint x: 166, startPoint y: 175, endPoint x: 273, endPoint y: 154, distance: 108.8
click at [273, 154] on img at bounding box center [514, 315] width 1050 height 700
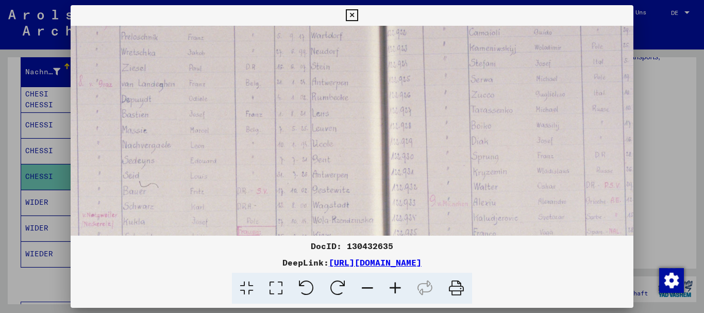
drag, startPoint x: 546, startPoint y: 189, endPoint x: 425, endPoint y: 96, distance: 152.9
click at [425, 96] on img at bounding box center [393, 222] width 1050 height 700
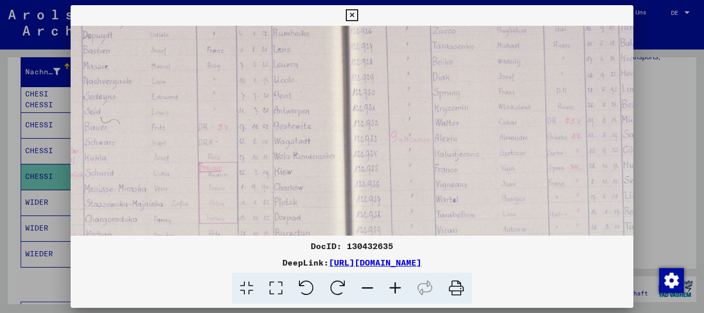
drag, startPoint x: 453, startPoint y: 191, endPoint x: 414, endPoint y: 127, distance: 74.7
click at [414, 127] on img at bounding box center [354, 158] width 1050 height 700
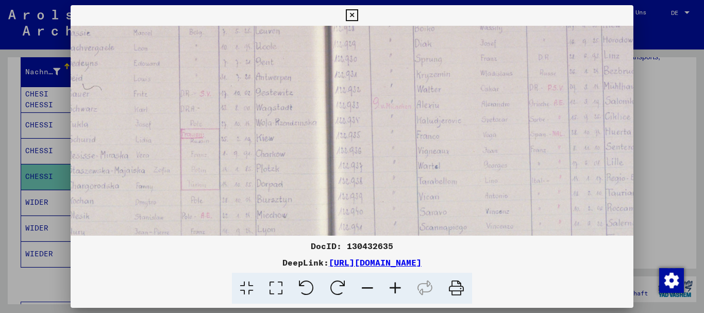
scroll to position [261, 266]
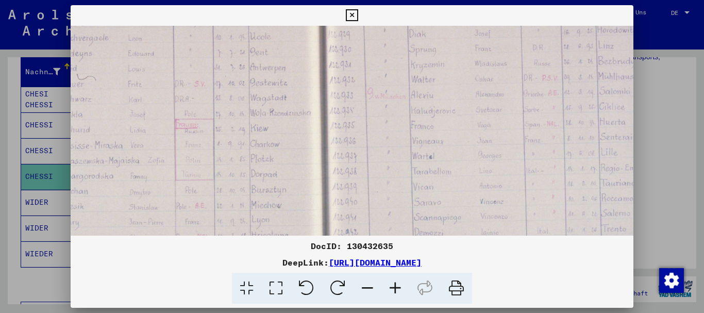
drag, startPoint x: 426, startPoint y: 184, endPoint x: 405, endPoint y: 145, distance: 44.8
click at [405, 145] on img at bounding box center [330, 115] width 1050 height 700
click at [392, 286] on icon at bounding box center [396, 288] width 28 height 31
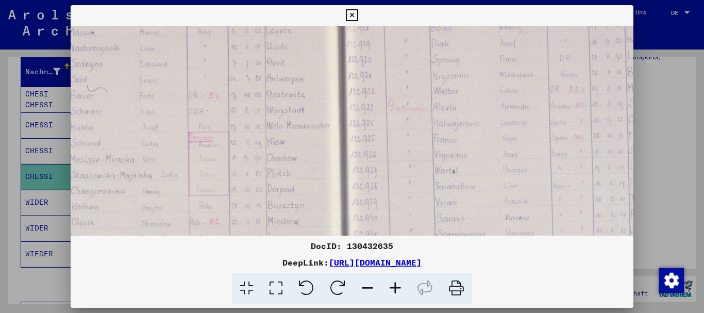
click at [392, 286] on icon at bounding box center [396, 288] width 28 height 31
click at [393, 286] on icon at bounding box center [396, 288] width 28 height 31
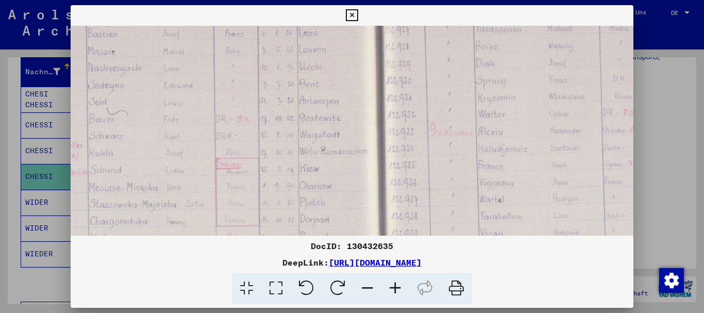
drag, startPoint x: 393, startPoint y: 286, endPoint x: 412, endPoint y: 228, distance: 60.3
click at [394, 284] on icon at bounding box center [396, 288] width 28 height 31
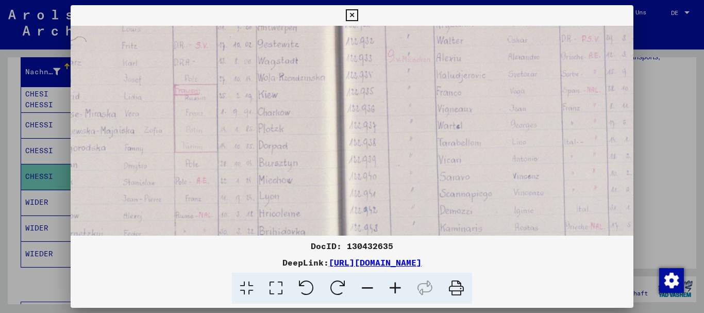
scroll to position [352, 316]
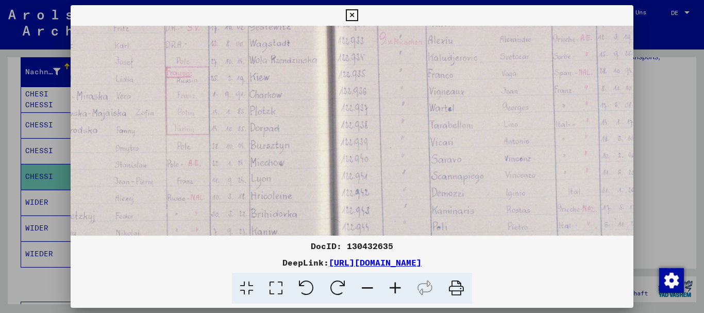
drag, startPoint x: 441, startPoint y: 138, endPoint x: 415, endPoint y: 90, distance: 54.7
click at [415, 90] on img at bounding box center [338, 62] width 1166 height 777
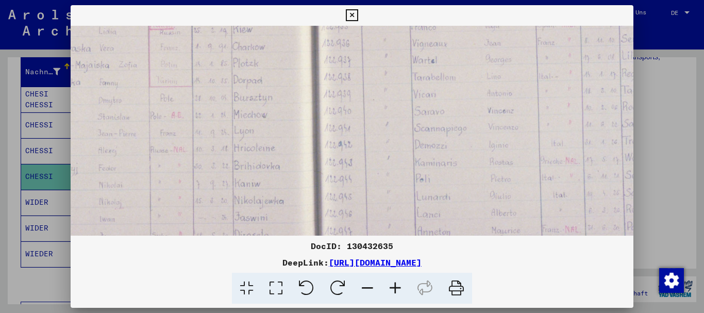
drag, startPoint x: 370, startPoint y: 167, endPoint x: 352, endPoint y: 114, distance: 55.8
click at [352, 114] on img at bounding box center [321, 14] width 1166 height 777
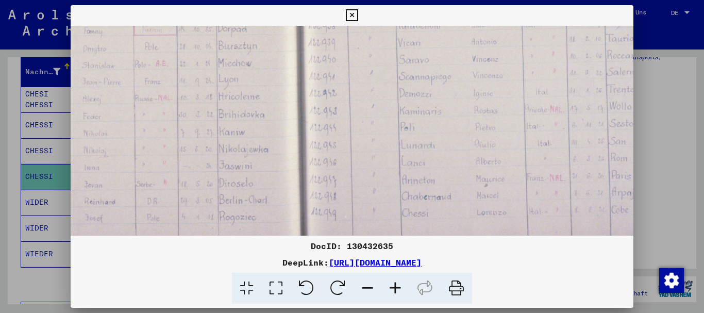
drag, startPoint x: 354, startPoint y: 159, endPoint x: 341, endPoint y: 122, distance: 39.8
drag, startPoint x: 41, startPoint y: 197, endPoint x: 51, endPoint y: 164, distance: 34.4
click at [43, 194] on div at bounding box center [352, 156] width 704 height 313
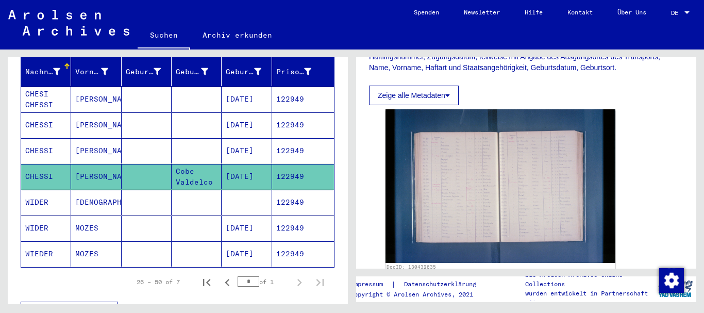
scroll to position [0, 0]
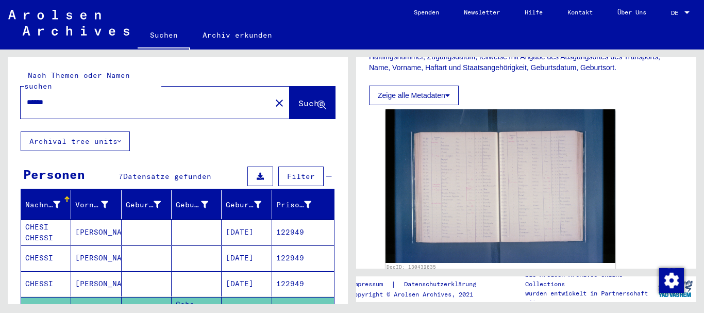
drag, startPoint x: 74, startPoint y: 88, endPoint x: 0, endPoint y: 86, distance: 74.3
click at [27, 97] on input "******" at bounding box center [146, 102] width 238 height 11
paste input "text"
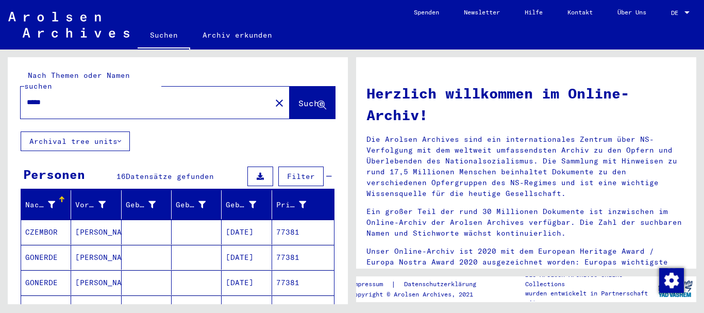
scroll to position [111, 0]
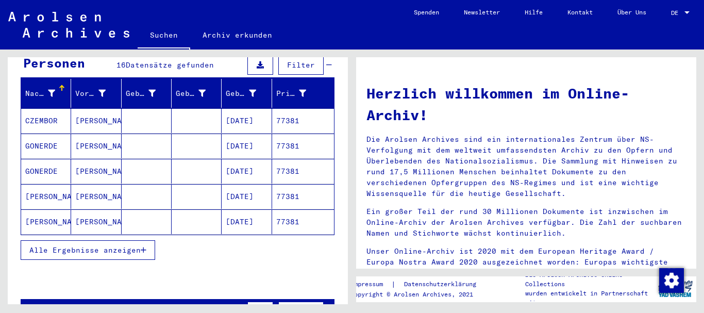
drag, startPoint x: 54, startPoint y: 242, endPoint x: 53, endPoint y: 178, distance: 63.9
click at [55, 245] on span "Alle Ergebnisse anzeigen" at bounding box center [84, 249] width 111 height 9
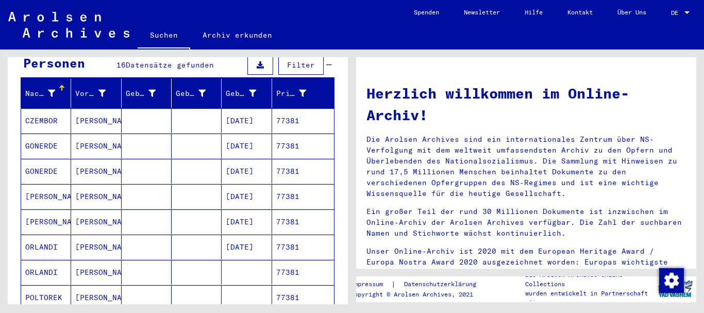
scroll to position [223, 0]
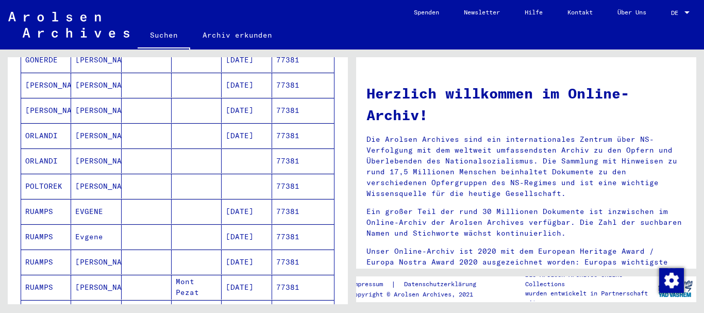
click at [48, 127] on mat-cell "ORLANDI" at bounding box center [46, 135] width 50 height 25
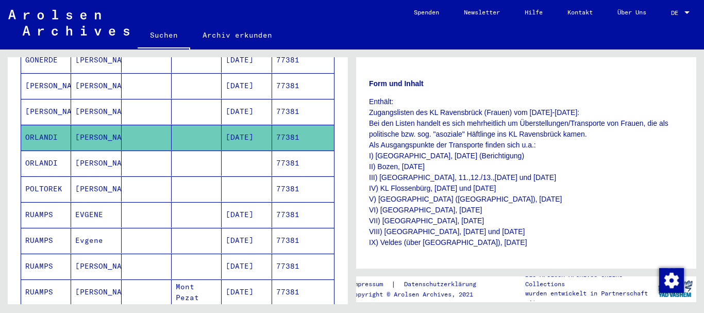
scroll to position [334, 0]
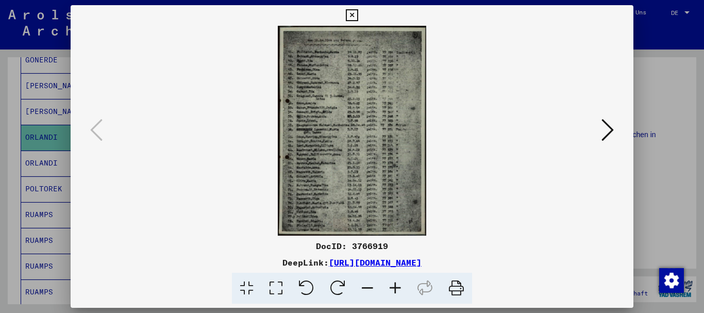
scroll to position [501, 0]
click at [396, 290] on icon at bounding box center [396, 288] width 28 height 31
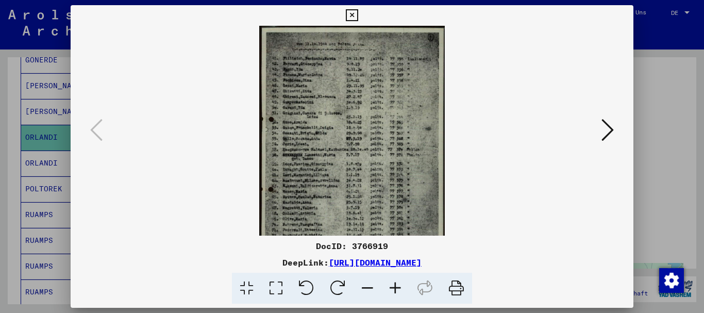
click at [396, 290] on icon at bounding box center [396, 288] width 28 height 31
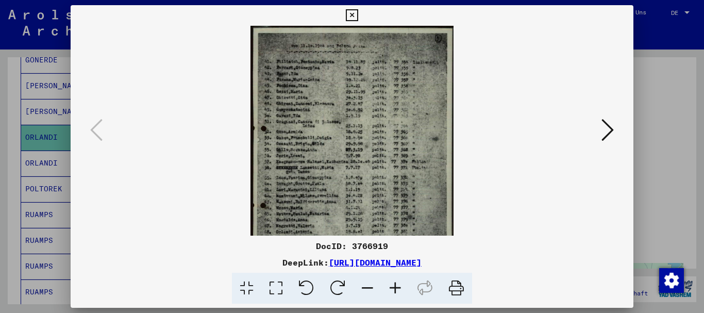
click at [396, 290] on icon at bounding box center [396, 288] width 28 height 31
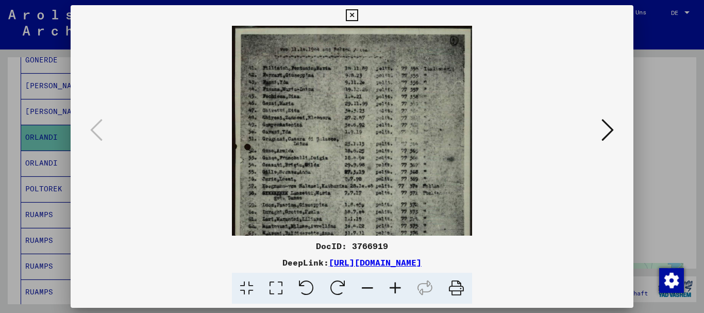
click at [396, 290] on icon at bounding box center [396, 288] width 28 height 31
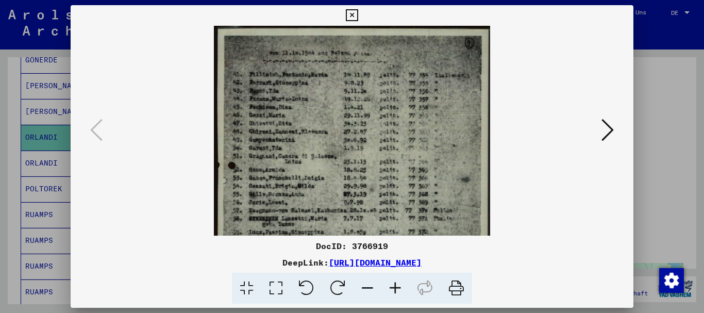
click at [396, 290] on icon at bounding box center [396, 288] width 28 height 31
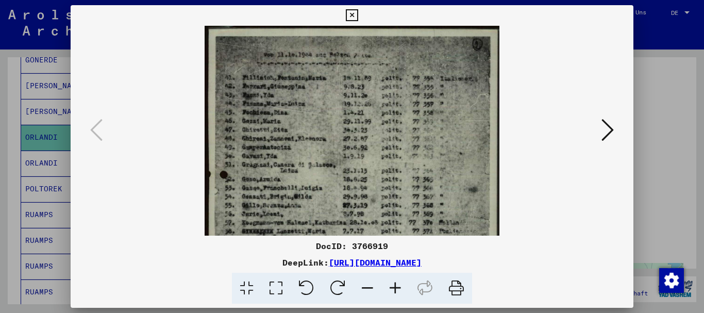
click at [396, 290] on icon at bounding box center [396, 288] width 28 height 31
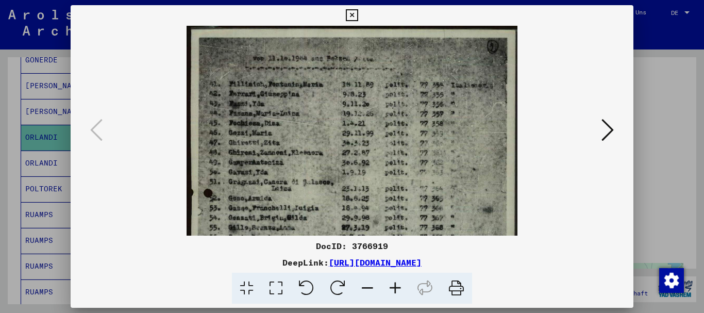
click at [396, 290] on icon at bounding box center [396, 288] width 28 height 31
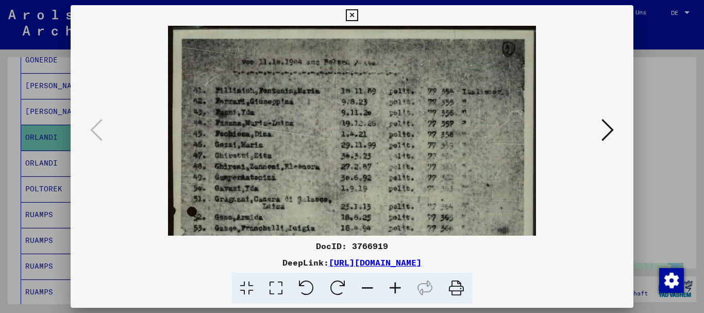
click at [396, 289] on icon at bounding box center [396, 288] width 28 height 31
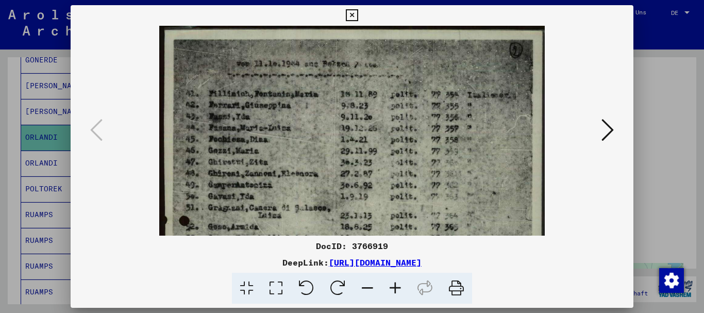
click at [396, 289] on icon at bounding box center [396, 288] width 28 height 31
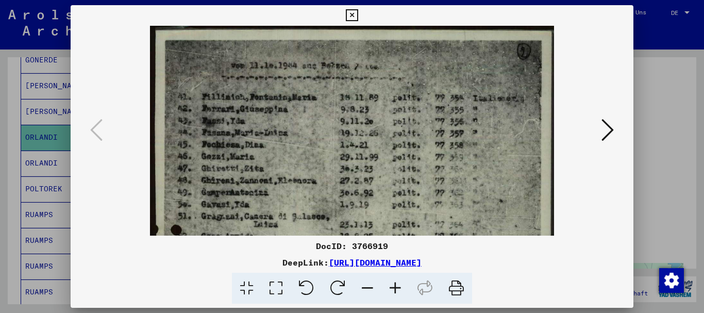
click at [0, 111] on div at bounding box center [352, 156] width 704 height 313
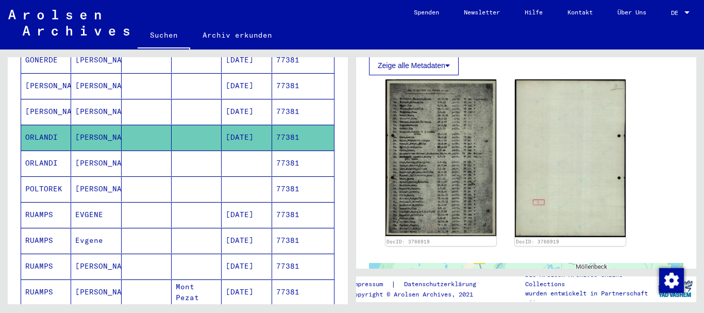
click at [51, 151] on mat-cell "ORLANDI" at bounding box center [46, 163] width 50 height 25
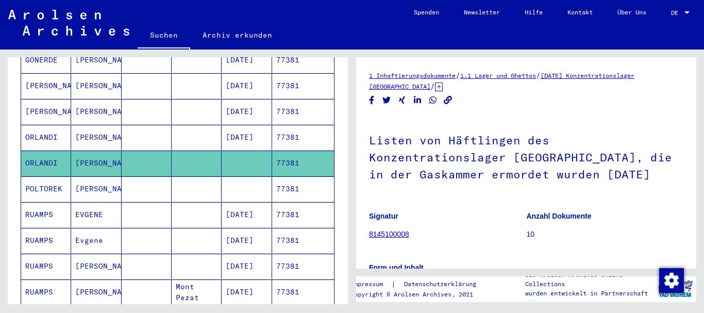
scroll to position [111, 0]
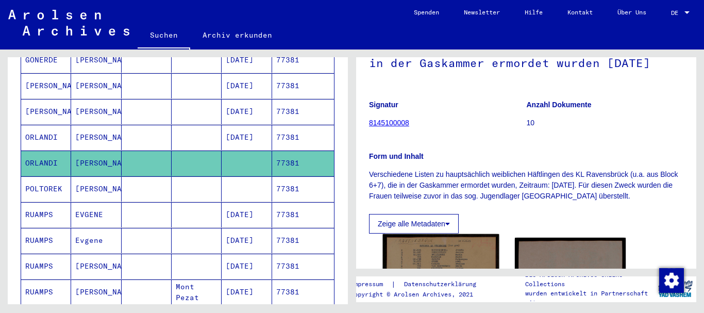
click at [451, 234] on img at bounding box center [441, 307] width 117 height 146
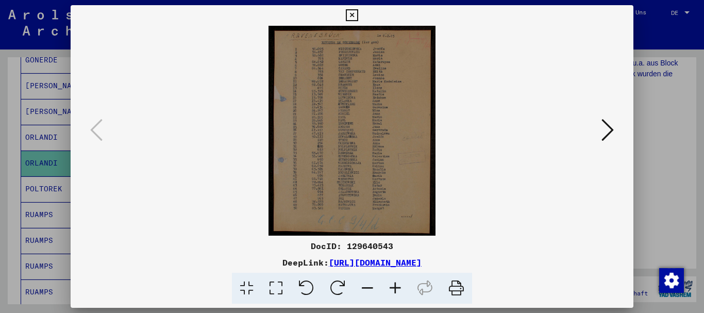
click at [400, 287] on icon at bounding box center [396, 288] width 28 height 31
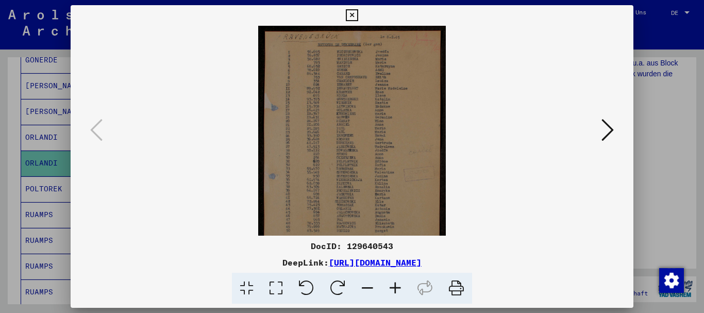
click at [400, 287] on icon at bounding box center [396, 288] width 28 height 31
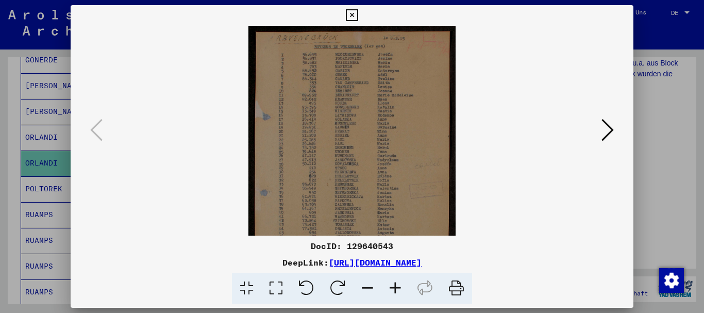
click at [400, 287] on icon at bounding box center [396, 288] width 28 height 31
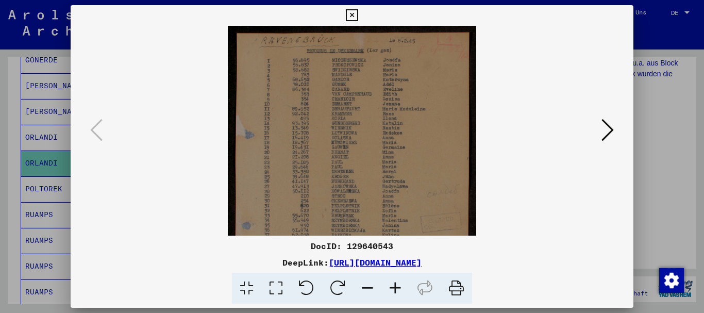
click at [400, 287] on icon at bounding box center [396, 288] width 28 height 31
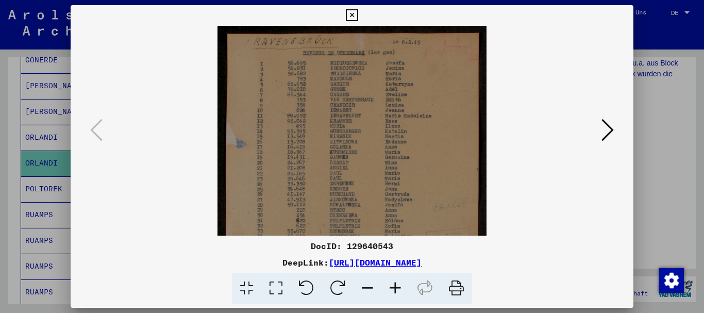
click at [400, 287] on icon at bounding box center [396, 288] width 28 height 31
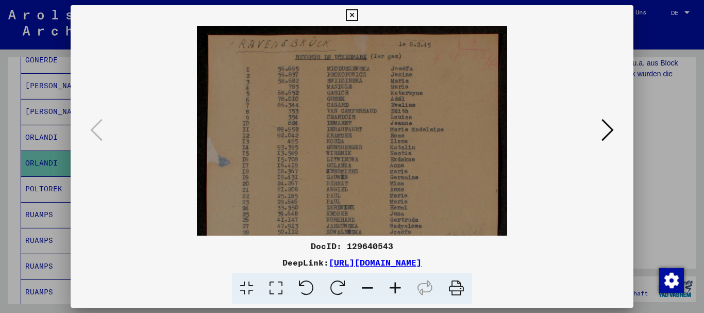
click at [400, 287] on icon at bounding box center [396, 288] width 28 height 31
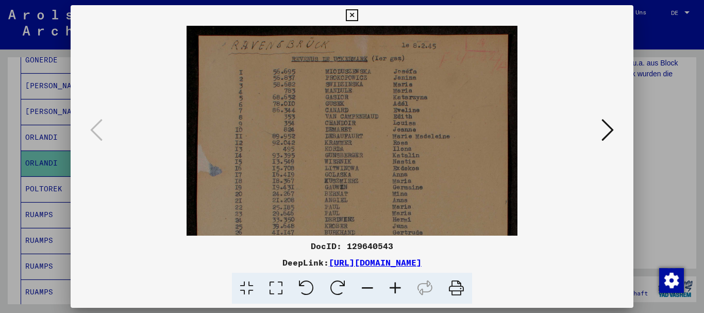
click at [400, 287] on icon at bounding box center [396, 288] width 28 height 31
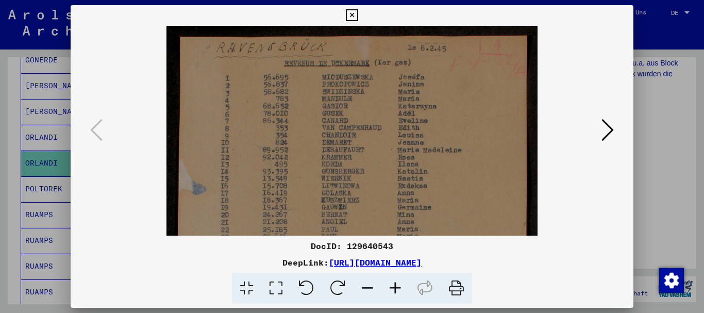
click at [400, 287] on icon at bounding box center [396, 288] width 28 height 31
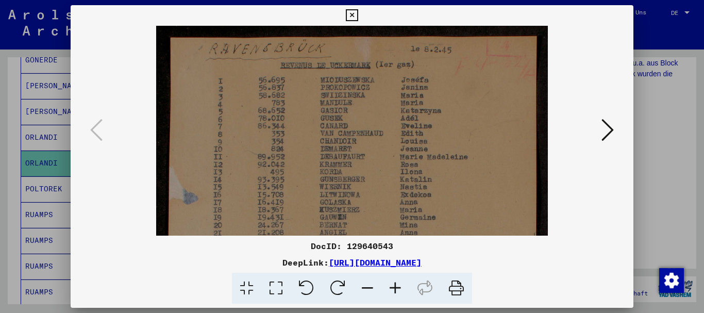
click at [400, 287] on icon at bounding box center [396, 288] width 28 height 31
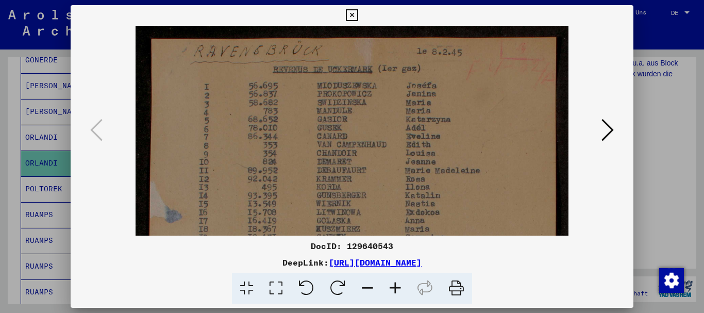
click at [400, 287] on icon at bounding box center [396, 288] width 28 height 31
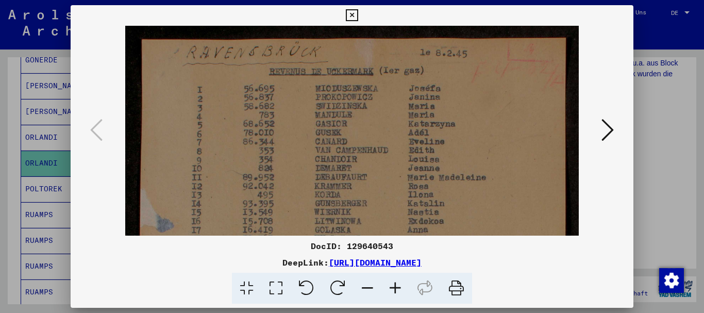
click at [399, 287] on icon at bounding box center [396, 288] width 28 height 31
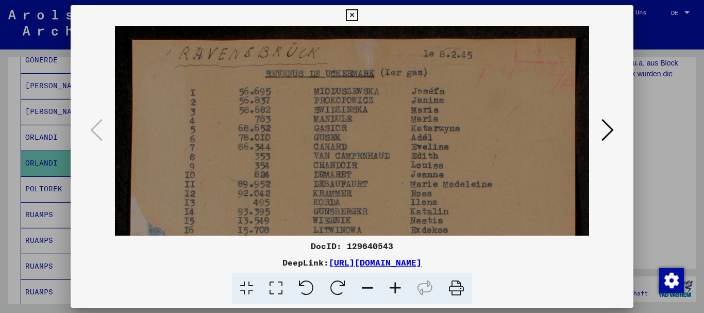
click at [397, 284] on icon at bounding box center [396, 288] width 28 height 31
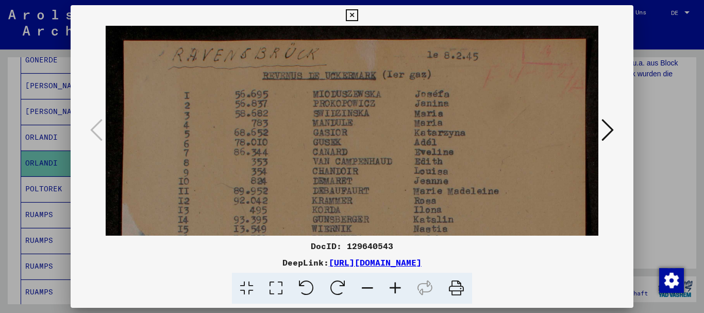
click at [0, 183] on div at bounding box center [352, 156] width 704 height 313
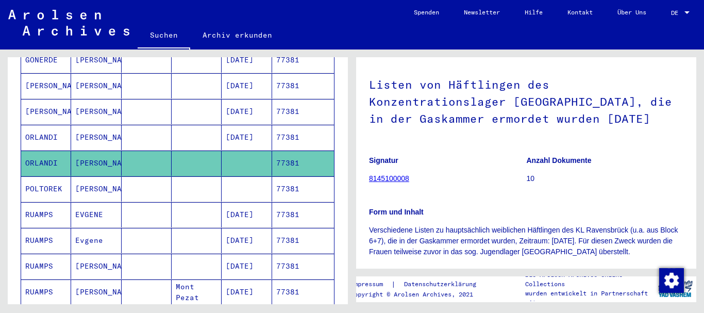
scroll to position [0, 0]
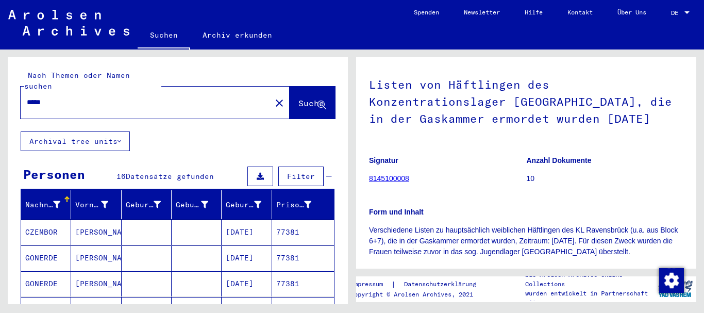
drag, startPoint x: 11, startPoint y: 90, endPoint x: 0, endPoint y: 90, distance: 10.8
click at [27, 97] on input "*****" at bounding box center [146, 102] width 238 height 11
paste input "*"
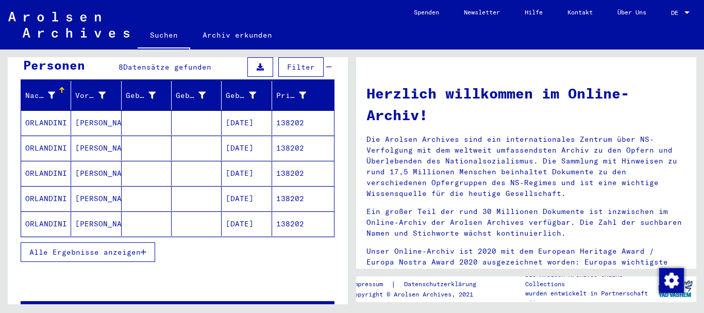
scroll to position [111, 0]
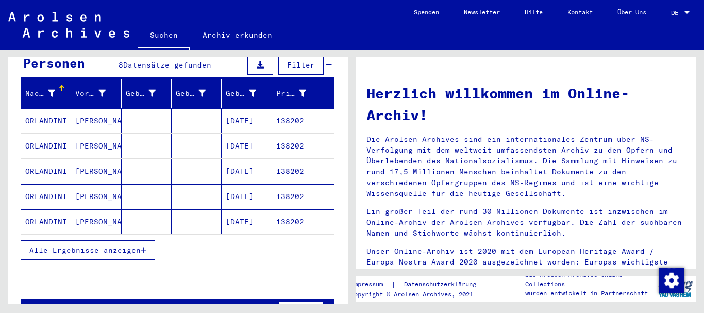
click at [68, 110] on mat-cell "ORLANDINI" at bounding box center [46, 120] width 50 height 25
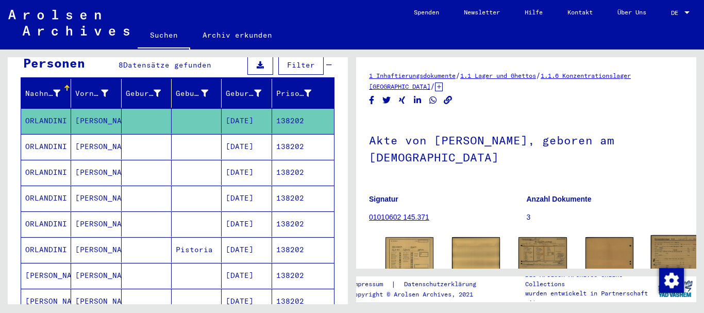
scroll to position [126, 0]
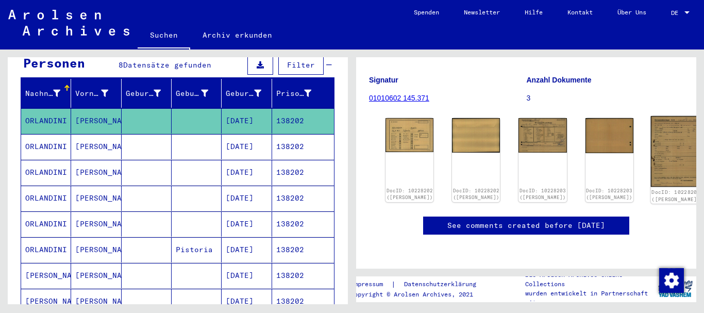
click at [651, 131] on img at bounding box center [676, 151] width 51 height 71
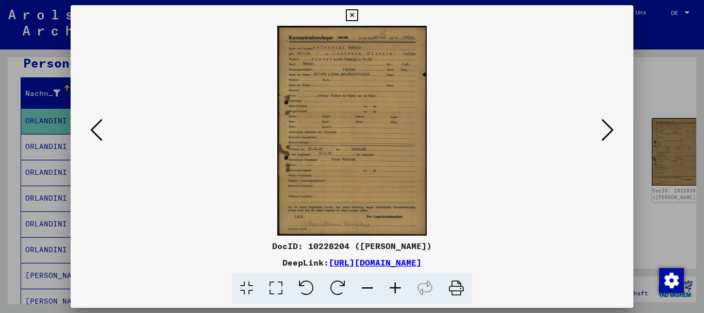
click at [397, 286] on icon at bounding box center [396, 288] width 28 height 31
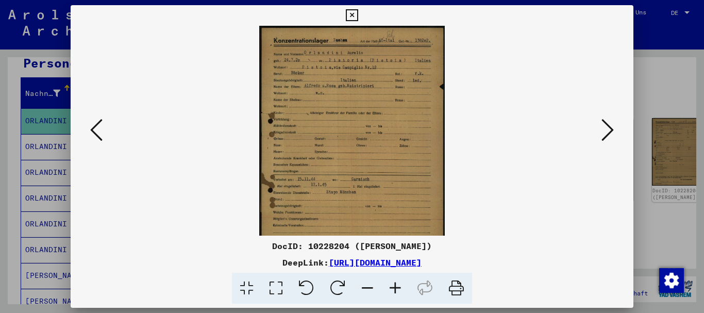
click at [397, 286] on icon at bounding box center [396, 288] width 28 height 31
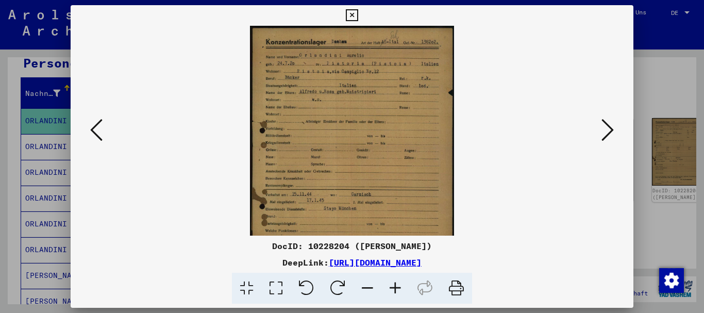
click at [397, 286] on icon at bounding box center [396, 288] width 28 height 31
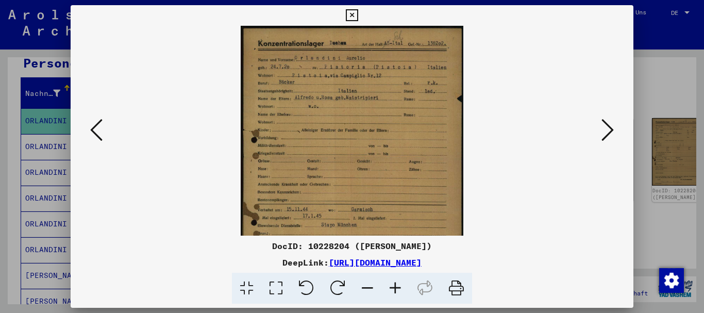
click at [397, 286] on icon at bounding box center [396, 288] width 28 height 31
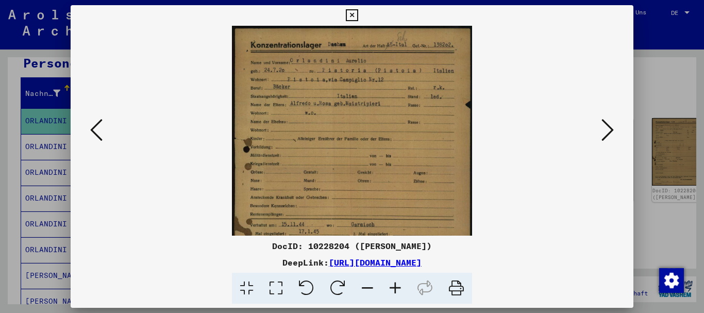
click at [397, 286] on icon at bounding box center [396, 288] width 28 height 31
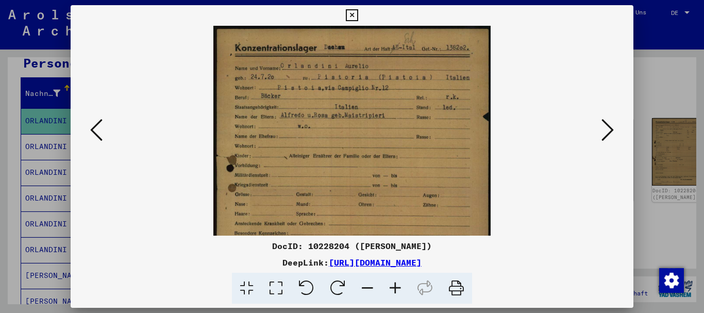
click at [397, 286] on icon at bounding box center [396, 288] width 28 height 31
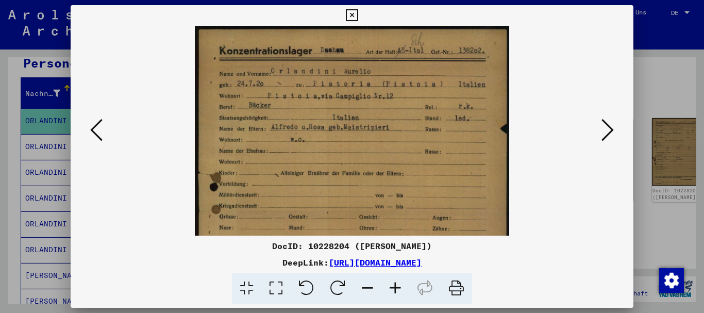
click at [397, 286] on icon at bounding box center [396, 288] width 28 height 31
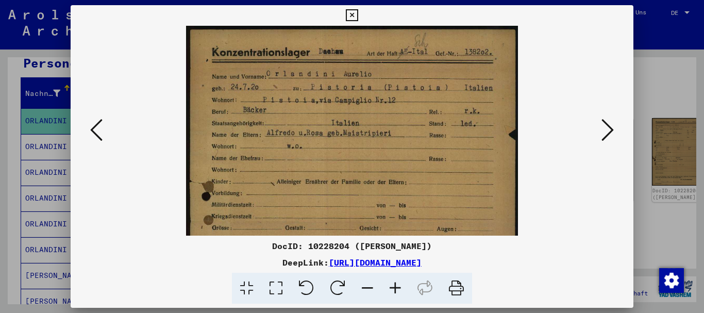
click at [397, 286] on icon at bounding box center [396, 288] width 28 height 31
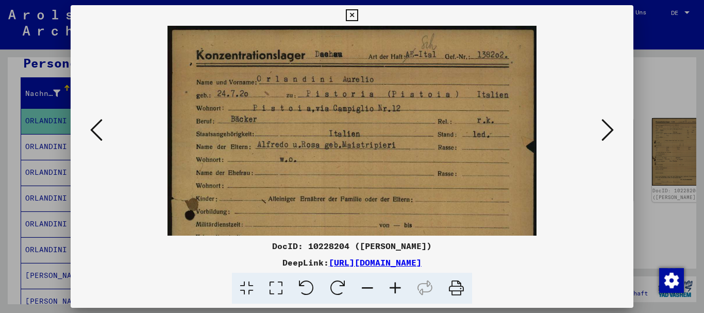
click at [397, 286] on icon at bounding box center [396, 288] width 28 height 31
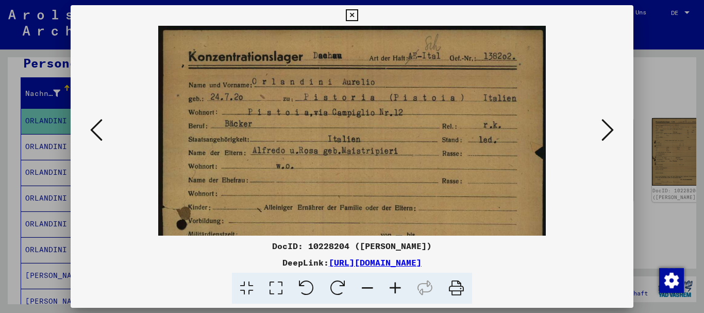
click at [397, 286] on icon at bounding box center [396, 288] width 28 height 31
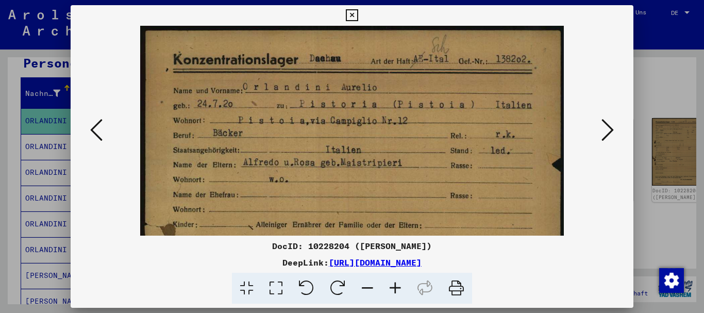
drag, startPoint x: 397, startPoint y: 286, endPoint x: 388, endPoint y: 285, distance: 9.3
click at [396, 286] on icon at bounding box center [396, 288] width 28 height 31
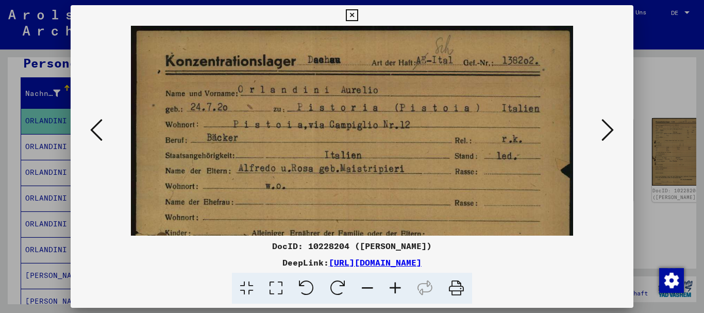
click at [0, 136] on div at bounding box center [352, 156] width 704 height 313
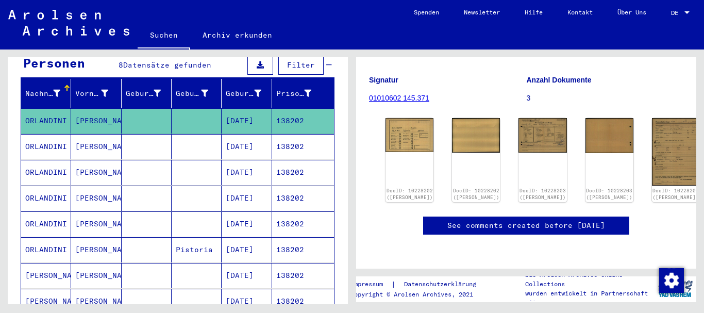
click at [105, 134] on mat-cell "[PERSON_NAME]" at bounding box center [96, 146] width 50 height 25
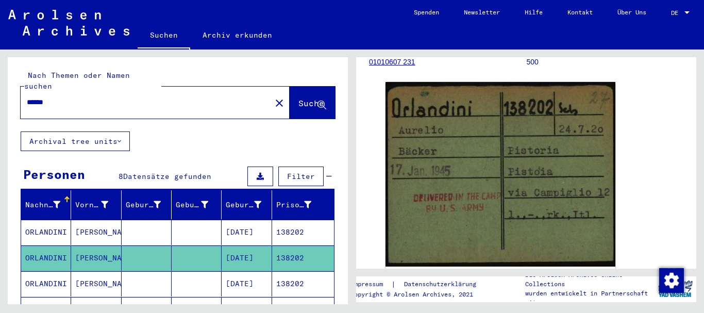
click at [27, 97] on input "******" at bounding box center [146, 102] width 238 height 11
paste input "text"
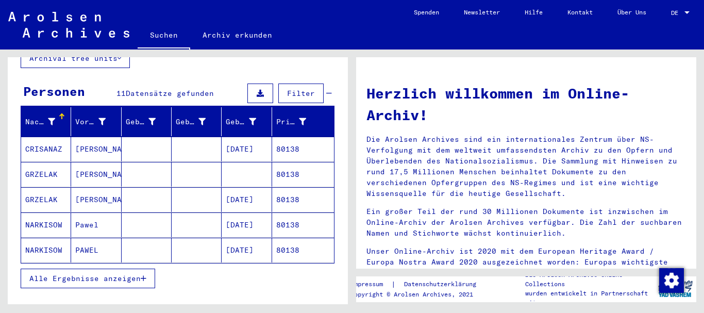
scroll to position [56, 0]
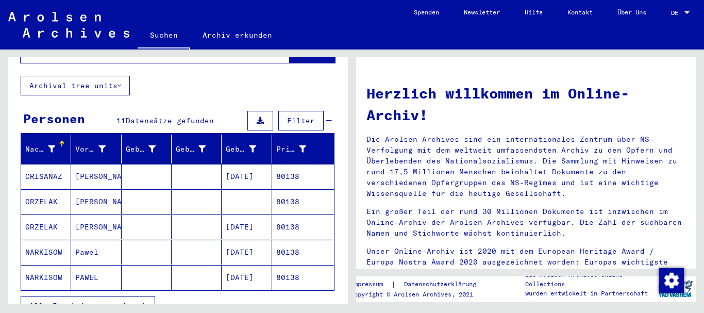
click at [40, 173] on mat-cell "CRISANAZ" at bounding box center [46, 176] width 50 height 25
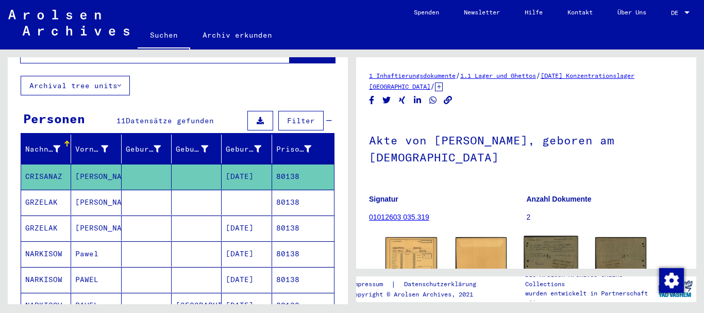
scroll to position [112, 0]
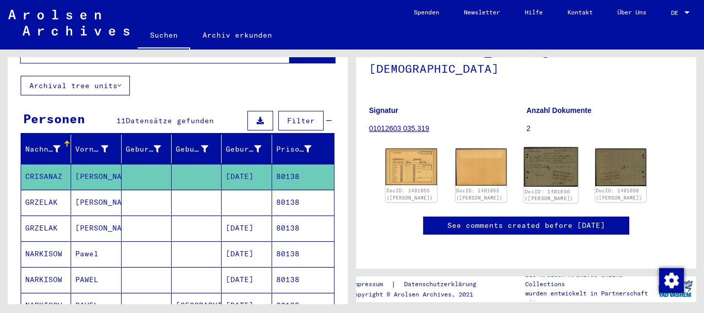
click at [558, 147] on img at bounding box center [551, 167] width 54 height 40
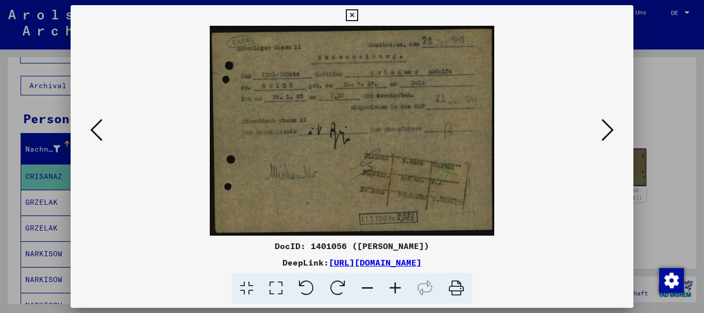
click at [396, 289] on icon at bounding box center [396, 288] width 28 height 31
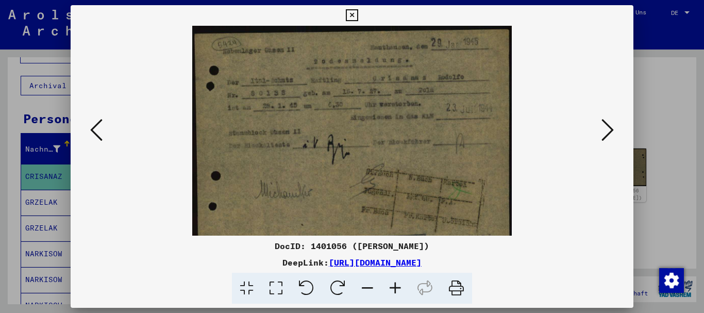
click at [396, 289] on icon at bounding box center [396, 288] width 28 height 31
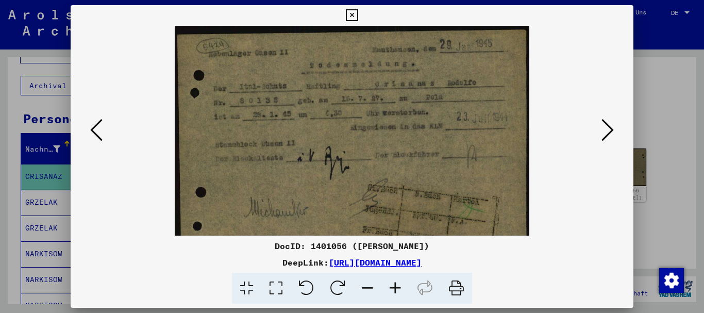
click at [396, 289] on icon at bounding box center [396, 288] width 28 height 31
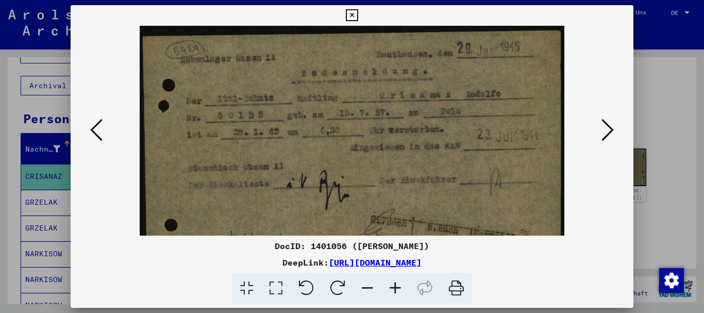
click at [396, 289] on icon at bounding box center [396, 288] width 28 height 31
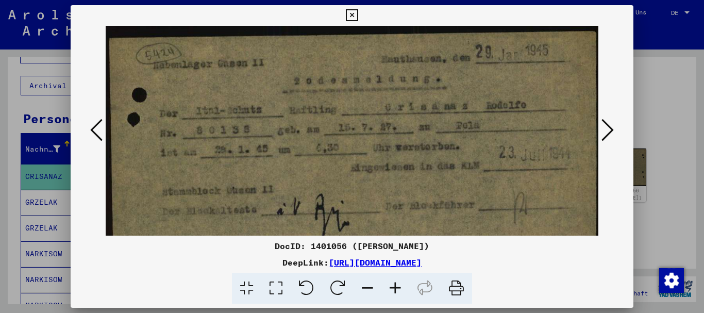
click at [32, 118] on div at bounding box center [352, 156] width 704 height 313
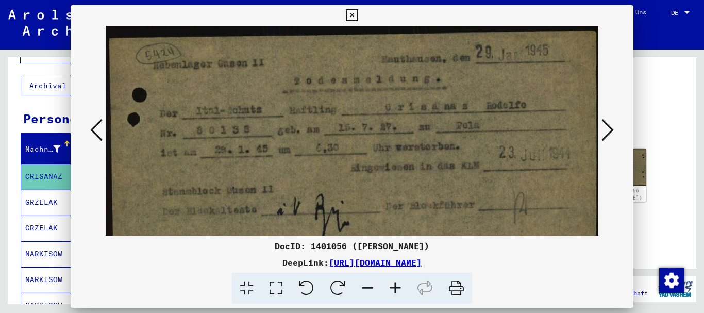
scroll to position [0, 0]
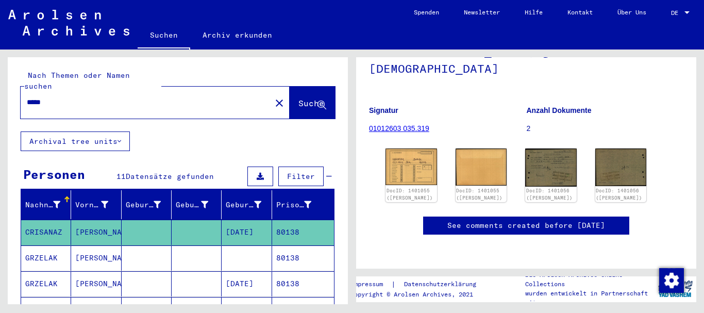
click at [27, 97] on input "*****" at bounding box center [146, 102] width 238 height 11
paste input "text"
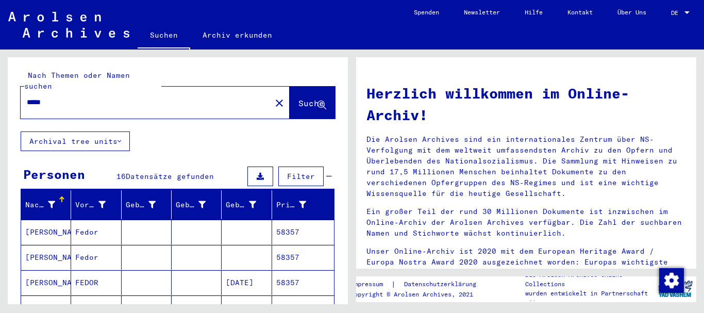
scroll to position [46, 0]
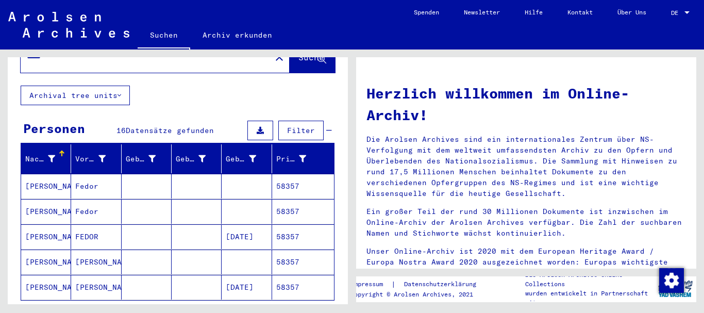
click at [90, 311] on span "Alle Ergebnisse anzeigen" at bounding box center [84, 315] width 111 height 9
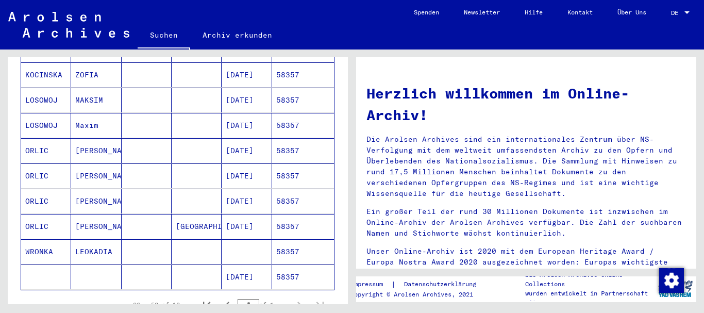
click at [47, 141] on mat-cell "ORLIC" at bounding box center [46, 150] width 50 height 25
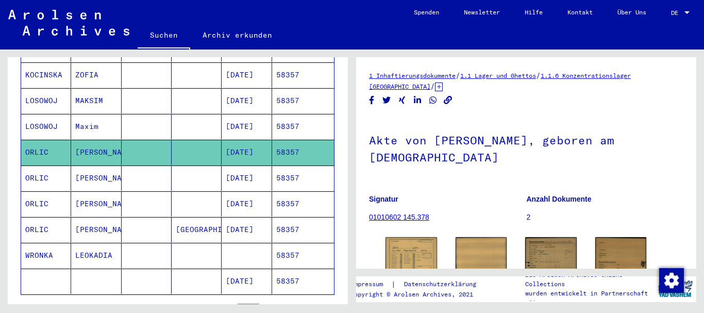
scroll to position [51, 0]
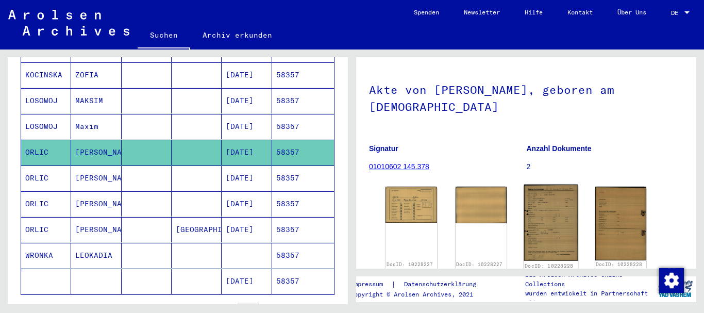
click at [551, 197] on img at bounding box center [551, 223] width 54 height 76
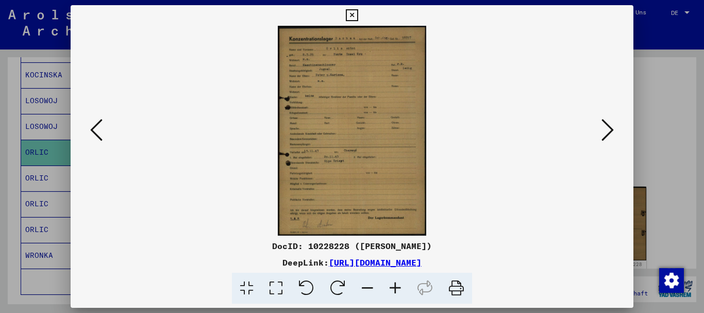
click at [394, 288] on icon at bounding box center [396, 288] width 28 height 31
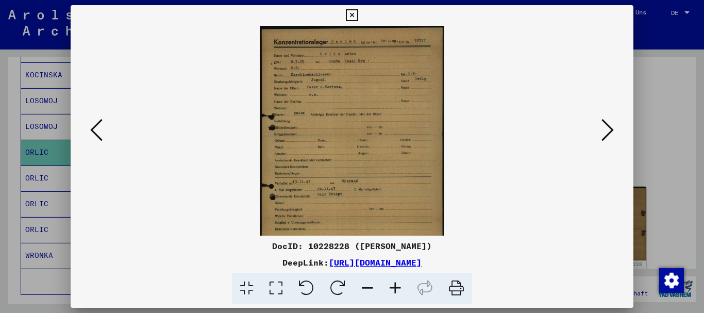
click at [394, 288] on icon at bounding box center [396, 288] width 28 height 31
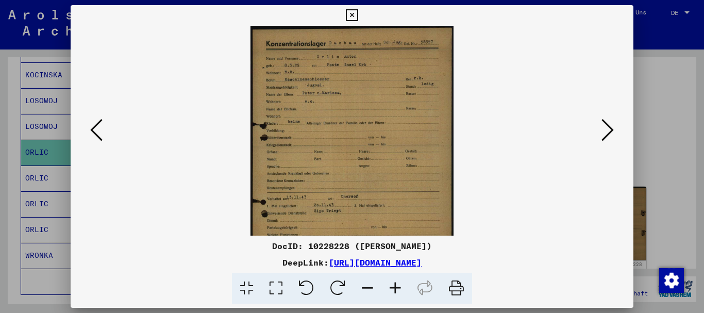
click at [394, 288] on icon at bounding box center [396, 288] width 28 height 31
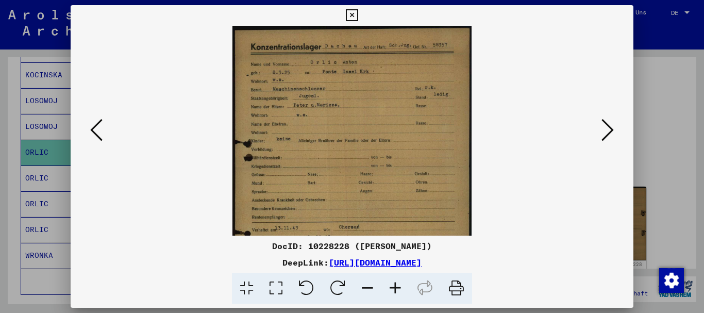
click at [394, 288] on icon at bounding box center [396, 288] width 28 height 31
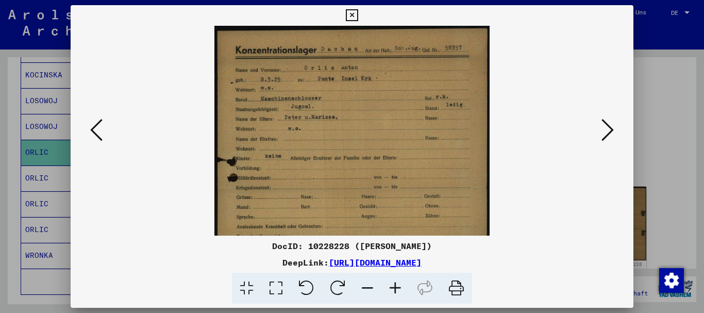
click at [394, 288] on icon at bounding box center [396, 288] width 28 height 31
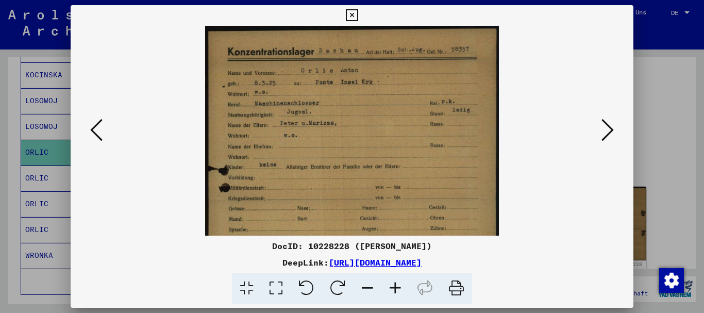
click at [394, 288] on icon at bounding box center [396, 288] width 28 height 31
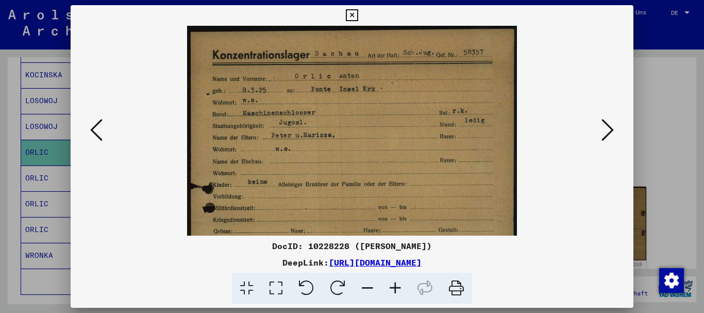
click at [394, 288] on icon at bounding box center [396, 288] width 28 height 31
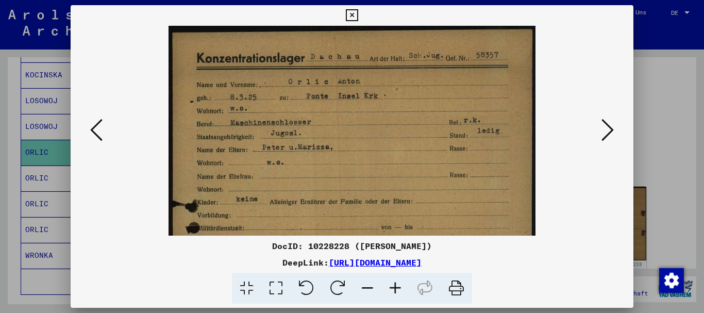
click at [394, 288] on icon at bounding box center [396, 288] width 28 height 31
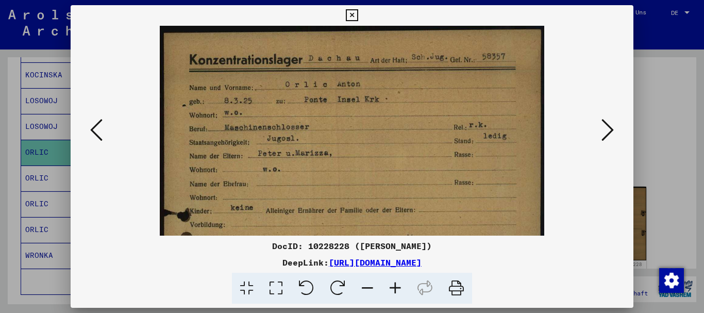
click at [394, 288] on icon at bounding box center [396, 288] width 28 height 31
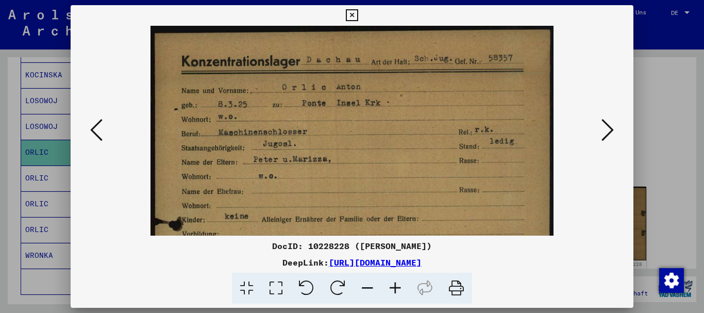
click at [394, 288] on icon at bounding box center [396, 288] width 28 height 31
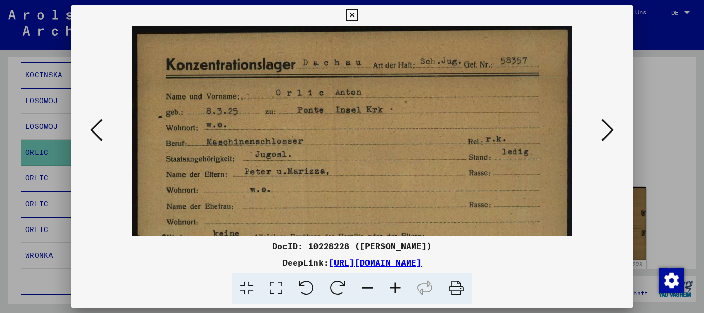
drag, startPoint x: 357, startPoint y: 186, endPoint x: 318, endPoint y: 199, distance: 41.2
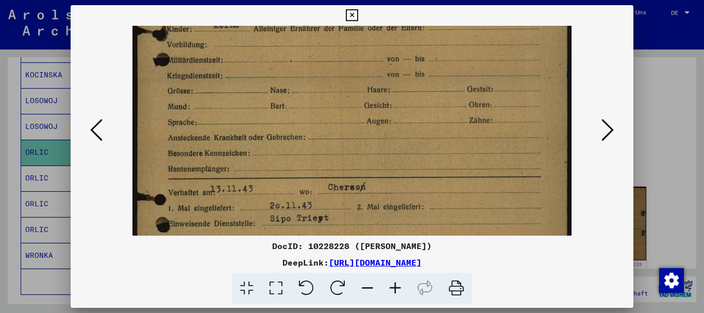
drag, startPoint x: 346, startPoint y: 108, endPoint x: 190, endPoint y: 3, distance: 188.3
click at [309, 59] on img at bounding box center [351, 128] width 439 height 622
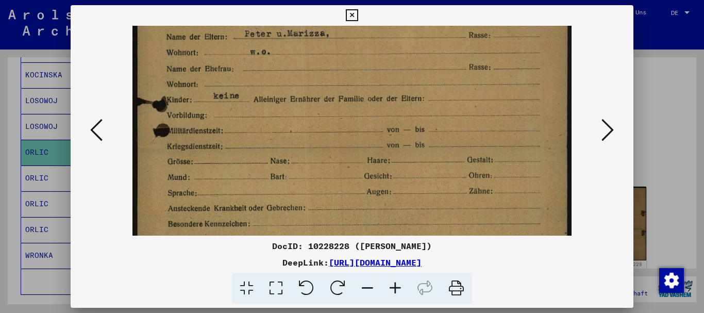
drag, startPoint x: 425, startPoint y: 109, endPoint x: 445, endPoint y: 231, distance: 123.9
click at [445, 231] on img at bounding box center [351, 199] width 439 height 622
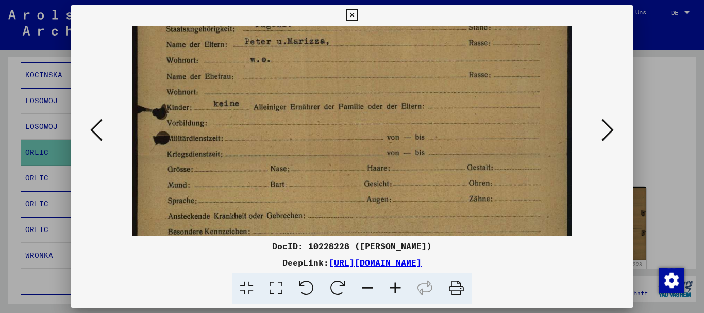
scroll to position [21, 0]
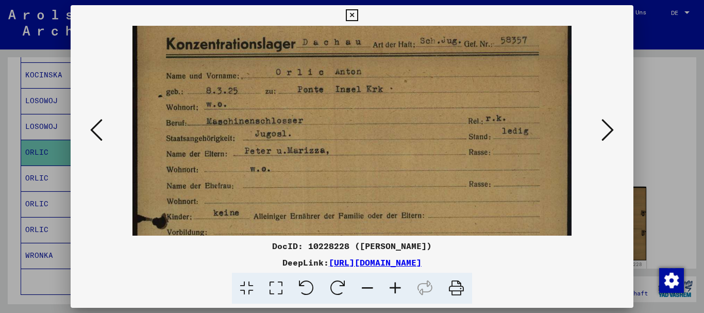
drag, startPoint x: 419, startPoint y: 168, endPoint x: 432, endPoint y: 252, distance: 85.1
click at [433, 232] on img at bounding box center [351, 316] width 439 height 622
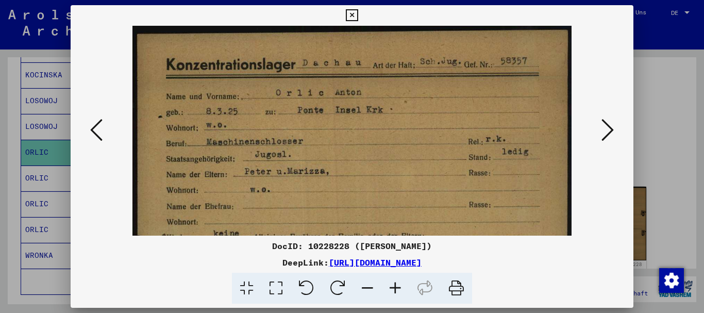
drag, startPoint x: 0, startPoint y: 121, endPoint x: 75, endPoint y: 9, distance: 134.1
click at [3, 110] on div at bounding box center [352, 156] width 704 height 313
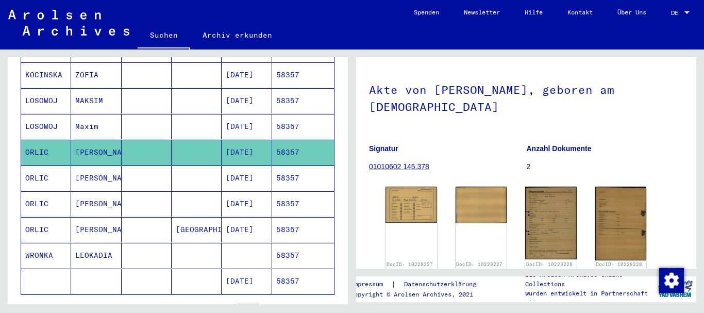
click at [68, 171] on mat-cell "ORLIC" at bounding box center [46, 177] width 50 height 25
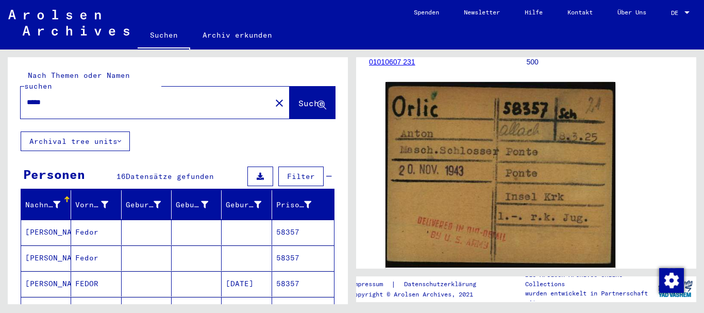
drag, startPoint x: 62, startPoint y: 91, endPoint x: 20, endPoint y: 89, distance: 42.3
click at [27, 97] on input "*****" at bounding box center [146, 102] width 238 height 11
paste input "text"
type input "*****"
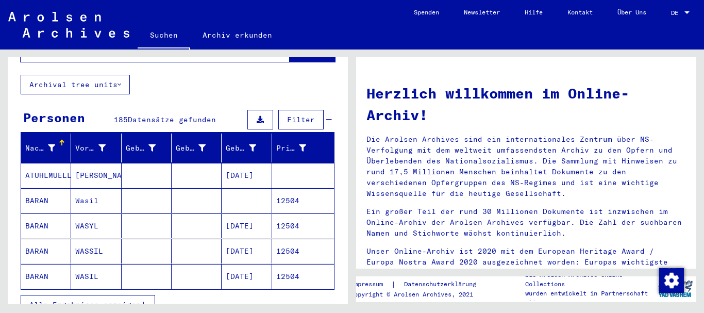
scroll to position [111, 0]
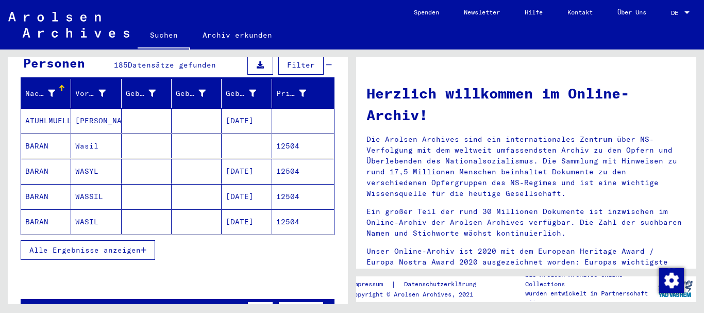
click at [70, 245] on span "Alle Ergebnisse anzeigen" at bounding box center [84, 249] width 111 height 9
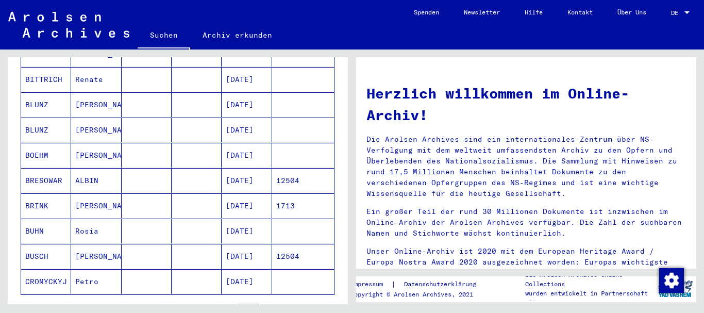
scroll to position [612, 0]
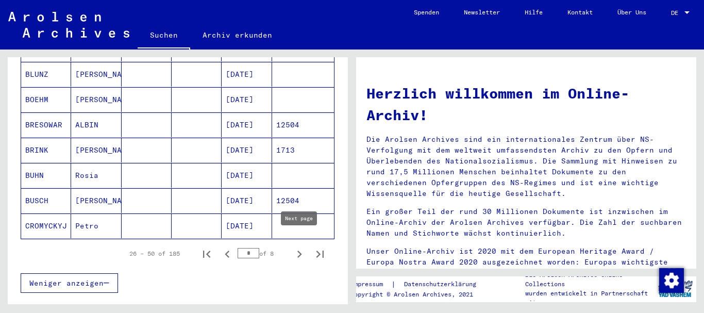
click at [300, 251] on icon "Next page" at bounding box center [299, 254] width 5 height 7
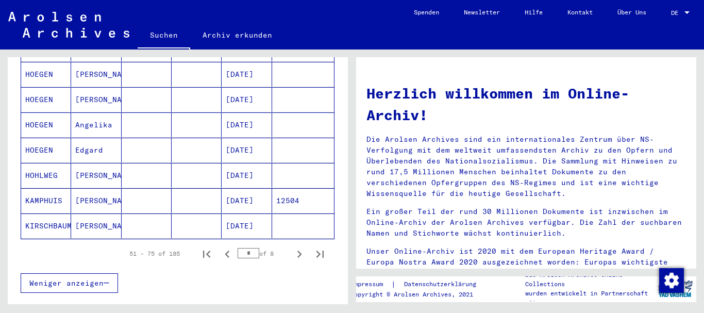
click at [300, 251] on icon "Next page" at bounding box center [299, 254] width 5 height 7
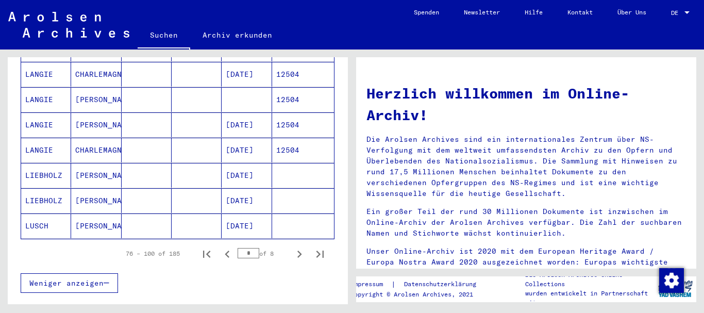
click at [300, 251] on icon "Next page" at bounding box center [299, 254] width 5 height 7
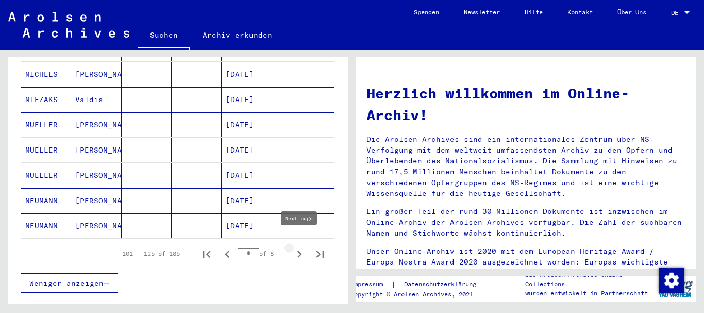
click at [299, 251] on icon "Next page" at bounding box center [299, 254] width 5 height 7
type input "*"
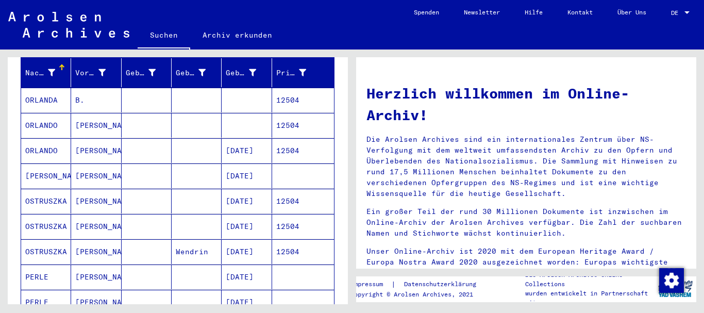
scroll to position [111, 0]
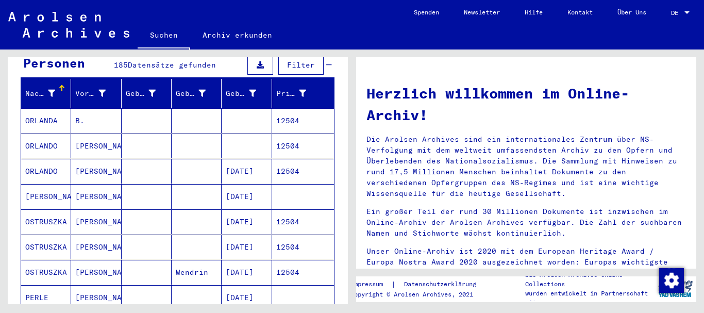
click at [91, 161] on mat-cell "[PERSON_NAME]" at bounding box center [96, 171] width 50 height 25
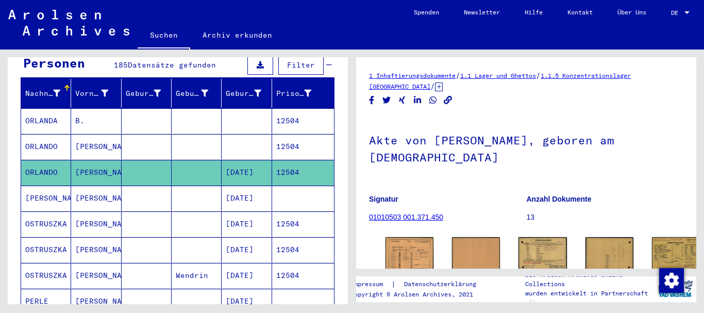
scroll to position [167, 0]
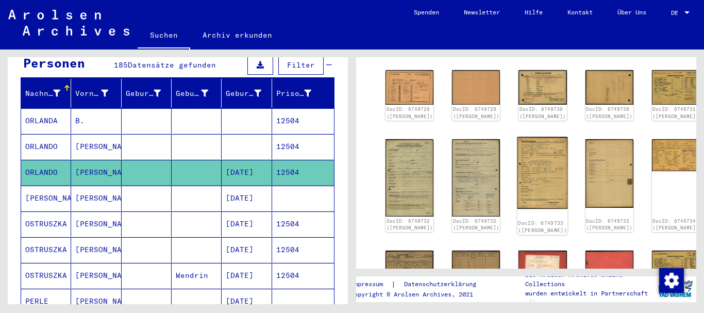
click at [518, 137] on img at bounding box center [543, 173] width 51 height 72
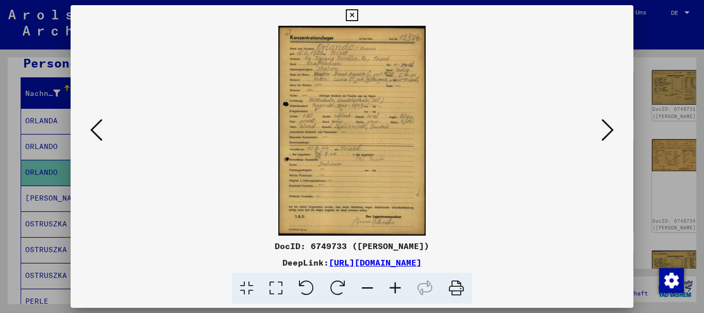
scroll to position [223, 0]
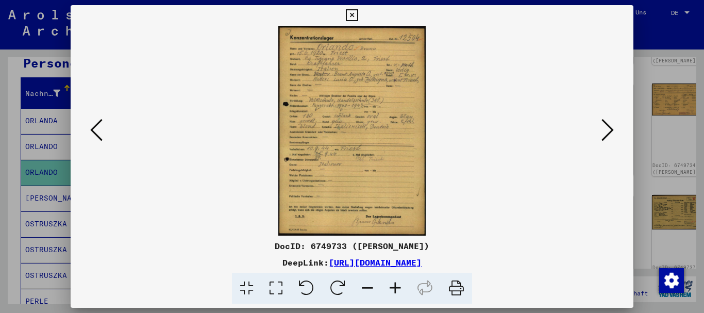
click at [392, 286] on icon at bounding box center [396, 288] width 28 height 31
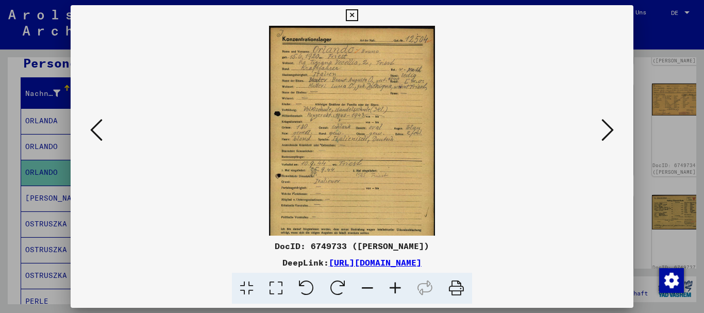
click at [392, 286] on icon at bounding box center [396, 288] width 28 height 31
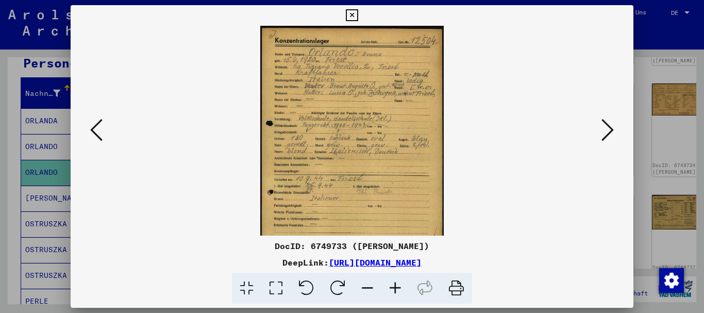
click at [394, 286] on icon at bounding box center [396, 288] width 28 height 31
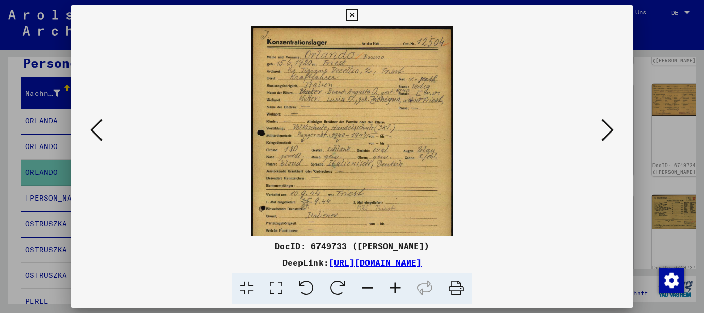
click at [394, 286] on icon at bounding box center [396, 288] width 28 height 31
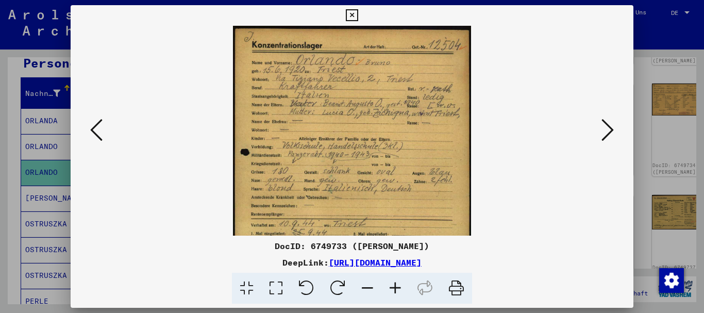
click at [394, 286] on icon at bounding box center [396, 288] width 28 height 31
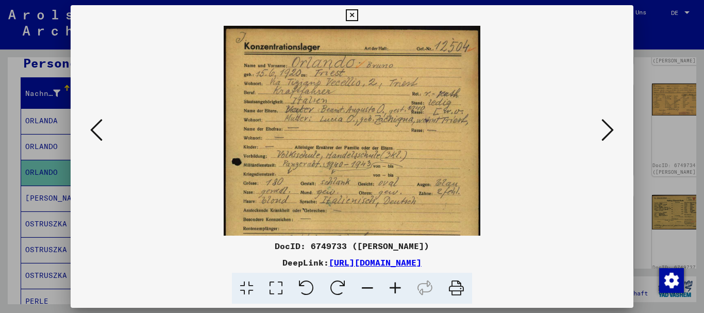
click at [394, 285] on icon at bounding box center [396, 288] width 28 height 31
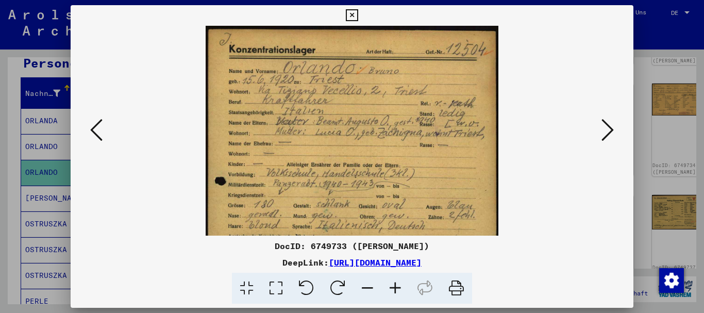
click at [394, 285] on icon at bounding box center [396, 288] width 28 height 31
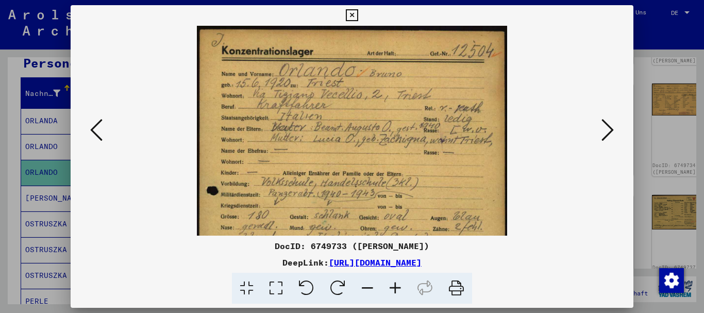
click at [394, 285] on icon at bounding box center [396, 288] width 28 height 31
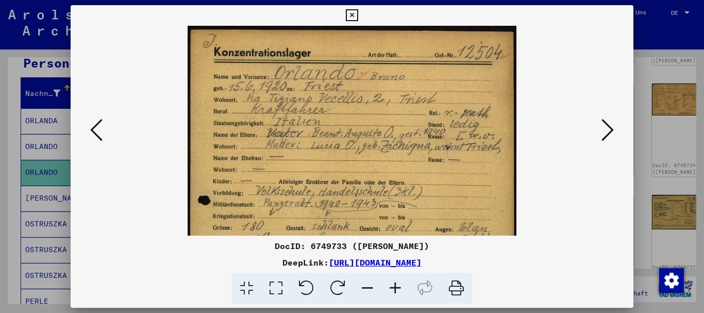
click at [394, 285] on icon at bounding box center [396, 288] width 28 height 31
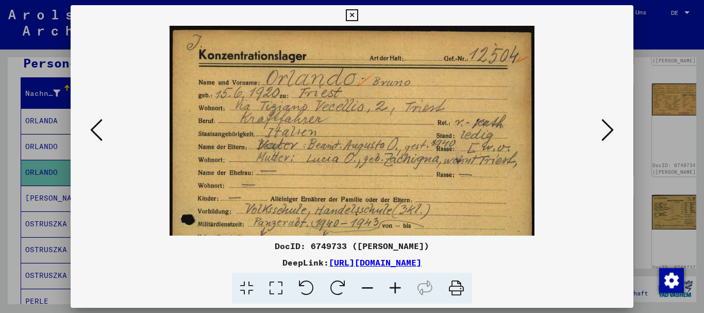
click at [394, 285] on icon at bounding box center [396, 288] width 28 height 31
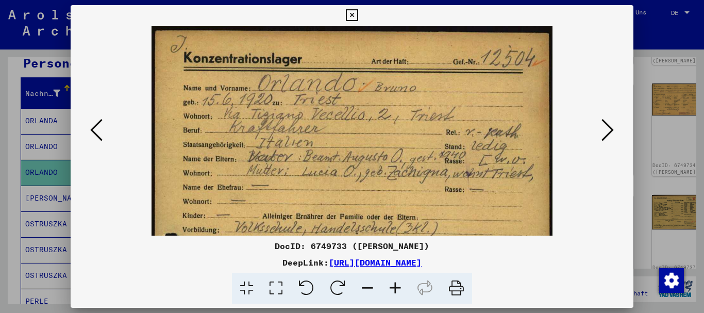
click at [394, 285] on icon at bounding box center [396, 288] width 28 height 31
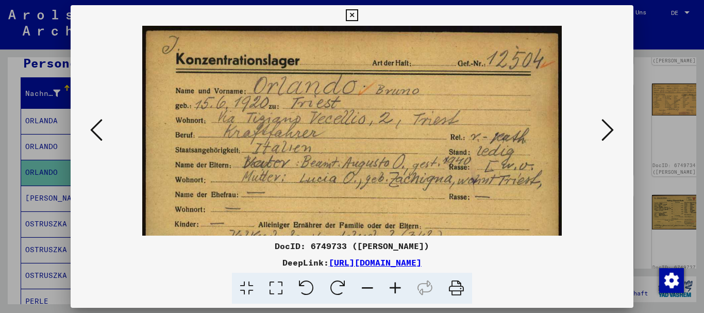
click at [394, 285] on icon at bounding box center [396, 288] width 28 height 31
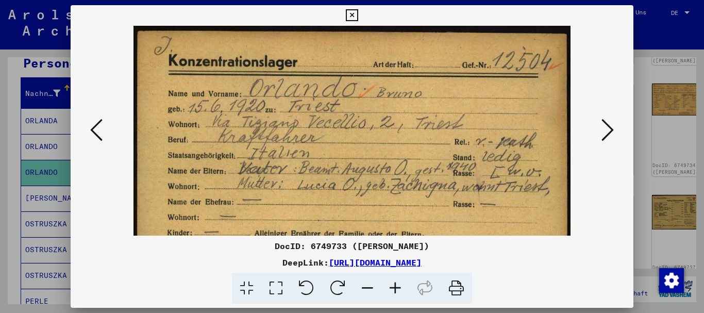
scroll to position [29, 0]
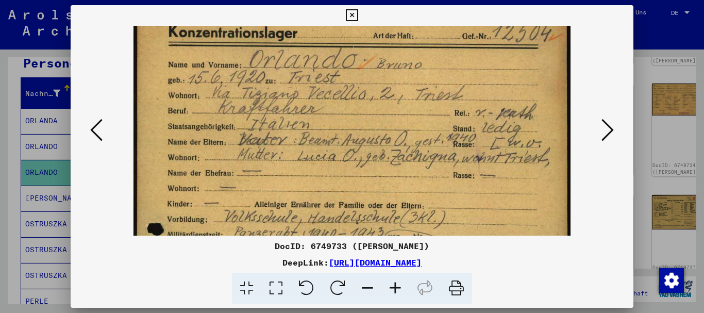
drag, startPoint x: 344, startPoint y: 188, endPoint x: 346, endPoint y: 159, distance: 28.9
click at [346, 159] on img at bounding box center [353, 308] width 438 height 622
drag, startPoint x: 361, startPoint y: 129, endPoint x: 357, endPoint y: 65, distance: 64.0
click at [350, 56] on img at bounding box center [353, 308] width 438 height 622
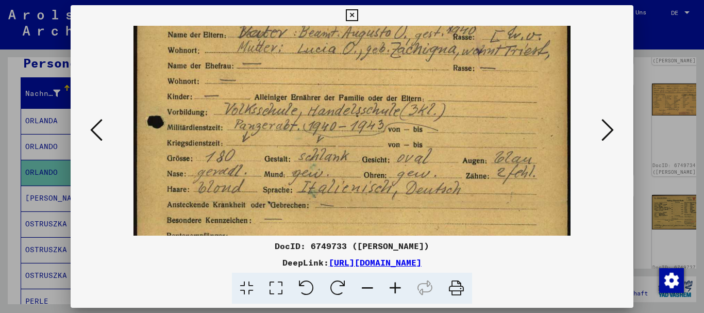
click at [383, 85] on img at bounding box center [353, 201] width 438 height 622
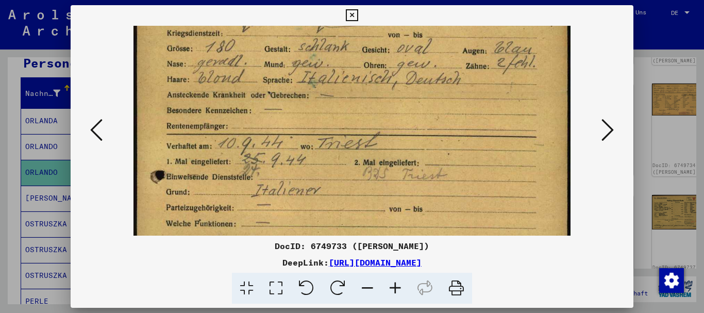
click at [27, 112] on div at bounding box center [352, 156] width 704 height 313
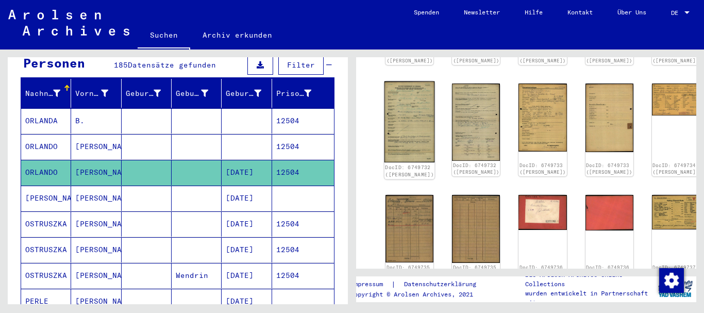
click at [390, 100] on img at bounding box center [410, 121] width 51 height 81
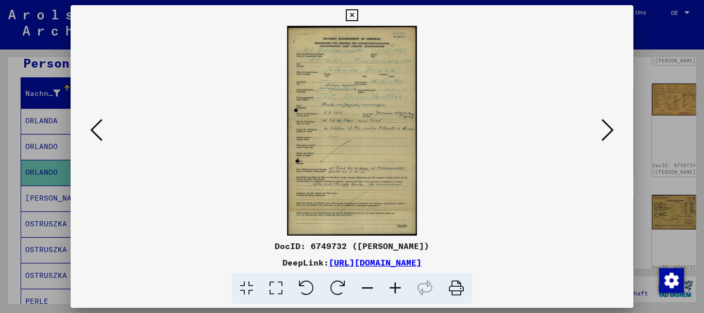
click at [391, 289] on icon at bounding box center [396, 288] width 28 height 31
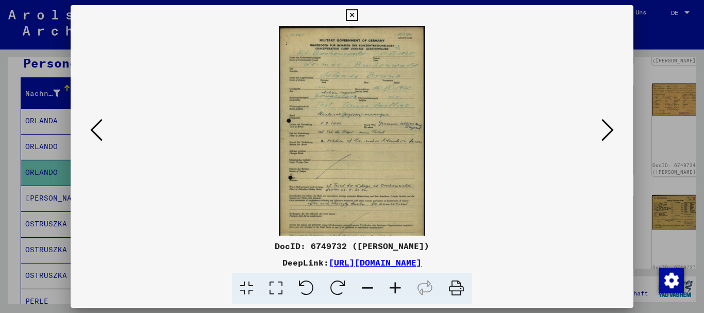
click at [391, 289] on icon at bounding box center [396, 288] width 28 height 31
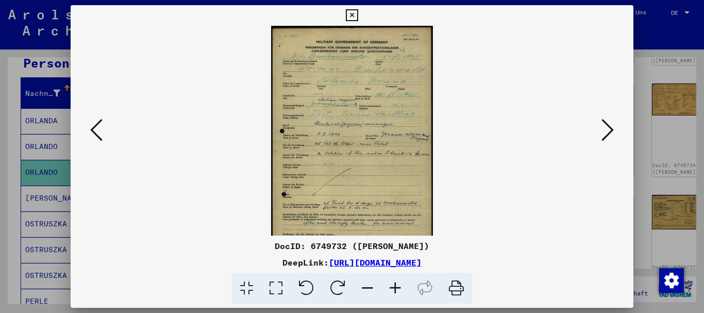
click at [391, 289] on icon at bounding box center [396, 288] width 28 height 31
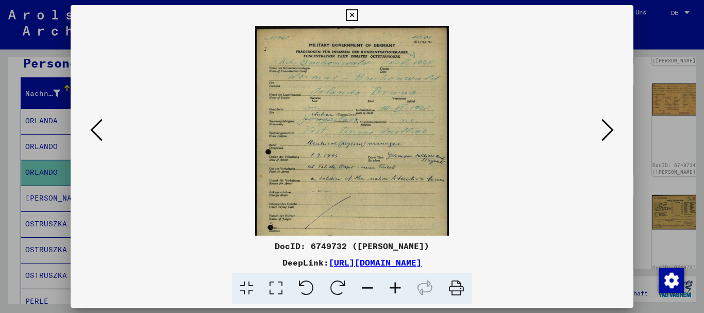
click at [391, 289] on icon at bounding box center [396, 288] width 28 height 31
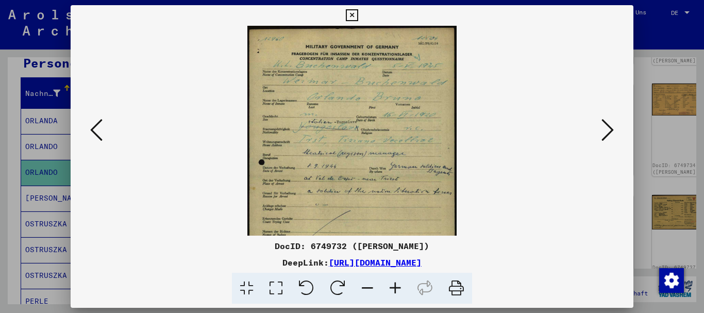
click at [392, 289] on icon at bounding box center [396, 288] width 28 height 31
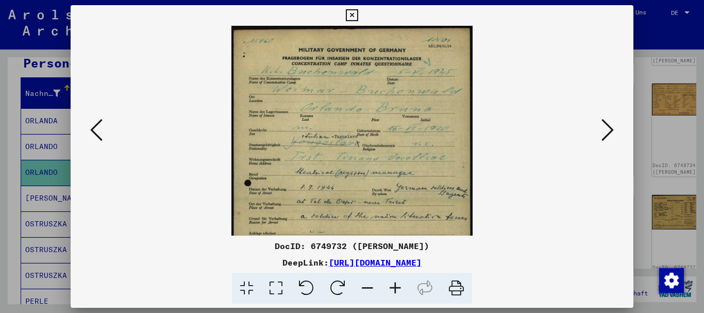
click at [392, 289] on icon at bounding box center [396, 288] width 28 height 31
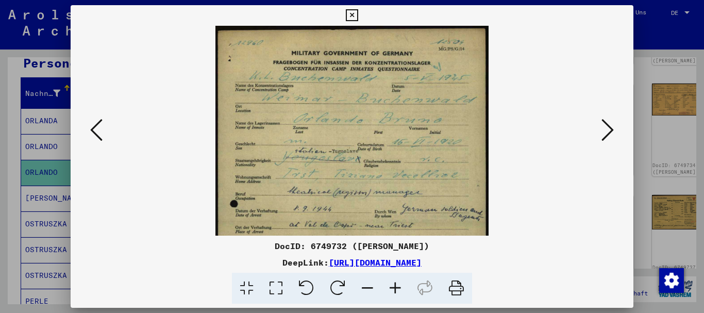
click at [392, 289] on icon at bounding box center [396, 288] width 28 height 31
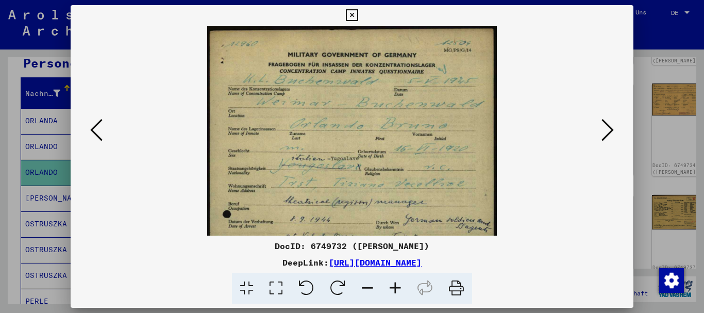
click at [392, 289] on icon at bounding box center [396, 288] width 28 height 31
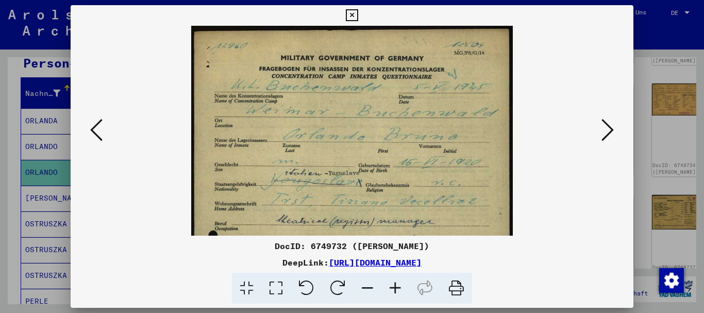
click at [393, 288] on icon at bounding box center [396, 288] width 28 height 31
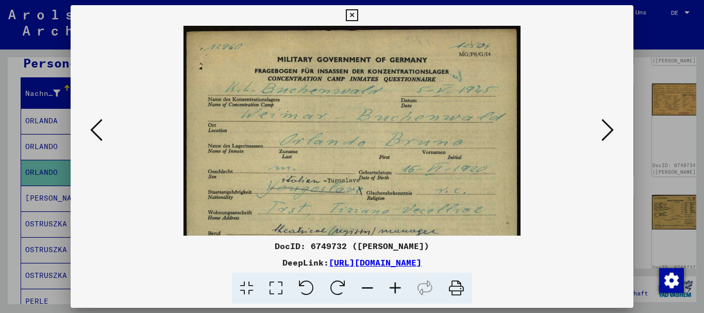
click at [393, 288] on icon at bounding box center [396, 288] width 28 height 31
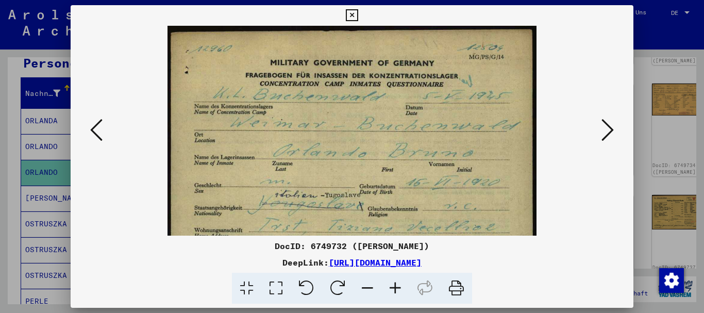
click at [393, 288] on icon at bounding box center [396, 288] width 28 height 31
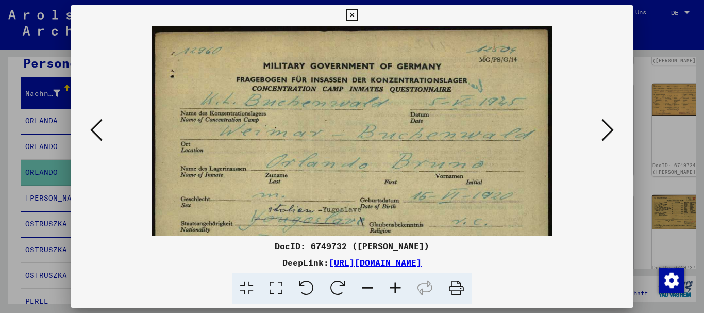
click at [393, 288] on icon at bounding box center [396, 288] width 28 height 31
drag, startPoint x: 393, startPoint y: 288, endPoint x: 392, endPoint y: 283, distance: 5.3
click at [393, 288] on icon at bounding box center [396, 288] width 28 height 31
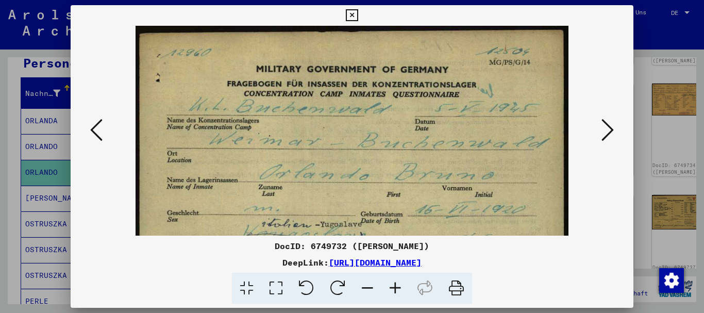
drag, startPoint x: 387, startPoint y: 162, endPoint x: 355, endPoint y: 24, distance: 141.4
click at [355, 25] on div "DocID: 6749732 ([PERSON_NAME]) DeepLink: [URL][DOMAIN_NAME]" at bounding box center [353, 154] width 564 height 299
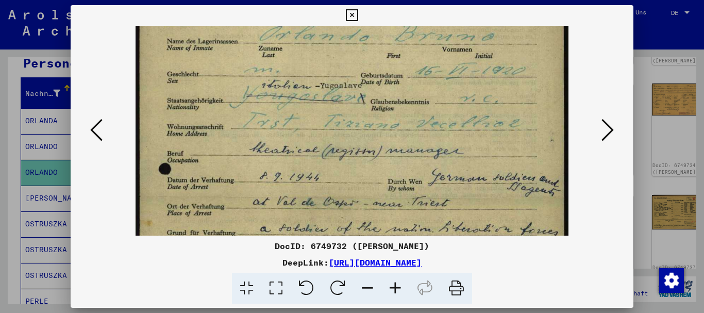
drag, startPoint x: 376, startPoint y: 153, endPoint x: 360, endPoint y: 64, distance: 90.7
click at [360, 64] on img at bounding box center [353, 237] width 434 height 700
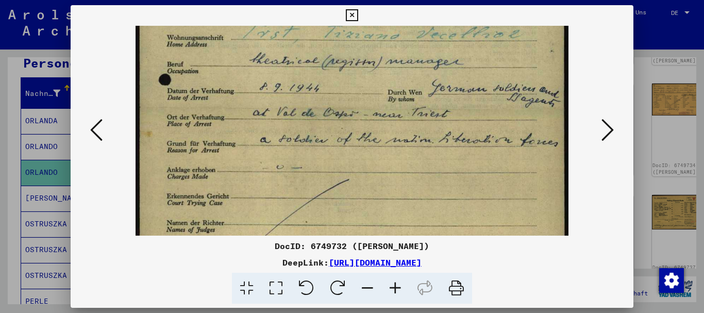
click at [376, 91] on img at bounding box center [353, 148] width 434 height 700
drag, startPoint x: 385, startPoint y: 100, endPoint x: 379, endPoint y: 133, distance: 34.1
click at [379, 132] on img at bounding box center [353, 148] width 434 height 700
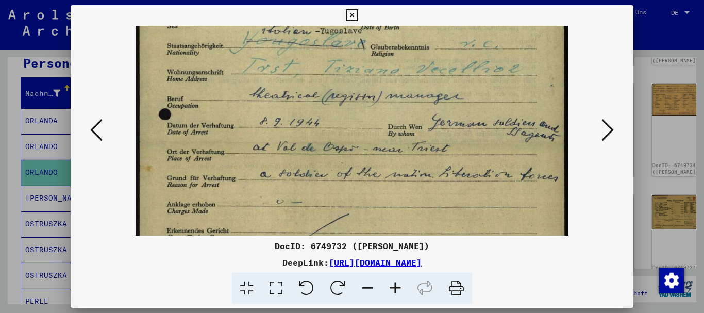
drag, startPoint x: 294, startPoint y: 107, endPoint x: 291, endPoint y: 92, distance: 15.2
click at [291, 92] on img at bounding box center [353, 182] width 434 height 700
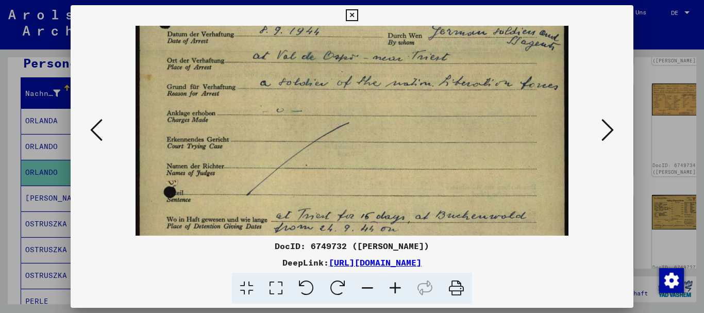
click at [304, 104] on img at bounding box center [353, 91] width 434 height 700
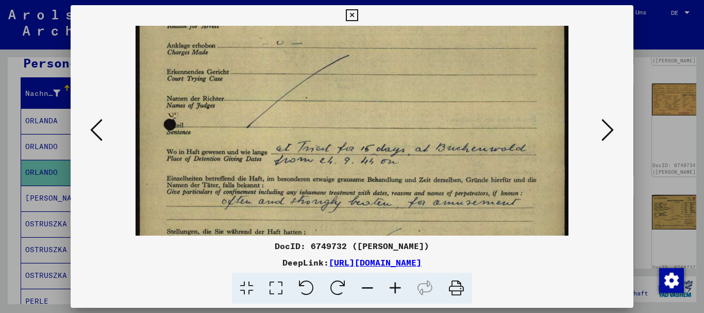
click at [40, 136] on div at bounding box center [352, 156] width 704 height 313
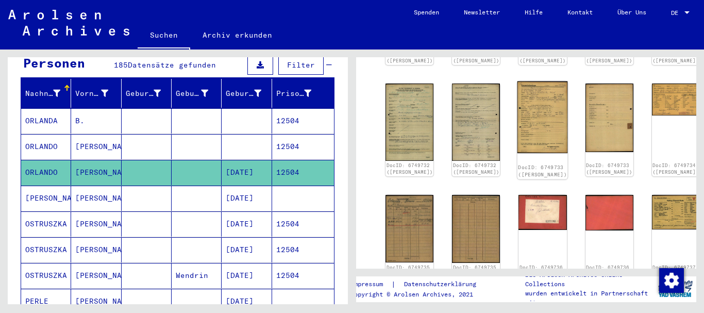
click at [518, 101] on img at bounding box center [543, 117] width 51 height 72
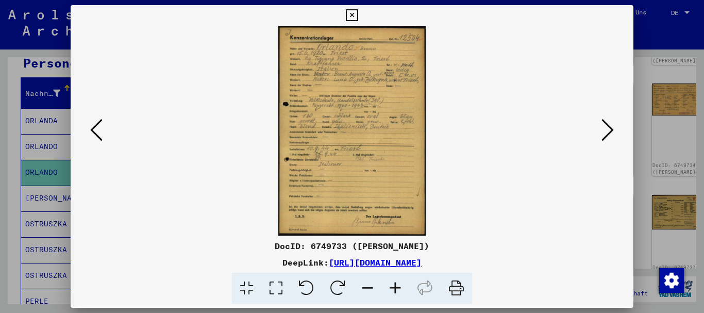
click at [395, 285] on icon at bounding box center [396, 288] width 28 height 31
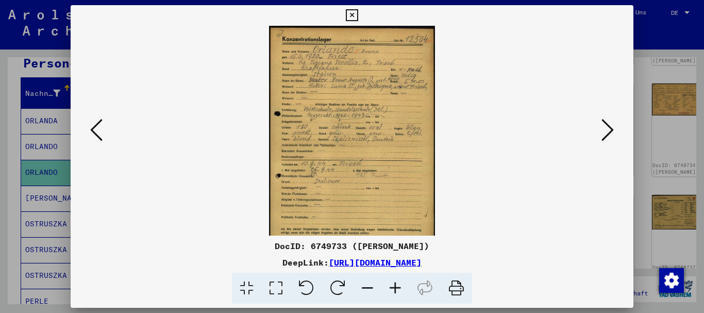
click at [395, 285] on icon at bounding box center [396, 288] width 28 height 31
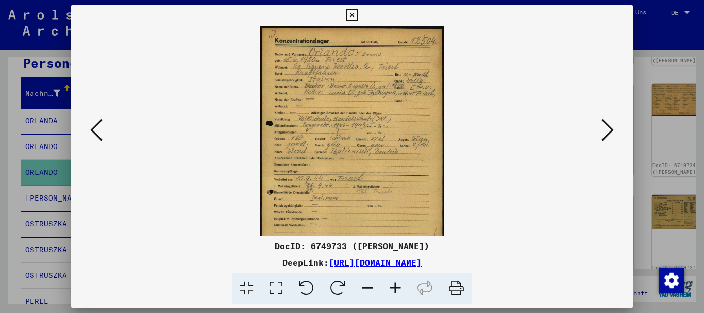
click at [395, 285] on icon at bounding box center [396, 288] width 28 height 31
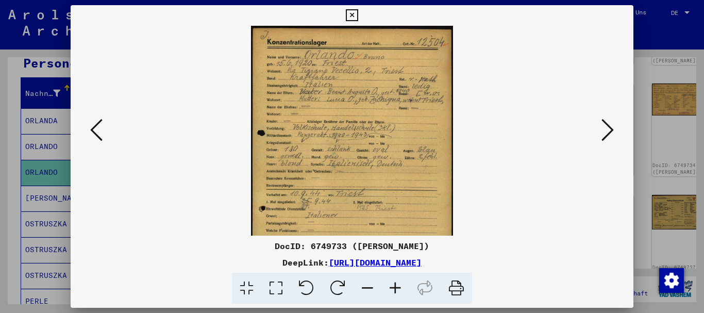
click at [395, 285] on icon at bounding box center [396, 288] width 28 height 31
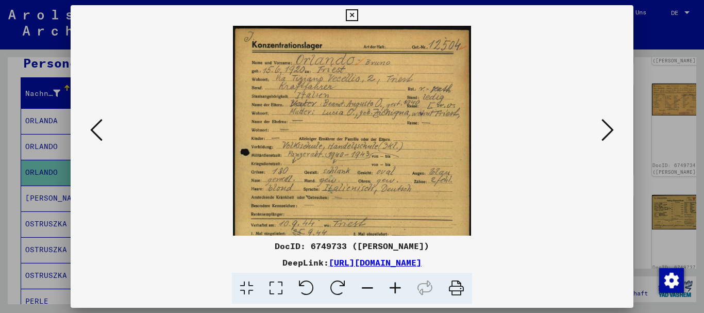
drag, startPoint x: 363, startPoint y: 139, endPoint x: 351, endPoint y: 77, distance: 63.1
click at [351, 78] on img at bounding box center [352, 195] width 238 height 339
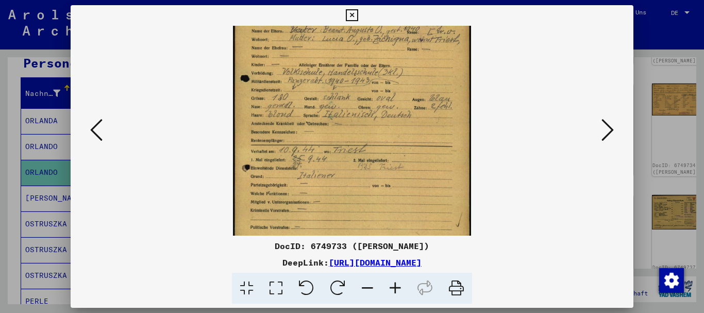
click at [608, 130] on icon at bounding box center [608, 130] width 12 height 25
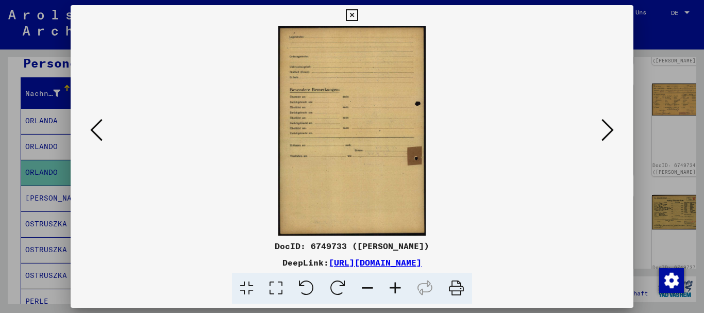
scroll to position [0, 0]
click at [608, 130] on icon at bounding box center [608, 130] width 12 height 25
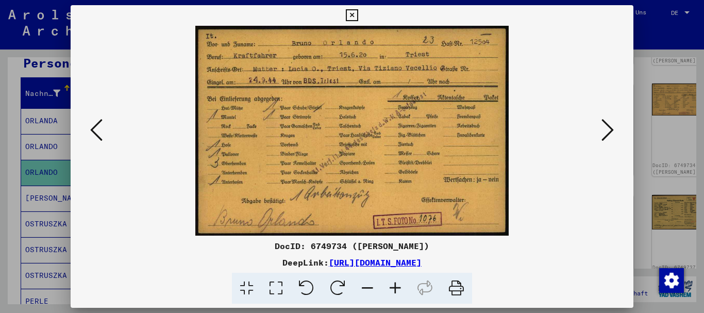
click at [608, 130] on icon at bounding box center [608, 130] width 12 height 25
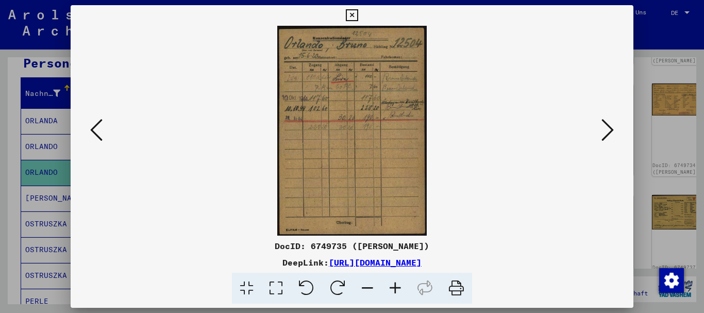
click at [608, 130] on icon at bounding box center [608, 130] width 12 height 25
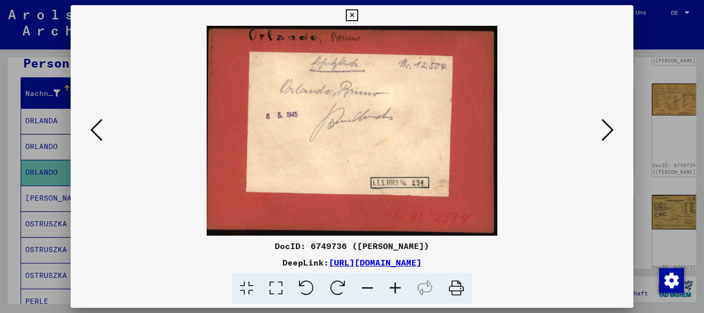
click at [608, 130] on icon at bounding box center [608, 130] width 12 height 25
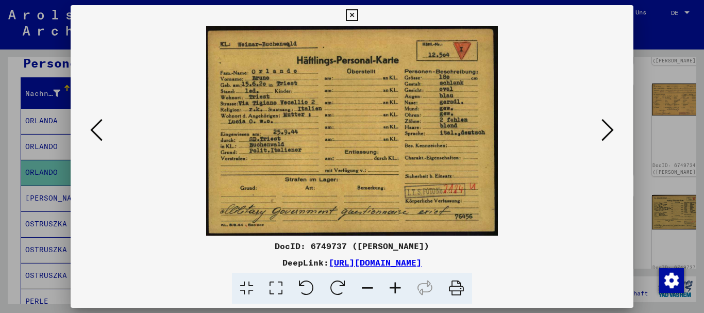
click at [608, 130] on icon at bounding box center [608, 130] width 12 height 25
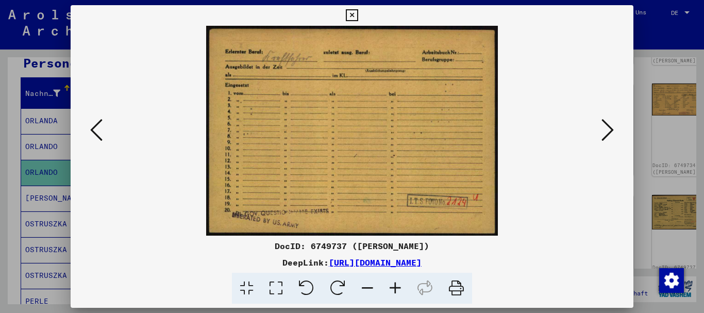
drag, startPoint x: 95, startPoint y: 131, endPoint x: 112, endPoint y: 135, distance: 17.4
click at [96, 132] on icon at bounding box center [96, 130] width 12 height 25
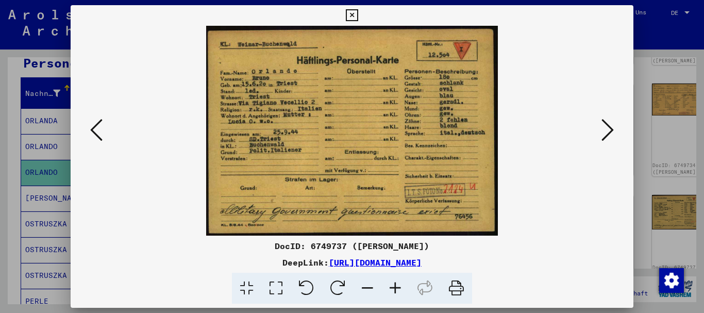
click at [606, 132] on icon at bounding box center [608, 130] width 12 height 25
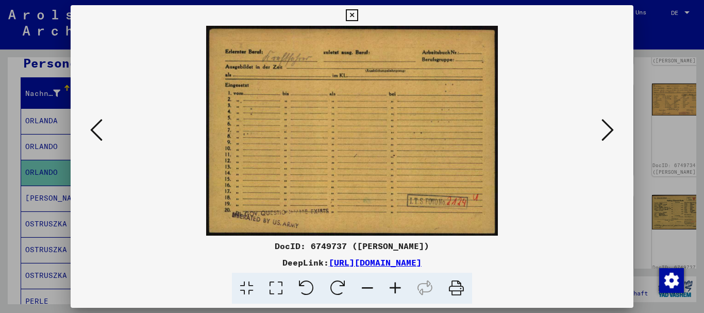
click at [606, 132] on icon at bounding box center [608, 130] width 12 height 25
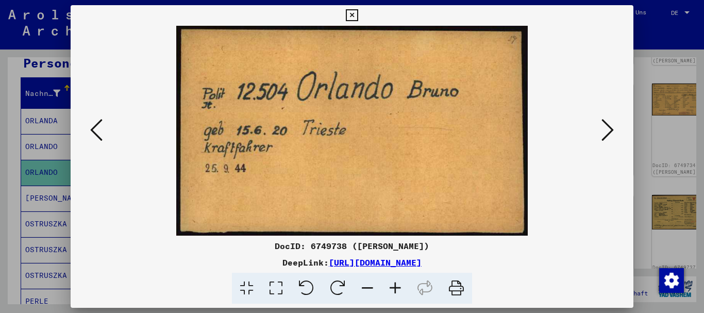
click at [606, 132] on icon at bounding box center [608, 130] width 12 height 25
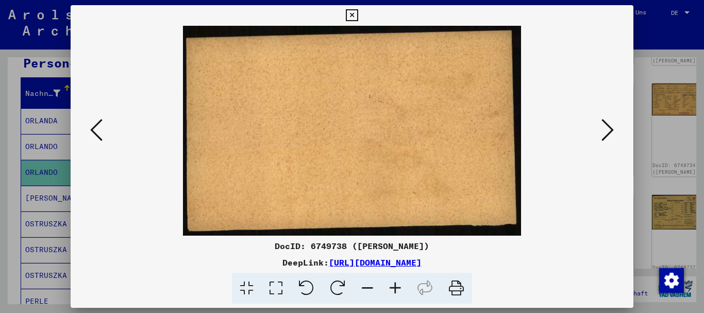
click at [606, 132] on icon at bounding box center [608, 130] width 12 height 25
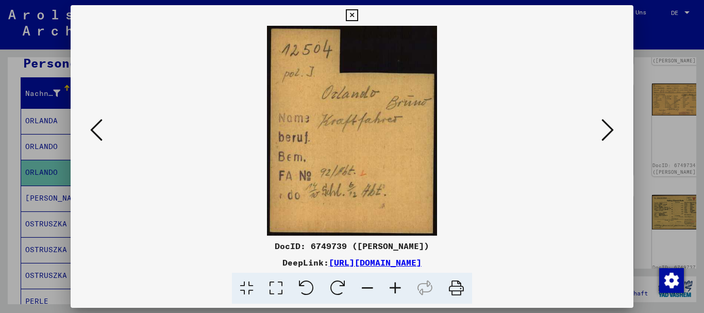
click at [92, 134] on icon at bounding box center [96, 130] width 12 height 25
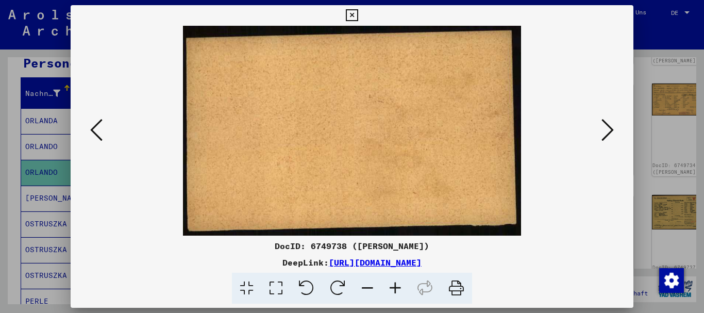
click at [92, 134] on icon at bounding box center [96, 130] width 12 height 25
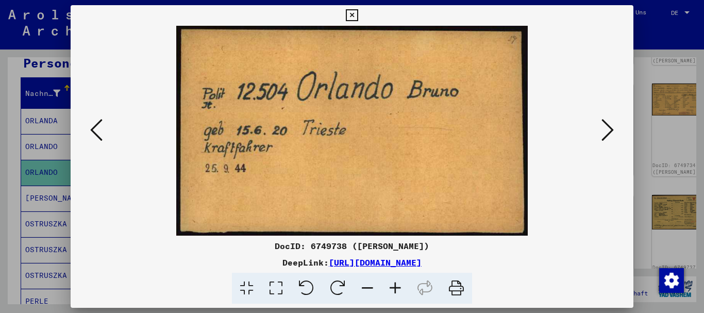
click at [609, 128] on icon at bounding box center [608, 130] width 12 height 25
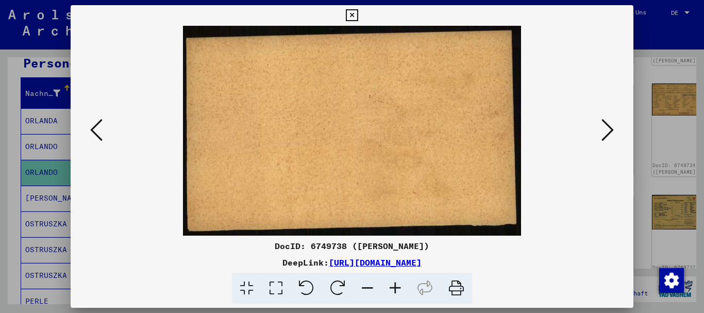
click at [609, 128] on icon at bounding box center [608, 130] width 12 height 25
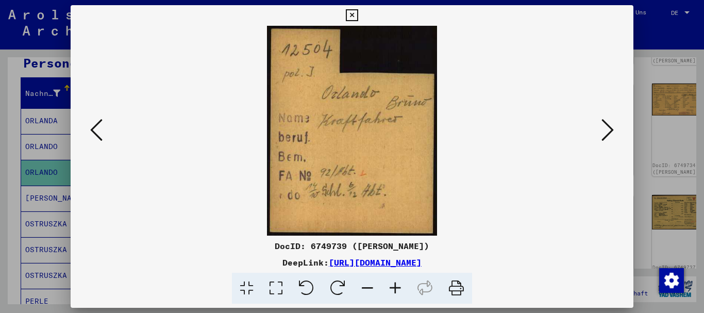
drag, startPoint x: 609, startPoint y: 128, endPoint x: 604, endPoint y: 130, distance: 5.6
click at [609, 128] on icon at bounding box center [608, 130] width 12 height 25
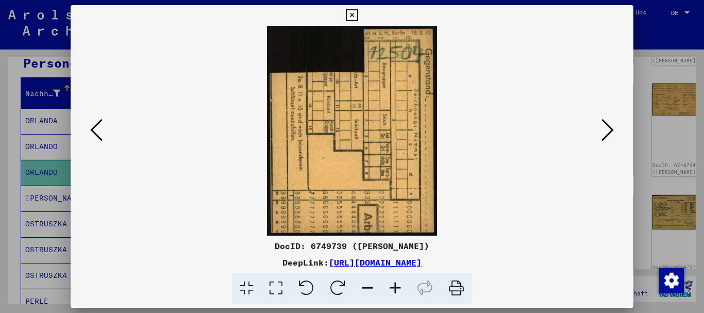
click at [608, 129] on icon at bounding box center [608, 130] width 12 height 25
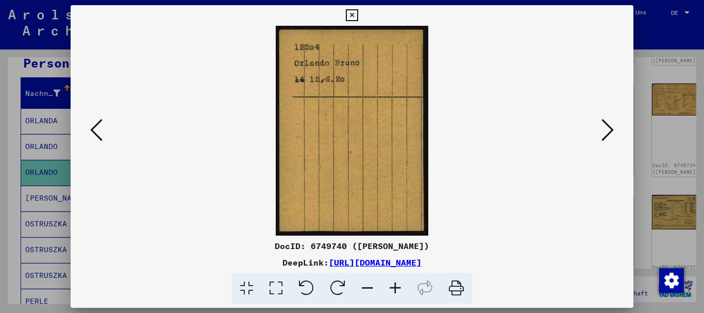
click at [609, 128] on icon at bounding box center [608, 130] width 12 height 25
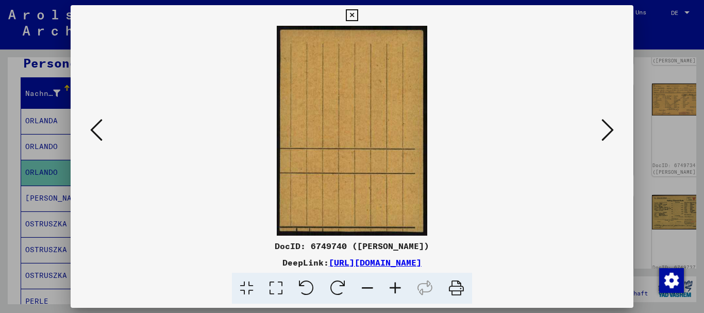
click at [610, 127] on icon at bounding box center [608, 130] width 12 height 25
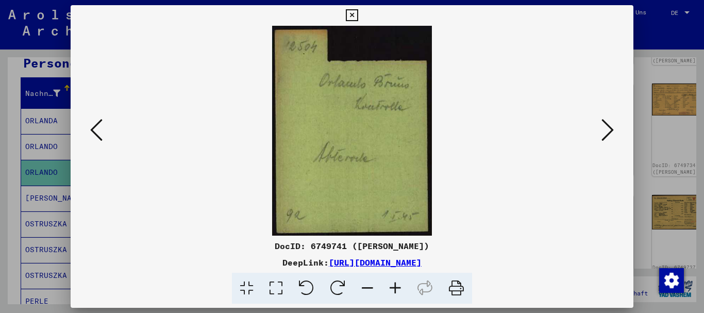
click at [610, 127] on icon at bounding box center [608, 130] width 12 height 25
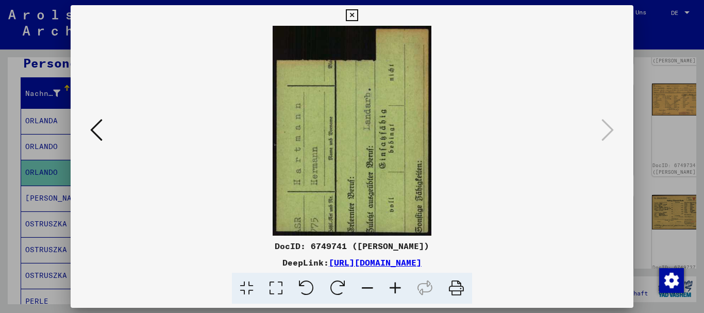
click at [95, 132] on icon at bounding box center [96, 130] width 12 height 25
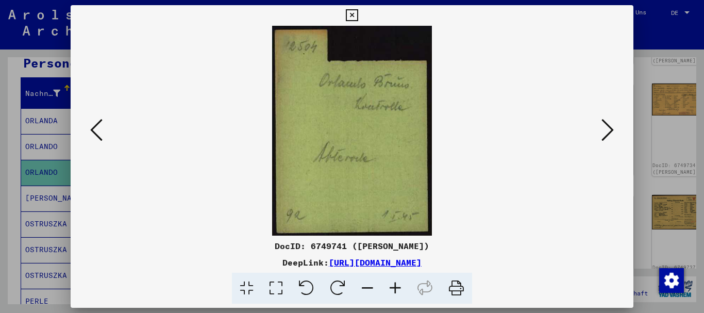
click at [95, 132] on icon at bounding box center [96, 130] width 12 height 25
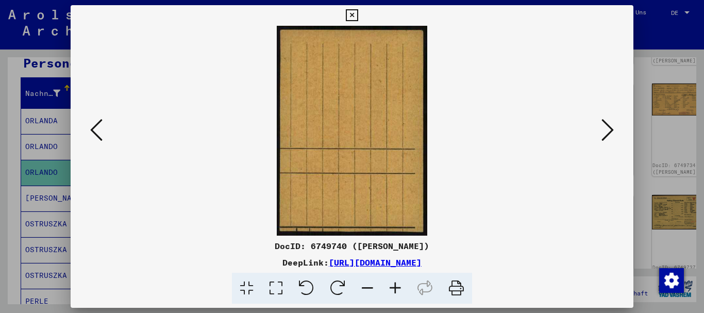
click at [95, 132] on icon at bounding box center [96, 130] width 12 height 25
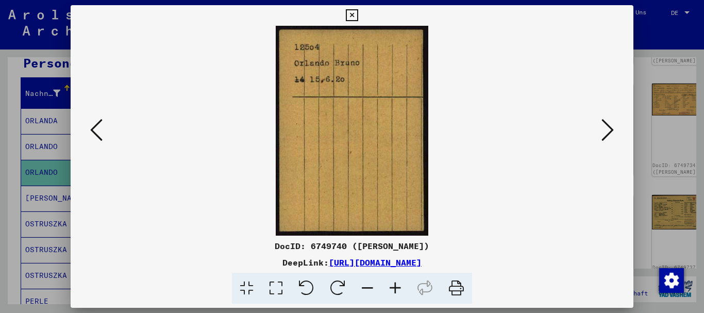
click at [90, 130] on icon at bounding box center [96, 130] width 12 height 25
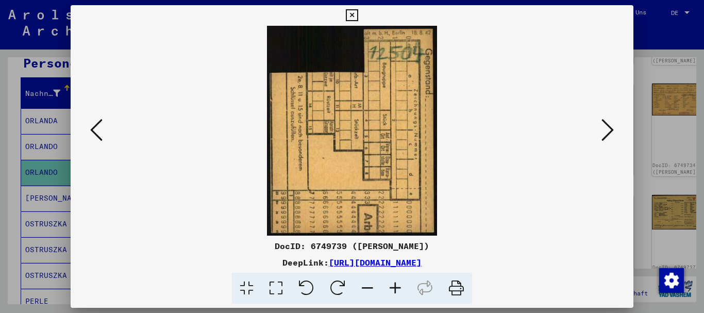
click at [90, 130] on icon at bounding box center [96, 130] width 12 height 25
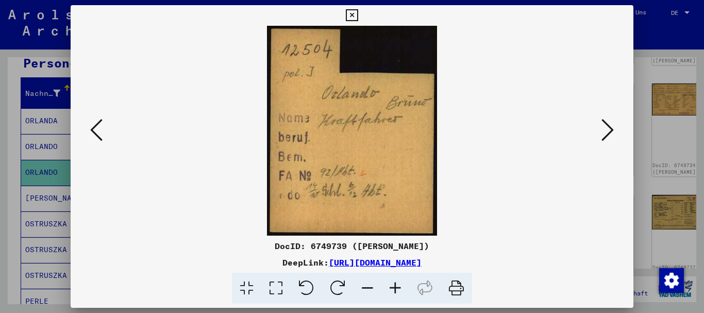
click at [41, 135] on div at bounding box center [352, 156] width 704 height 313
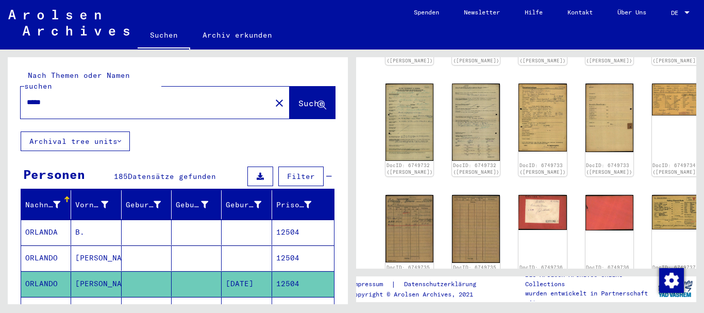
drag, startPoint x: 66, startPoint y: 90, endPoint x: 0, endPoint y: 84, distance: 66.3
click at [27, 97] on input "*****" at bounding box center [146, 102] width 238 height 11
paste input "text"
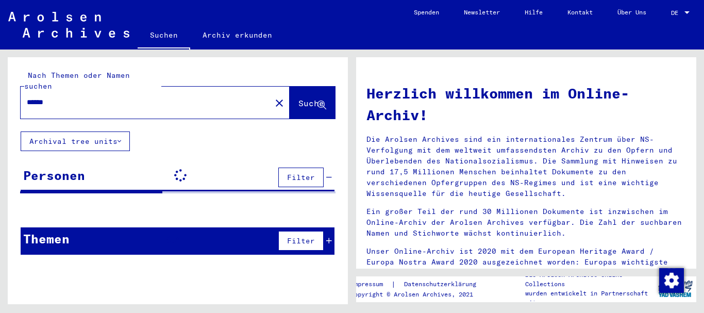
click at [70, 97] on input "******" at bounding box center [143, 102] width 232 height 11
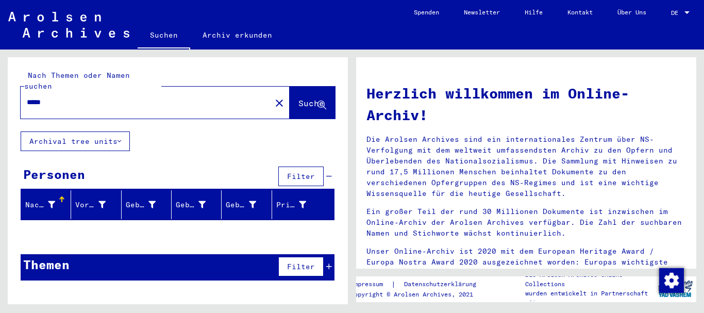
type input "*****"
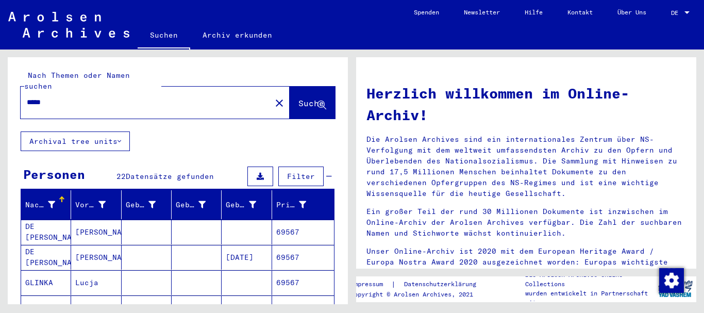
scroll to position [167, 0]
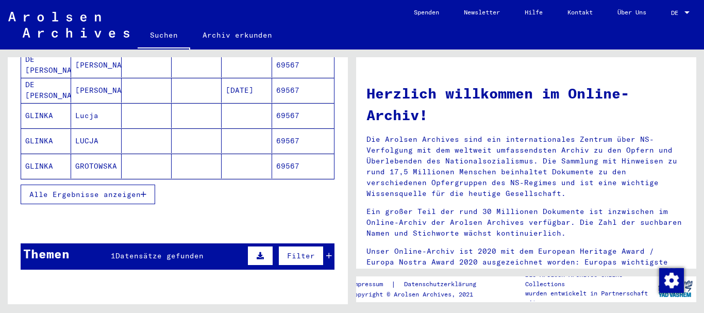
click at [48, 190] on span "Alle Ergebnisse anzeigen" at bounding box center [84, 194] width 111 height 9
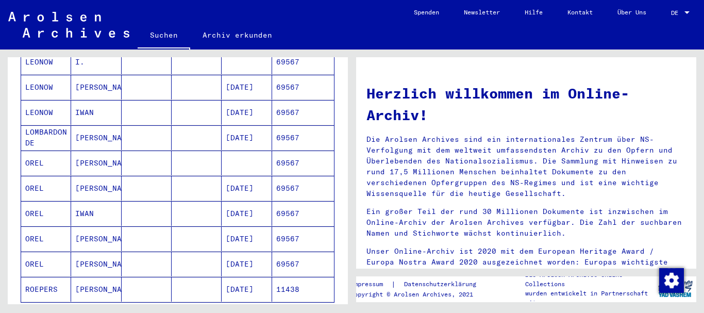
scroll to position [501, 0]
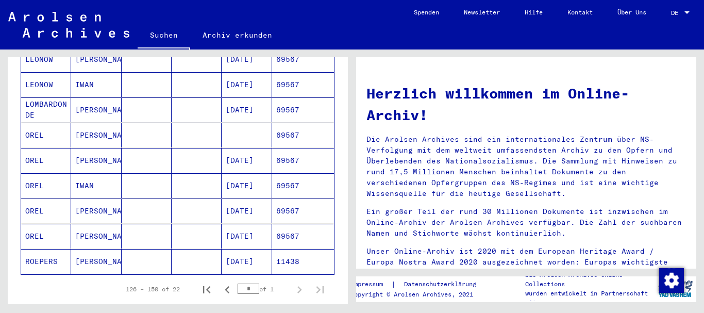
click at [49, 174] on mat-cell "OREL" at bounding box center [46, 185] width 50 height 25
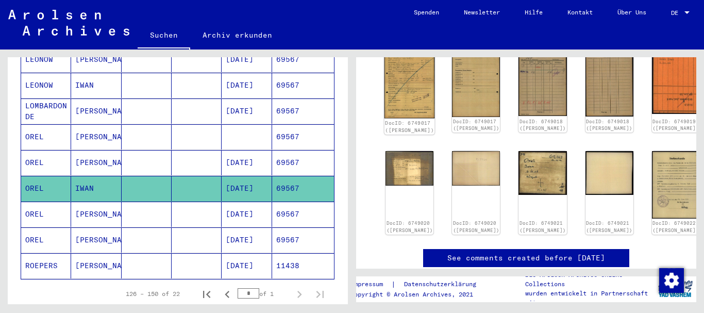
scroll to position [190, 0]
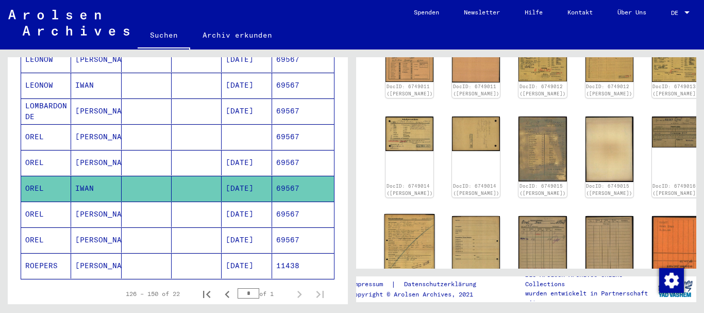
click at [407, 219] on img at bounding box center [410, 249] width 51 height 71
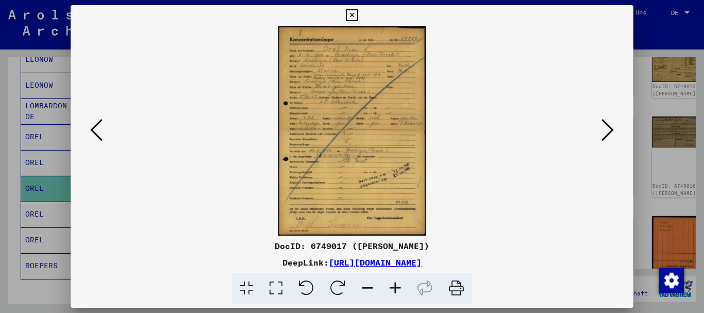
click at [394, 287] on icon at bounding box center [396, 288] width 28 height 31
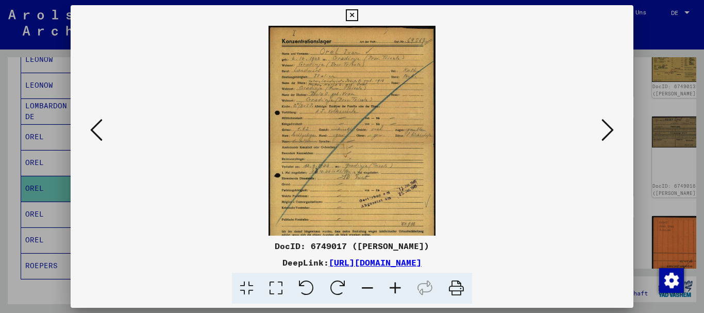
click at [394, 287] on icon at bounding box center [396, 288] width 28 height 31
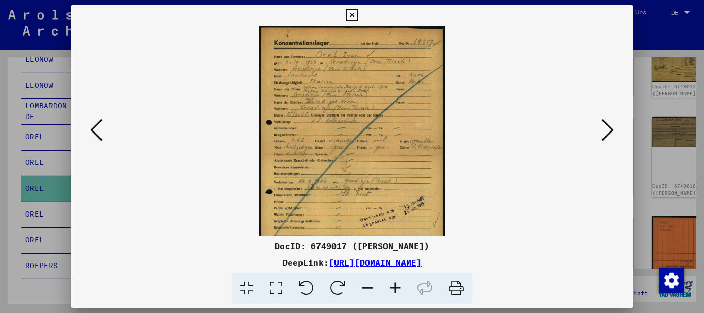
click at [394, 287] on icon at bounding box center [396, 288] width 28 height 31
click at [396, 287] on icon at bounding box center [396, 288] width 28 height 31
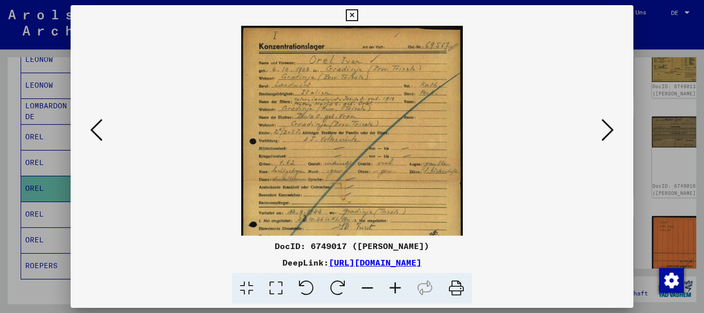
click at [396, 287] on icon at bounding box center [396, 288] width 28 height 31
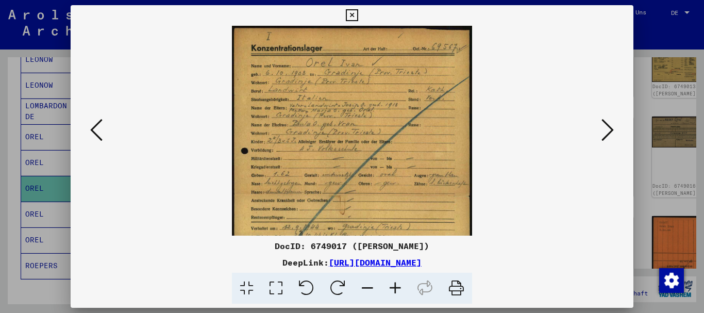
click at [396, 287] on icon at bounding box center [396, 288] width 28 height 31
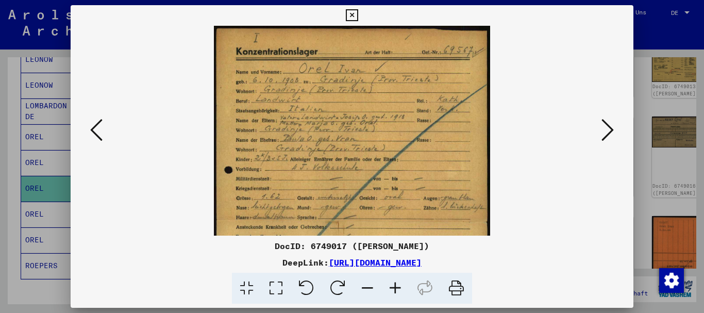
click at [396, 287] on icon at bounding box center [396, 288] width 28 height 31
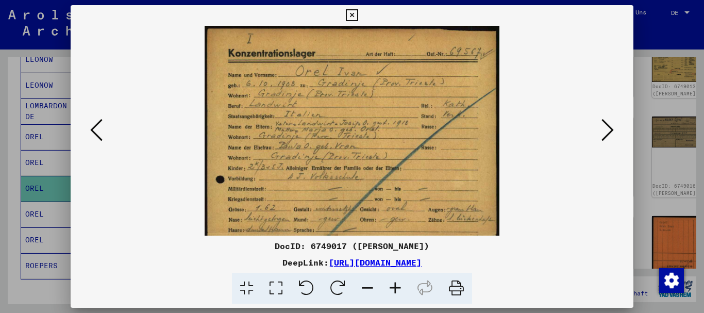
click at [396, 287] on icon at bounding box center [396, 288] width 28 height 31
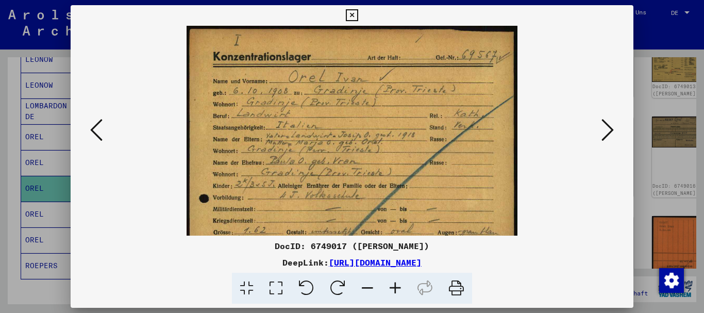
click at [396, 287] on icon at bounding box center [396, 288] width 28 height 31
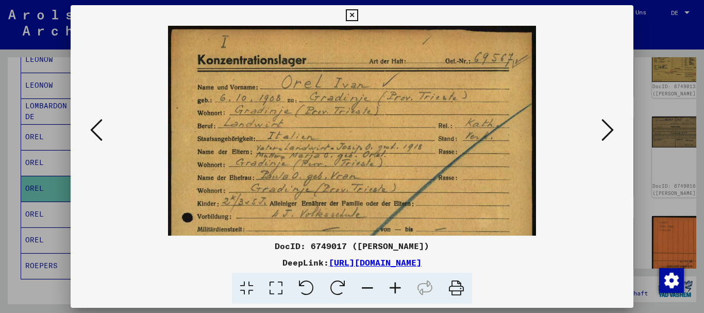
click at [396, 287] on icon at bounding box center [396, 288] width 28 height 31
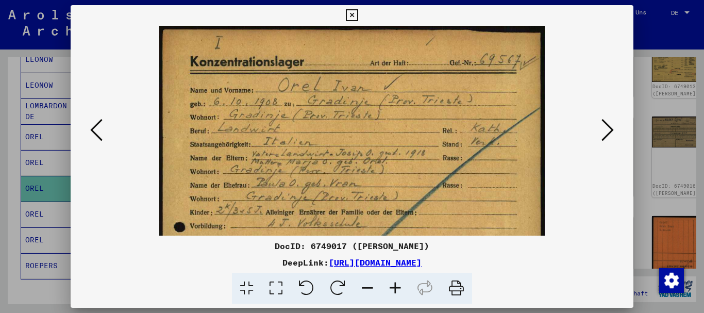
click at [396, 287] on icon at bounding box center [396, 288] width 28 height 31
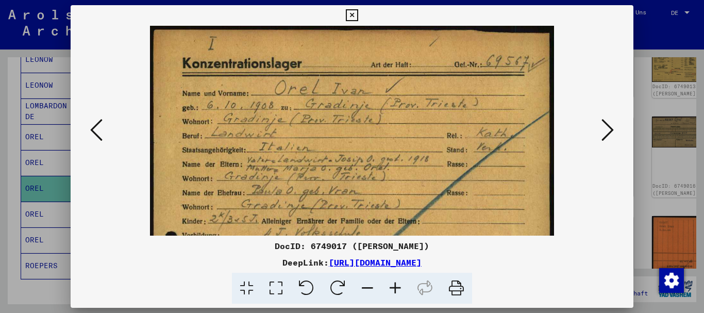
click at [397, 288] on icon at bounding box center [396, 288] width 28 height 31
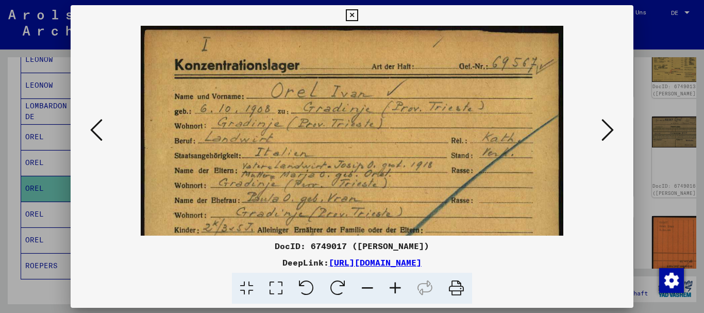
drag, startPoint x: 397, startPoint y: 288, endPoint x: 397, endPoint y: 302, distance: 13.9
click at [397, 288] on icon at bounding box center [396, 288] width 28 height 31
